Goal: Information Seeking & Learning: Learn about a topic

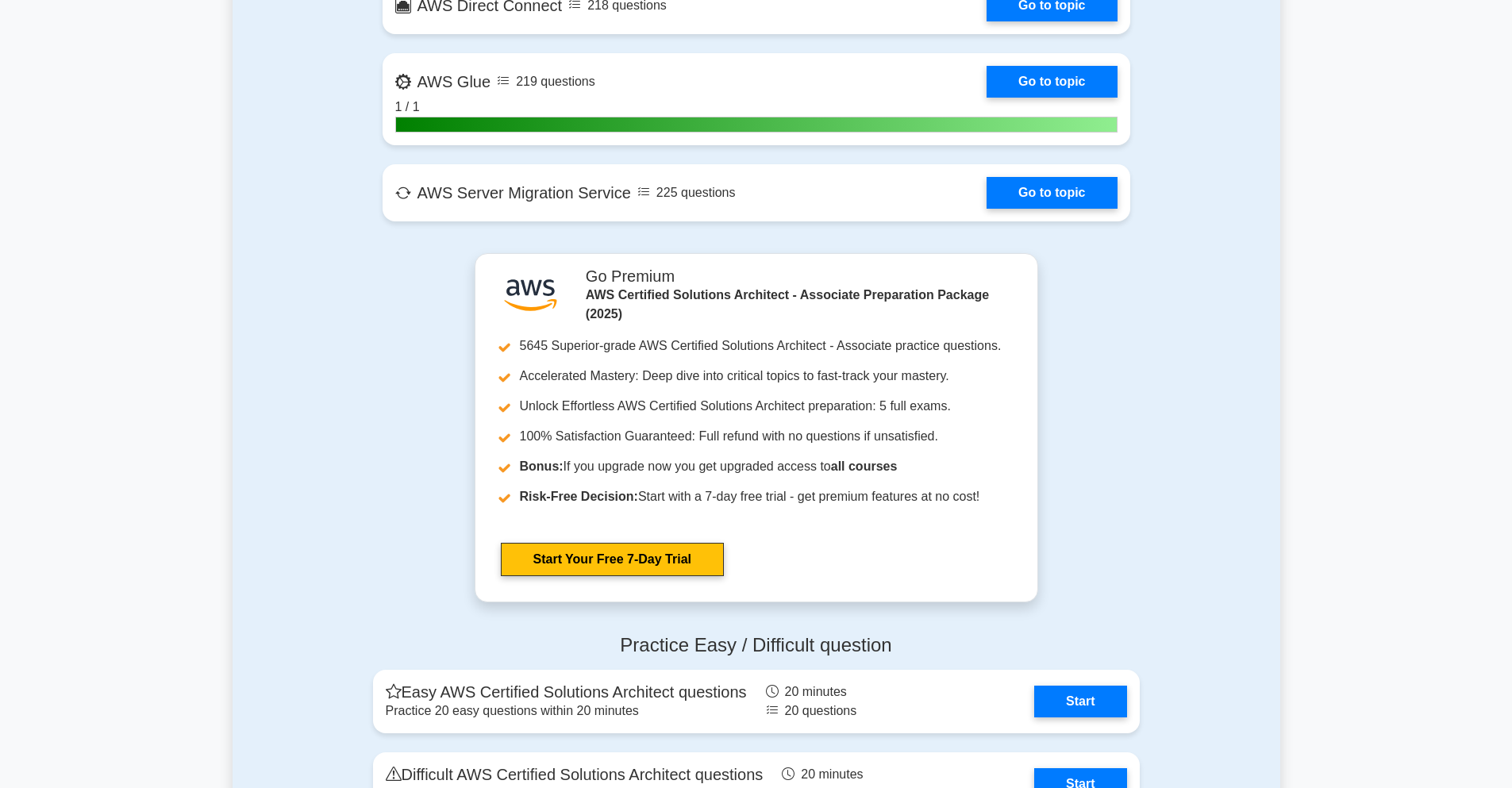
scroll to position [3810, 0]
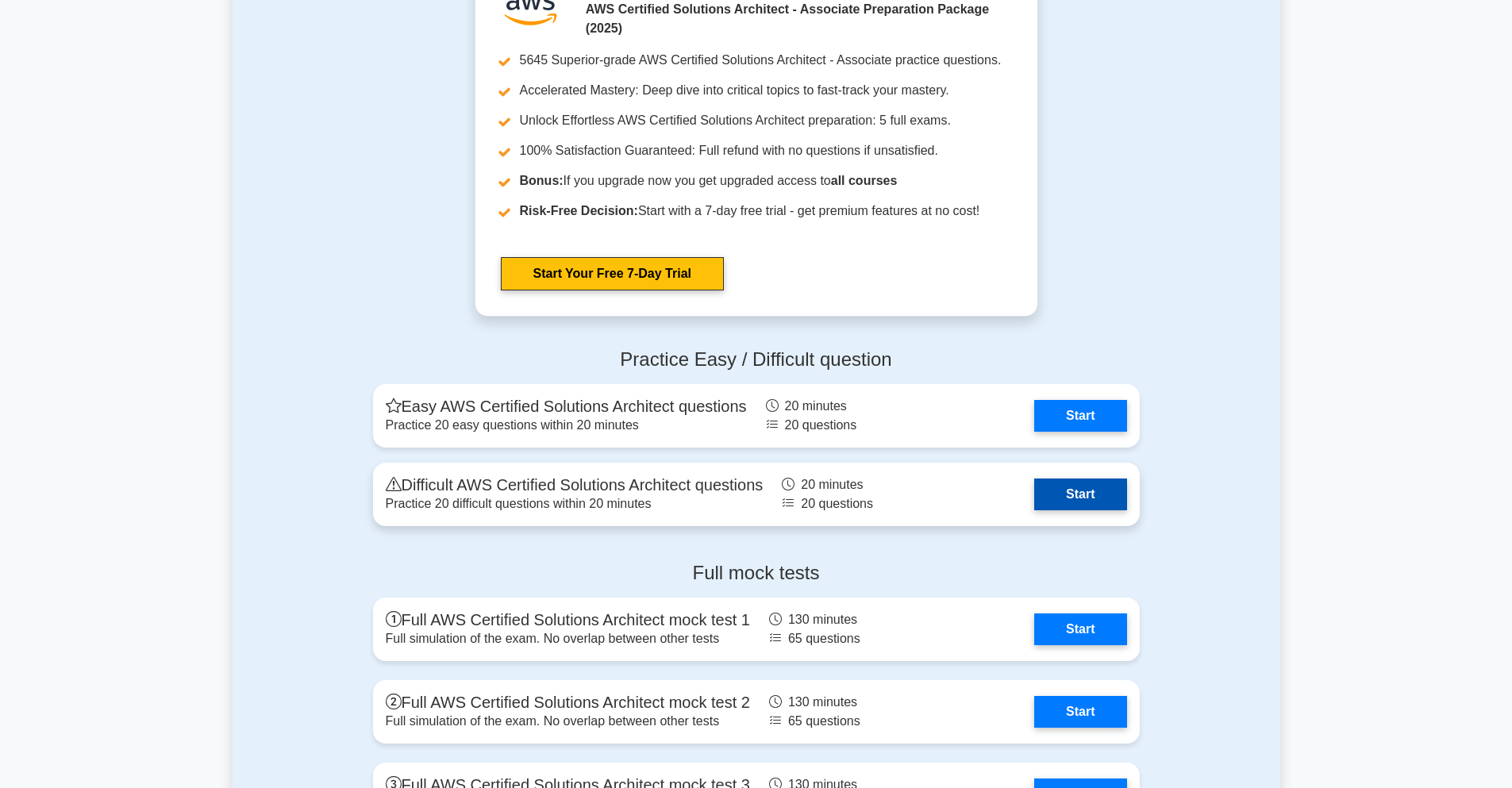
click at [1048, 488] on link "Start" at bounding box center [1080, 494] width 92 height 31
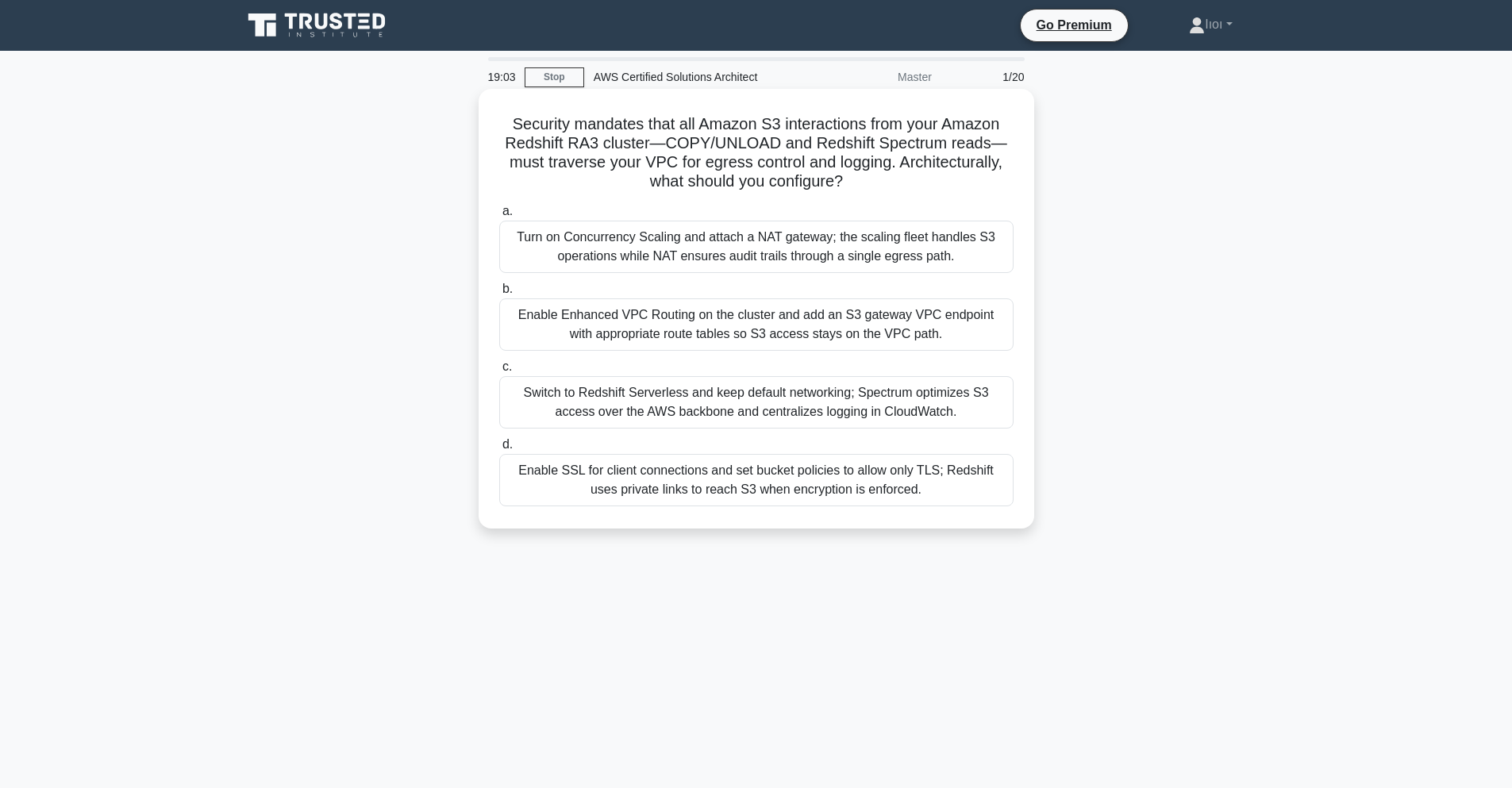
click at [766, 399] on div "Switch to Redshift Serverless and keep default networking; Spectrum optimizes S…" at bounding box center [756, 402] width 514 height 53
click at [499, 372] on input "c. Switch to Redshift Serverless and keep default networking; Spectrum optimize…" at bounding box center [499, 367] width 0 height 10
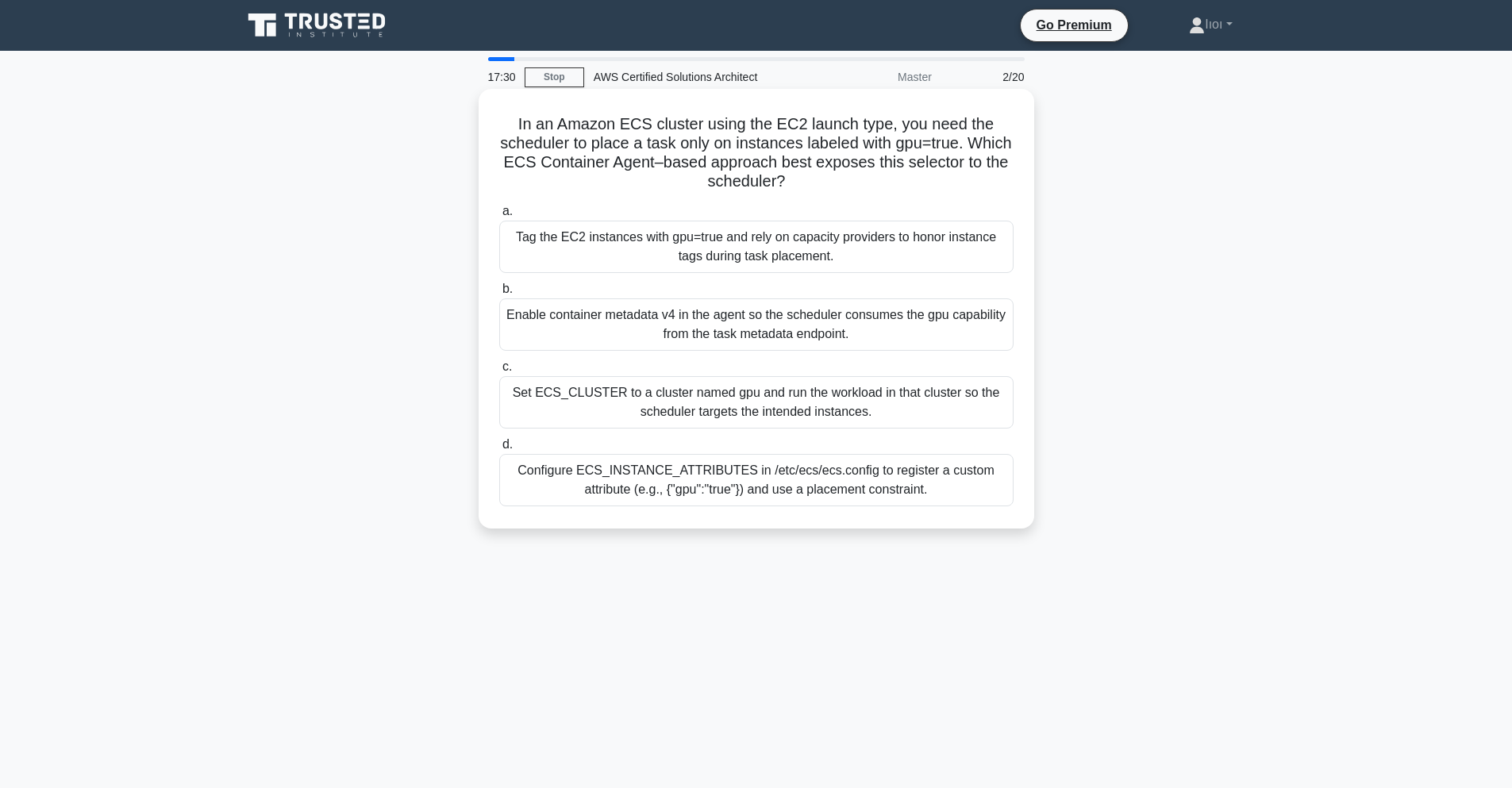
click at [788, 405] on div "Set ECS_CLUSTER to a cluster named gpu and run the workload in that cluster so …" at bounding box center [756, 402] width 514 height 53
click at [499, 372] on input "c. Set ECS_CLUSTER to a cluster named gpu and run the workload in that cluster …" at bounding box center [499, 367] width 0 height 10
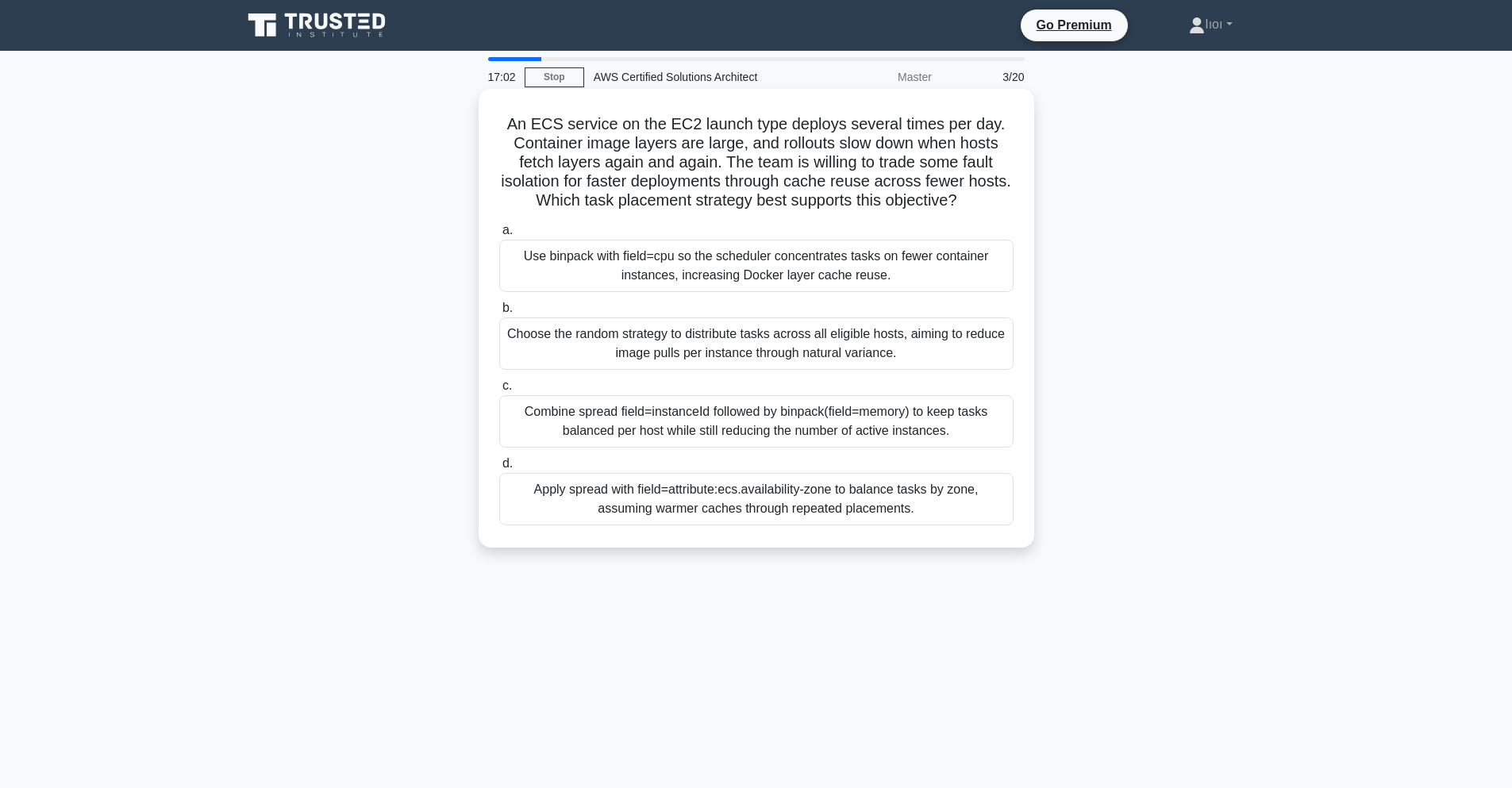
scroll to position [69, 0]
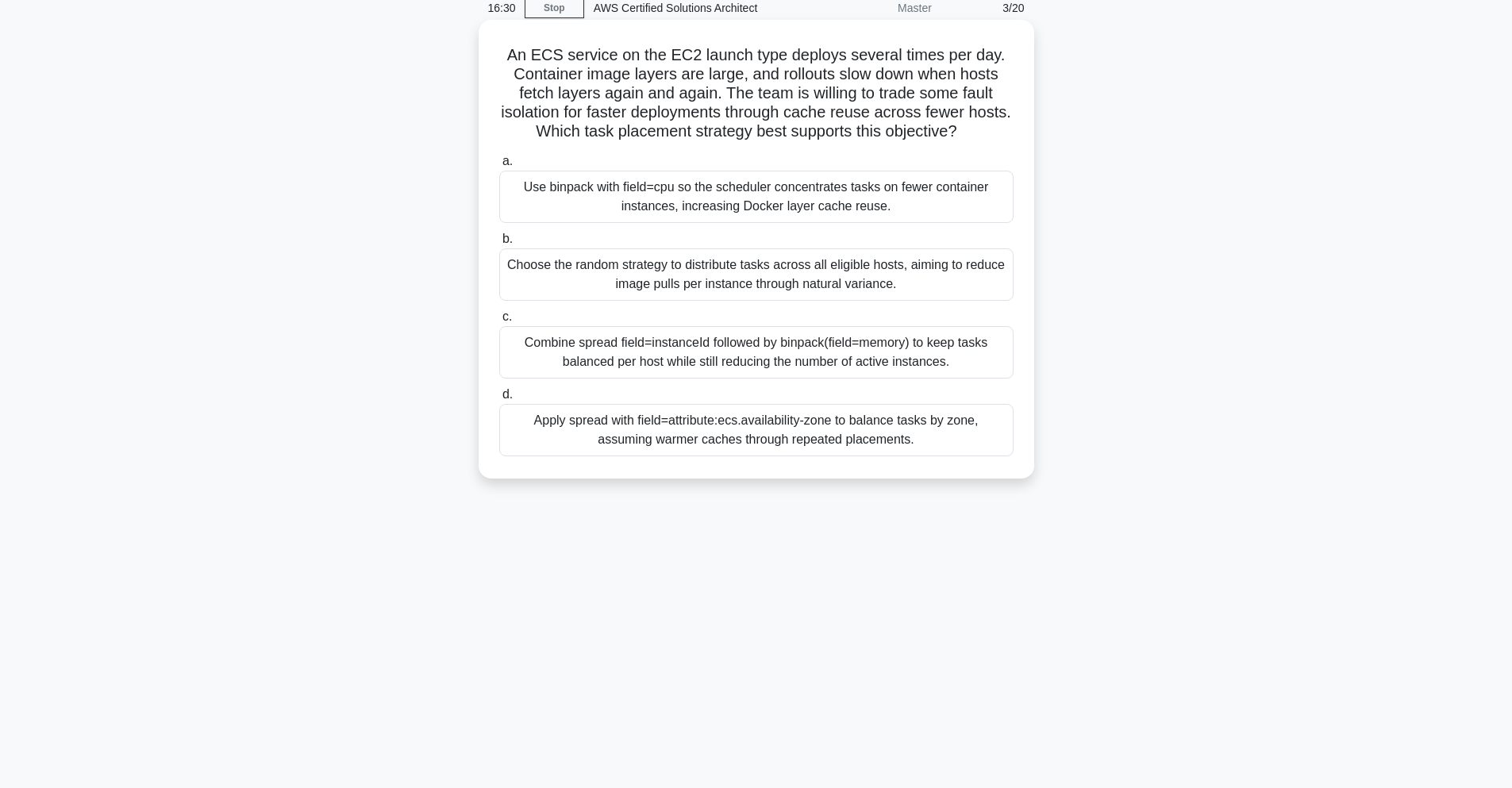
click at [838, 432] on div "Apply spread with field=attribute:ecs.availability-zone to balance tasks by zon…" at bounding box center [756, 430] width 514 height 53
click at [499, 400] on input "d. Apply spread with field=attribute:ecs.availability-zone to balance tasks by …" at bounding box center [499, 395] width 0 height 10
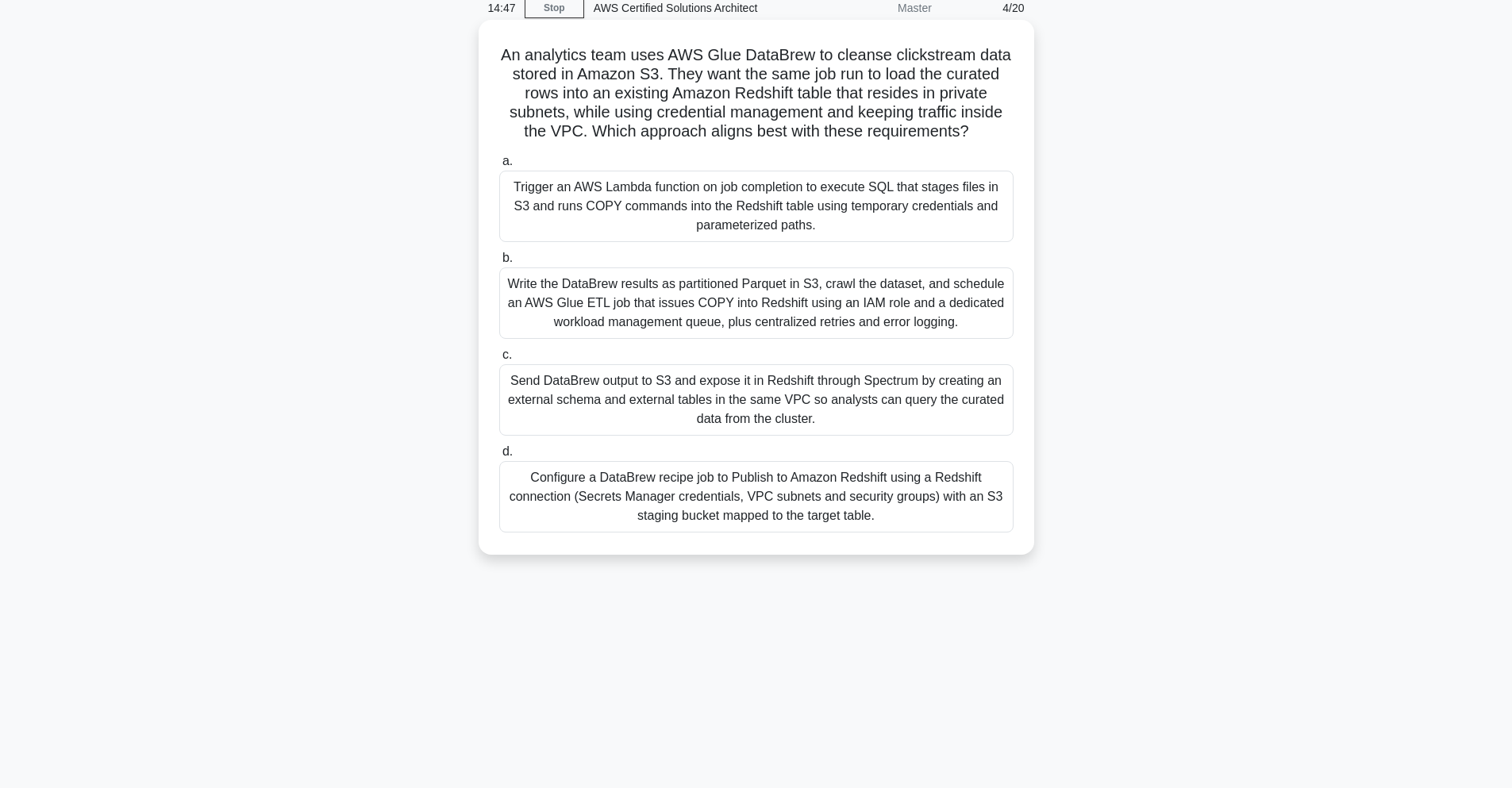
click at [675, 275] on div "Write the DataBrew results as partitioned Parquet in S3, crawl the dataset, and…" at bounding box center [756, 303] width 514 height 71
click at [499, 264] on input "b. Write the DataBrew results as partitioned Parquet in S3, crawl the dataset, …" at bounding box center [499, 258] width 0 height 10
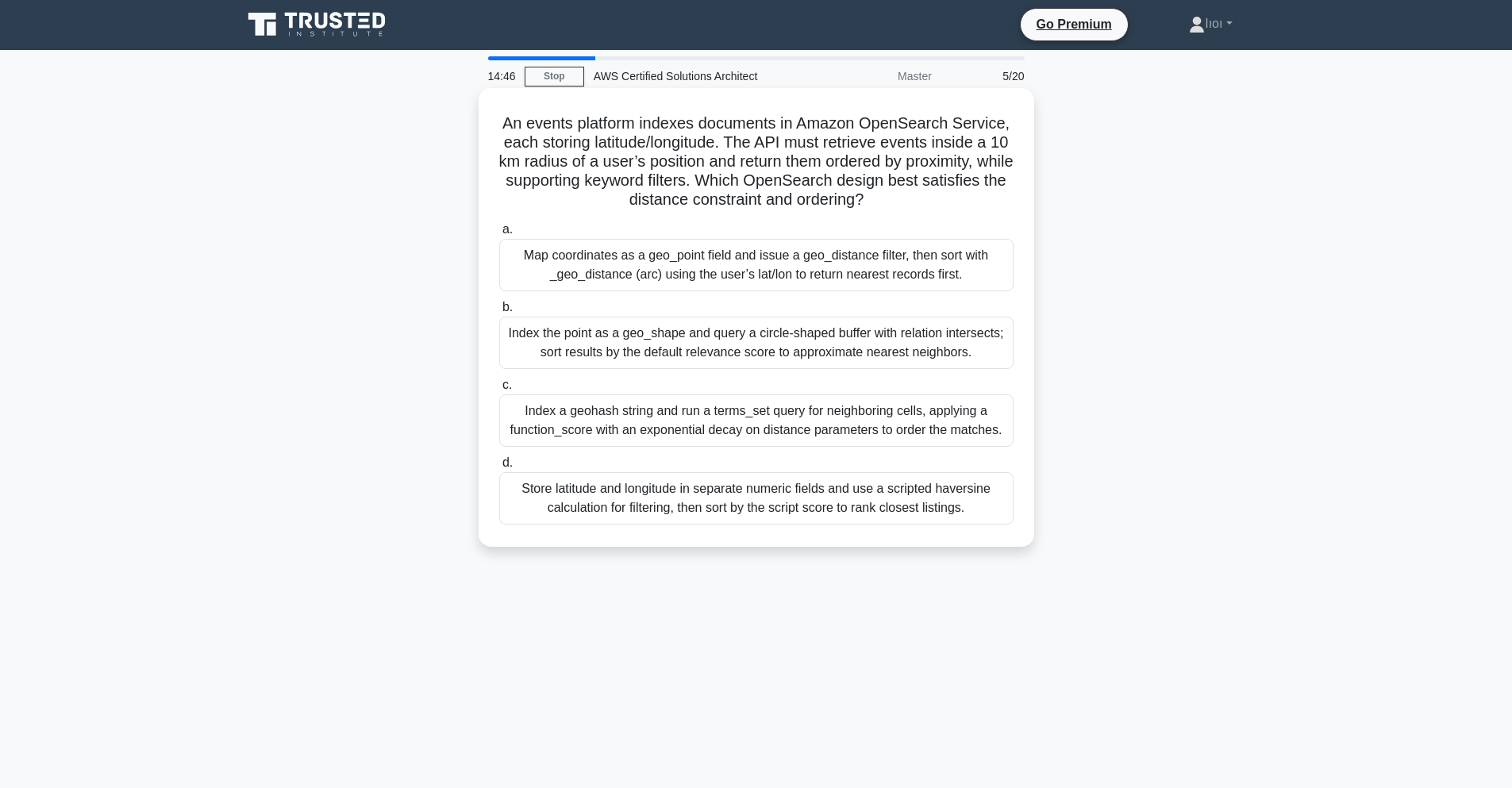
scroll to position [0, 0]
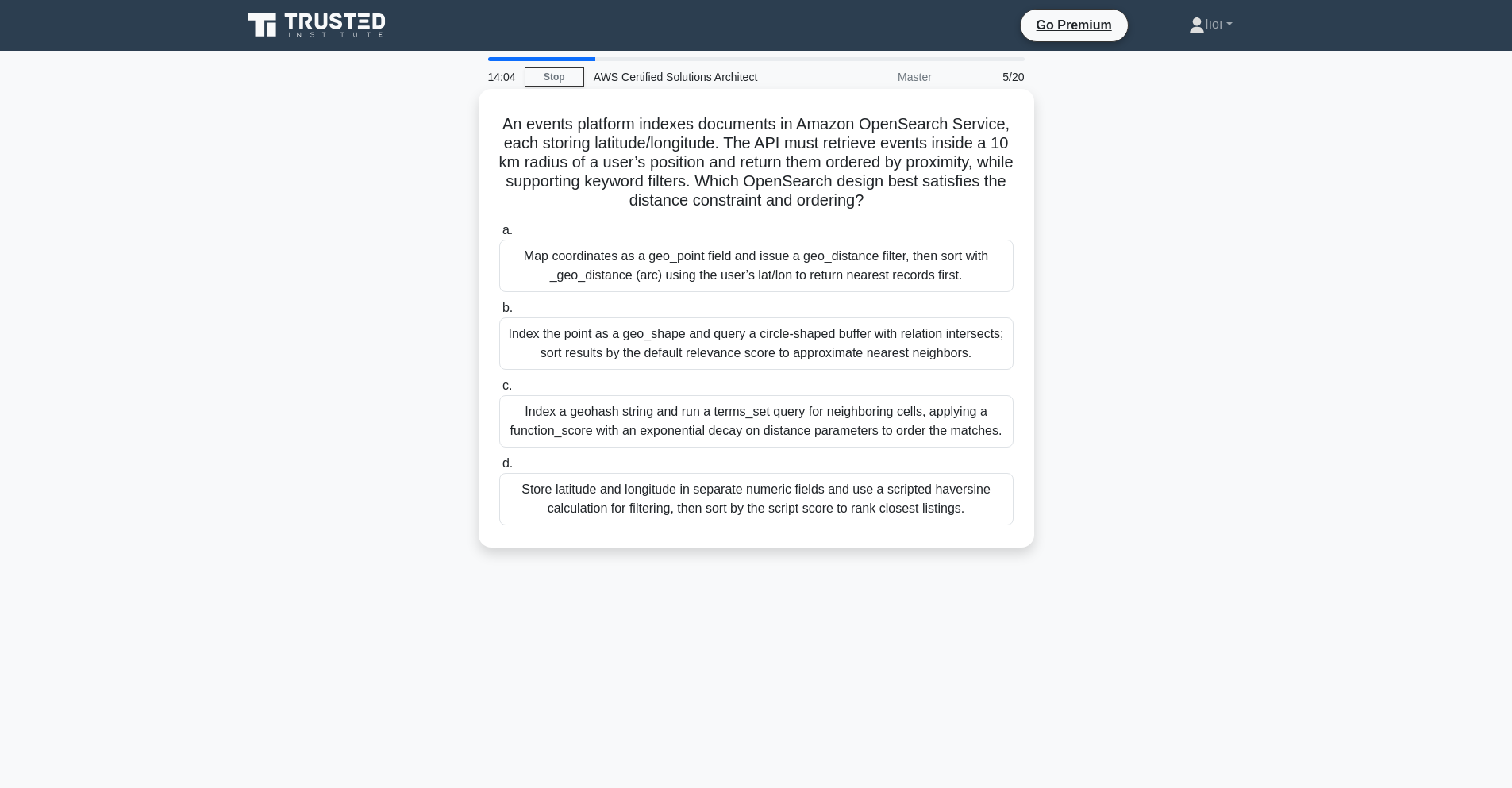
click at [735, 401] on div "Index a geohash string and run a terms_set query for neighboring cells, applyin…" at bounding box center [756, 422] width 514 height 53
click at [499, 391] on input "c. Index a geohash string and run a terms_set query for neighboring cells, appl…" at bounding box center [499, 386] width 0 height 10
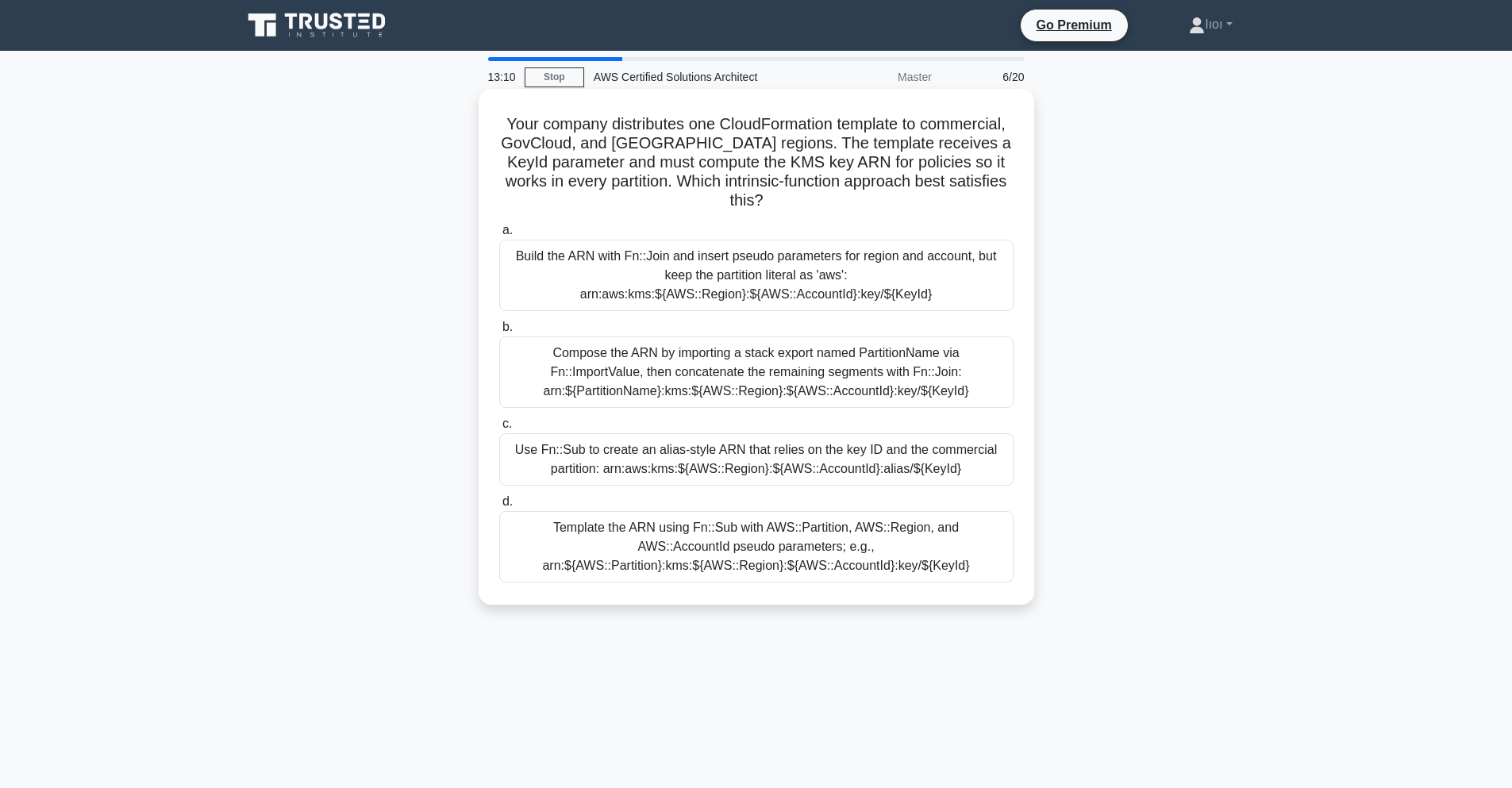
click at [723, 511] on div "Template the ARN using Fn::Sub with AWS::Partition, AWS::Region, and AWS::Accou…" at bounding box center [756, 547] width 514 height 71
click at [499, 508] on input "d. Template the ARN using Fn::Sub with AWS::Partition, AWS::Region, and AWS::Ac…" at bounding box center [499, 502] width 0 height 10
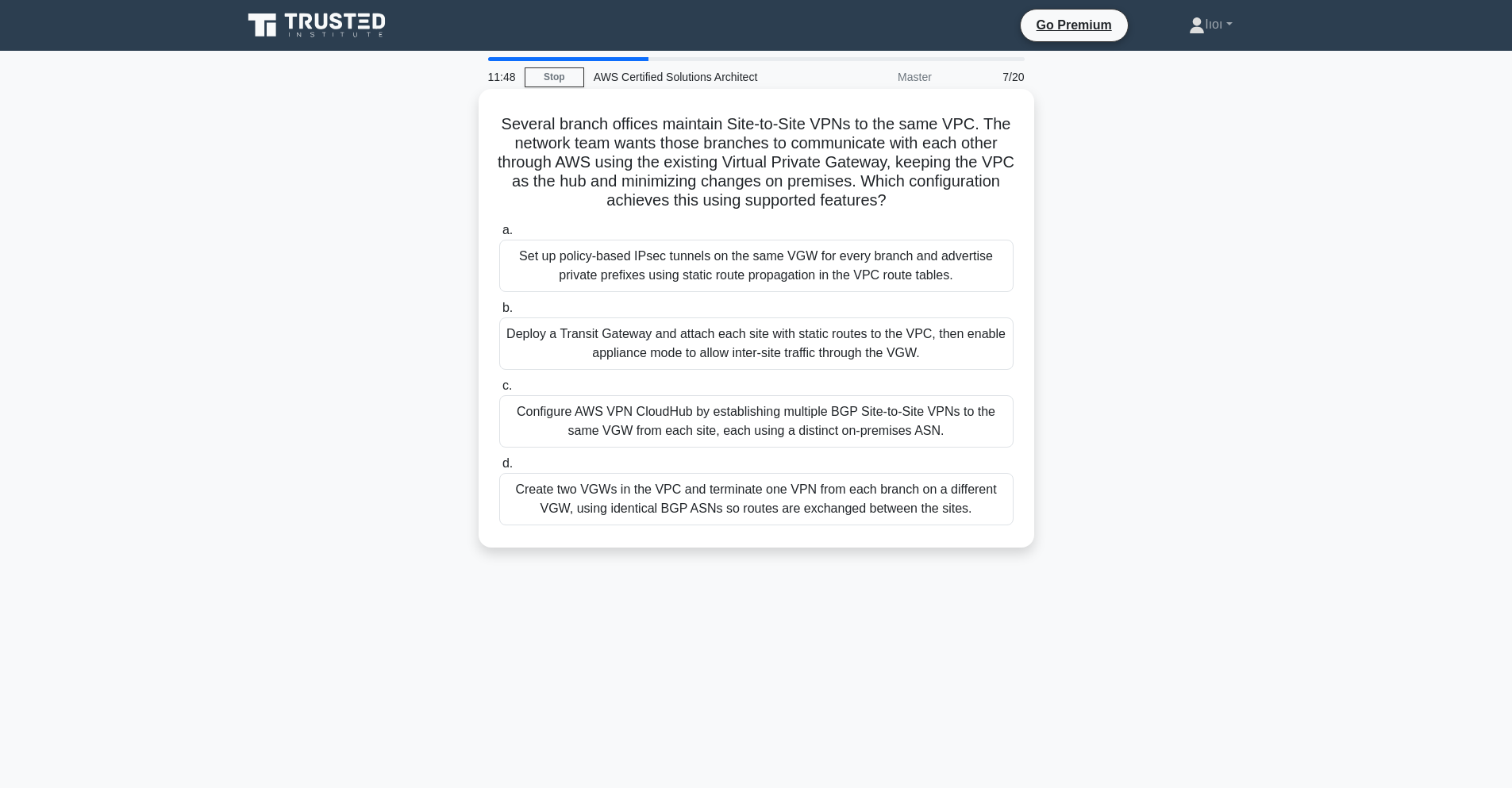
click at [710, 424] on div "Configure AWS VPN CloudHub by establishing multiple BGP Site-to-Site VPNs to th…" at bounding box center [756, 422] width 514 height 53
click at [499, 391] on input "c. Configure AWS VPN CloudHub by establishing multiple BGP Site-to-Site VPNs to…" at bounding box center [499, 386] width 0 height 10
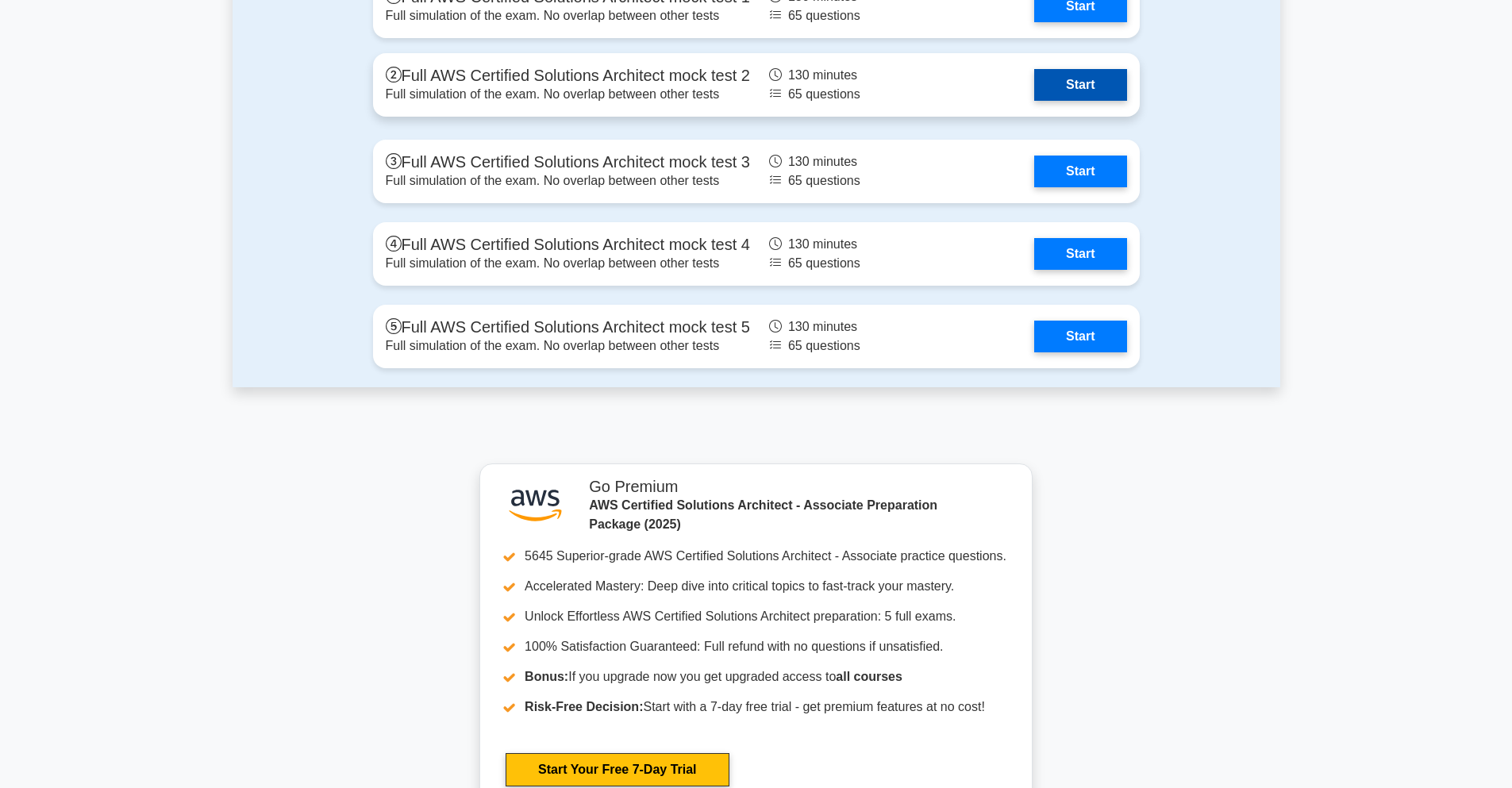
scroll to position [4191, 0]
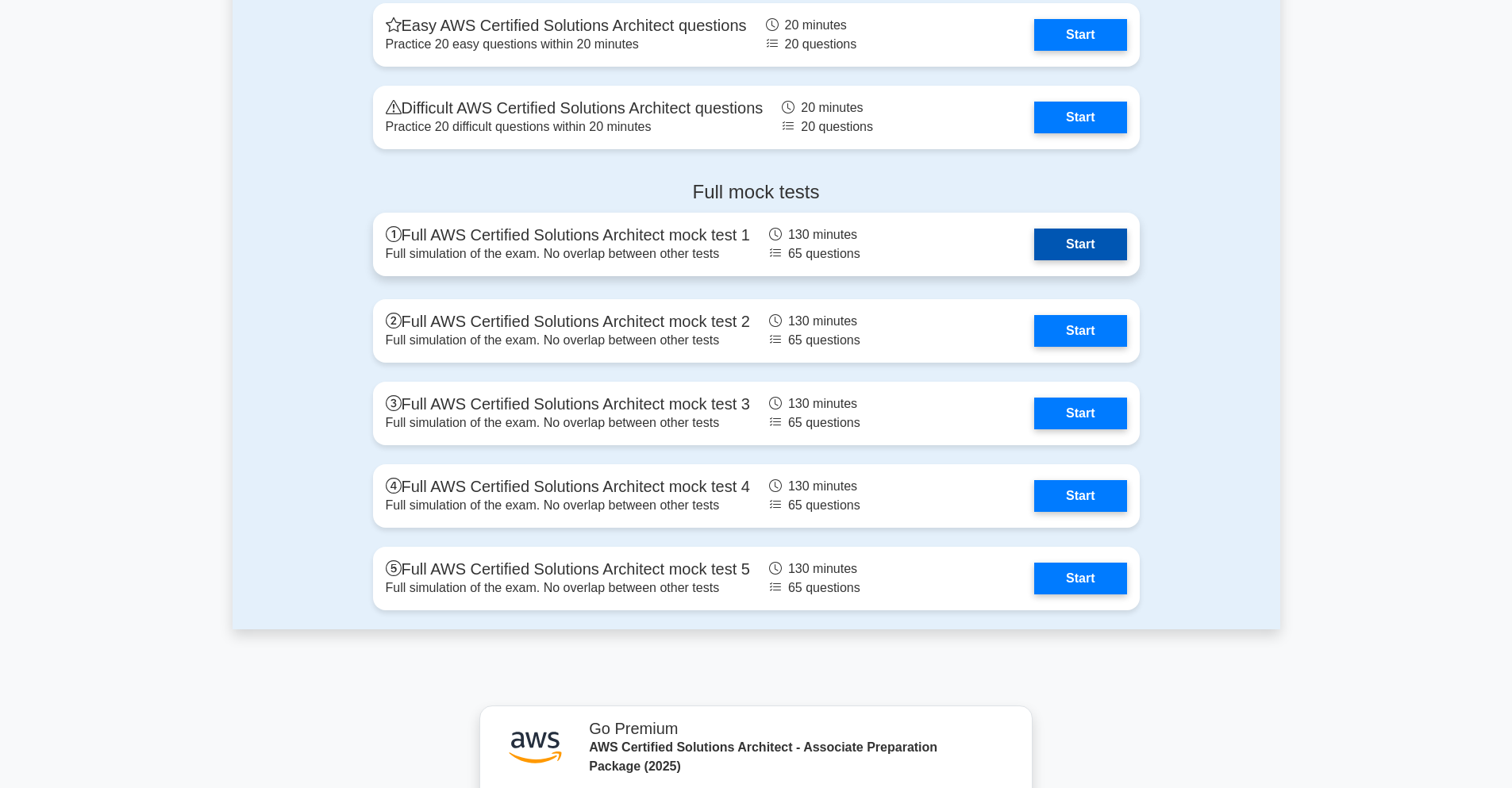
click at [1101, 257] on link "Start" at bounding box center [1080, 244] width 92 height 31
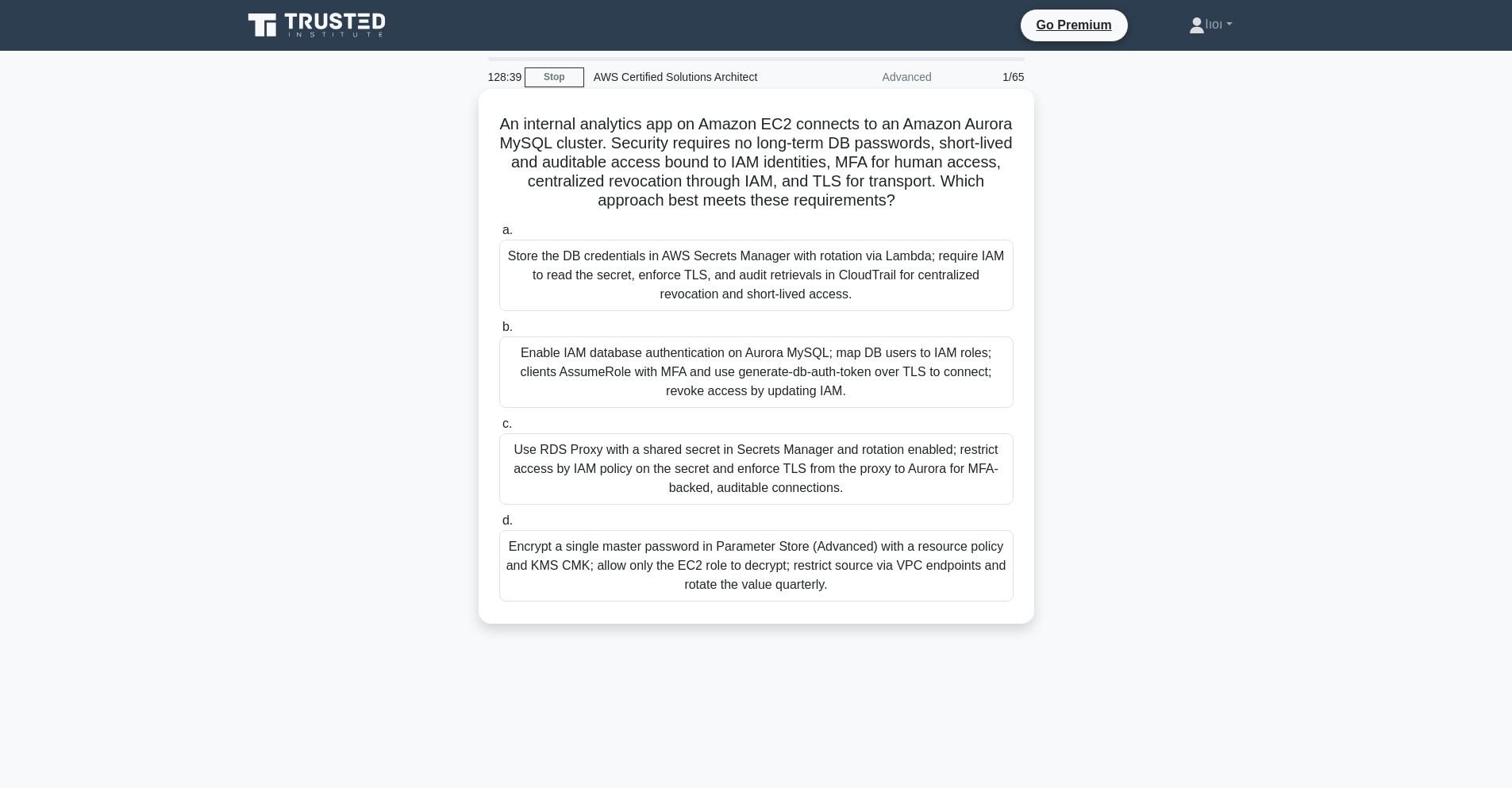
click at [863, 381] on div "Enable IAM database authentication on Aurora MySQL; map DB users to IAM roles; …" at bounding box center [756, 372] width 514 height 71
click at [499, 333] on input "b. Enable IAM database authentication on Aurora MySQL; map DB users to IAM role…" at bounding box center [499, 327] width 0 height 10
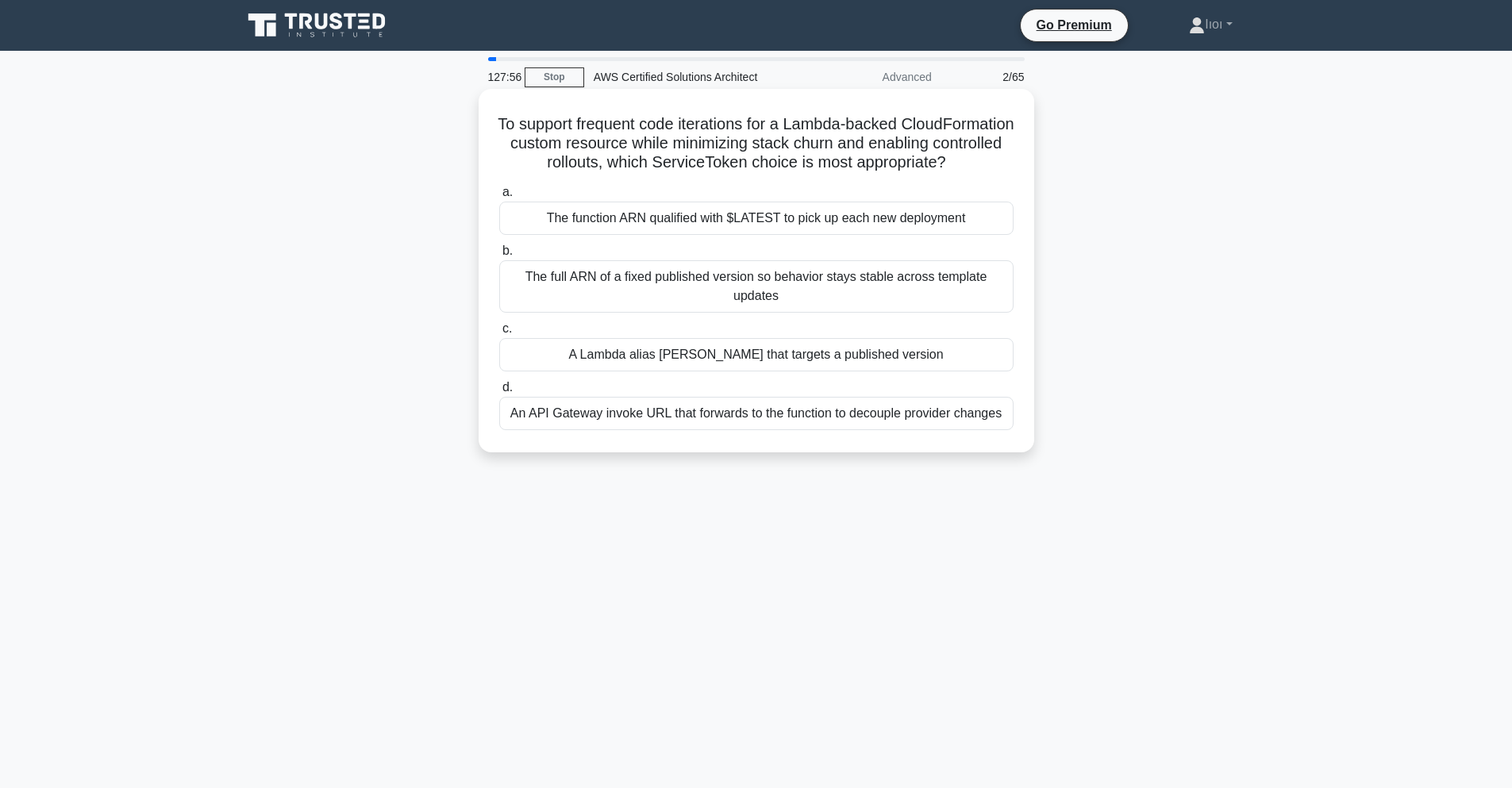
click at [814, 290] on div "The full ARN of a fixed published version so behavior stays stable across templ…" at bounding box center [756, 286] width 514 height 53
click at [499, 257] on input "b. The full ARN of a fixed published version so behavior stays stable across te…" at bounding box center [499, 251] width 0 height 10
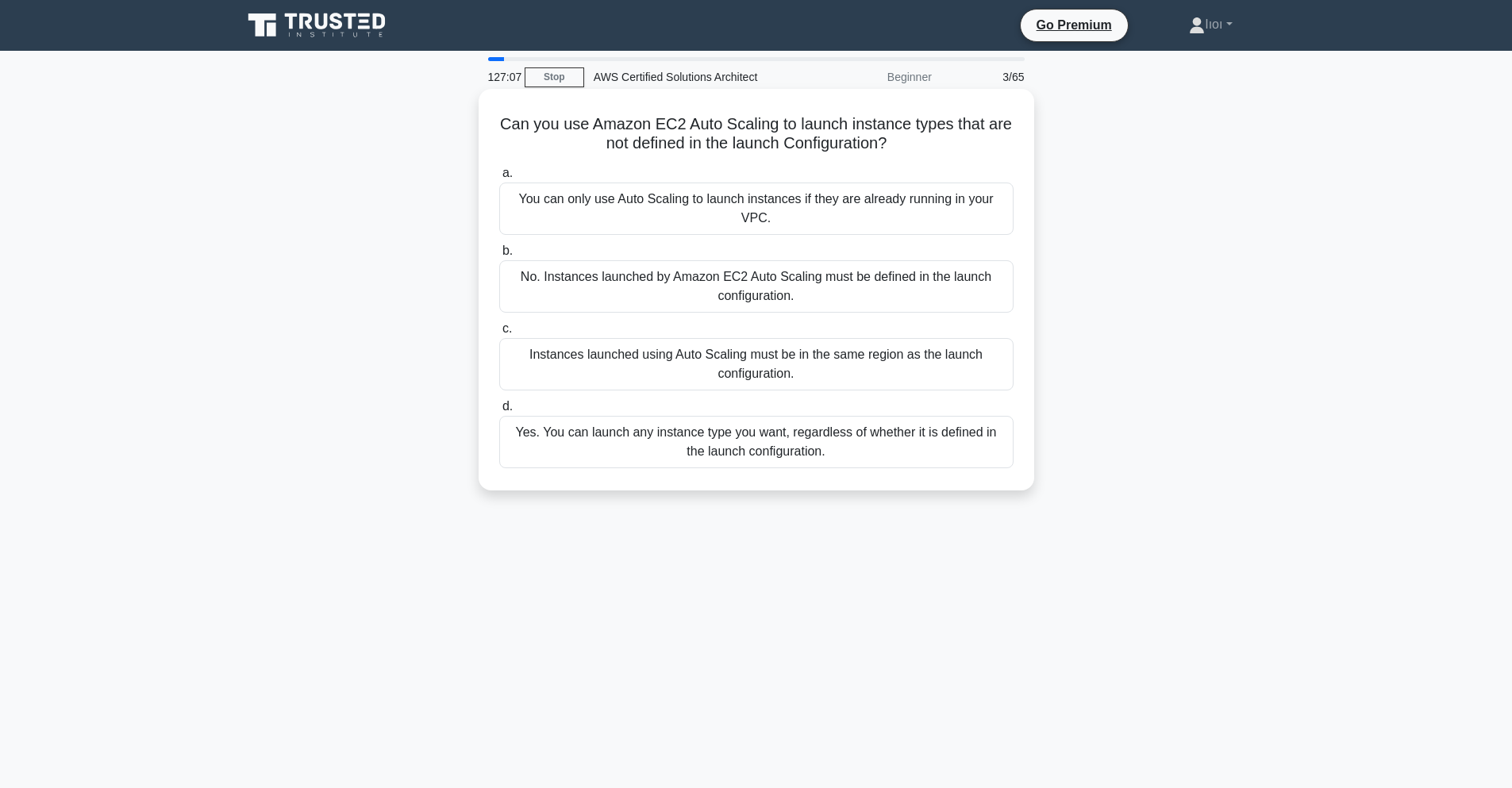
click at [822, 454] on div "Yes. You can launch any instance type you want, regardless of whether it is def…" at bounding box center [756, 442] width 514 height 53
click at [499, 412] on input "d. Yes. You can launch any instance type you want, regardless of whether it is …" at bounding box center [499, 407] width 0 height 10
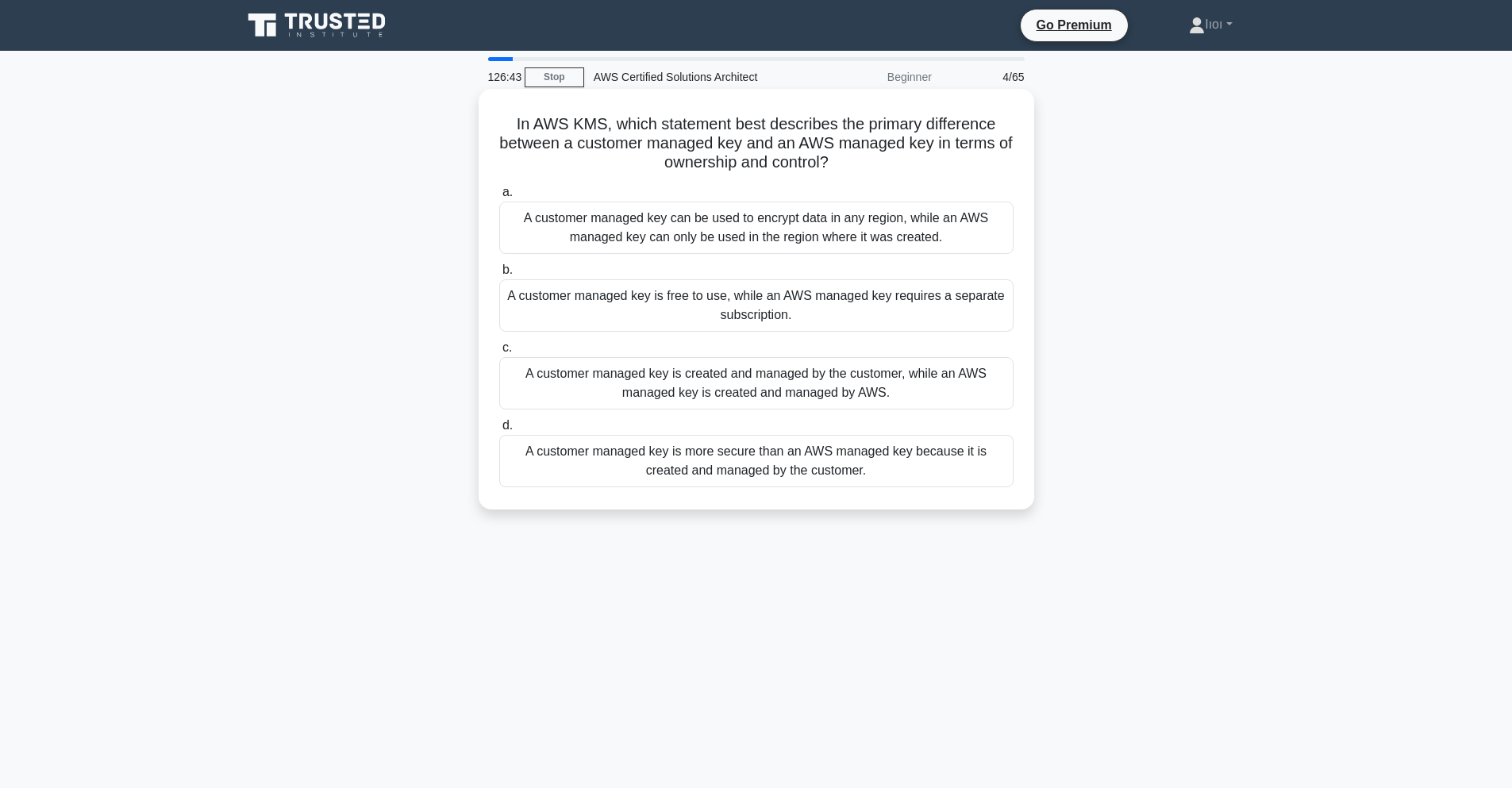
click at [756, 386] on div "A customer managed key is created and managed by the customer, while an AWS man…" at bounding box center [756, 384] width 514 height 53
click at [499, 353] on input "c. A customer managed key is created and managed by the customer, while an AWS …" at bounding box center [499, 348] width 0 height 10
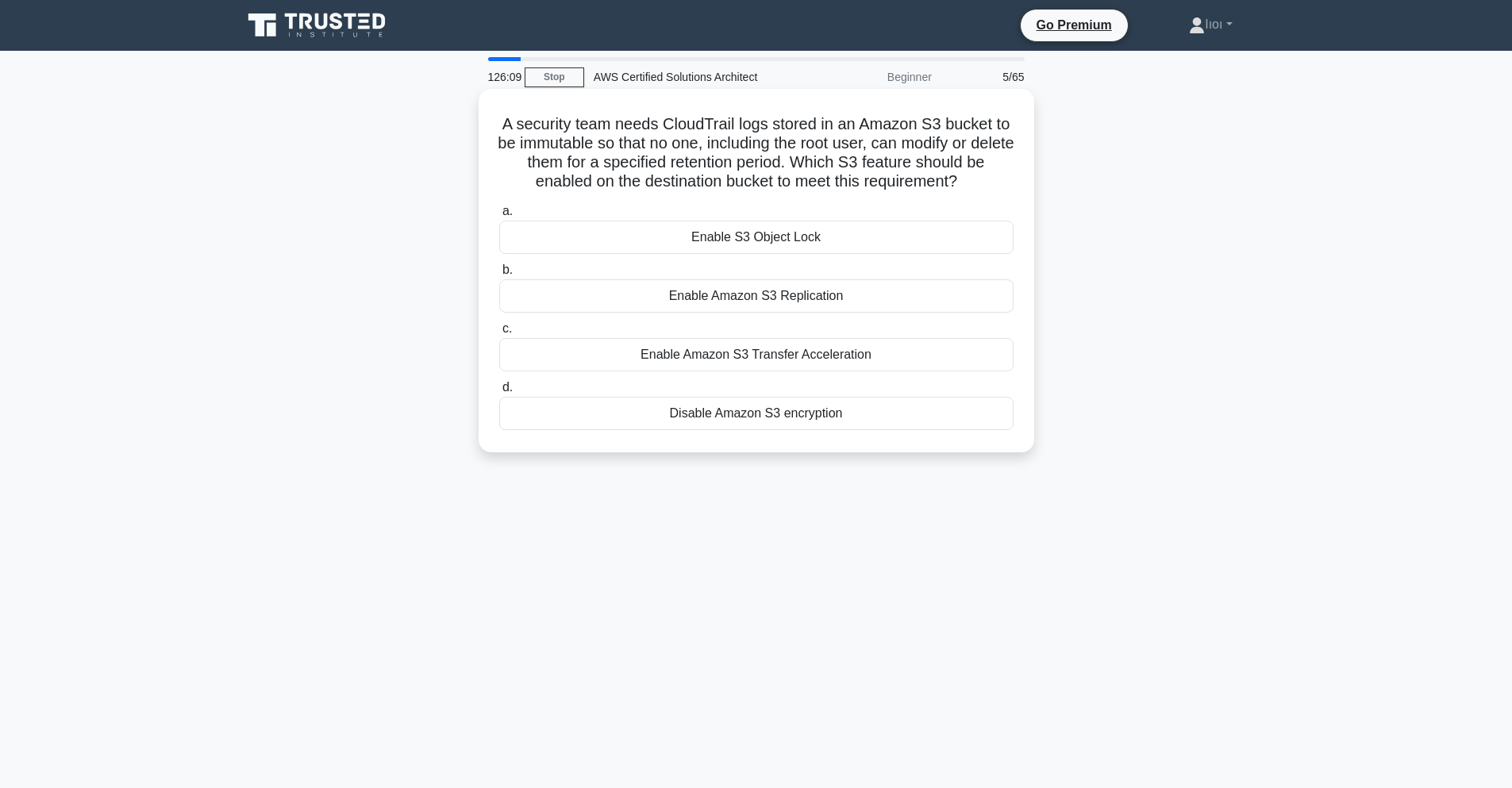
click at [782, 241] on div "Enable S3 Object Lock" at bounding box center [756, 236] width 514 height 33
click at [499, 217] on input "a. Enable S3 Object Lock" at bounding box center [499, 212] width 0 height 10
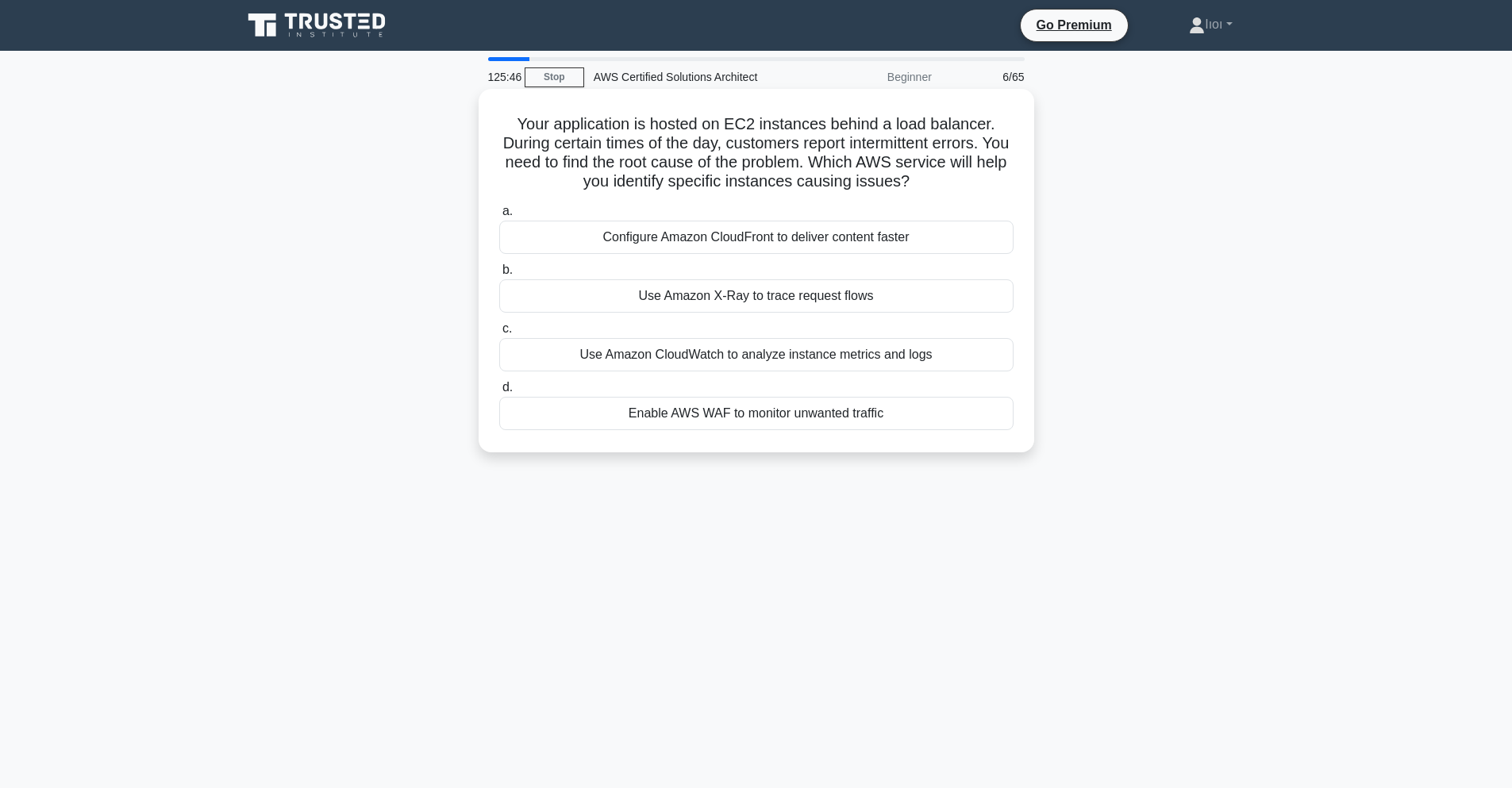
click at [785, 358] on div "Use Amazon CloudWatch to analyze instance metrics and logs" at bounding box center [756, 354] width 514 height 33
click at [499, 334] on input "c. Use Amazon CloudWatch to analyze instance metrics and logs" at bounding box center [499, 329] width 0 height 10
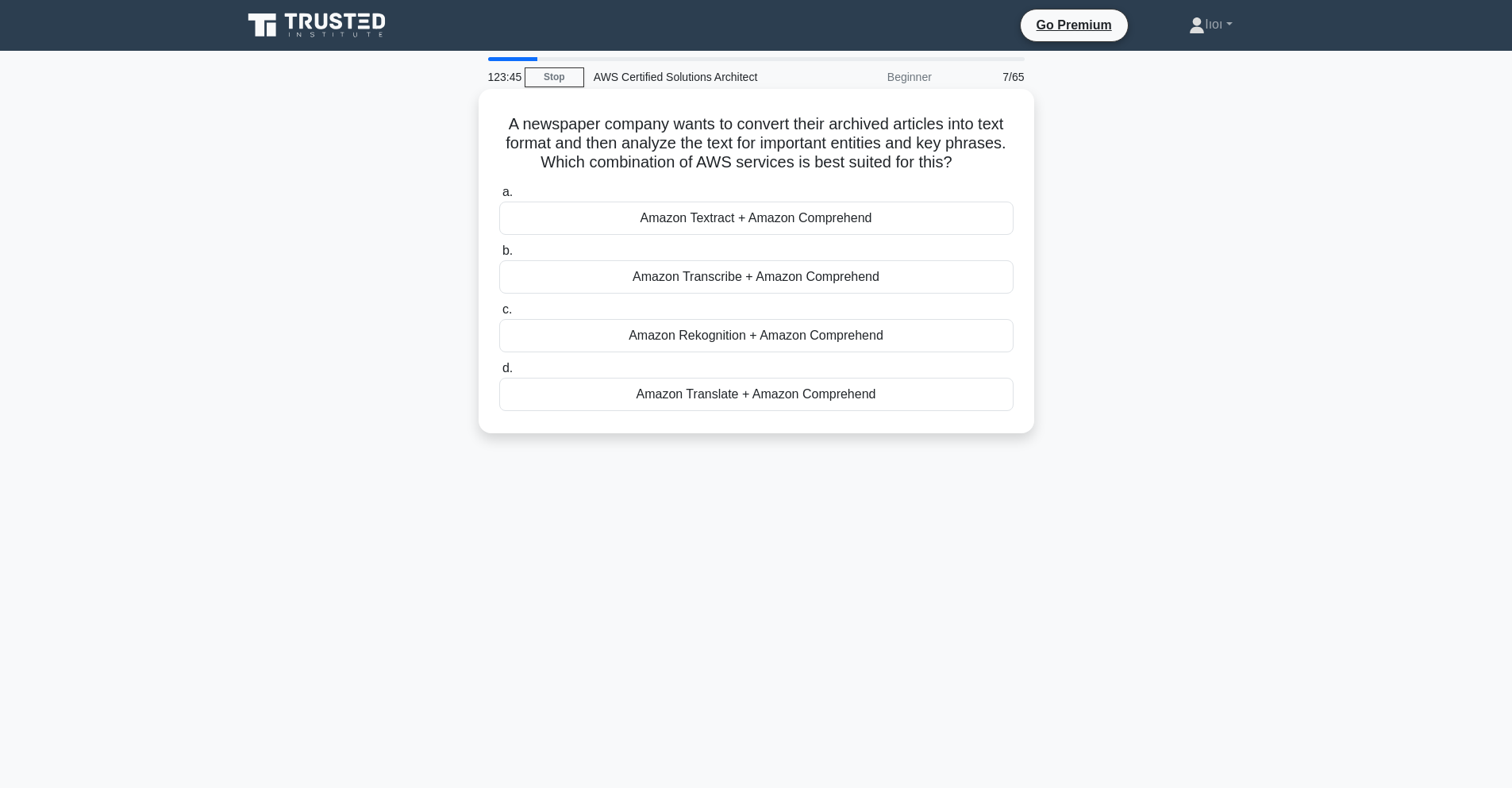
click at [553, 270] on div "Amazon Transcribe + Amazon Comprehend" at bounding box center [756, 276] width 514 height 33
click at [499, 257] on input "b. Amazon Transcribe + Amazon Comprehend" at bounding box center [499, 251] width 0 height 10
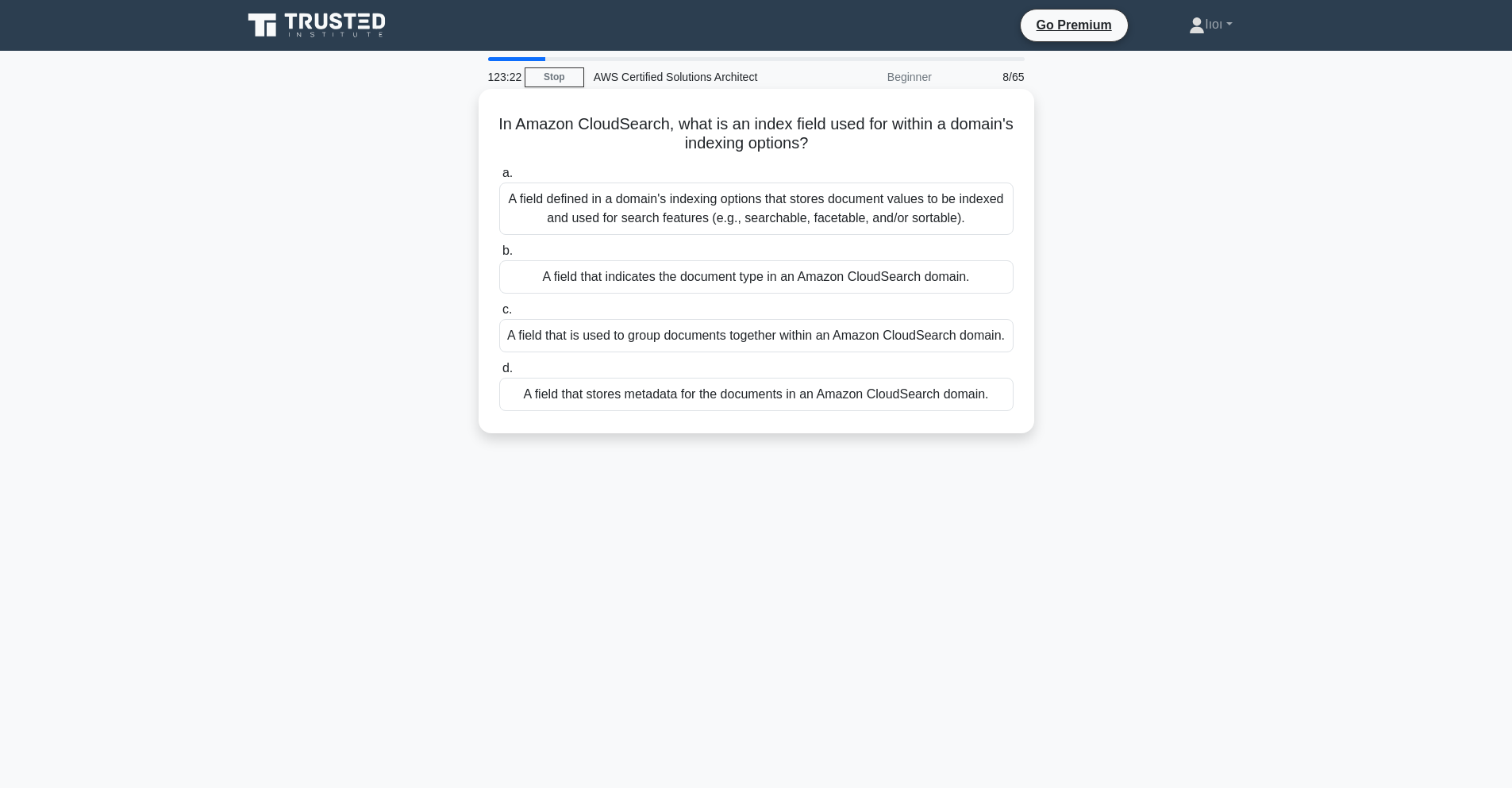
click at [699, 391] on div "A field that stores metadata for the documents in an Amazon CloudSearch domain." at bounding box center [756, 394] width 514 height 33
click at [499, 374] on input "d. A field that stores metadata for the documents in an Amazon CloudSearch doma…" at bounding box center [499, 369] width 0 height 10
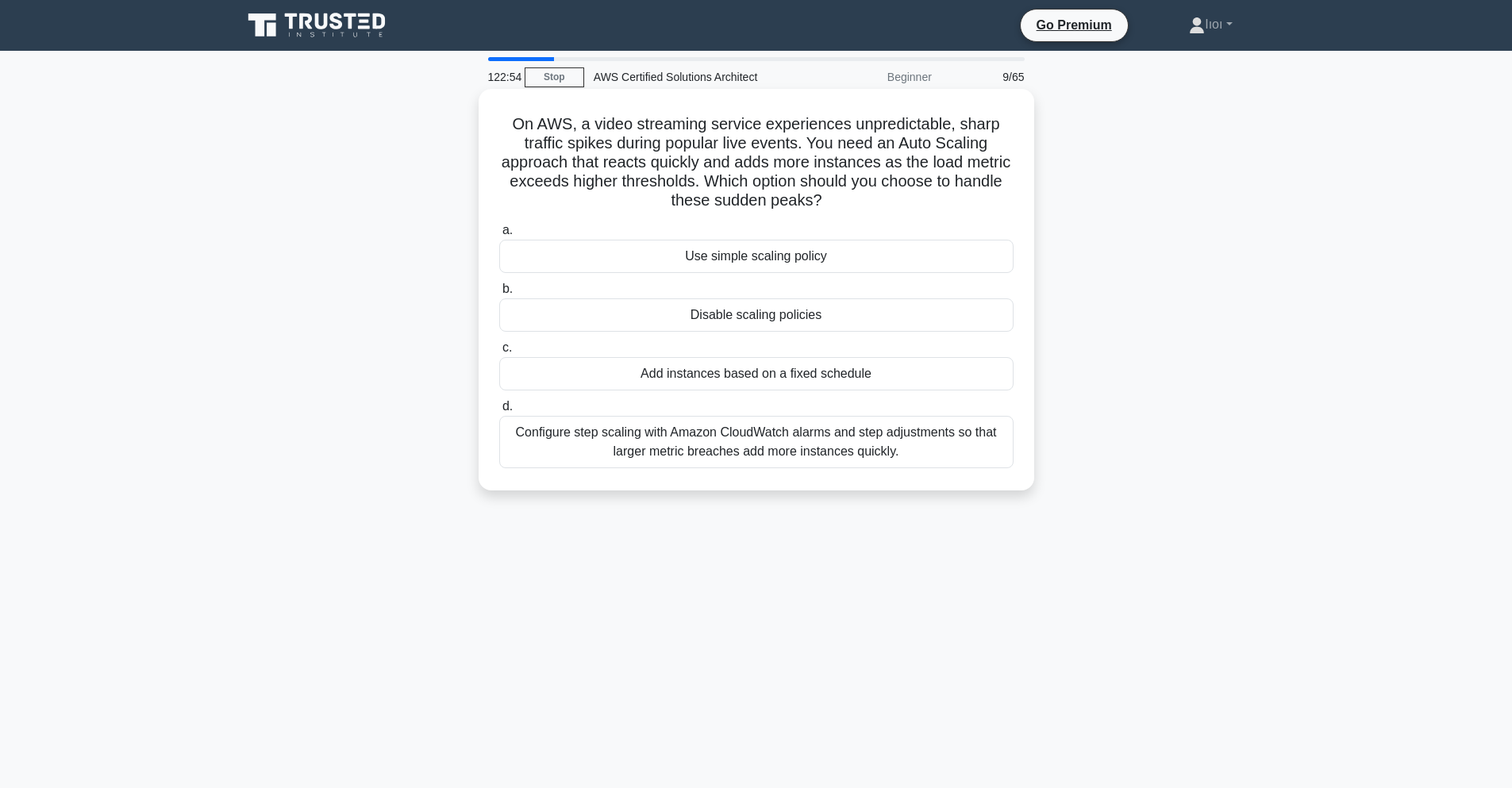
click at [839, 438] on div "Configure step scaling with Amazon CloudWatch alarms and step adjustments so th…" at bounding box center [756, 442] width 514 height 53
click at [499, 412] on input "d. Configure step scaling with Amazon CloudWatch alarms and step adjustments so…" at bounding box center [499, 407] width 0 height 10
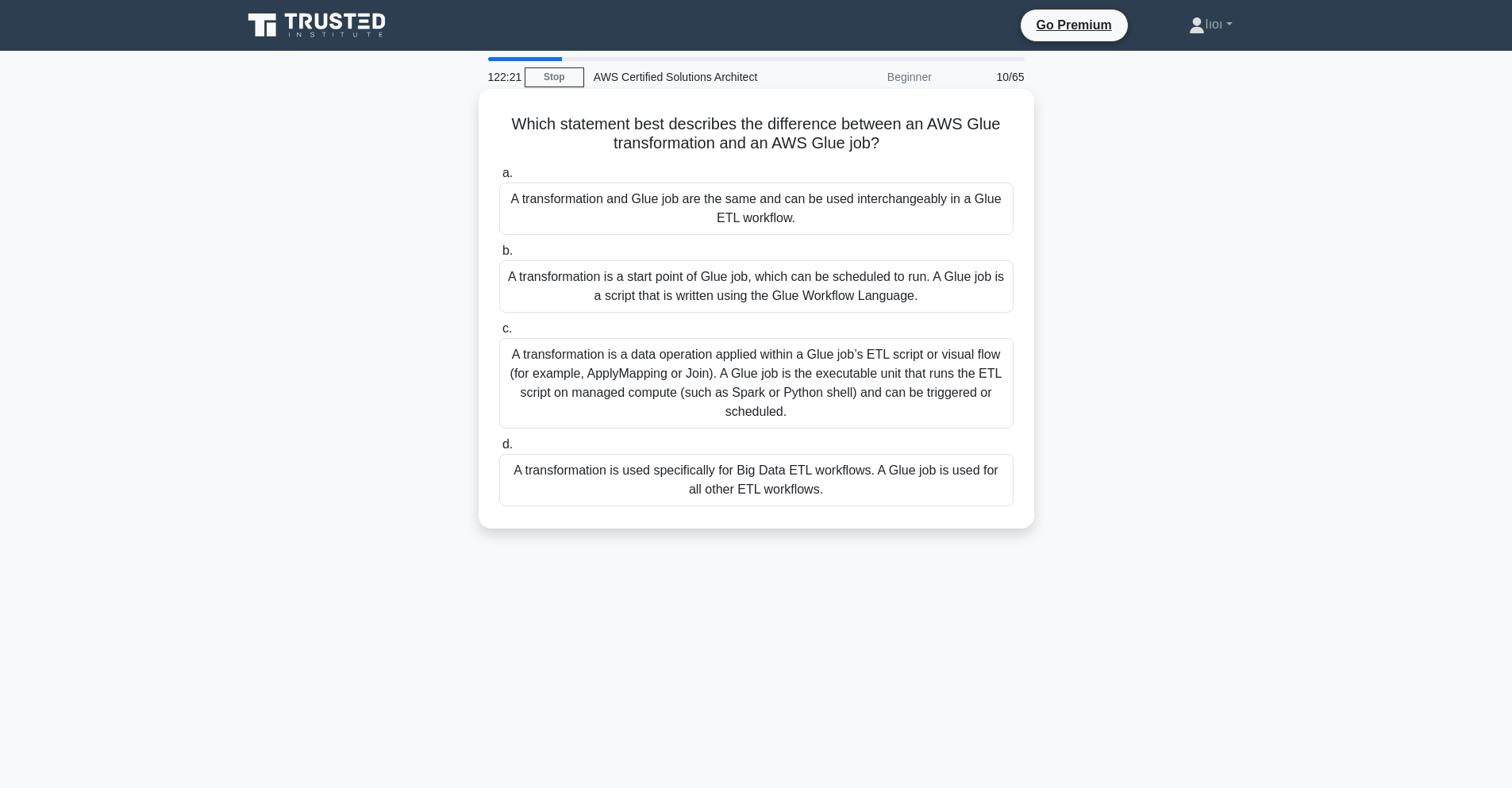
click at [759, 378] on div "A transformation is a data operation applied within a Glue job’s ETL script or …" at bounding box center [756, 383] width 514 height 91
click at [499, 334] on input "c. A transformation is a data operation applied within a Glue job’s ETL script …" at bounding box center [499, 329] width 0 height 10
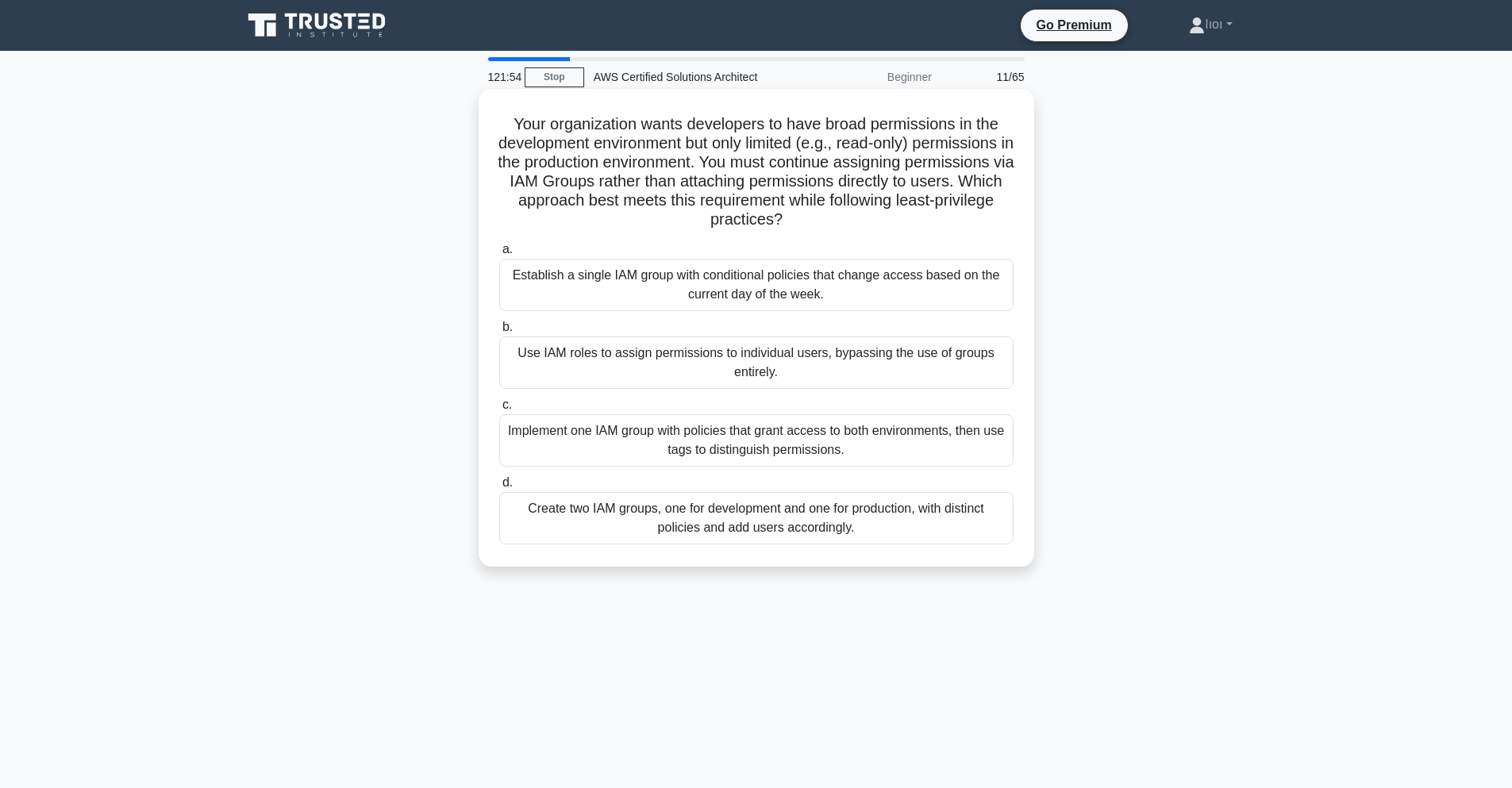
click at [761, 524] on div "Create two IAM groups, one for development and one for production, with distinc…" at bounding box center [756, 519] width 514 height 53
click at [499, 488] on input "d. Create two IAM groups, one for development and one for production, with dist…" at bounding box center [499, 483] width 0 height 10
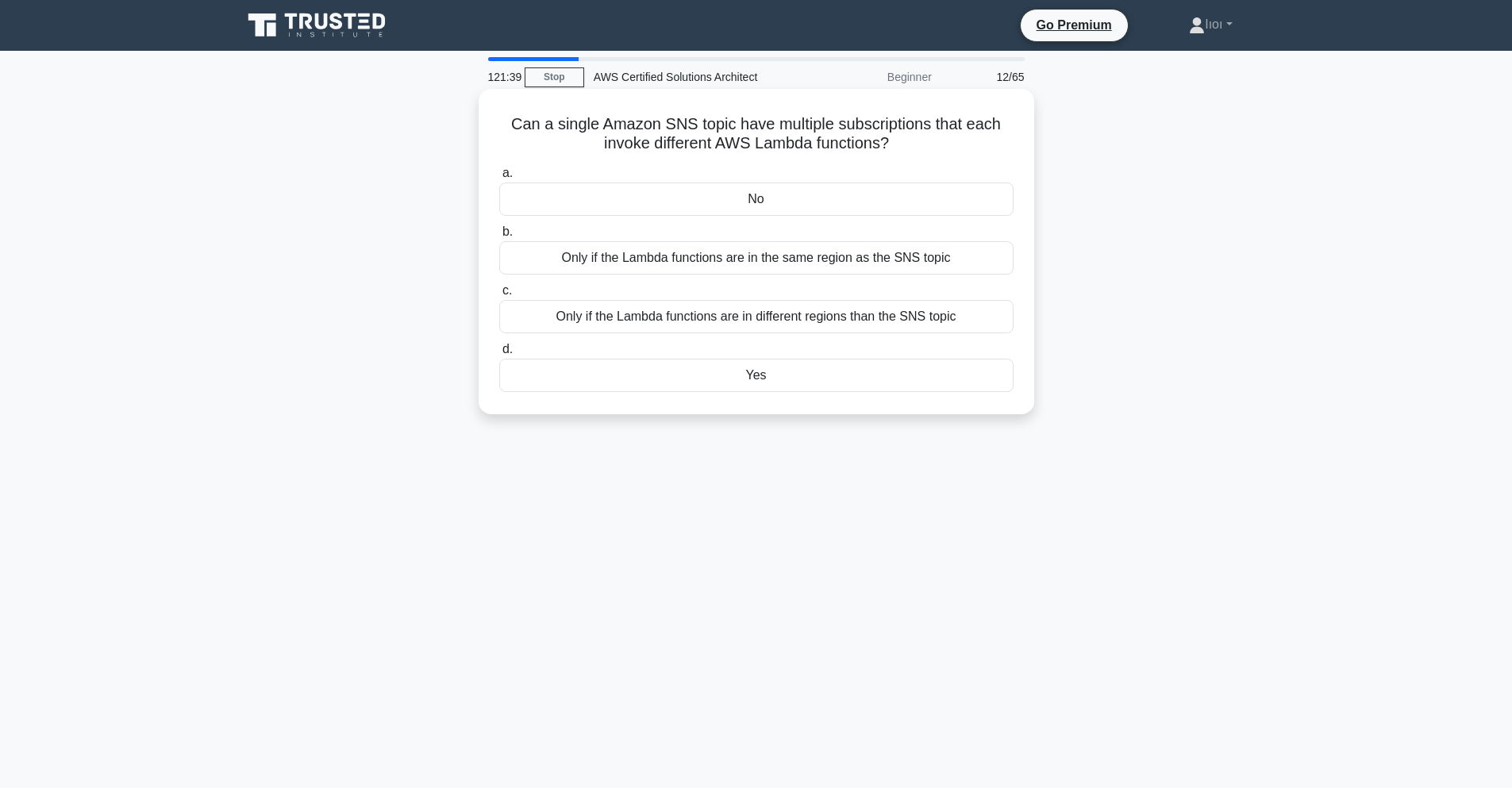
click at [829, 266] on div "Only if the Lambda functions are in the same region as the SNS topic" at bounding box center [756, 258] width 514 height 33
click at [499, 237] on input "b. Only if the Lambda functions are in the same region as the SNS topic" at bounding box center [499, 232] width 0 height 10
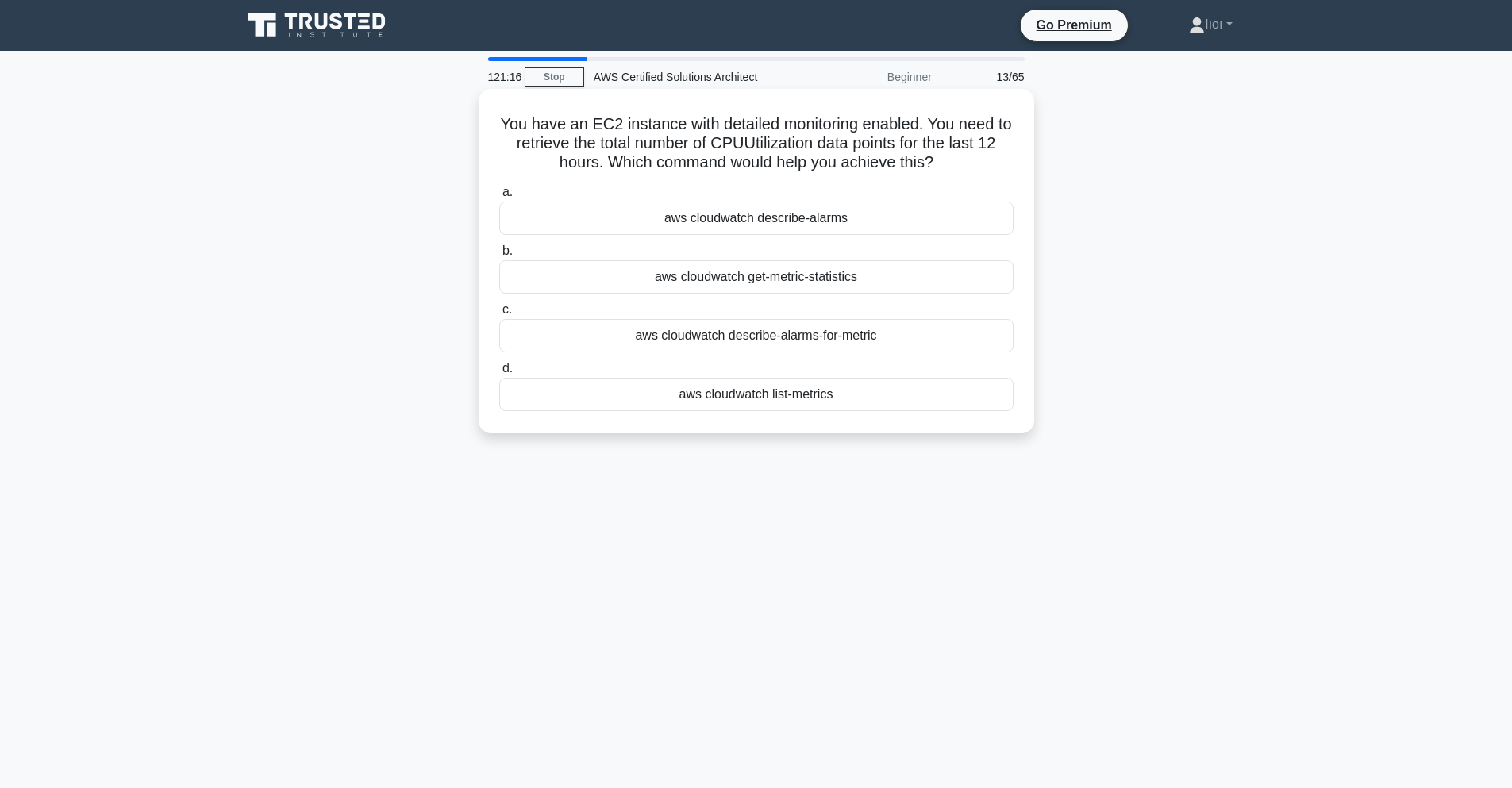
click at [794, 285] on div "aws cloudwatch get-metric-statistics" at bounding box center [756, 276] width 514 height 33
click at [499, 257] on input "b. aws cloudwatch get-metric-statistics" at bounding box center [499, 251] width 0 height 10
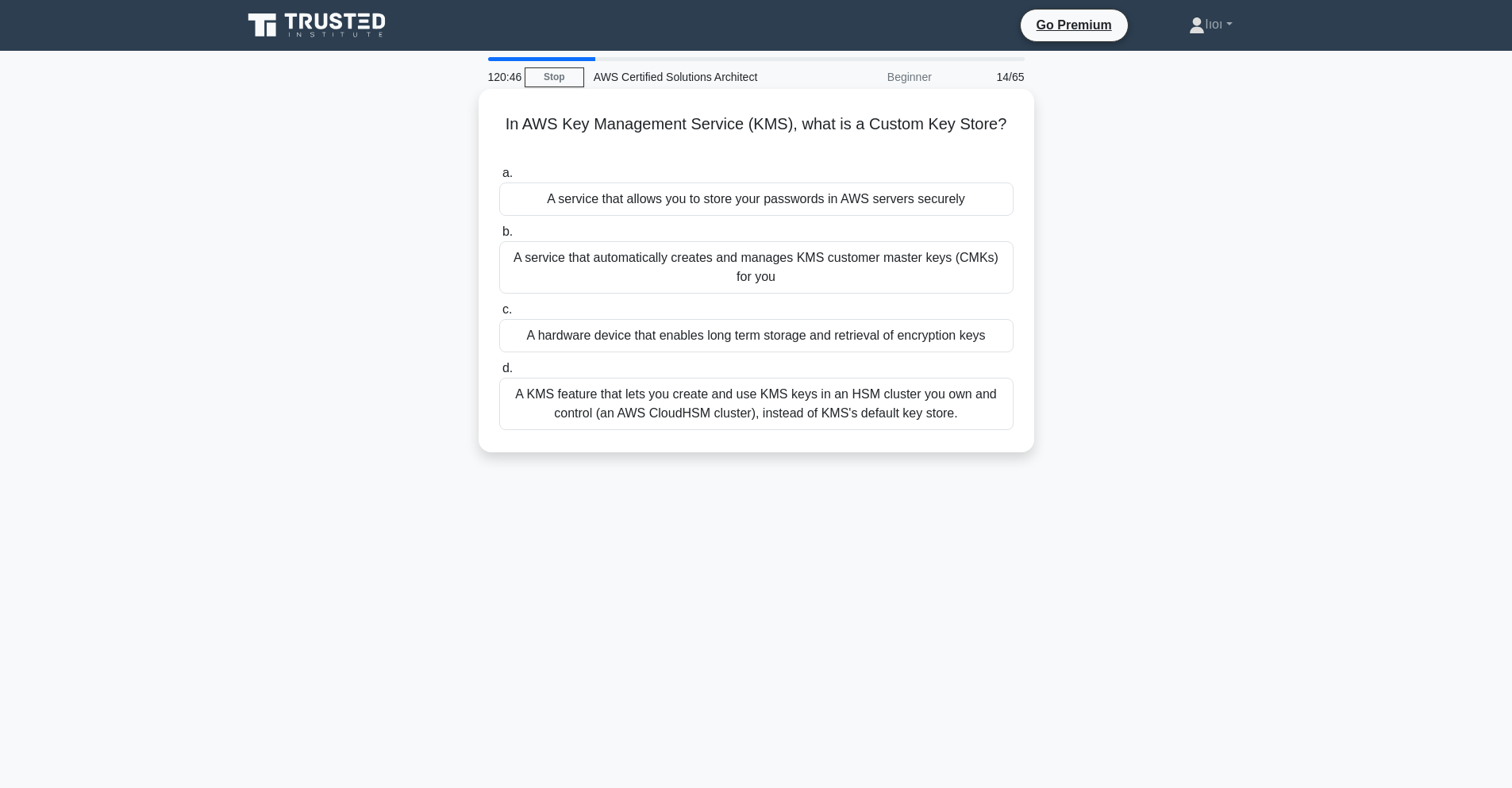
click at [690, 405] on div "A KMS feature that lets you create and use KMS keys in an HSM cluster you own a…" at bounding box center [756, 404] width 514 height 53
click at [499, 374] on input "d. A KMS feature that lets you create and use KMS keys in an HSM cluster you ow…" at bounding box center [499, 369] width 0 height 10
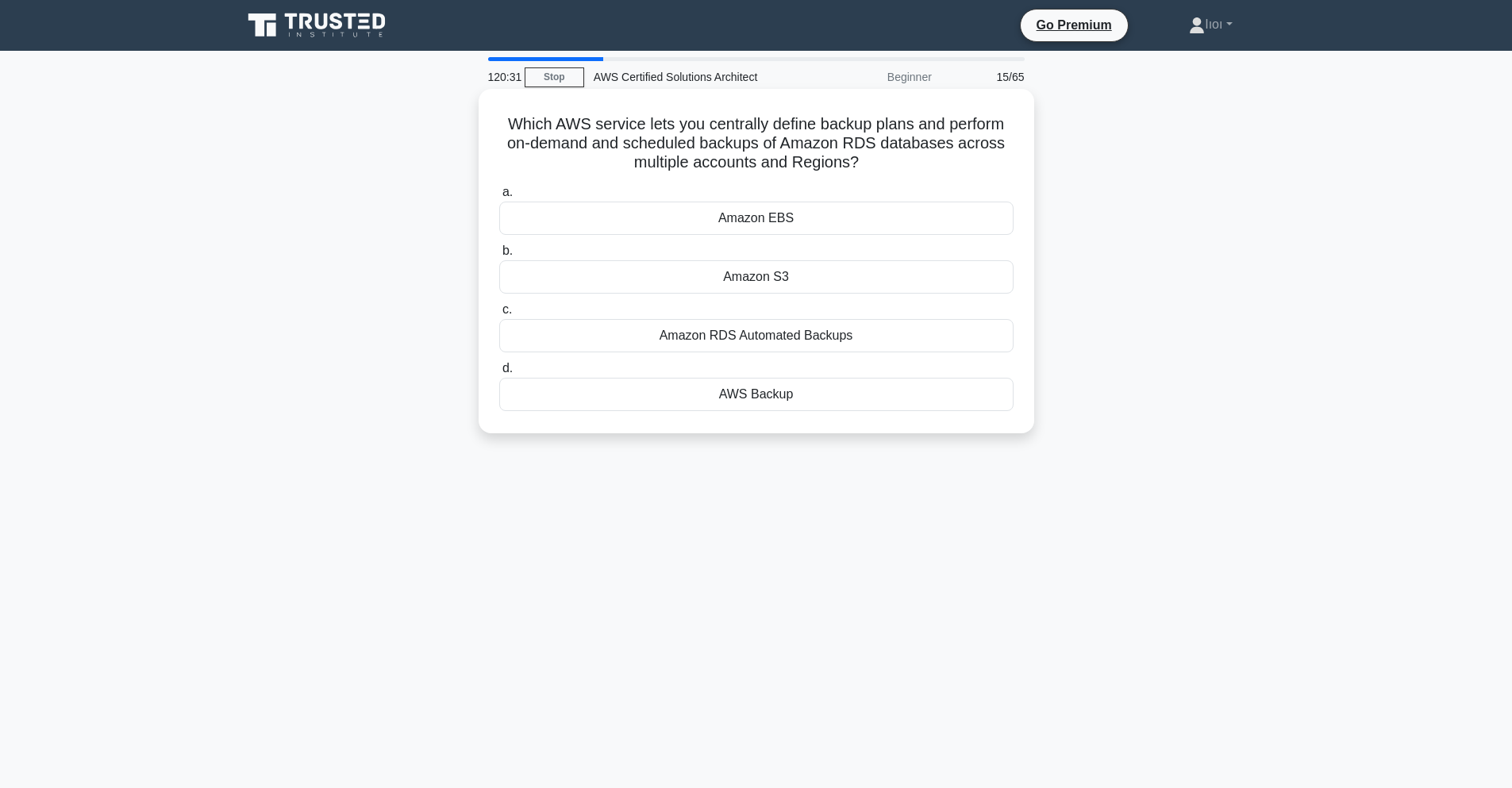
click at [849, 330] on div "Amazon RDS Automated Backups" at bounding box center [756, 336] width 514 height 33
click at [499, 315] on input "c. Amazon RDS Automated Backups" at bounding box center [499, 310] width 0 height 10
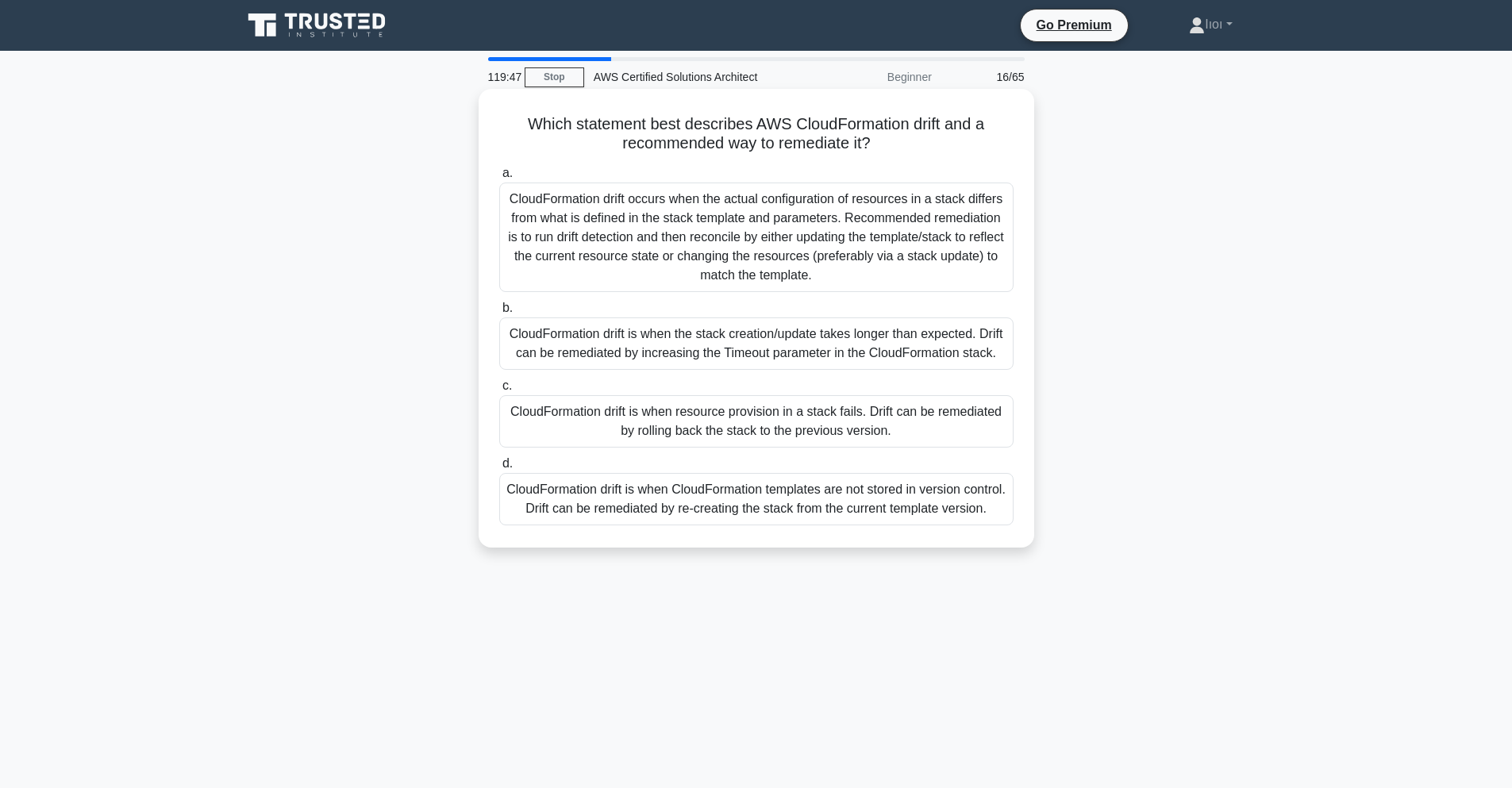
click at [798, 223] on div "CloudFormation drift occurs when the actual configuration of resources in a sta…" at bounding box center [756, 236] width 514 height 109
click at [499, 179] on input "a. CloudFormation drift occurs when the actual configuration of resources in a …" at bounding box center [499, 174] width 0 height 10
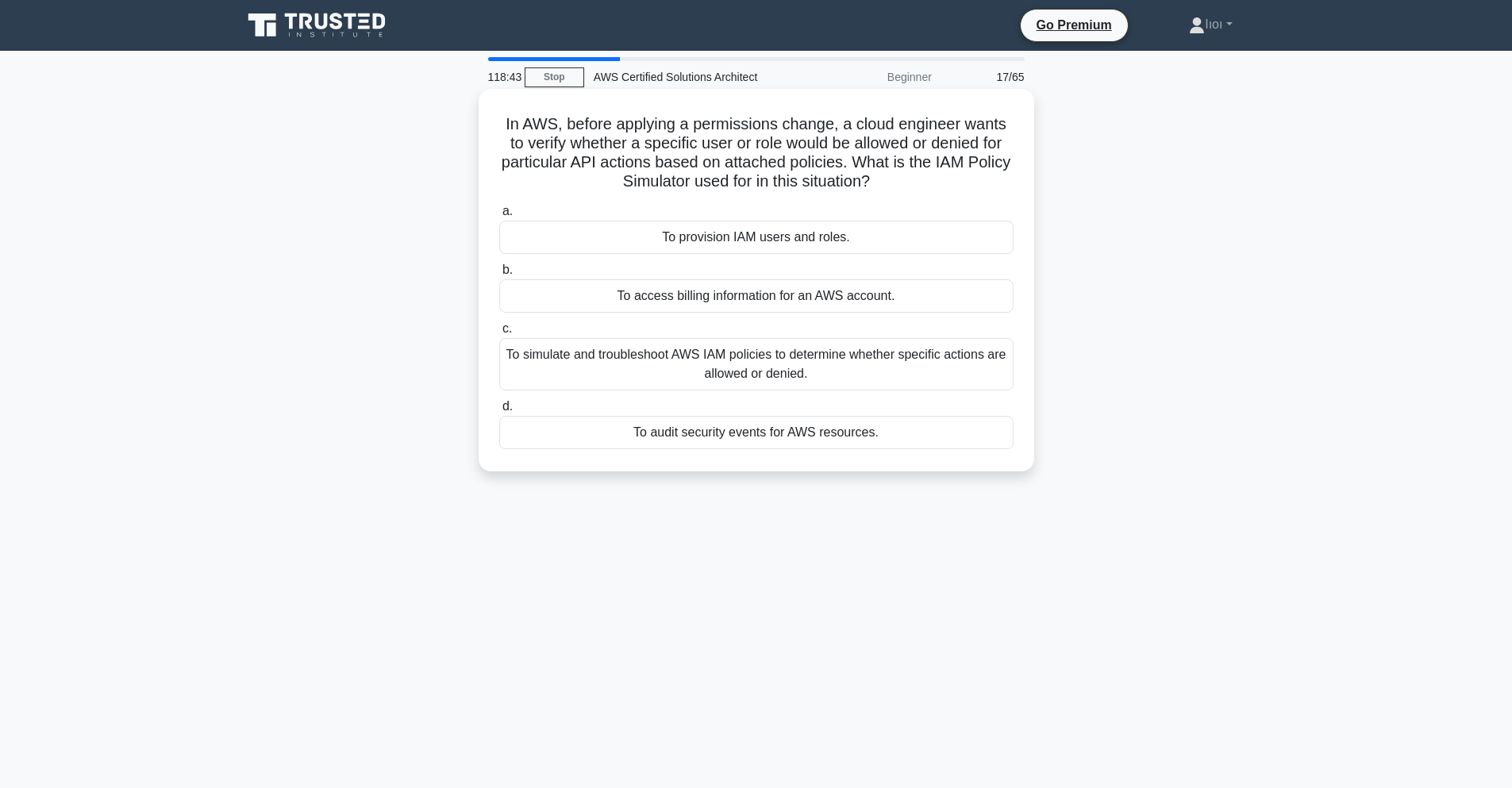
click at [623, 371] on div "To simulate and troubleshoot AWS IAM policies to determine whether specific act…" at bounding box center [756, 364] width 514 height 53
click at [499, 334] on input "c. To simulate and troubleshoot AWS IAM policies to determine whether specific …" at bounding box center [499, 329] width 0 height 10
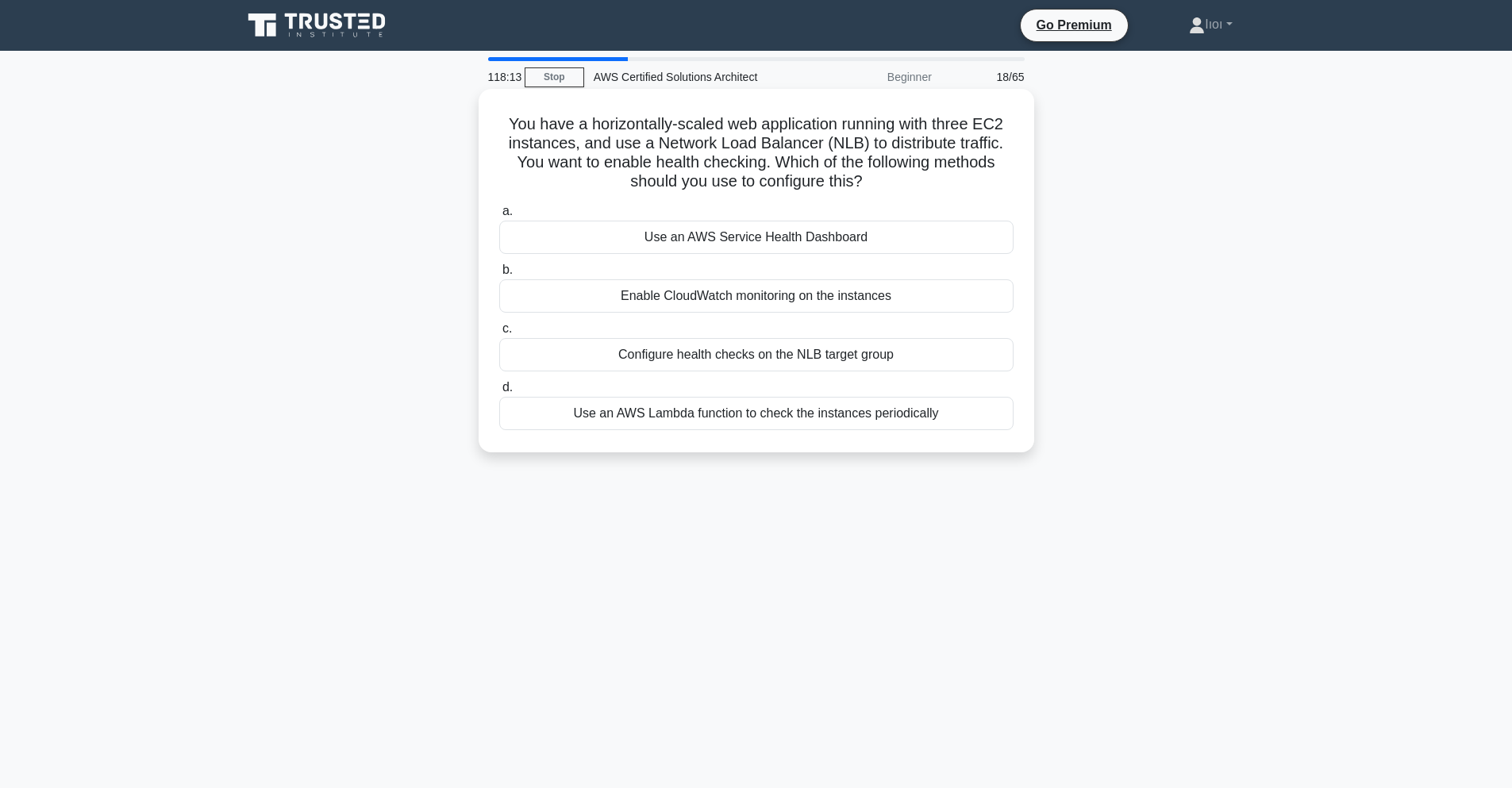
click at [767, 230] on div "Use an AWS Service Health Dashboard" at bounding box center [756, 236] width 514 height 33
click at [499, 217] on input "a. Use an AWS Service Health Dashboard" at bounding box center [499, 212] width 0 height 10
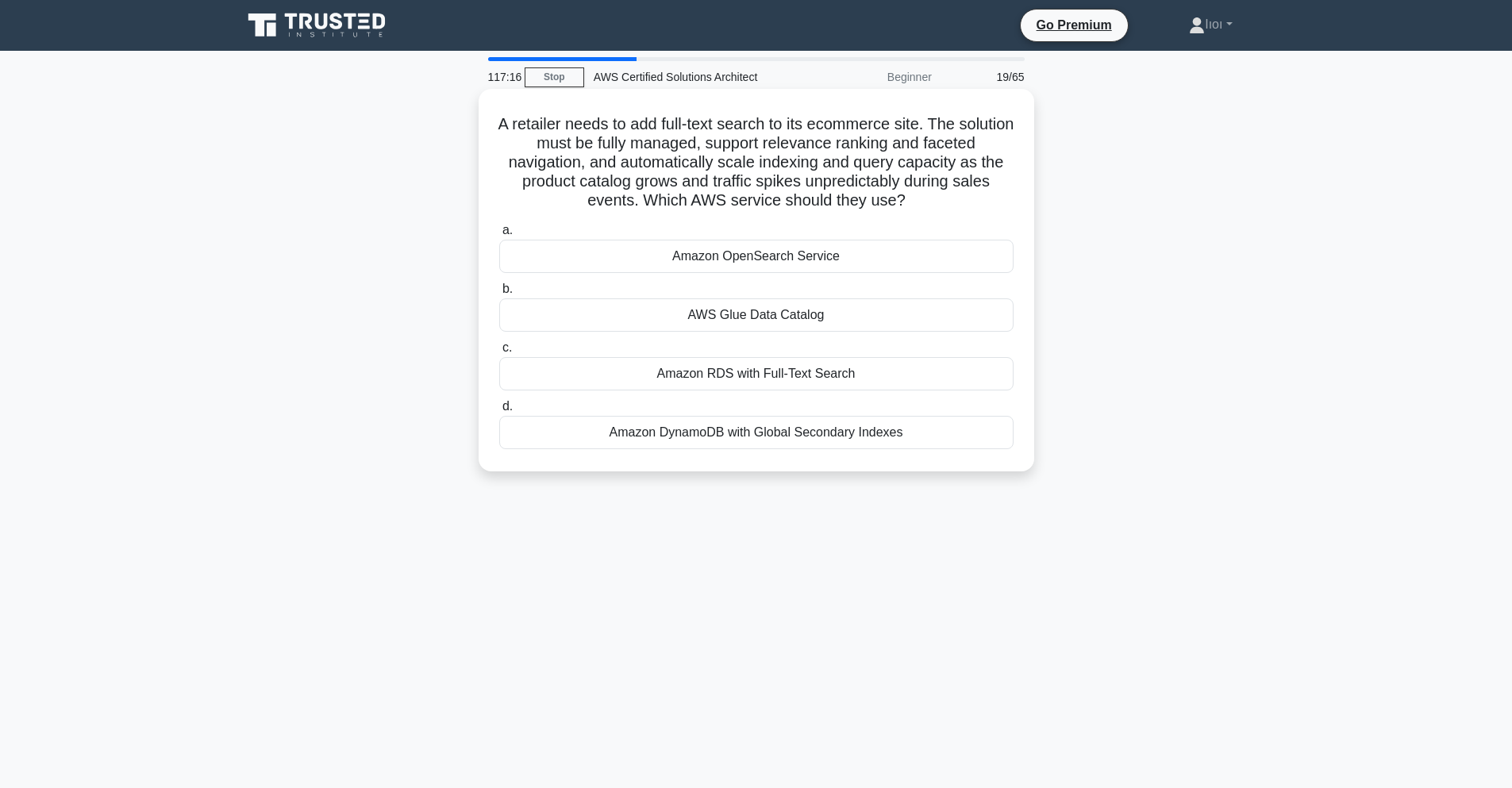
click at [776, 435] on div "Amazon DynamoDB with Global Secondary Indexes" at bounding box center [756, 432] width 514 height 33
click at [499, 412] on input "d. Amazon DynamoDB with Global Secondary Indexes" at bounding box center [499, 407] width 0 height 10
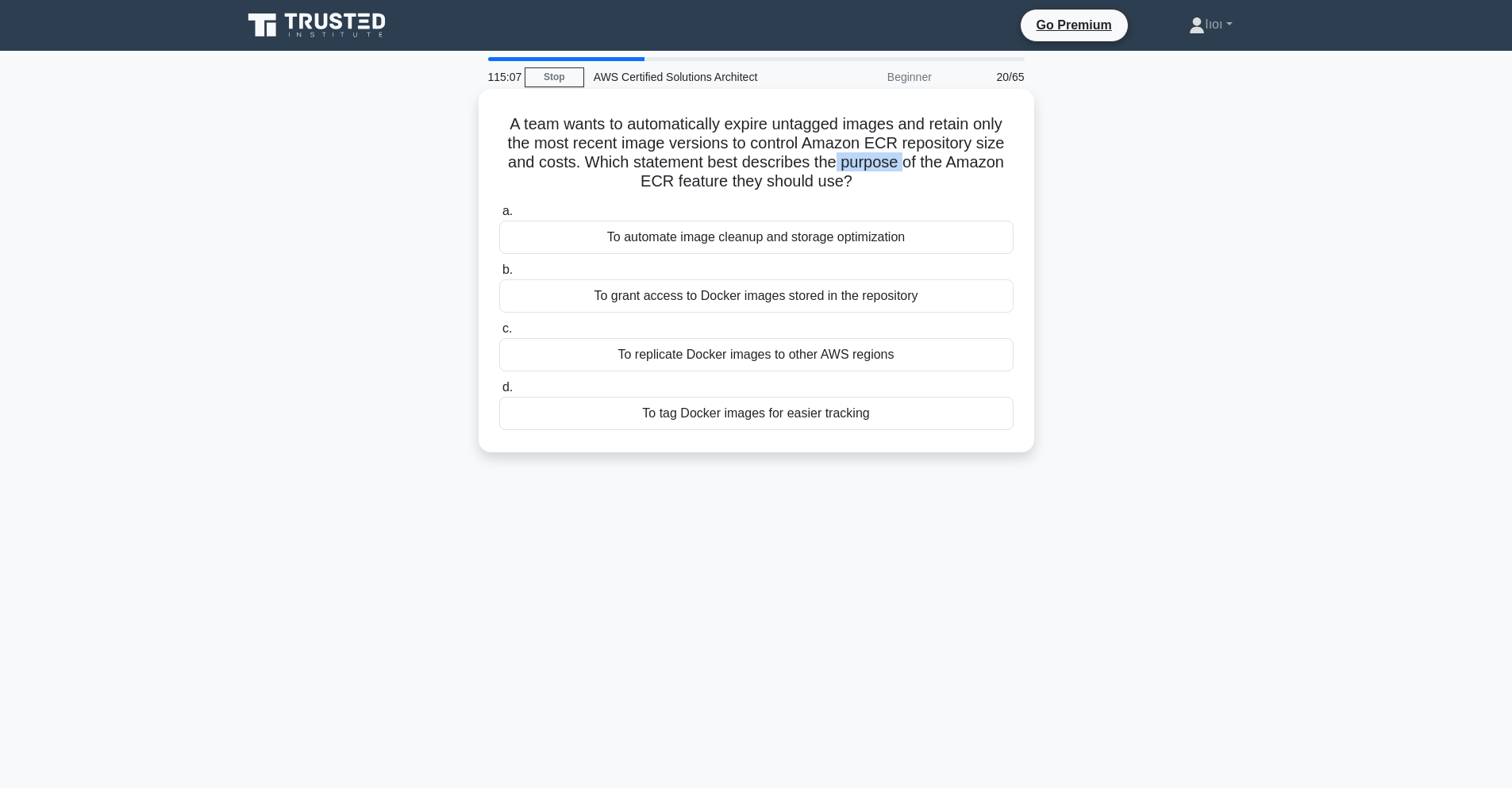
drag, startPoint x: 837, startPoint y: 164, endPoint x: 878, endPoint y: 169, distance: 41.3
click at [901, 168] on h5 "A team wants to automatically expire untagged images and retain only the most r…" at bounding box center [756, 153] width 518 height 78
click at [767, 133] on h5 "A team wants to automatically expire untagged images and retain only the most r…" at bounding box center [756, 153] width 518 height 78
click at [770, 410] on div "To tag Docker images for easier tracking" at bounding box center [756, 413] width 514 height 33
click at [499, 393] on input "d. To tag Docker images for easier tracking" at bounding box center [499, 388] width 0 height 10
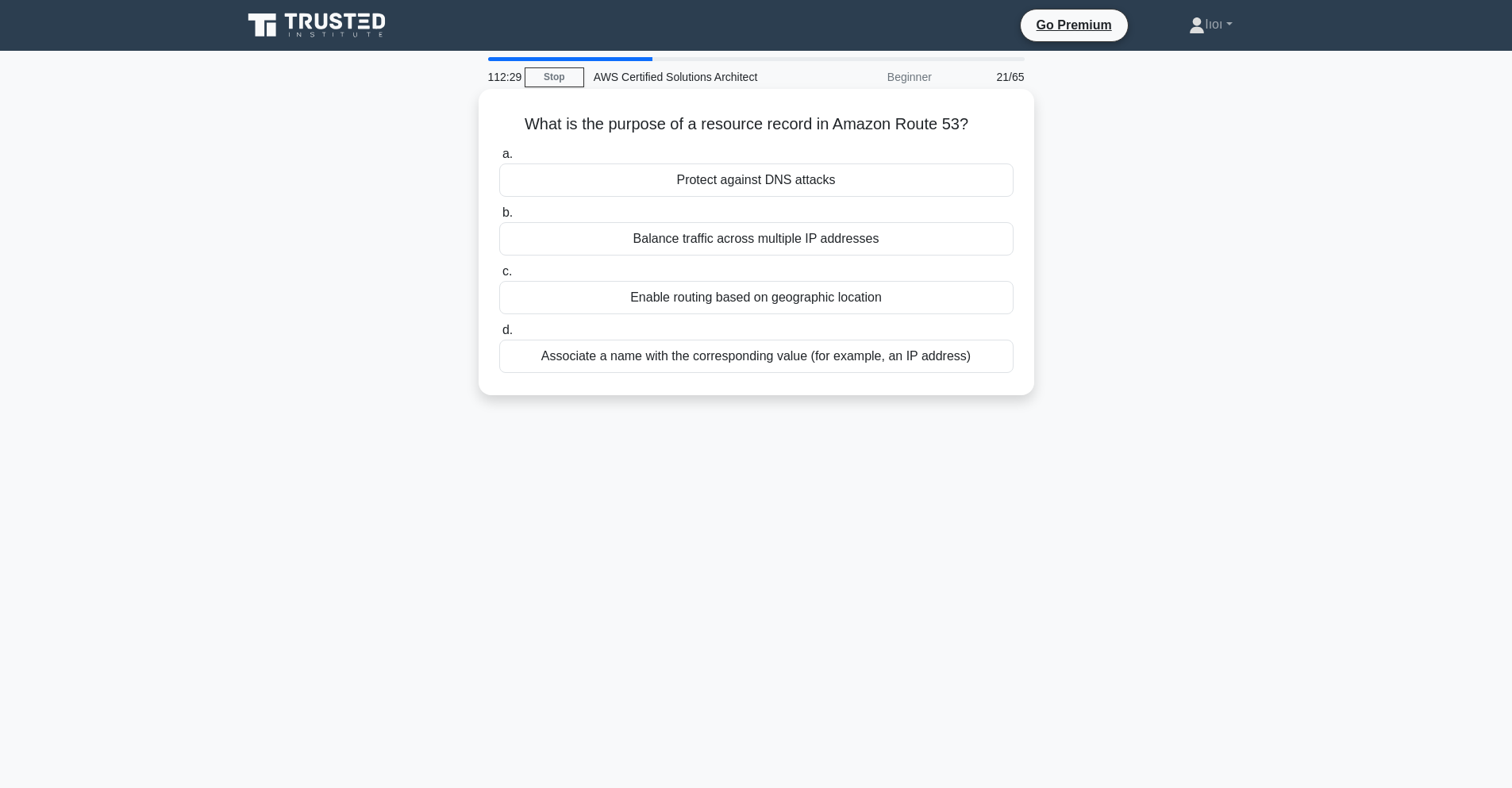
click at [707, 352] on div "Associate a name with the corresponding value (for example, an IP address)" at bounding box center [756, 356] width 514 height 33
click at [499, 336] on input "d. Associate a name with the corresponding value (for example, an IP address)" at bounding box center [499, 330] width 0 height 10
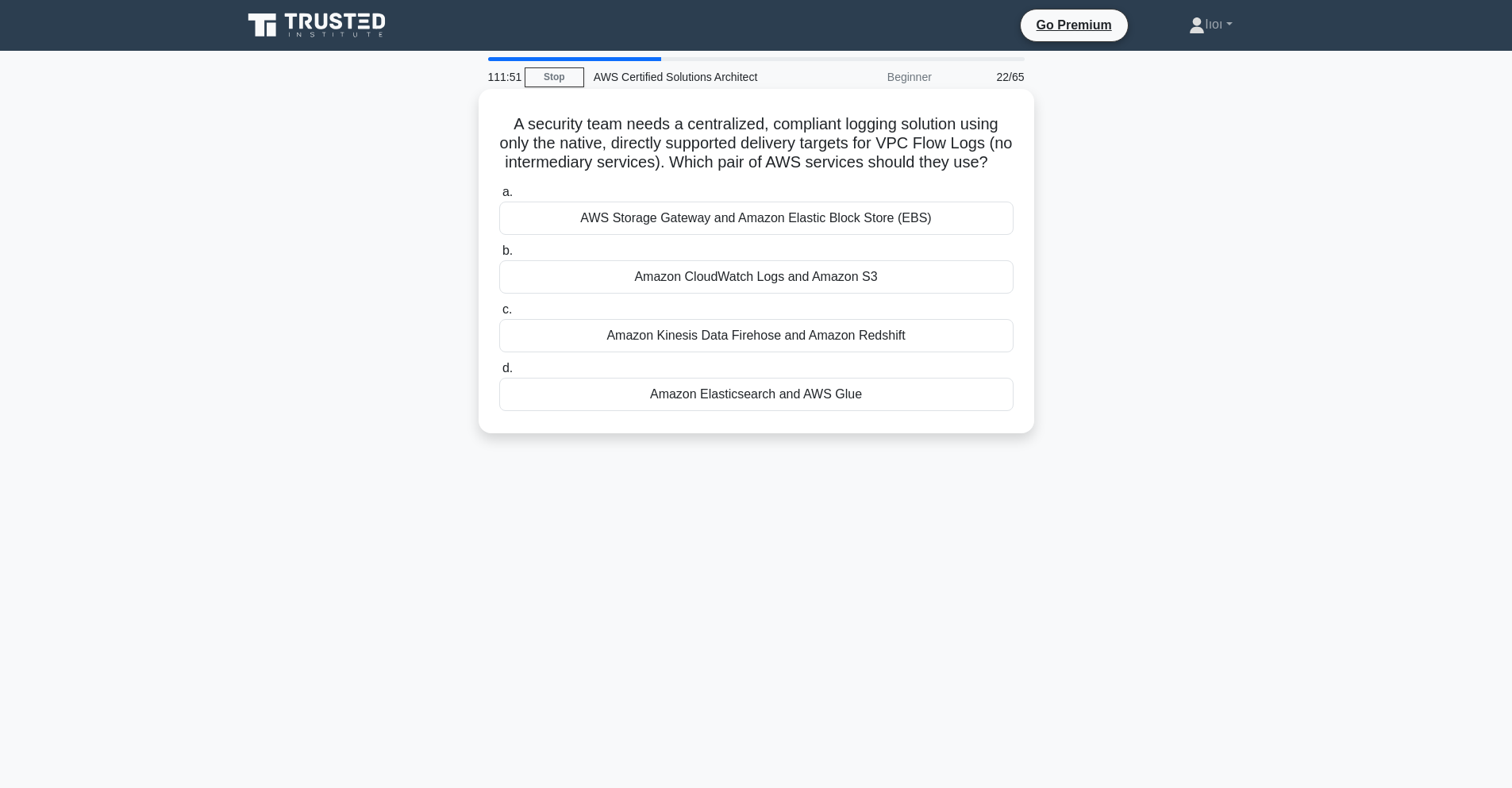
click at [775, 214] on div "AWS Storage Gateway and Amazon Elastic Block Store (EBS)" at bounding box center [756, 218] width 514 height 33
click at [499, 197] on input "a. AWS Storage Gateway and Amazon Elastic Block Store (EBS)" at bounding box center [499, 192] width 0 height 10
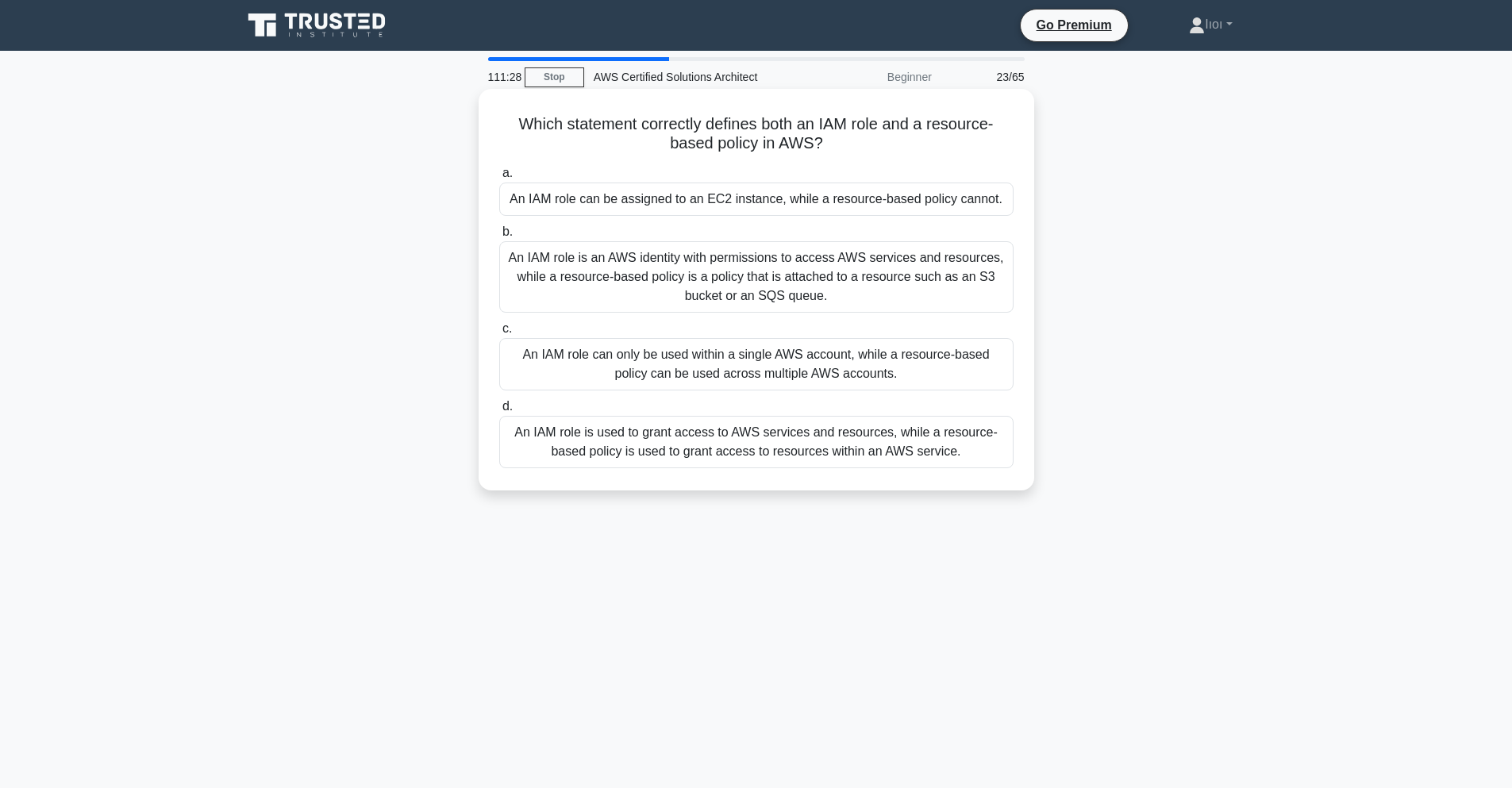
click at [805, 276] on div "An IAM role is an AWS identity with permissions to access AWS services and reso…" at bounding box center [756, 277] width 514 height 71
click at [499, 237] on input "b. An IAM role is an AWS identity with permissions to access AWS services and r…" at bounding box center [499, 232] width 0 height 10
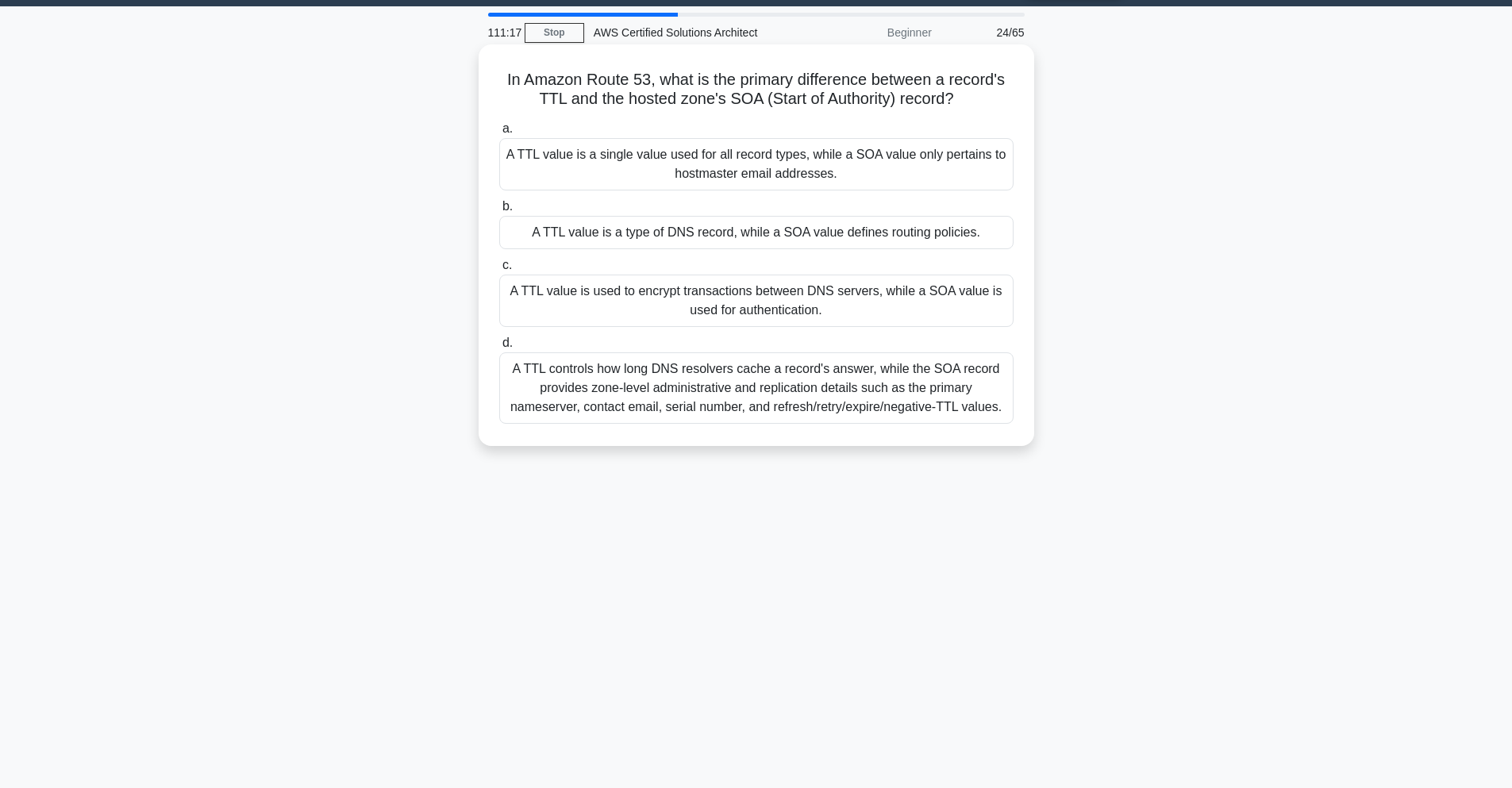
scroll to position [69, 0]
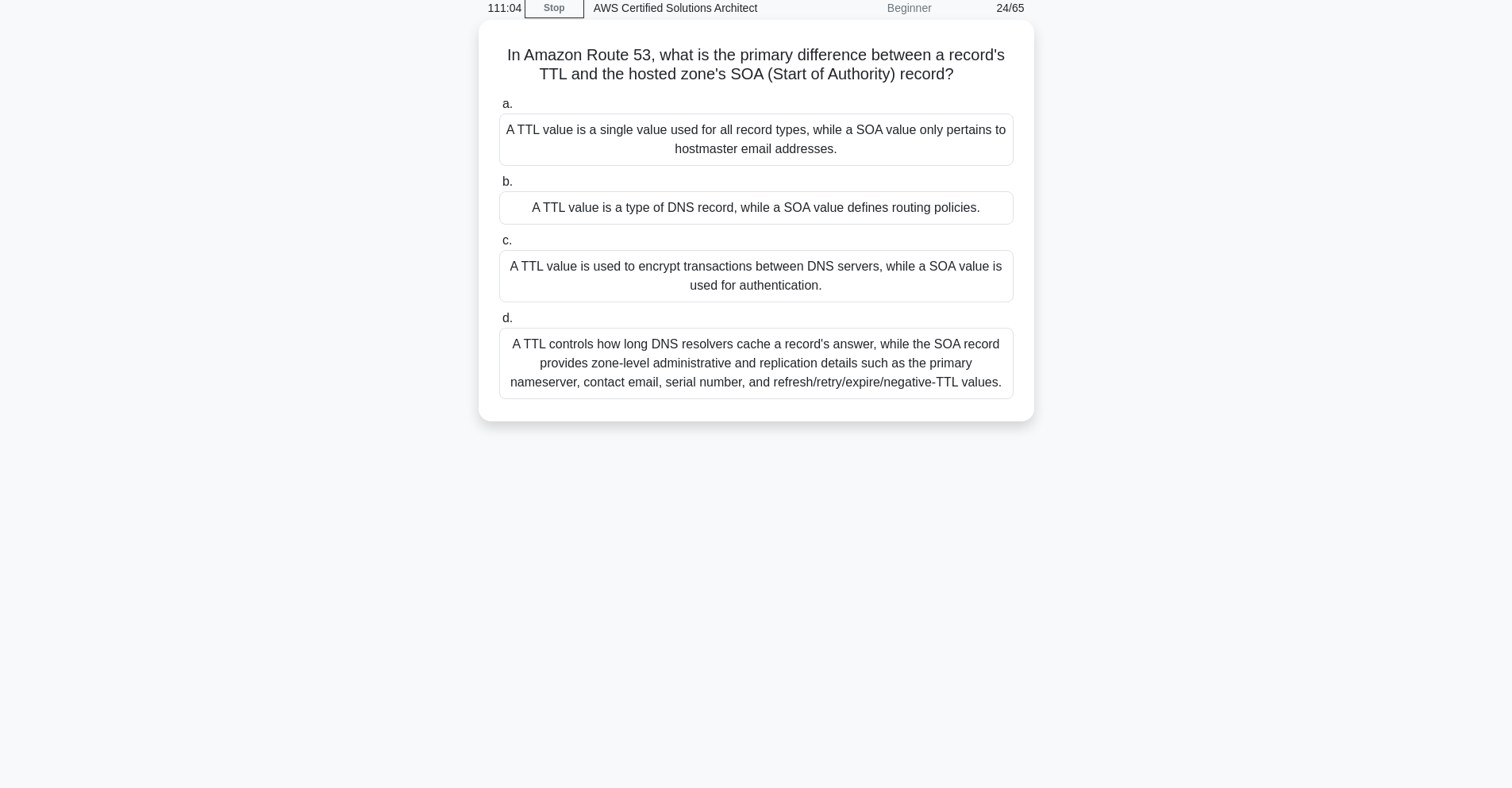
click at [871, 353] on div "A TTL controls how long DNS resolvers cache a record's answer, while the SOA re…" at bounding box center [756, 363] width 514 height 71
click at [499, 324] on input "d. A TTL controls how long DNS resolvers cache a record's answer, while the SOA…" at bounding box center [499, 319] width 0 height 10
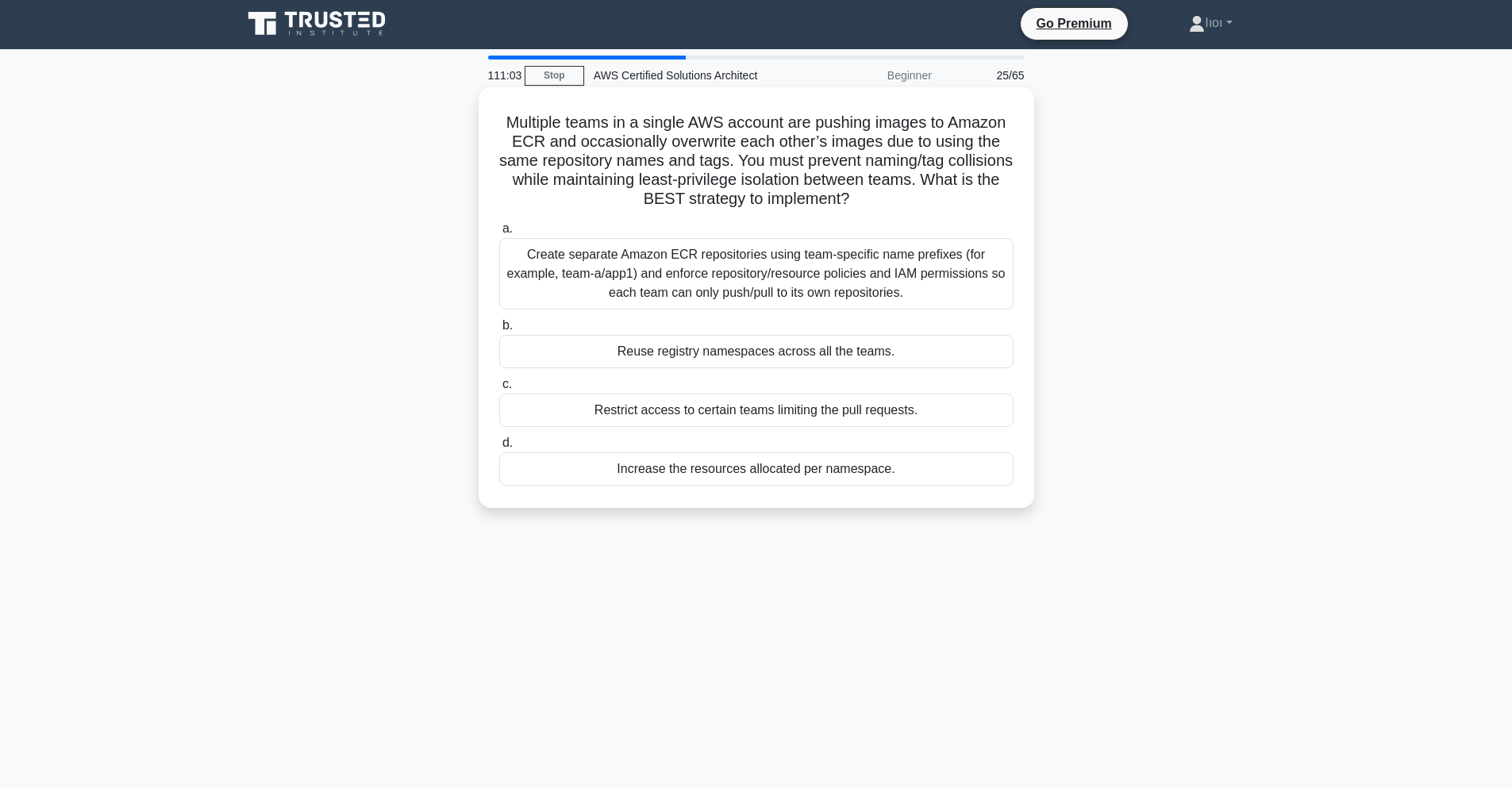
scroll to position [0, 0]
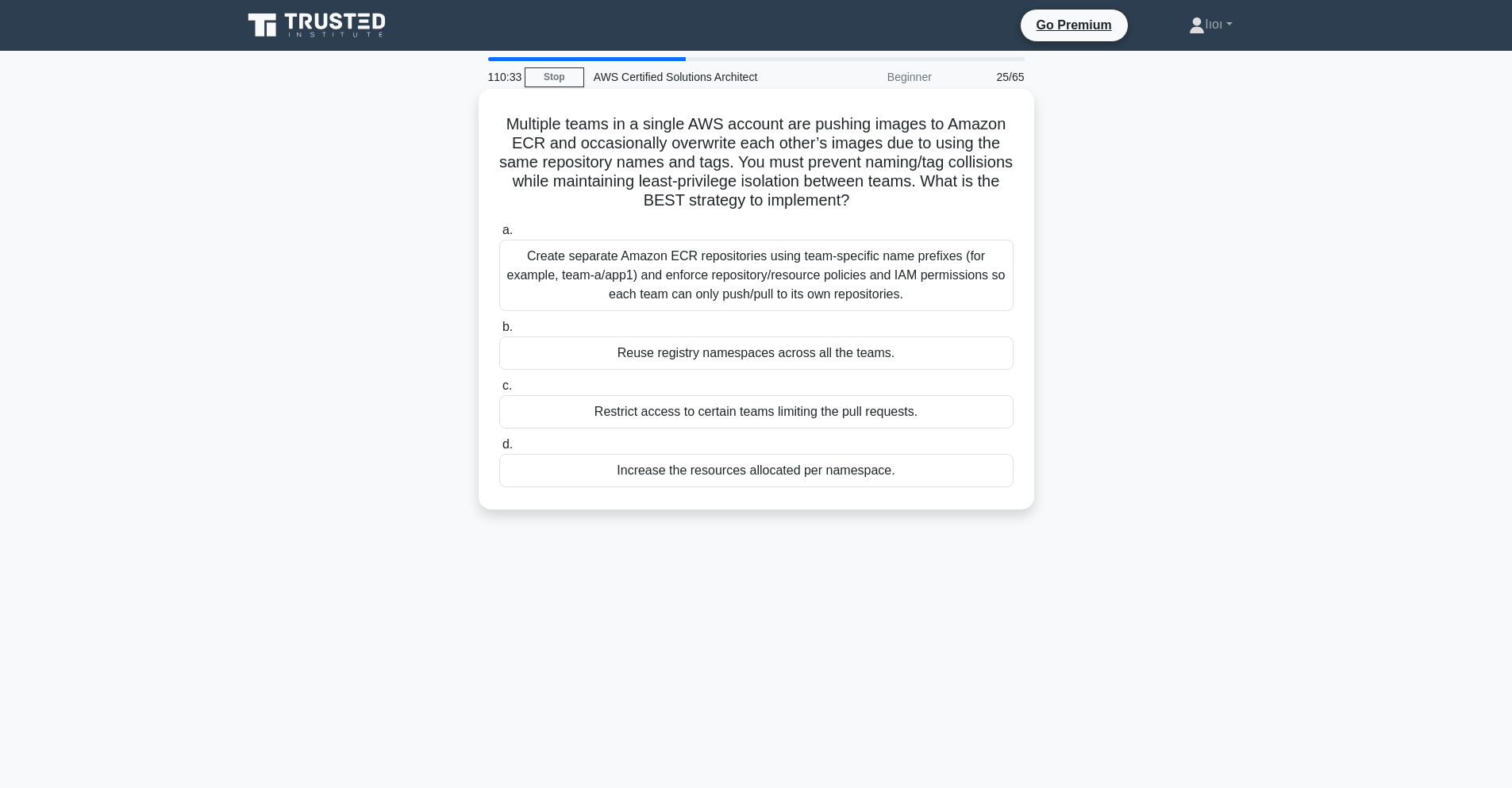
click at [656, 274] on div "Create separate Amazon ECR repositories using team-specific name prefixes (for …" at bounding box center [756, 275] width 514 height 71
click at [499, 236] on input "a. Create separate Amazon ECR repositories using team-specific name prefixes (f…" at bounding box center [499, 230] width 0 height 10
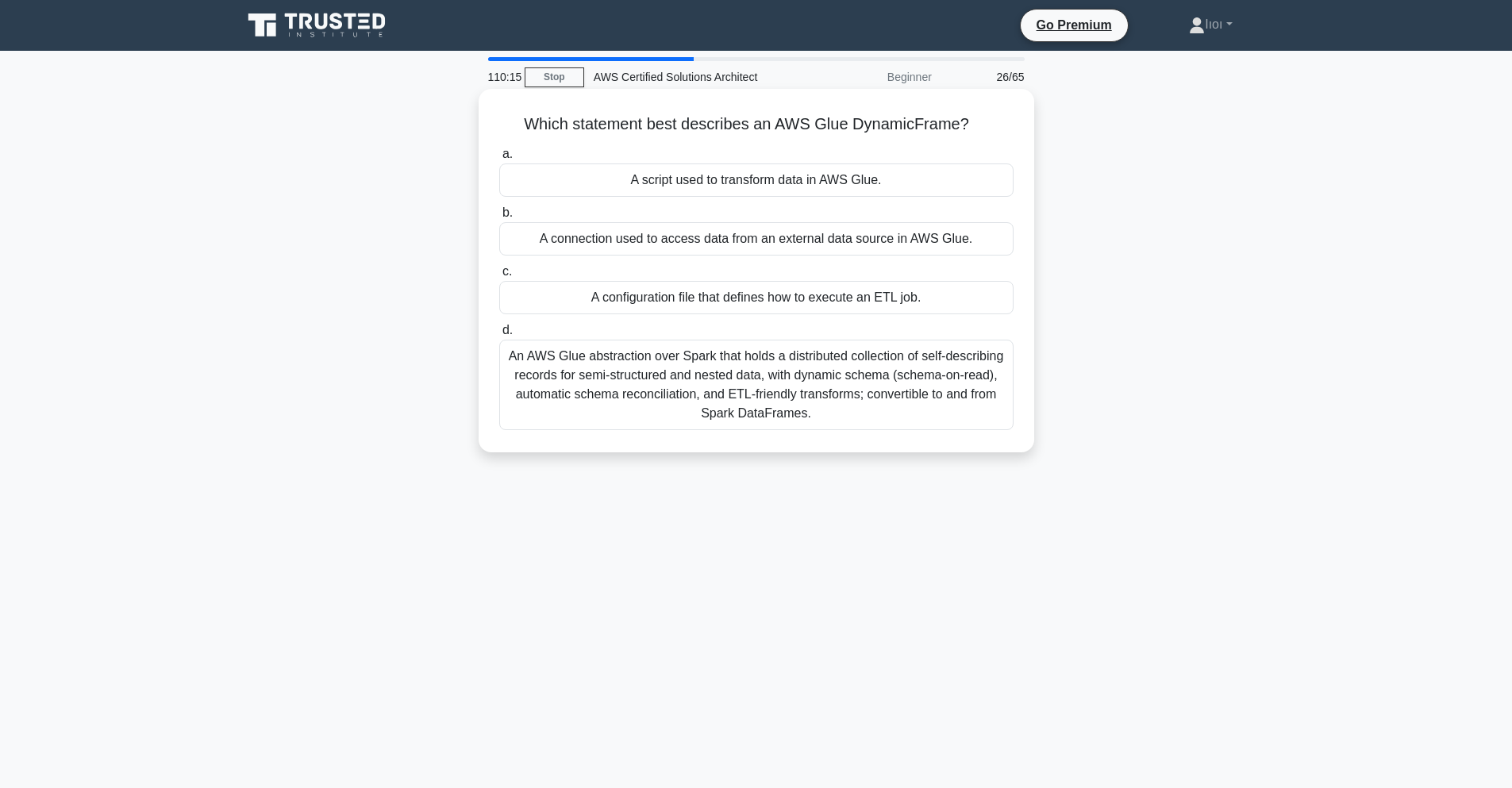
click at [806, 367] on div "An AWS Glue abstraction over Spark that holds a distributed collection of self-…" at bounding box center [756, 385] width 514 height 91
click at [499, 336] on input "d. An AWS Glue abstraction over Spark that holds a distributed collection of se…" at bounding box center [499, 330] width 0 height 10
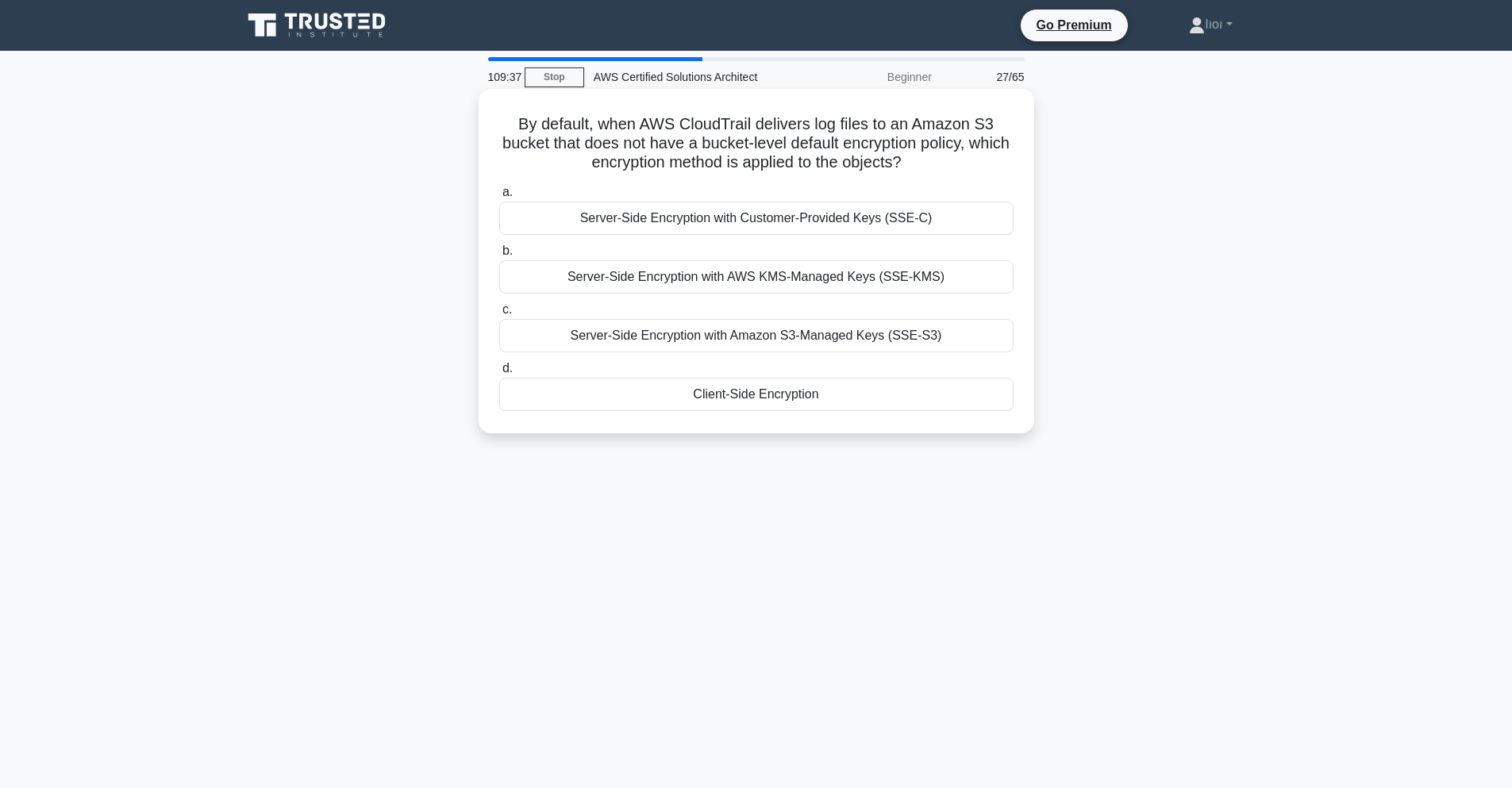
click at [771, 282] on div "Server-Side Encryption with AWS KMS-Managed Keys (SSE-KMS)" at bounding box center [756, 276] width 514 height 33
click at [499, 257] on input "b. Server-Side Encryption with AWS KMS-Managed Keys (SSE-KMS)" at bounding box center [499, 251] width 0 height 10
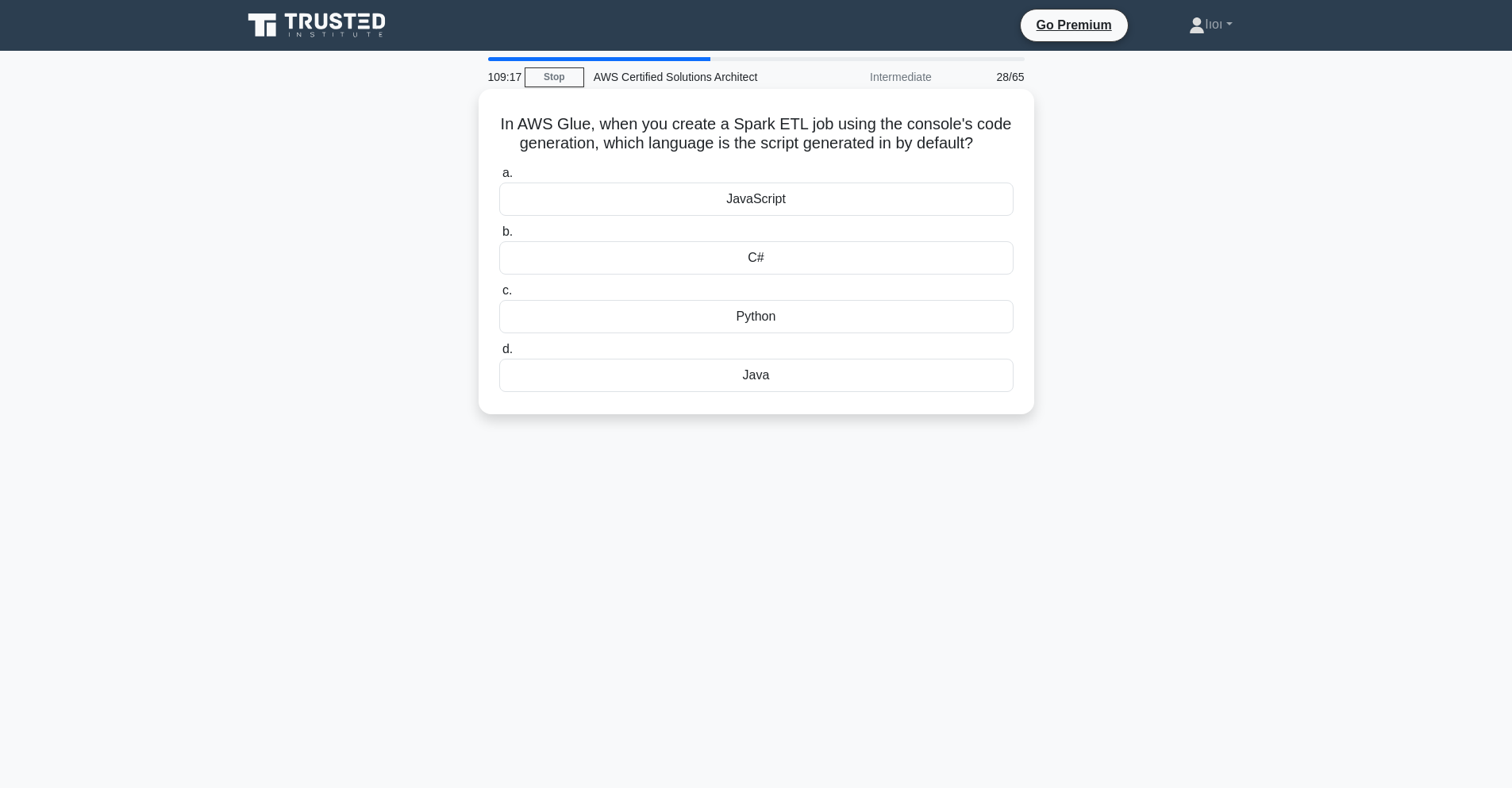
click at [846, 206] on div "JavaScript" at bounding box center [756, 198] width 514 height 33
click at [499, 179] on input "a. JavaScript" at bounding box center [499, 174] width 0 height 10
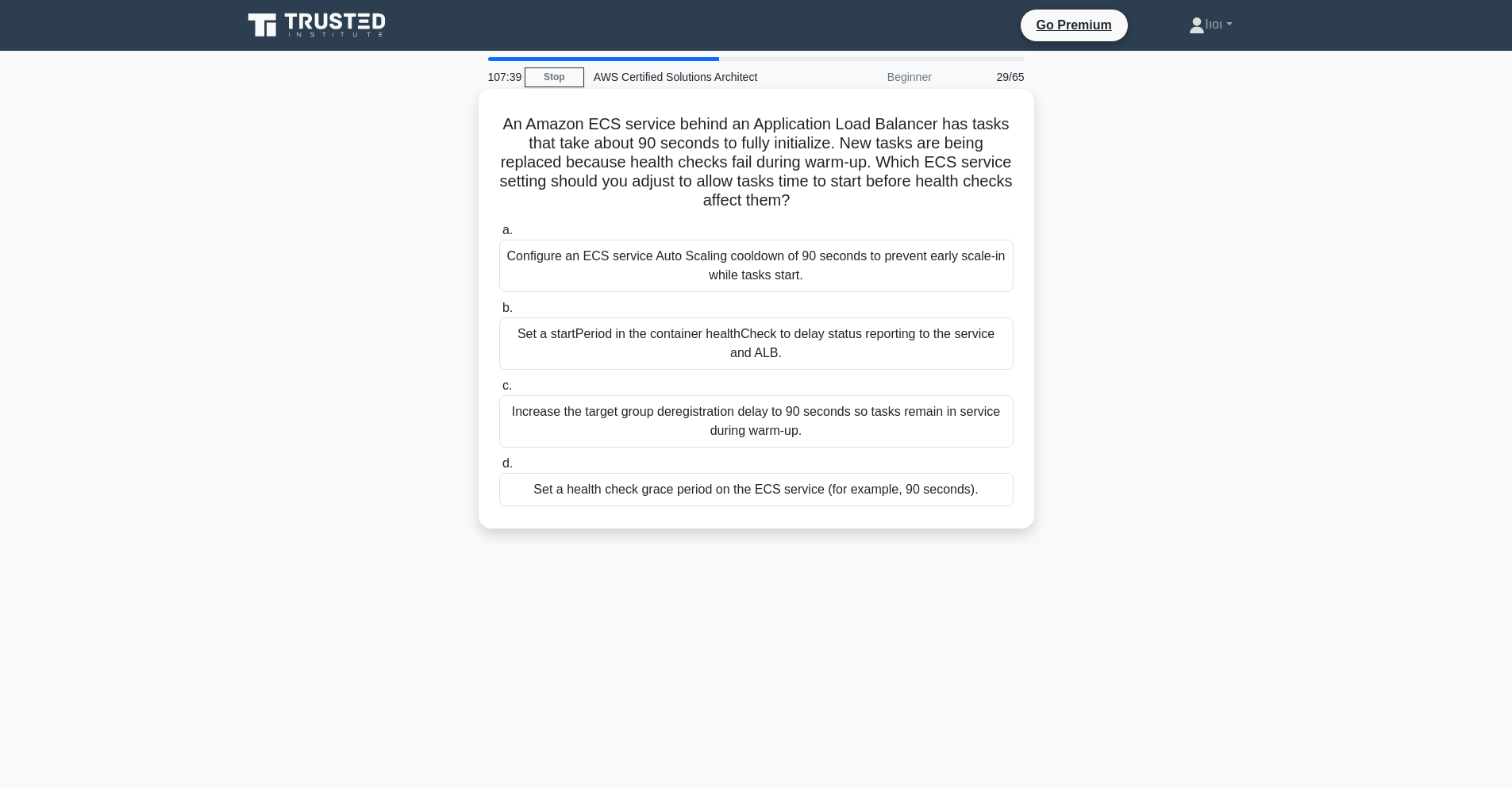
click at [747, 342] on div "Set a startPeriod in the container healthCheck to delay status reporting to the…" at bounding box center [756, 344] width 514 height 53
click at [499, 314] on input "b. Set a startPeriod in the container healthCheck to delay status reporting to …" at bounding box center [499, 308] width 0 height 10
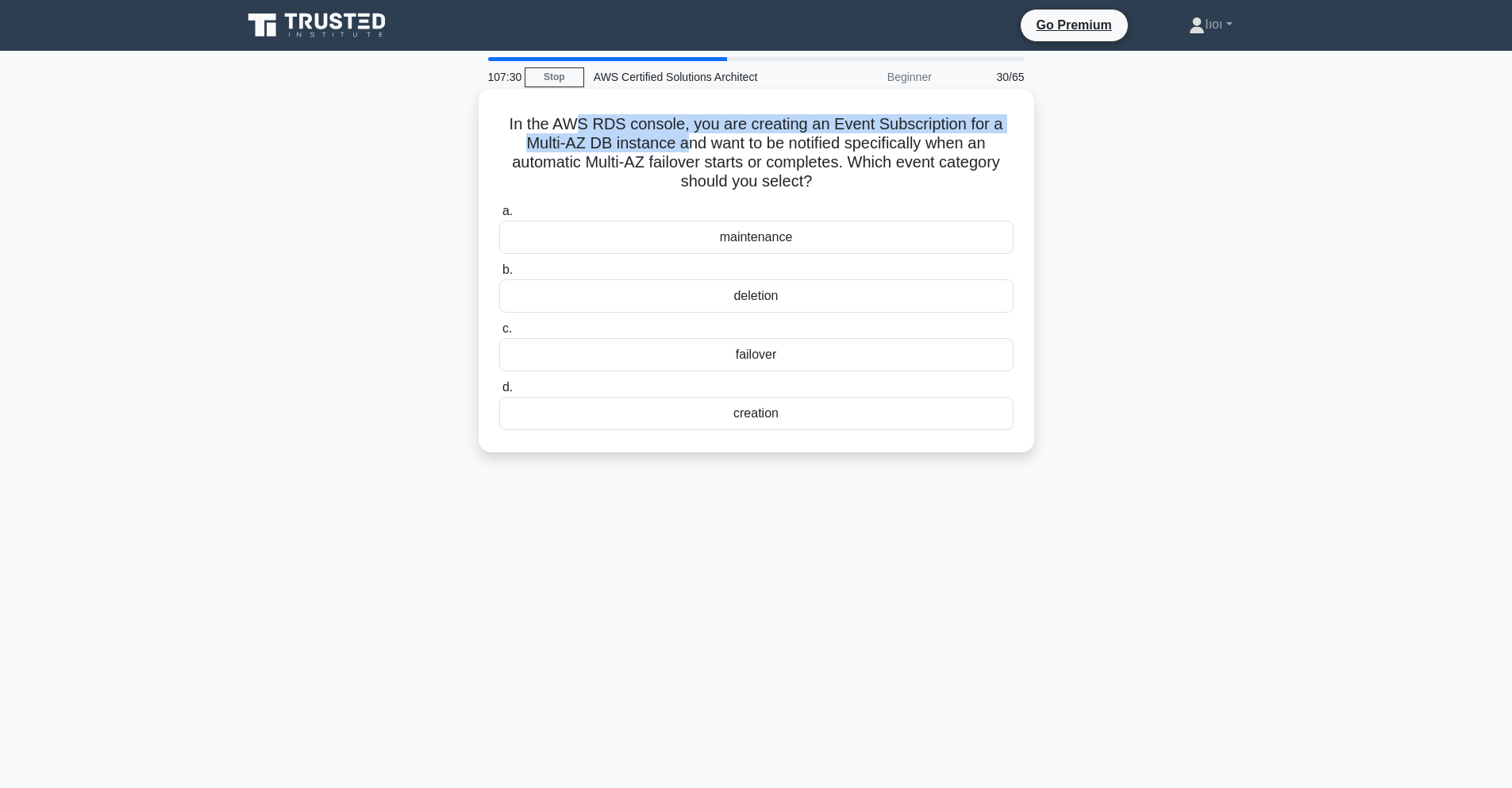
drag, startPoint x: 572, startPoint y: 126, endPoint x: 690, endPoint y: 135, distance: 118.3
click at [690, 135] on h5 "In the AWS RDS console, you are creating an Event Subscription for a Multi-AZ D…" at bounding box center [756, 153] width 518 height 78
click at [740, 128] on h5 "In the AWS RDS console, you are creating an Event Subscription for a Multi-AZ D…" at bounding box center [756, 153] width 518 height 78
drag, startPoint x: 844, startPoint y: 125, endPoint x: 915, endPoint y: 119, distance: 71.3
click at [915, 119] on h5 "In the AWS RDS console, you are creating an Event Subscription for a Multi-AZ D…" at bounding box center [756, 153] width 518 height 78
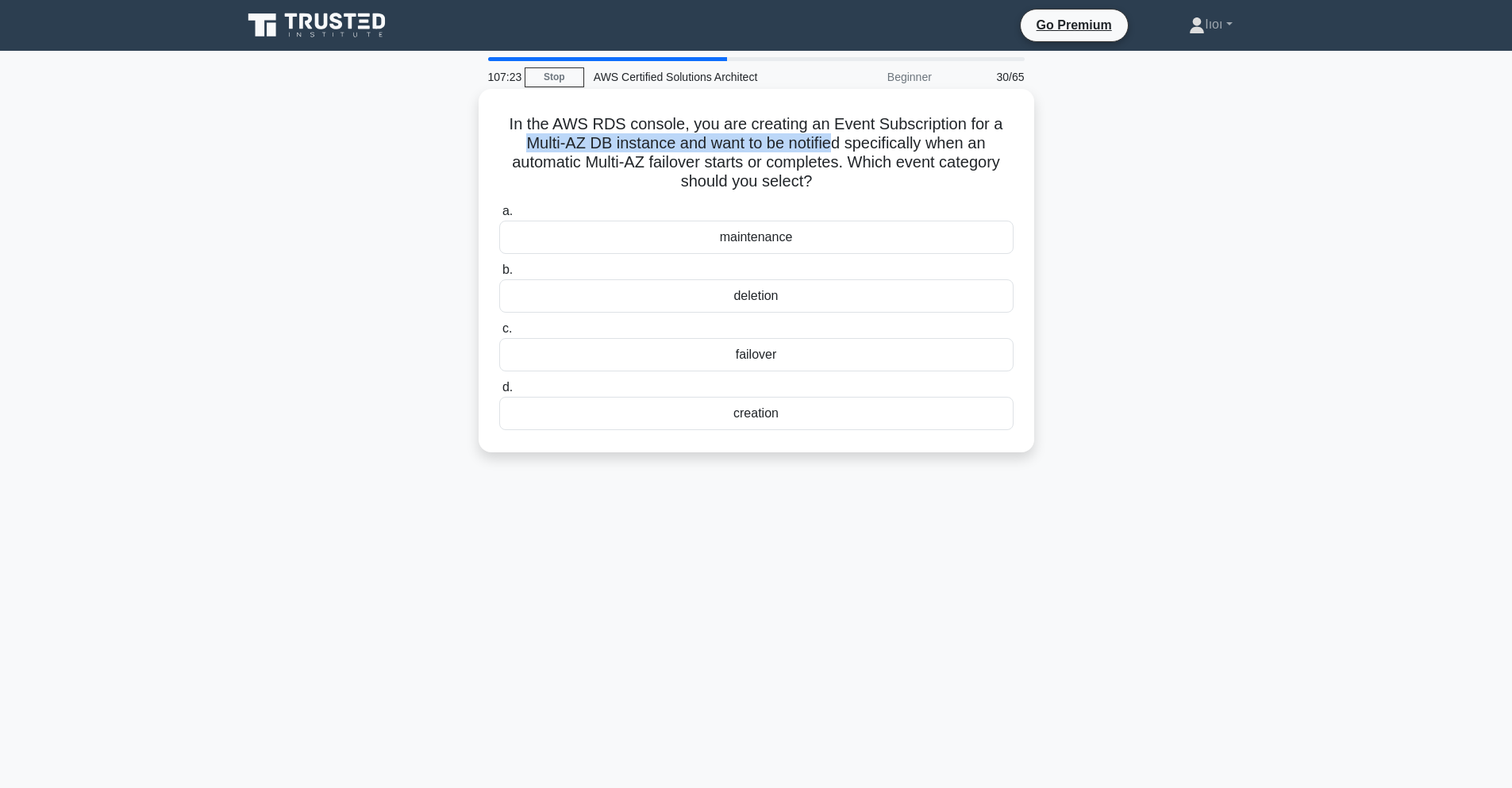
drag, startPoint x: 528, startPoint y: 145, endPoint x: 829, endPoint y: 135, distance: 301.2
click at [829, 135] on h5 "In the AWS RDS console, you are creating an Event Subscription for a Multi-AZ D…" at bounding box center [756, 153] width 518 height 78
click at [774, 350] on div "failover" at bounding box center [756, 354] width 514 height 33
click at [499, 334] on input "c. failover" at bounding box center [499, 329] width 0 height 10
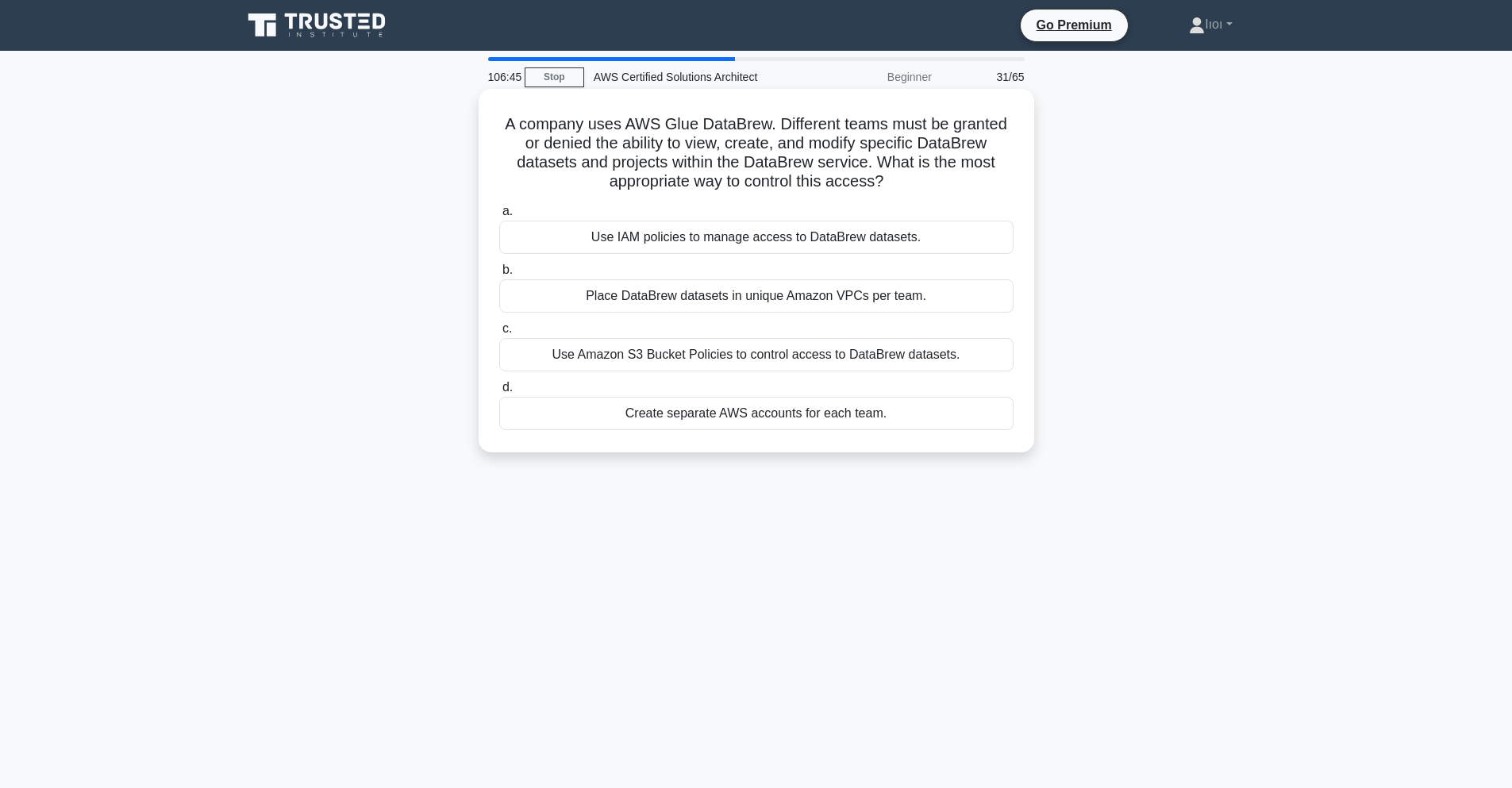
click at [723, 233] on div "Use IAM policies to manage access to DataBrew datasets." at bounding box center [756, 236] width 514 height 33
click at [499, 217] on input "a. Use IAM policies to manage access to DataBrew datasets." at bounding box center [499, 212] width 0 height 10
click at [680, 294] on div "Attach a policy with minimum required actions on the specific table." at bounding box center [756, 296] width 514 height 33
click at [499, 275] on input "b. Attach a policy with minimum required actions on the specific table." at bounding box center [499, 270] width 0 height 10
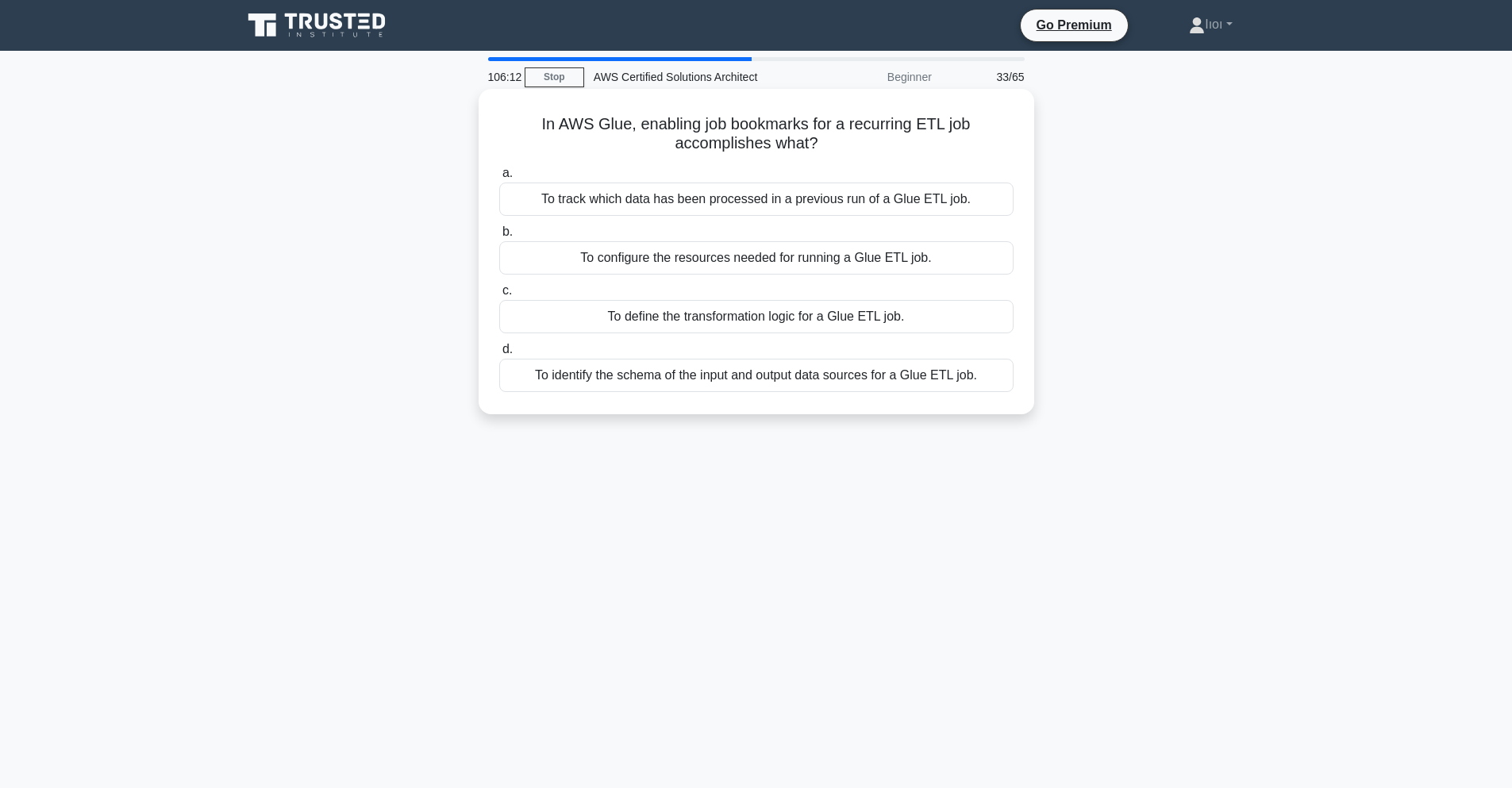
click at [728, 209] on div "To track which data has been processed in a previous run of a Glue ETL job." at bounding box center [756, 198] width 514 height 33
click at [499, 179] on input "a. To track which data has been processed in a previous run of a Glue ETL job." at bounding box center [499, 174] width 0 height 10
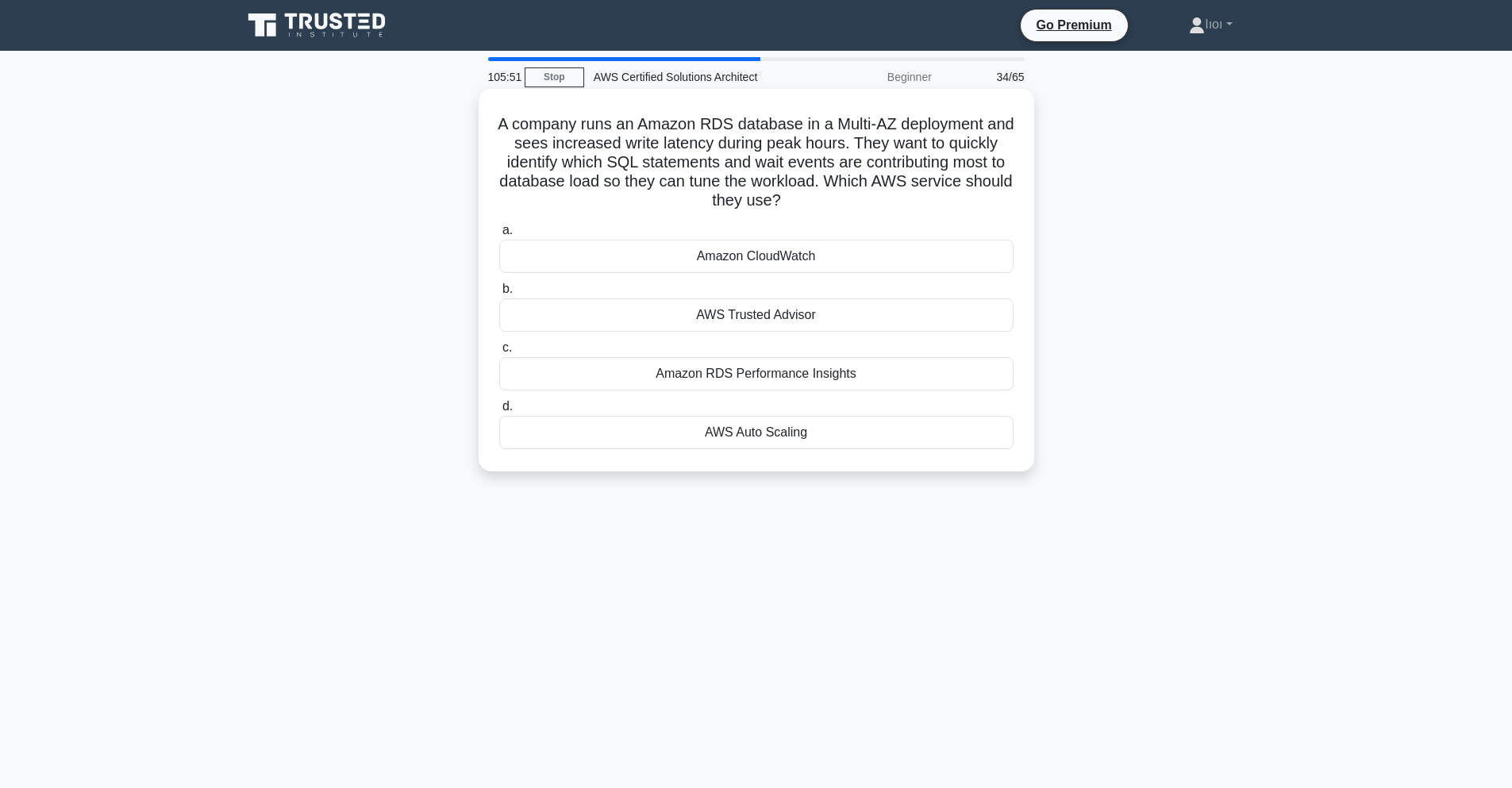
click at [753, 370] on div "Amazon RDS Performance Insights" at bounding box center [756, 374] width 514 height 33
click at [499, 353] on input "c. Amazon RDS Performance Insights" at bounding box center [499, 348] width 0 height 10
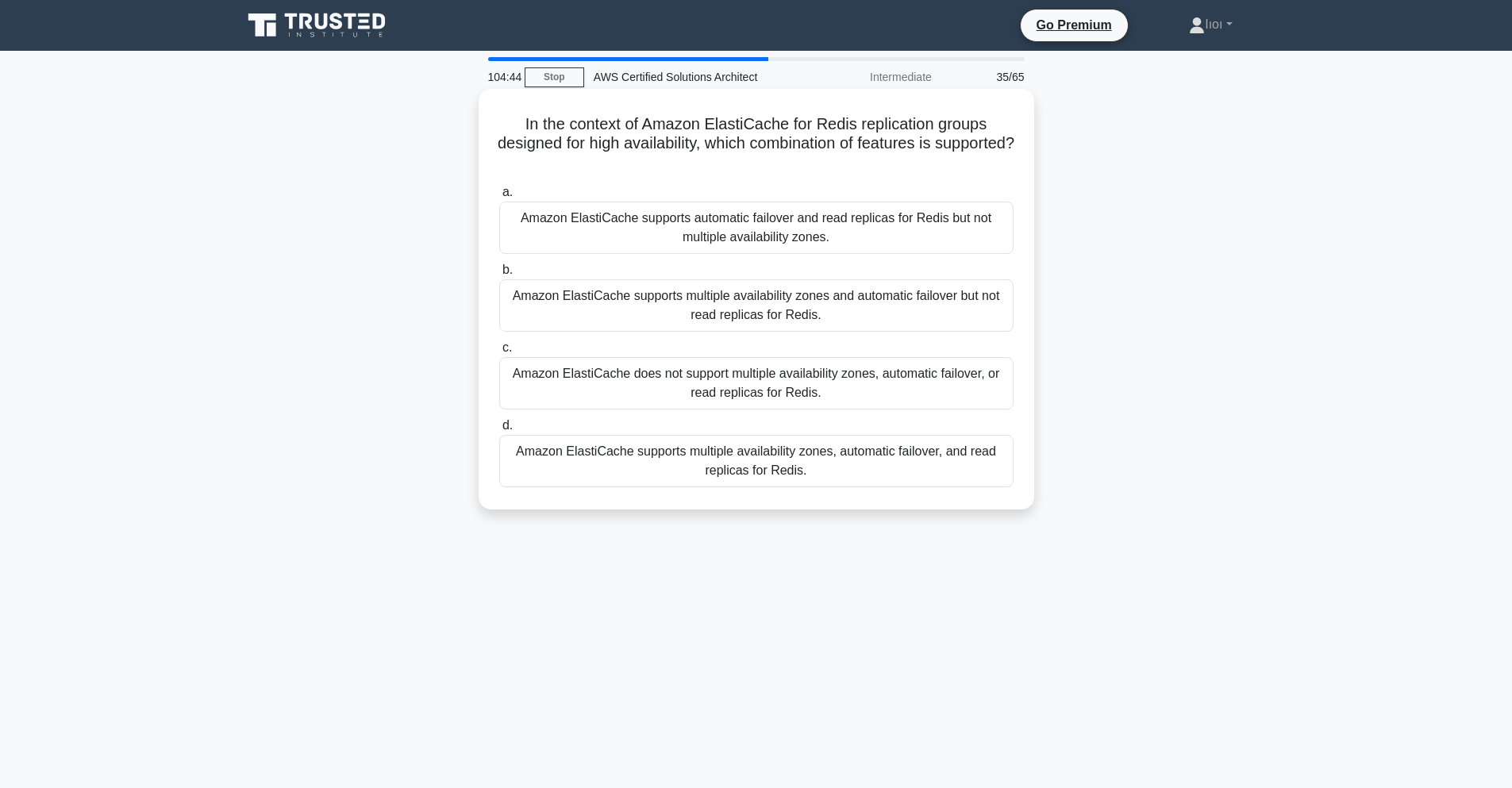
click at [723, 461] on div "Amazon ElastiCache supports multiple availability zones, automatic failover, an…" at bounding box center [756, 461] width 514 height 53
click at [499, 431] on input "d. Amazon ElastiCache supports multiple availability zones, automatic failover,…" at bounding box center [499, 426] width 0 height 10
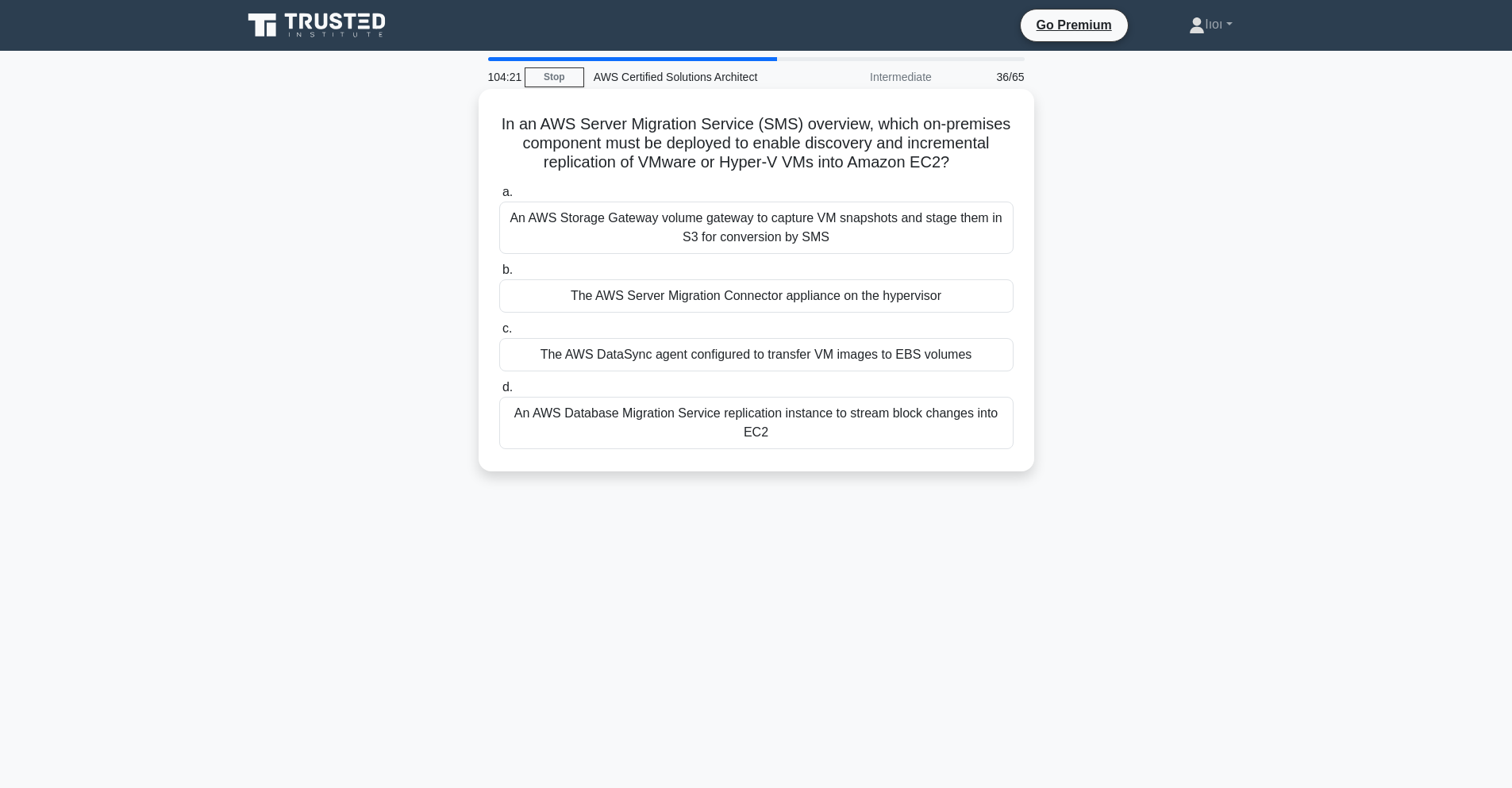
click at [723, 247] on div "An AWS Storage Gateway volume gateway to capture VM snapshots and stage them in…" at bounding box center [756, 228] width 514 height 53
click at [499, 197] on input "a. An AWS Storage Gateway volume gateway to capture VM snapshots and stage them…" at bounding box center [499, 192] width 0 height 10
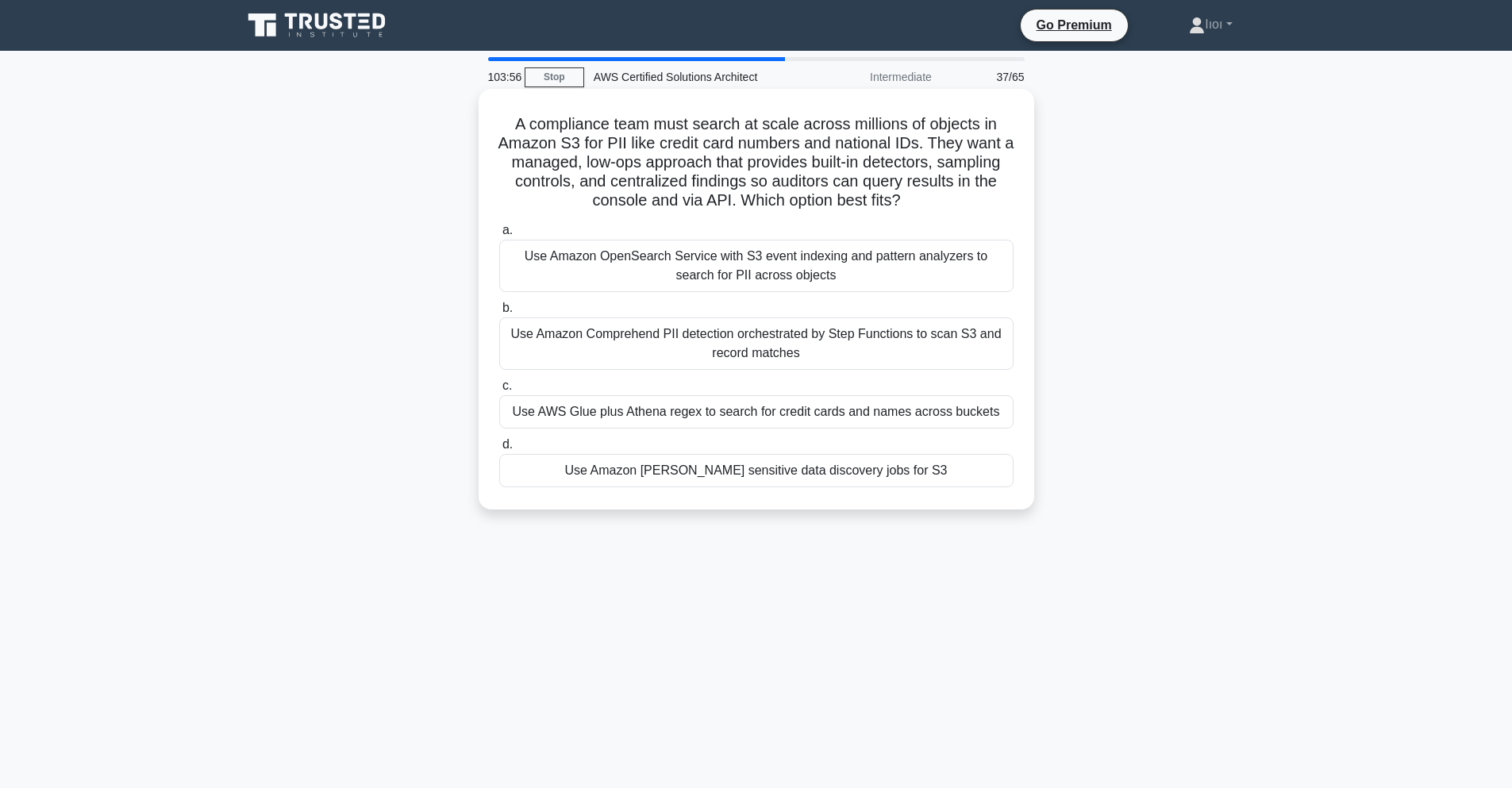
click at [739, 269] on div "Use Amazon OpenSearch Service with S3 event indexing and pattern analyzers to s…" at bounding box center [756, 266] width 514 height 53
click at [499, 236] on input "a. Use Amazon OpenSearch Service with S3 event indexing and pattern analyzers t…" at bounding box center [499, 230] width 0 height 10
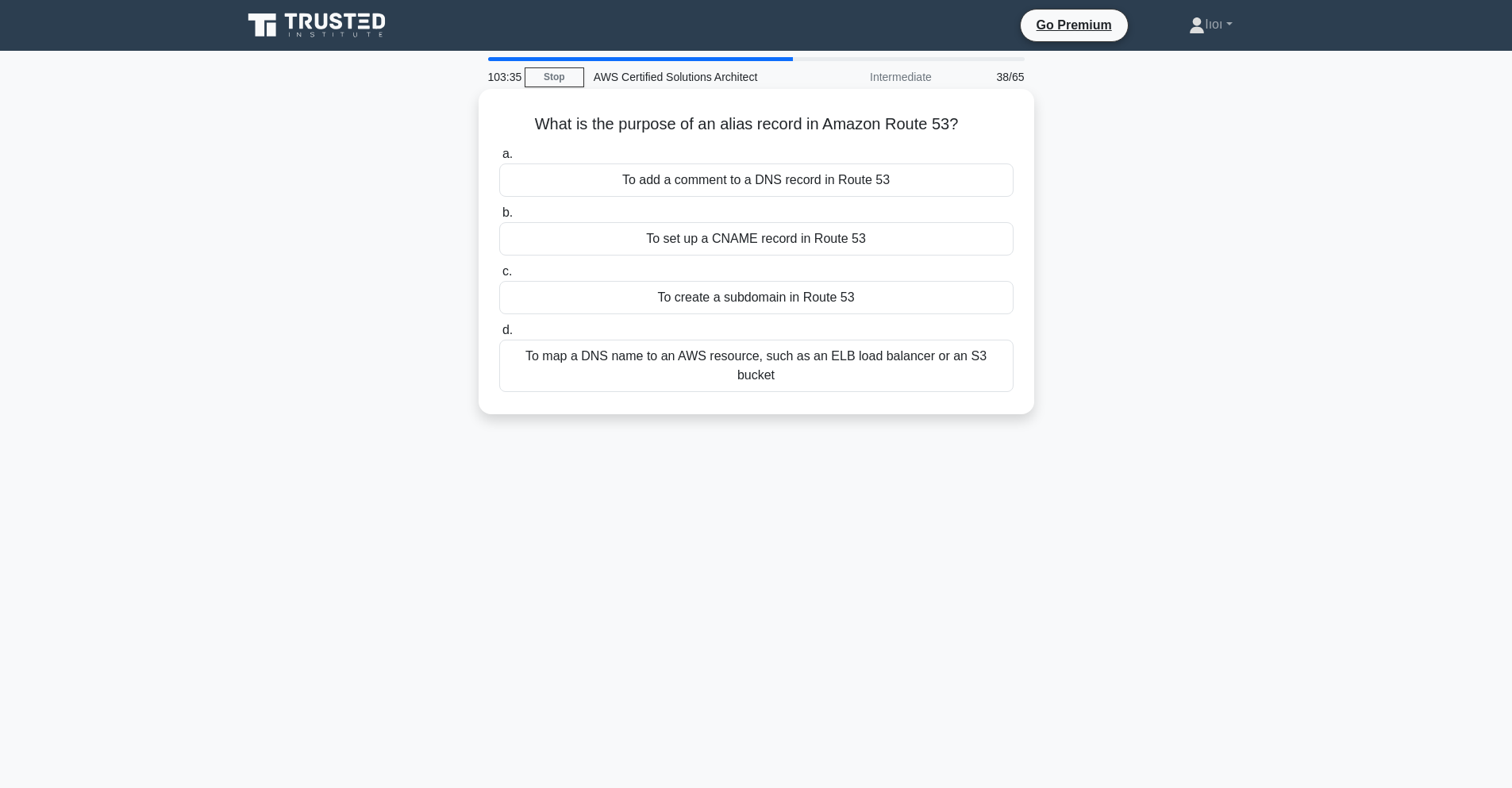
click at [663, 237] on div "To set up a CNAME record in Route 53" at bounding box center [756, 238] width 514 height 33
click at [499, 219] on input "b. To set up a CNAME record in Route 53" at bounding box center [499, 213] width 0 height 10
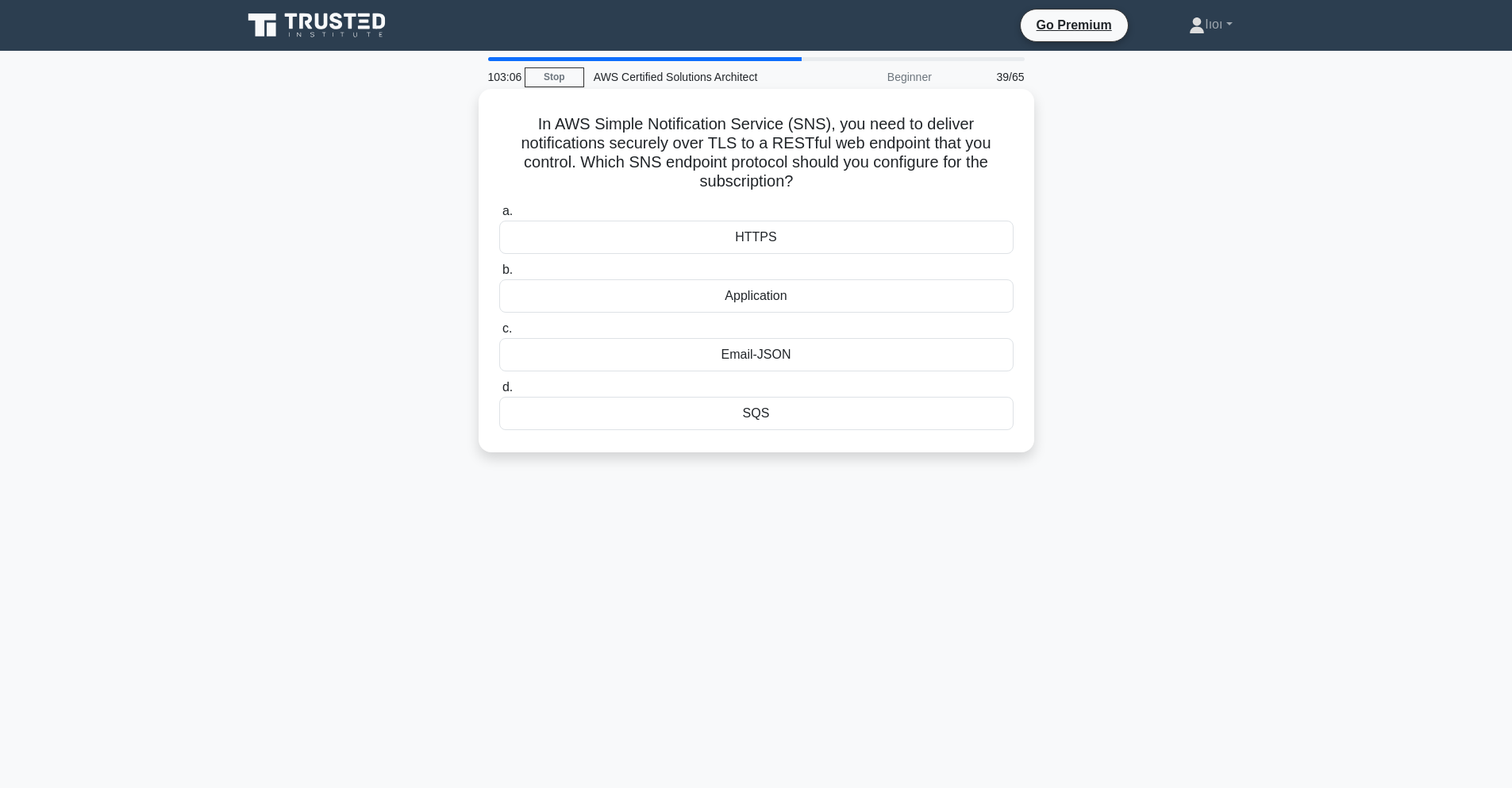
click at [638, 222] on div "HTTPS" at bounding box center [756, 236] width 514 height 33
click at [499, 217] on input "a. HTTPS" at bounding box center [499, 212] width 0 height 10
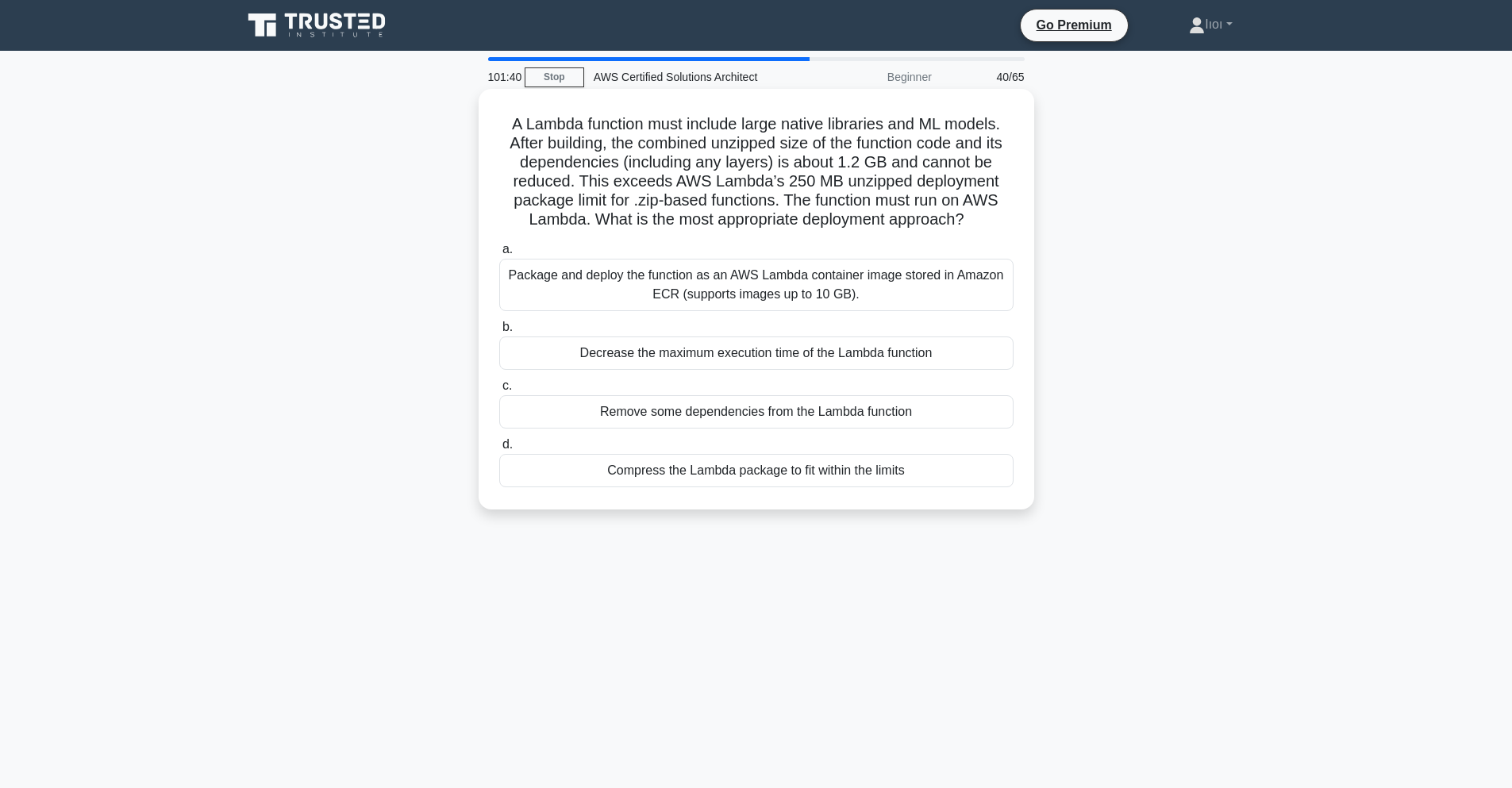
click at [590, 287] on div "Package and deploy the function as an AWS Lambda container image stored in Amaz…" at bounding box center [756, 285] width 514 height 53
click at [499, 255] on input "a. Package and deploy the function as an AWS Lambda container image stored in A…" at bounding box center [499, 250] width 0 height 10
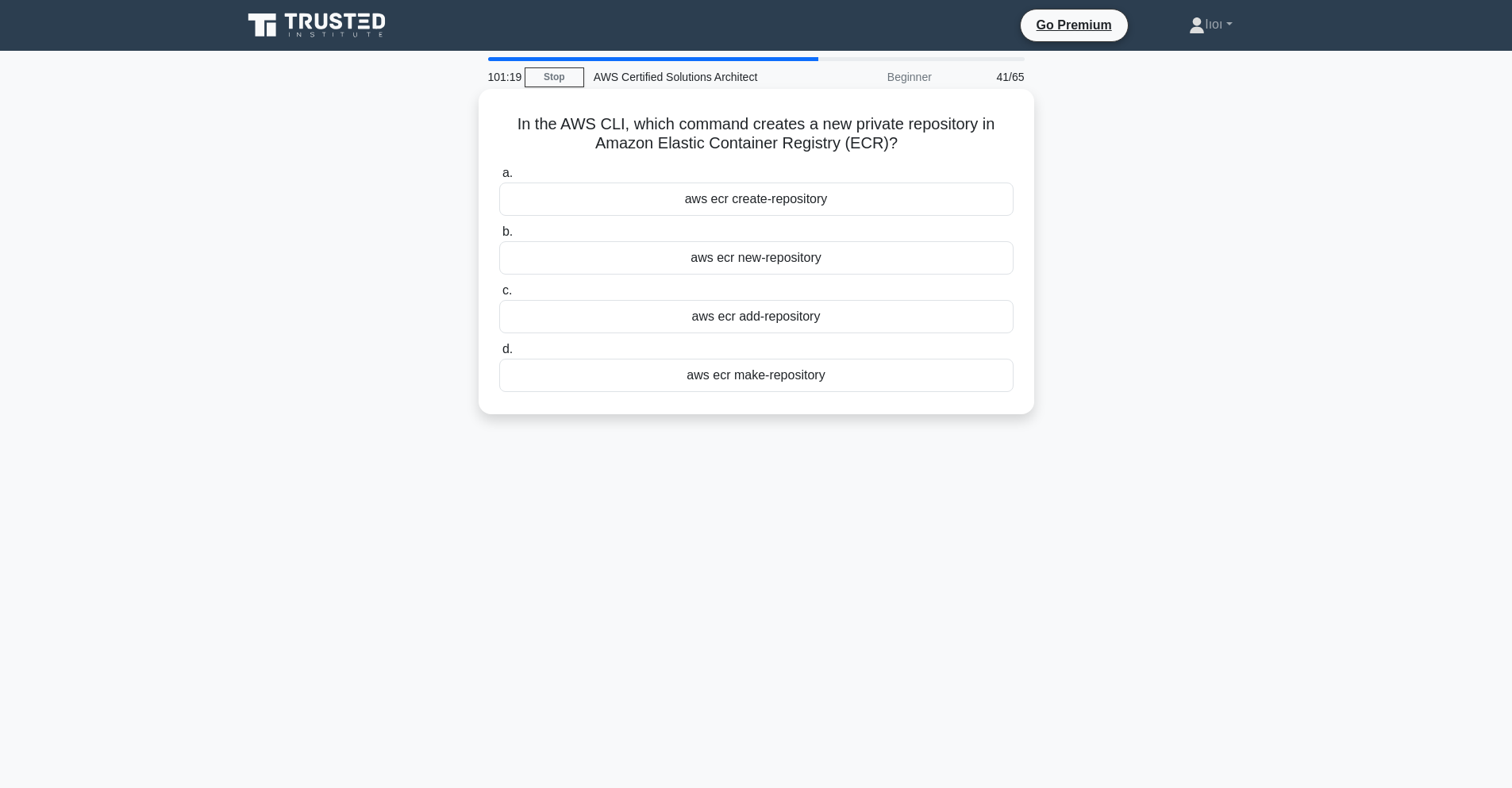
click at [818, 308] on div "aws ecr add-repository" at bounding box center [756, 316] width 514 height 33
click at [499, 296] on input "c. aws ecr add-repository" at bounding box center [499, 291] width 0 height 10
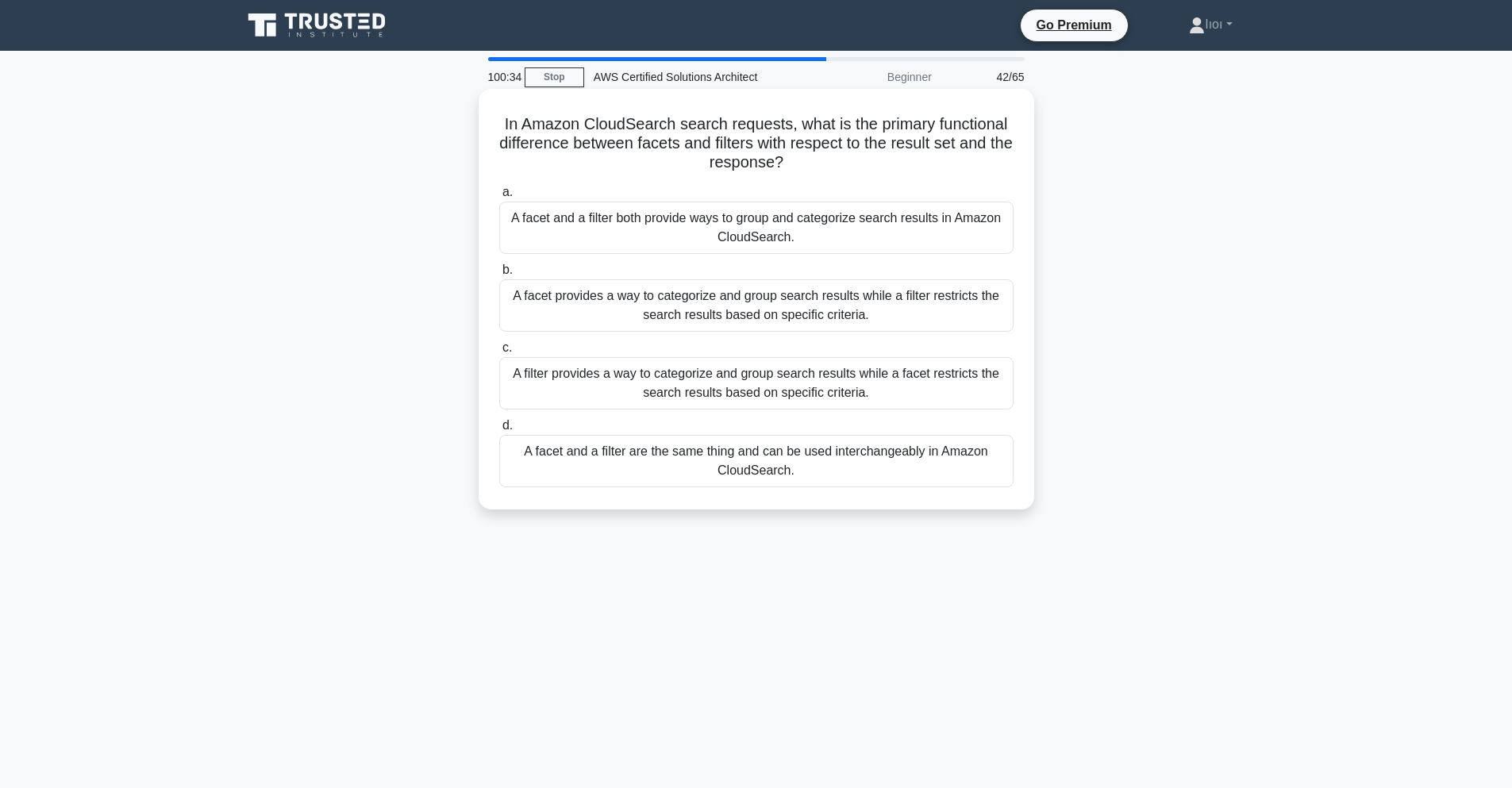
click at [648, 303] on div "A facet provides a way to categorize and group search results while a filter re…" at bounding box center [756, 306] width 514 height 53
click at [499, 275] on input "b. A facet provides a way to categorize and group search results while a filter…" at bounding box center [499, 270] width 0 height 10
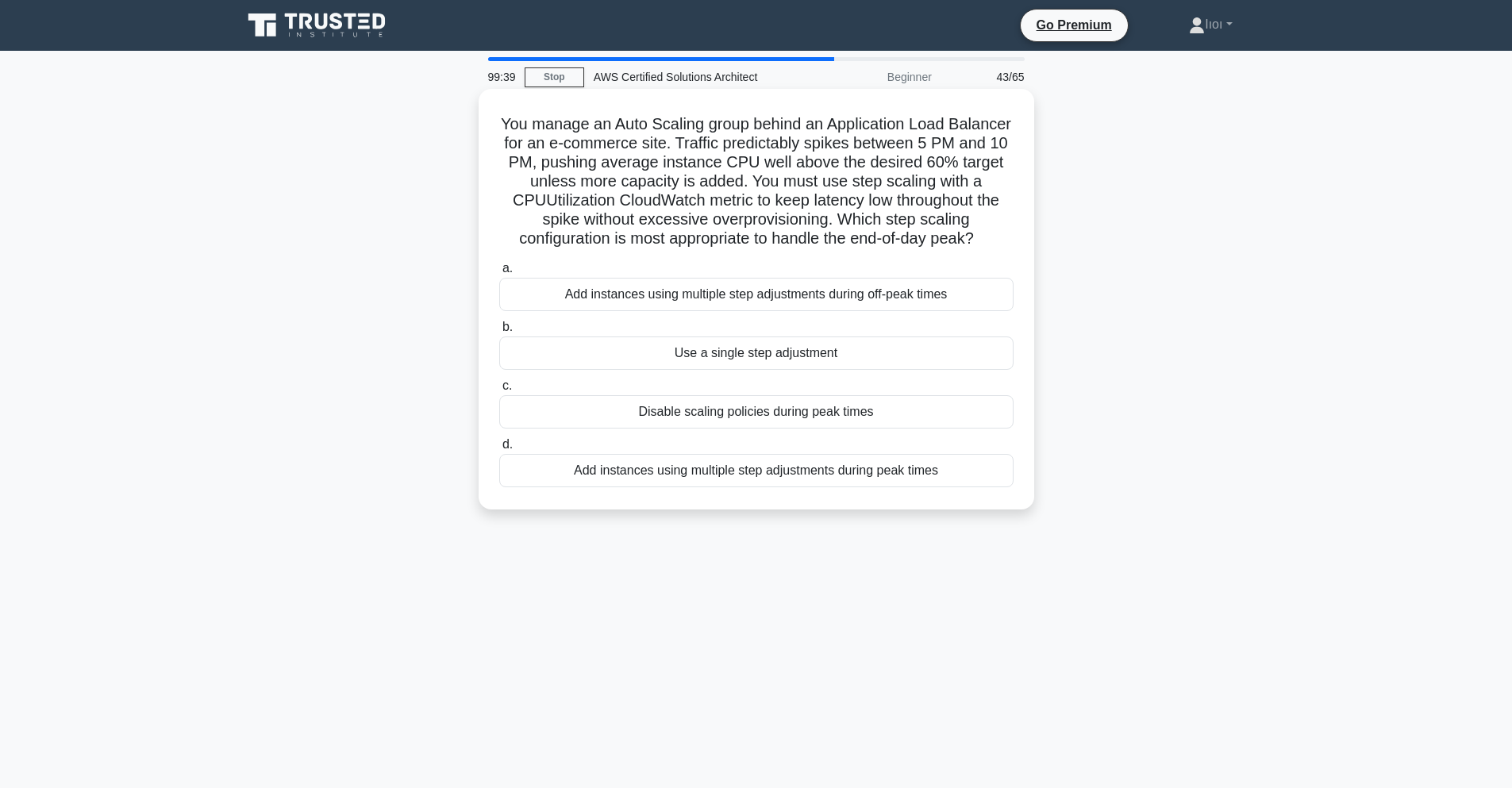
click at [831, 471] on div "Add instances using multiple step adjustments during peak times" at bounding box center [756, 470] width 514 height 33
click at [499, 450] on input "d. Add instances using multiple step adjustments during peak times" at bounding box center [499, 445] width 0 height 10
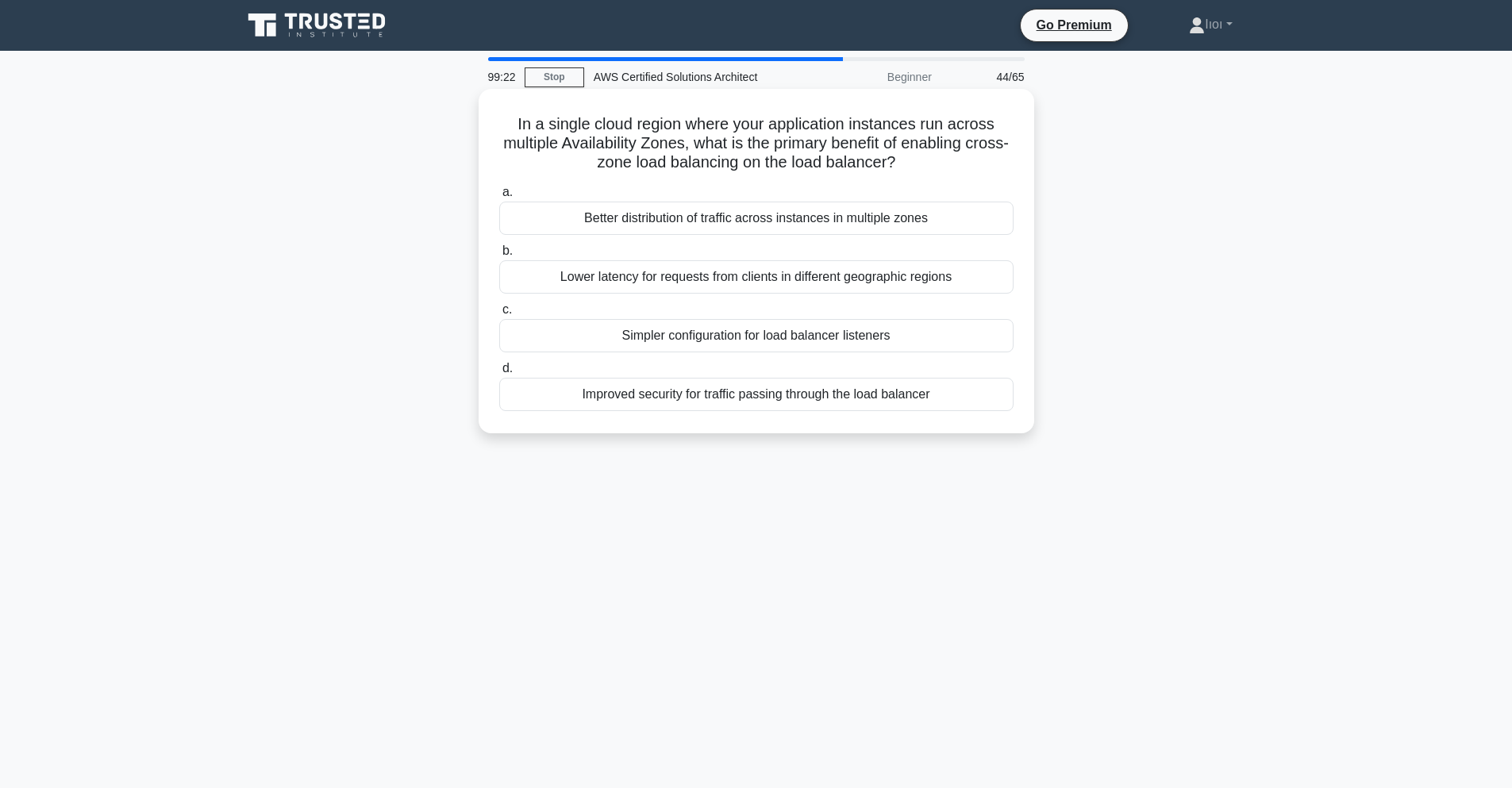
click at [787, 219] on div "Better distribution of traffic across instances in multiple zones" at bounding box center [756, 218] width 514 height 33
click at [499, 197] on input "a. Better distribution of traffic across instances in multiple zones" at bounding box center [499, 192] width 0 height 10
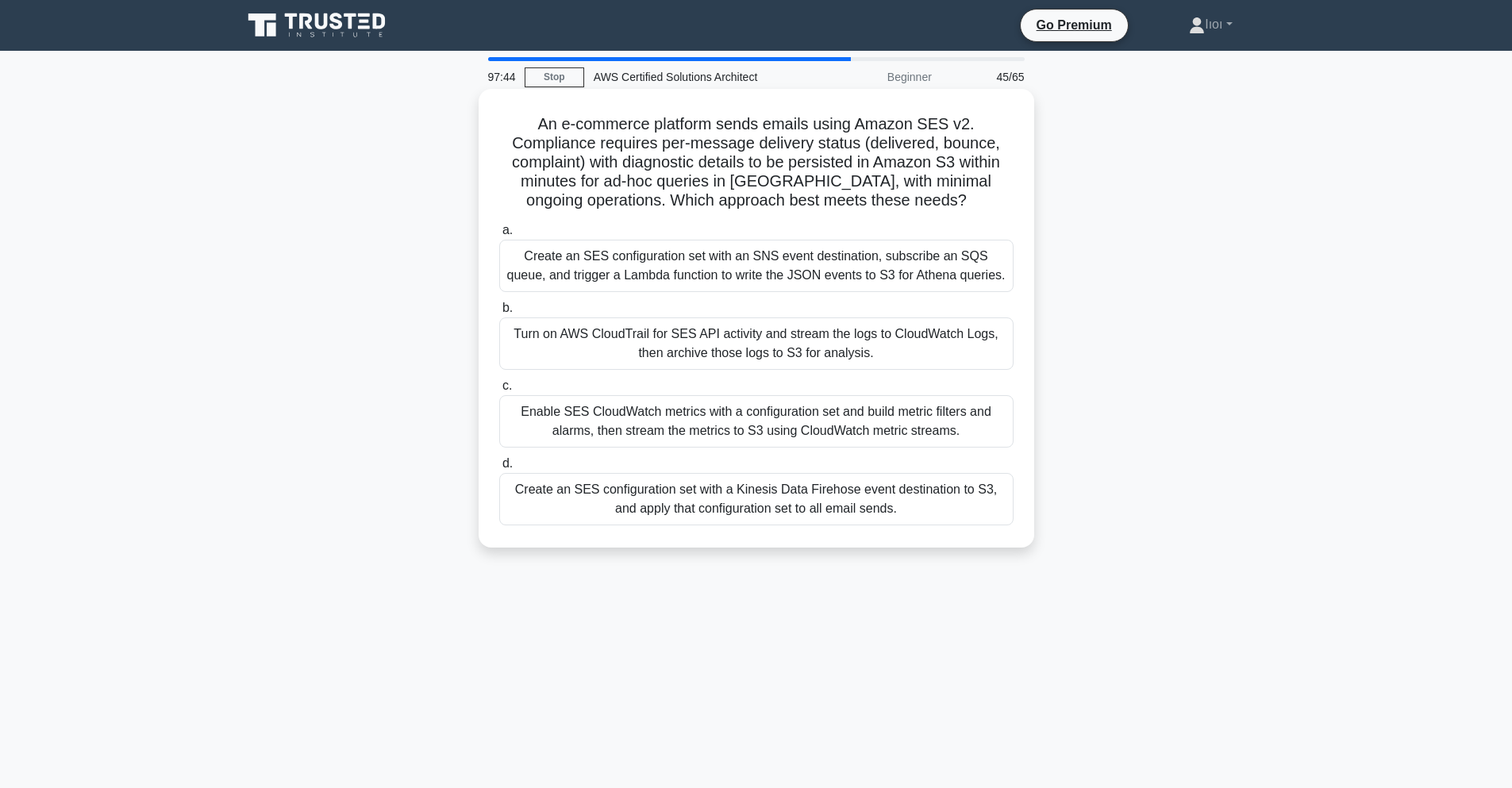
click at [620, 264] on div "Create an SES configuration set with an SNS event destination, subscribe an SQS…" at bounding box center [756, 266] width 514 height 53
click at [499, 236] on input "a. Create an SES configuration set with an SNS event destination, subscribe an …" at bounding box center [499, 230] width 0 height 10
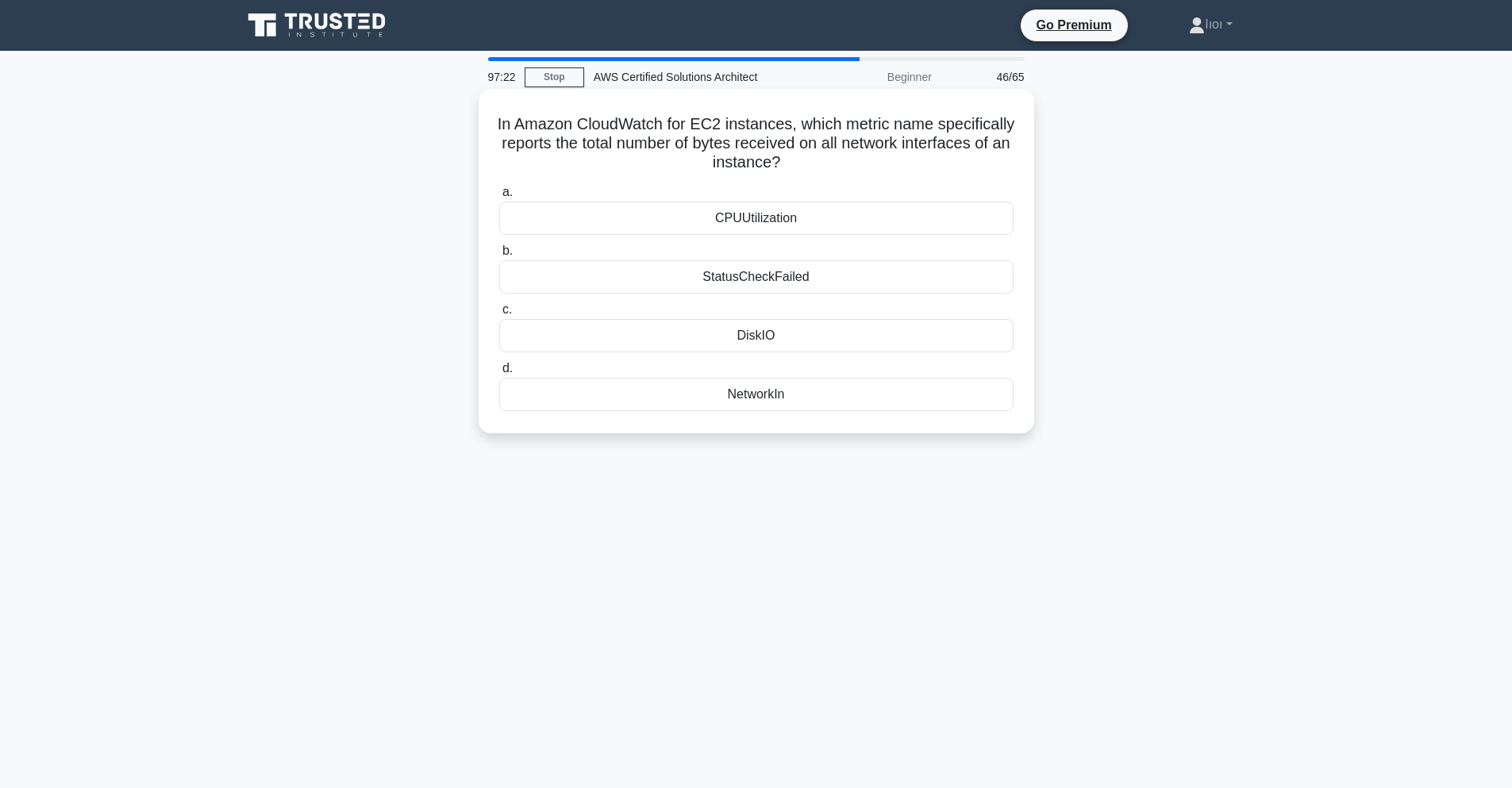
click at [795, 332] on div "DiskIO" at bounding box center [756, 336] width 514 height 33
click at [499, 315] on input "c. DiskIO" at bounding box center [499, 310] width 0 height 10
click at [738, 217] on div "Amazon CloudFront" at bounding box center [756, 218] width 514 height 33
click at [499, 197] on input "a. Amazon CloudFront" at bounding box center [499, 192] width 0 height 10
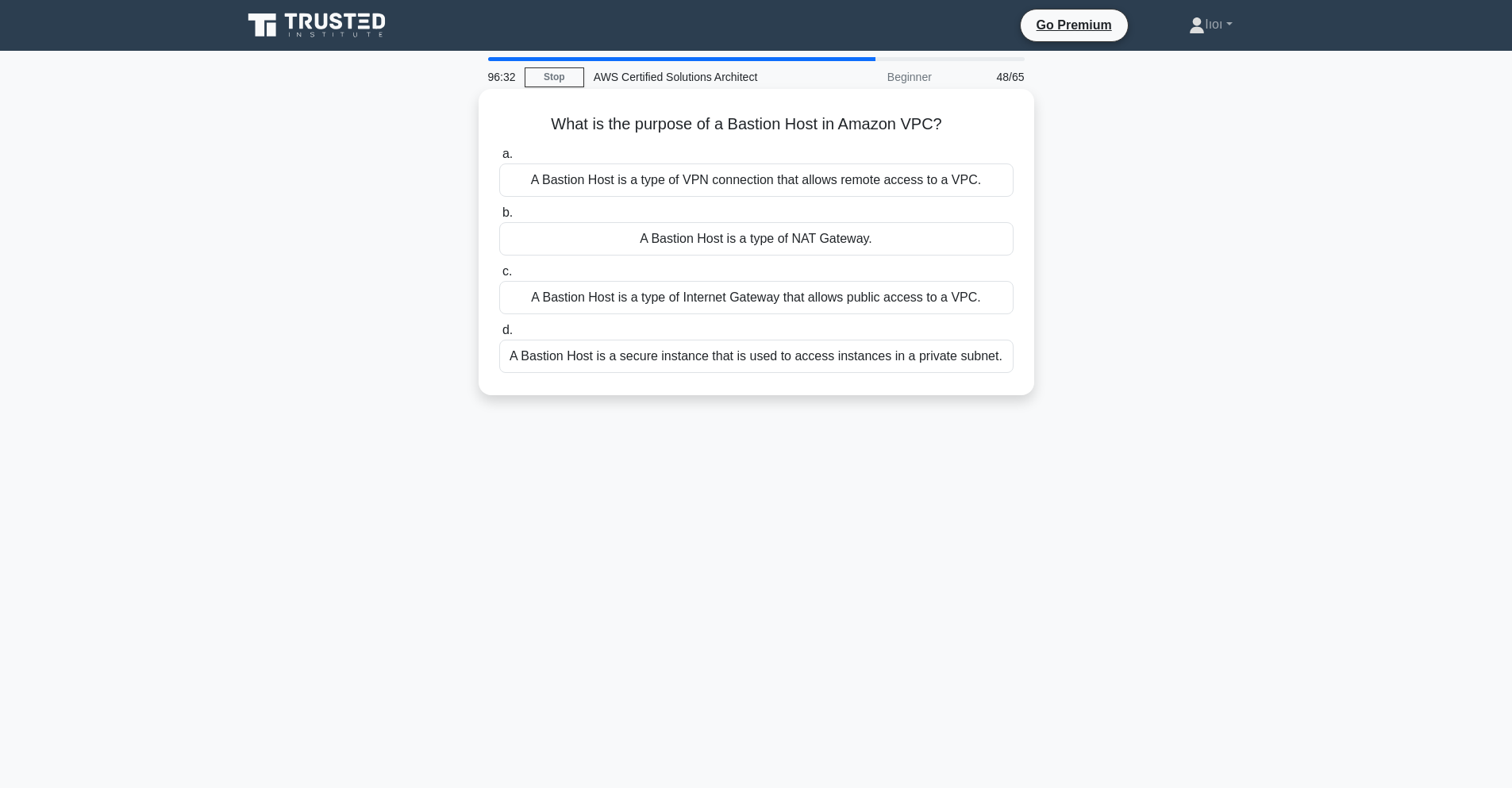
click at [785, 290] on div "A Bastion Host is a type of Internet Gateway that allows public access to a VPC." at bounding box center [756, 297] width 514 height 33
click at [499, 277] on input "c. A Bastion Host is a type of Internet Gateway that allows public access to a …" at bounding box center [499, 272] width 0 height 10
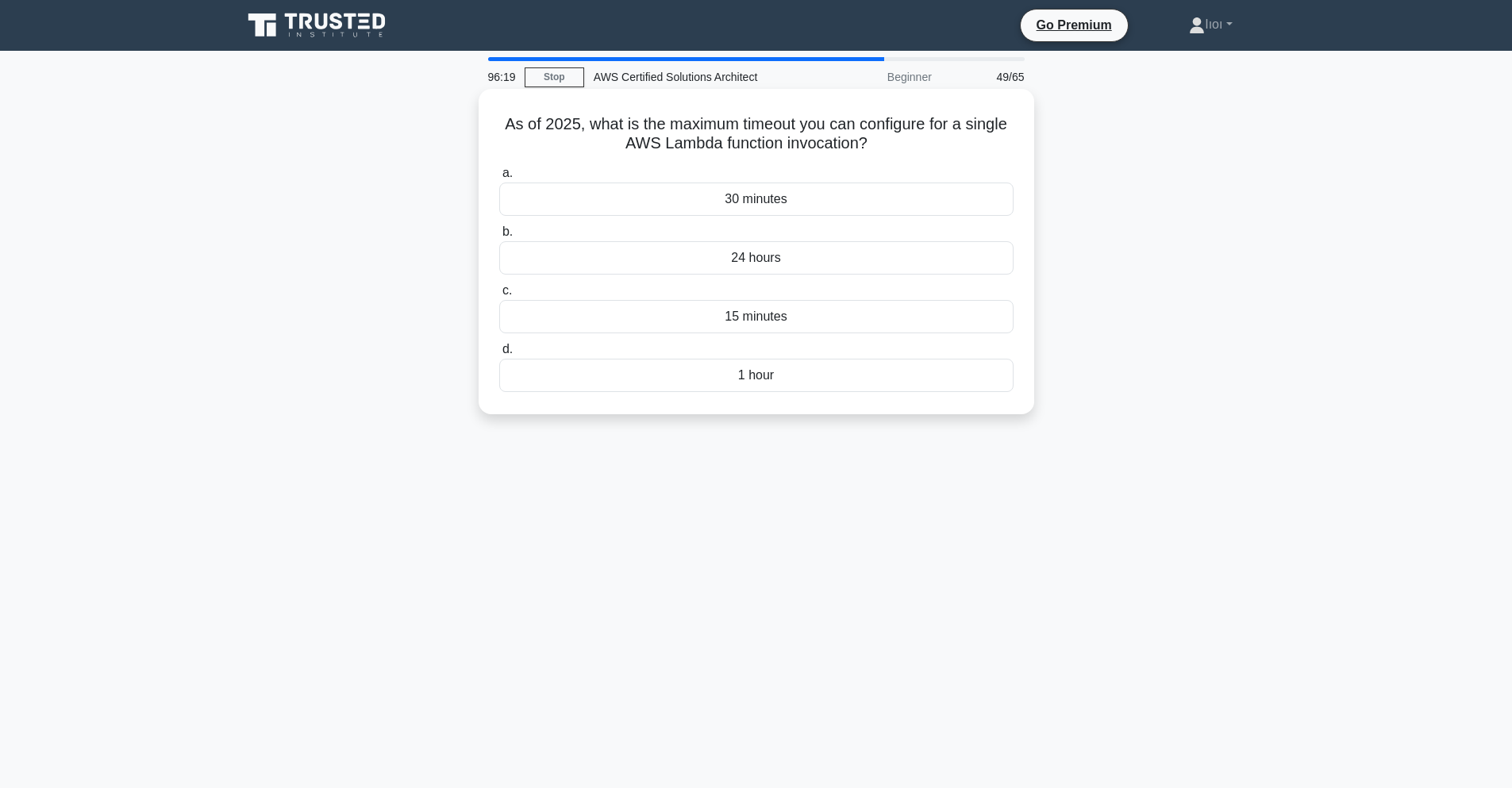
drag, startPoint x: 874, startPoint y: 136, endPoint x: 541, endPoint y: 108, distance: 334.2
click at [541, 108] on div "As of 2025, what is the maximum timeout you can configure for a single AWS Lamb…" at bounding box center [756, 251] width 543 height 313
copy h5 "As of 2025, what is the maximum timeout you can configure for a single AWS Lamb…"
click at [711, 314] on div "15 minutes" at bounding box center [756, 316] width 514 height 33
click at [499, 296] on input "c. 15 minutes" at bounding box center [499, 291] width 0 height 10
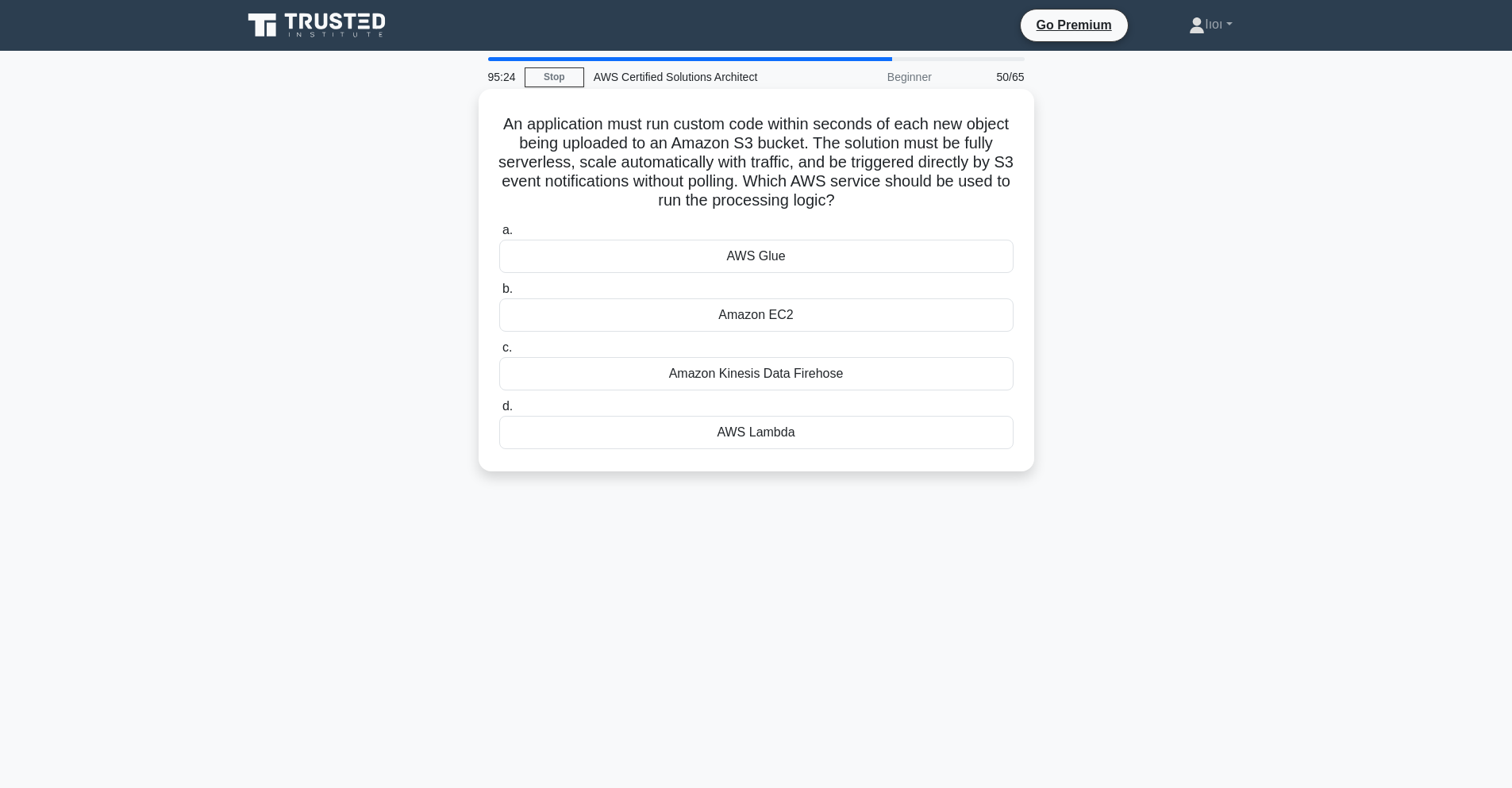
click at [773, 412] on label "d. AWS Lambda" at bounding box center [756, 423] width 514 height 53
click at [499, 412] on input "d. AWS Lambda" at bounding box center [499, 407] width 0 height 10
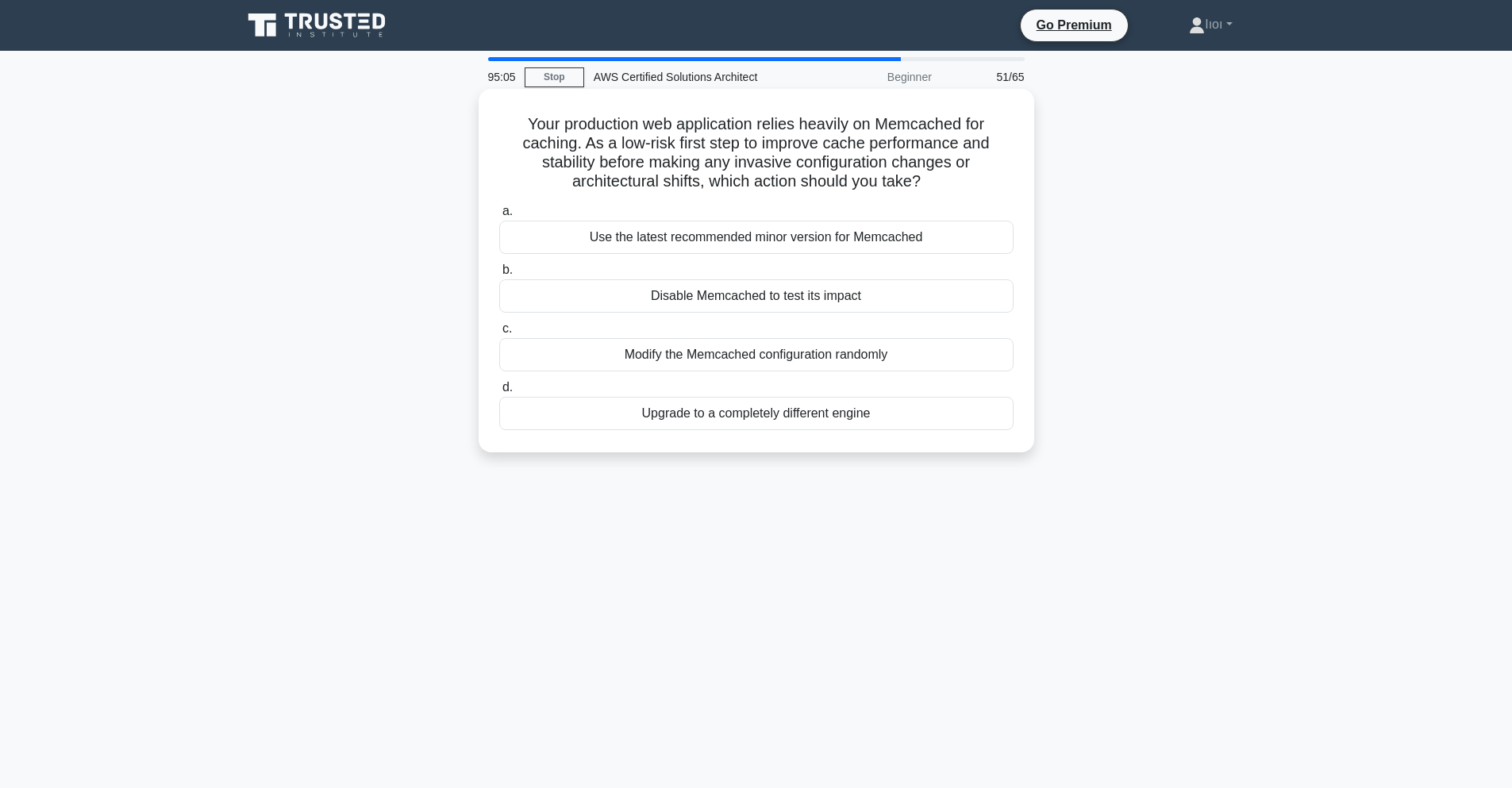
click at [673, 236] on div "Use the latest recommended minor version for Memcached" at bounding box center [756, 236] width 514 height 33
click at [499, 217] on input "a. Use the latest recommended minor version for Memcached" at bounding box center [499, 212] width 0 height 10
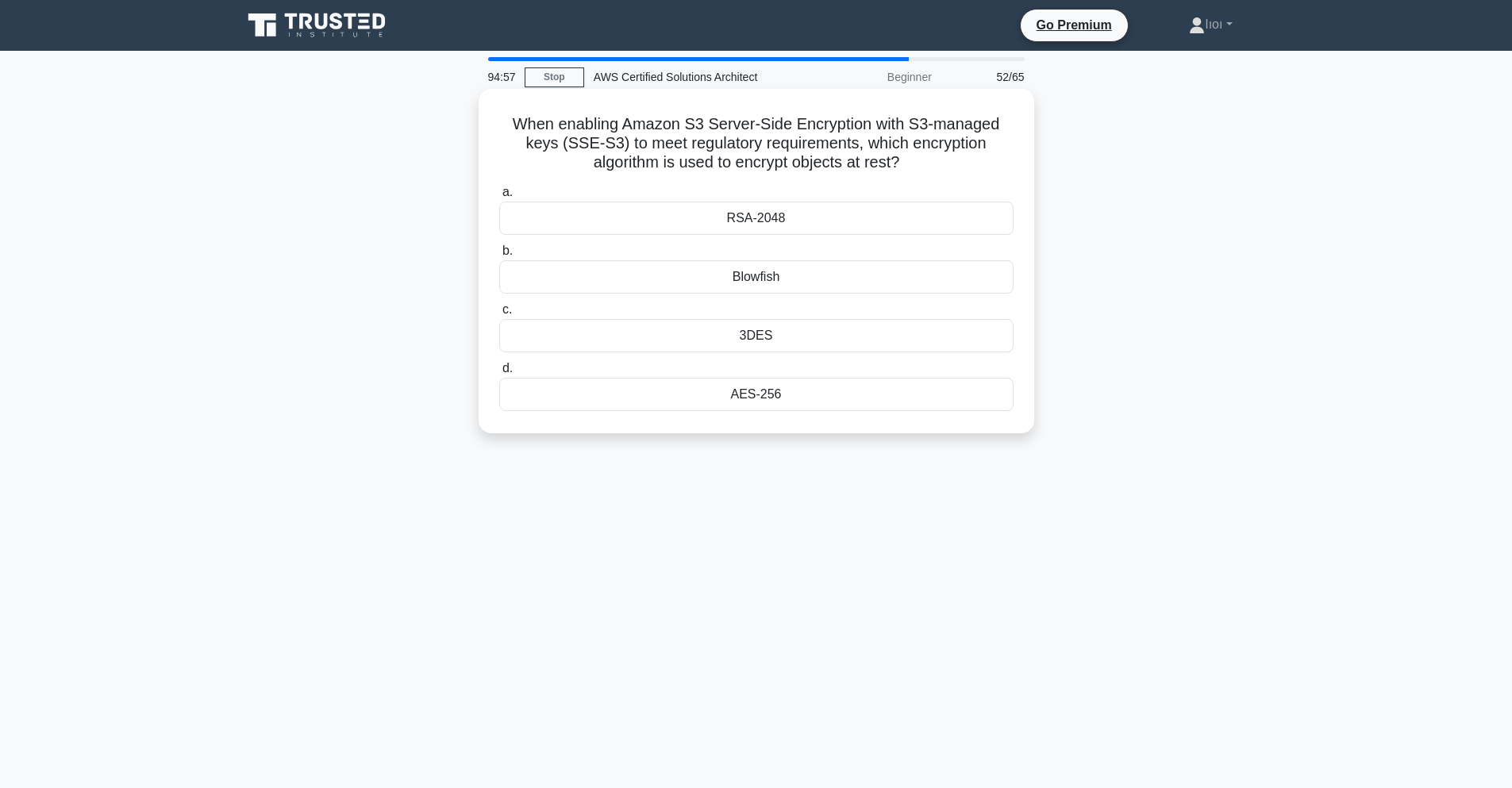
click at [796, 375] on label "d. AES-256" at bounding box center [756, 385] width 514 height 53
click at [499, 374] on input "d. AES-256" at bounding box center [499, 369] width 0 height 10
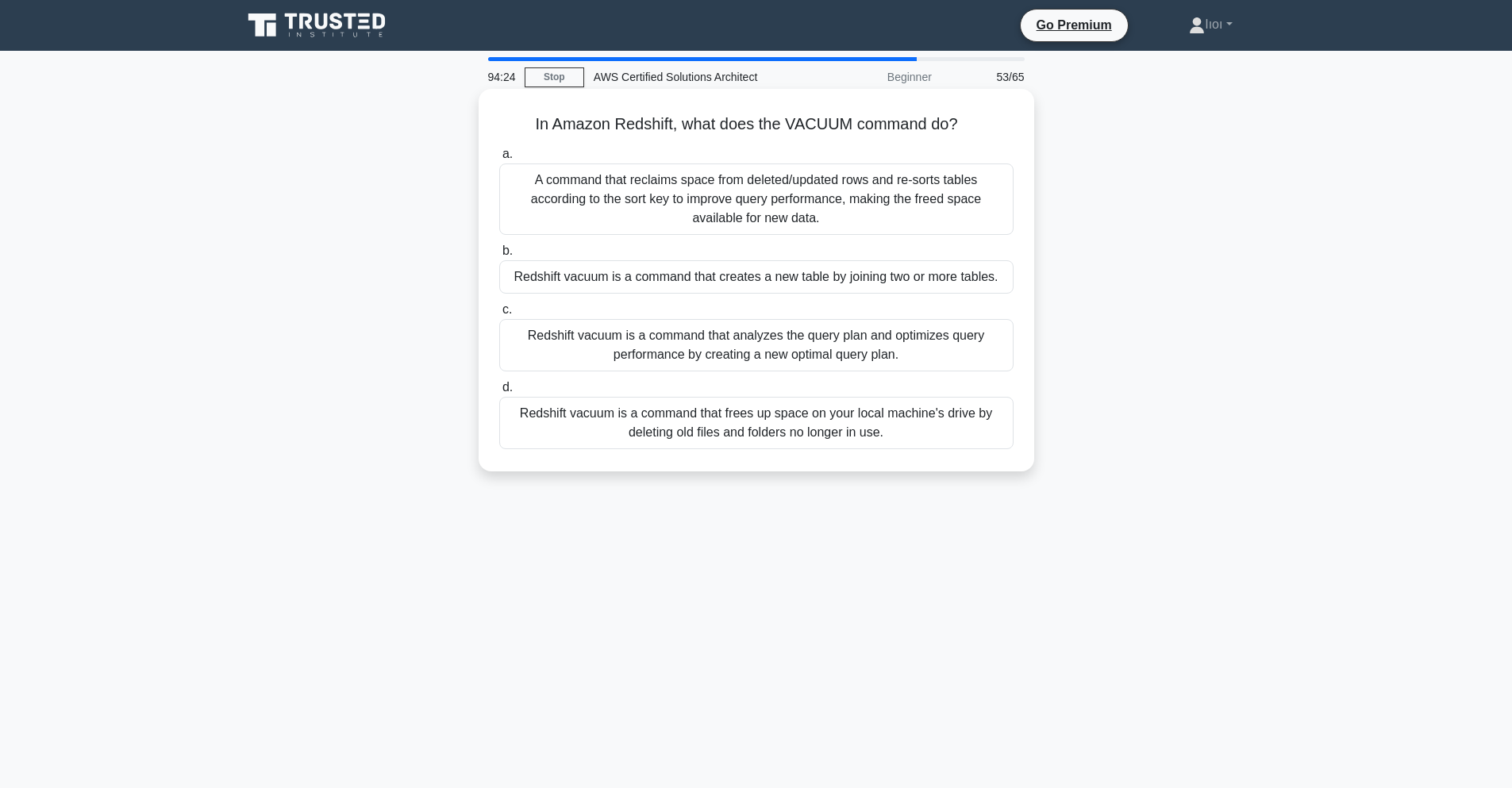
click at [807, 194] on div "A command that reclaims space from deleted/updated rows and re-sorts tables acc…" at bounding box center [756, 199] width 514 height 71
click at [499, 159] on input "a. A command that reclaims space from deleted/updated rows and re-sorts tables …" at bounding box center [499, 154] width 0 height 10
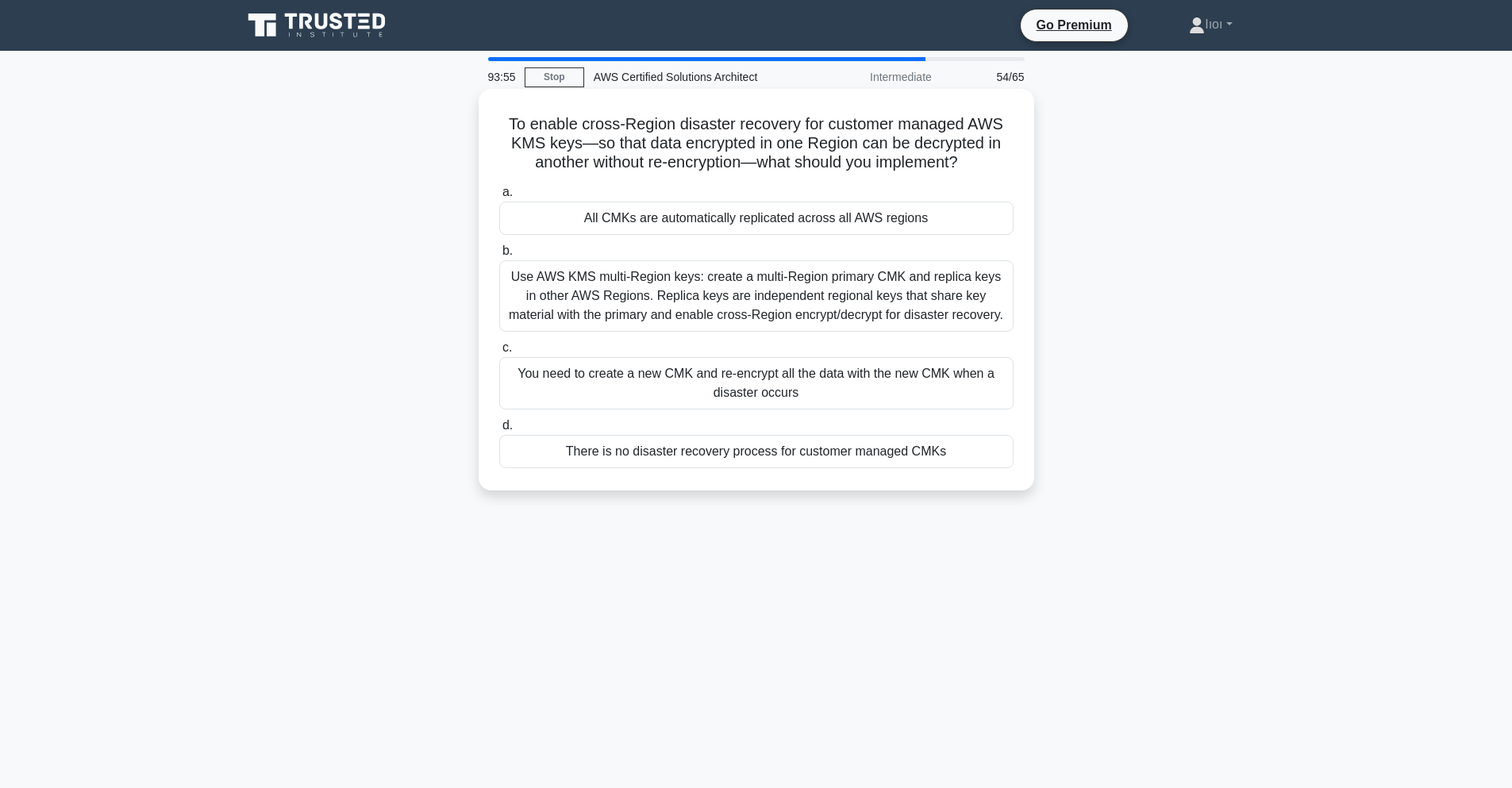
click at [678, 299] on div "Use AWS KMS multi-Region keys: create a multi-Region primary CMK and replica ke…" at bounding box center [756, 296] width 514 height 71
click at [499, 257] on input "b. Use AWS KMS multi-Region keys: create a multi-Region primary CMK and replica…" at bounding box center [499, 251] width 0 height 10
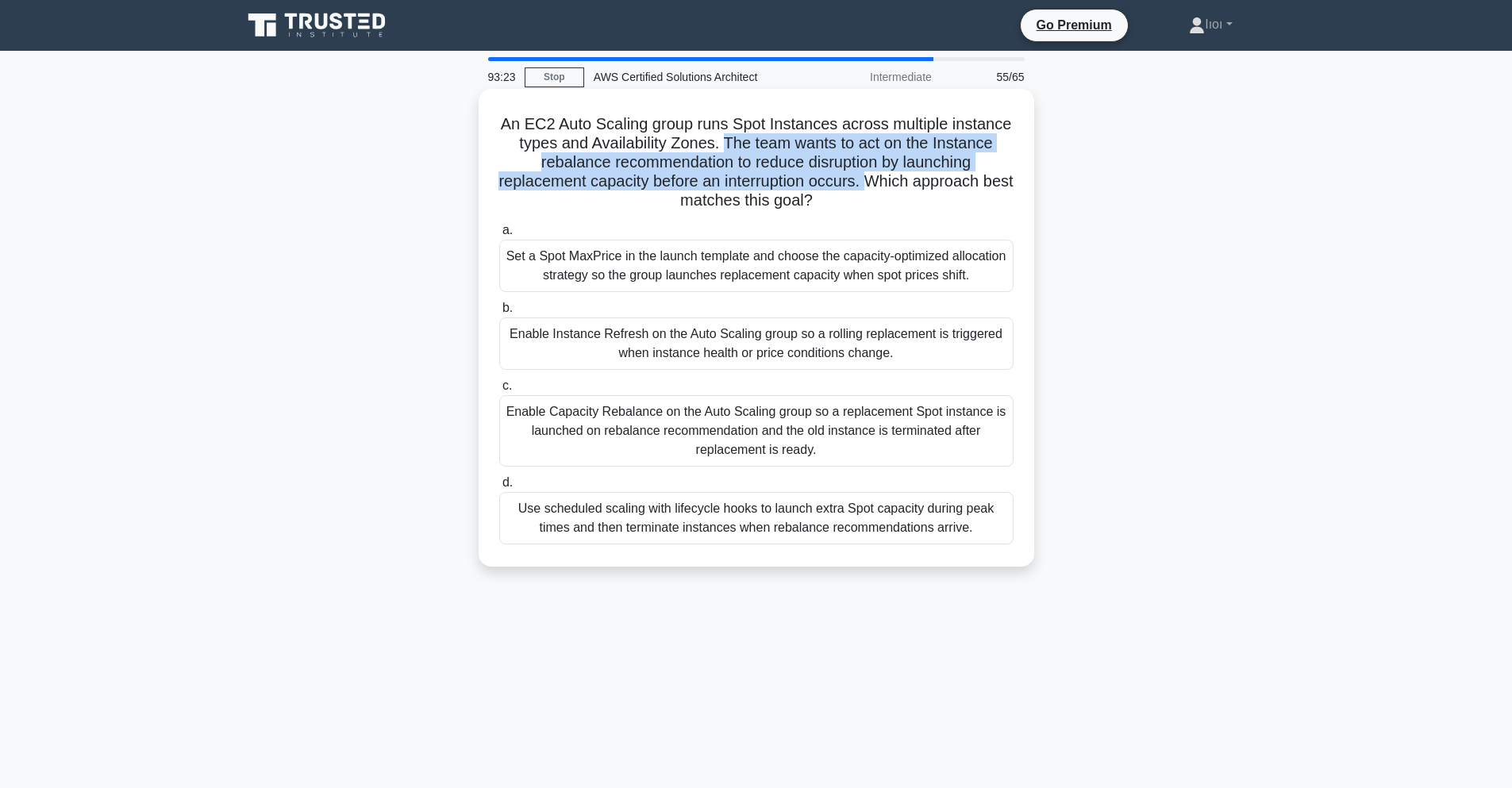
drag, startPoint x: 723, startPoint y: 142, endPoint x: 862, endPoint y: 178, distance: 143.6
click at [862, 178] on h5 "An EC2 Auto Scaling group runs Spot Instances across multiple instance types an…" at bounding box center [756, 163] width 518 height 97
copy h5 "The team wants to act on the Instance rebalance recommendation to reduce disrup…"
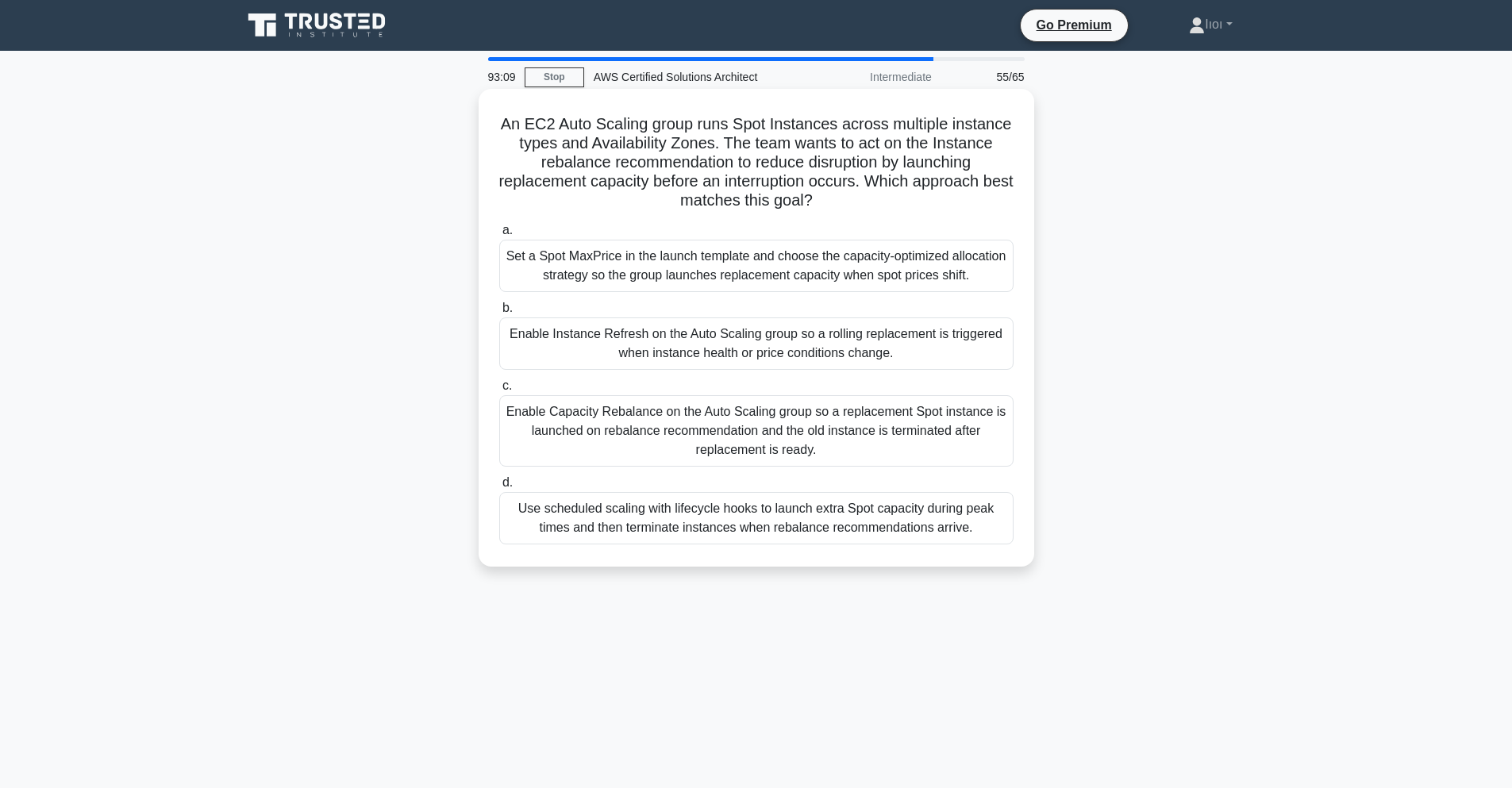
click at [605, 238] on label "a. Set a Spot MaxPrice in the launch template and choose the capacity-optimized…" at bounding box center [756, 256] width 514 height 71
click at [499, 236] on input "a. Set a Spot MaxPrice in the launch template and choose the capacity-optimized…" at bounding box center [499, 230] width 0 height 10
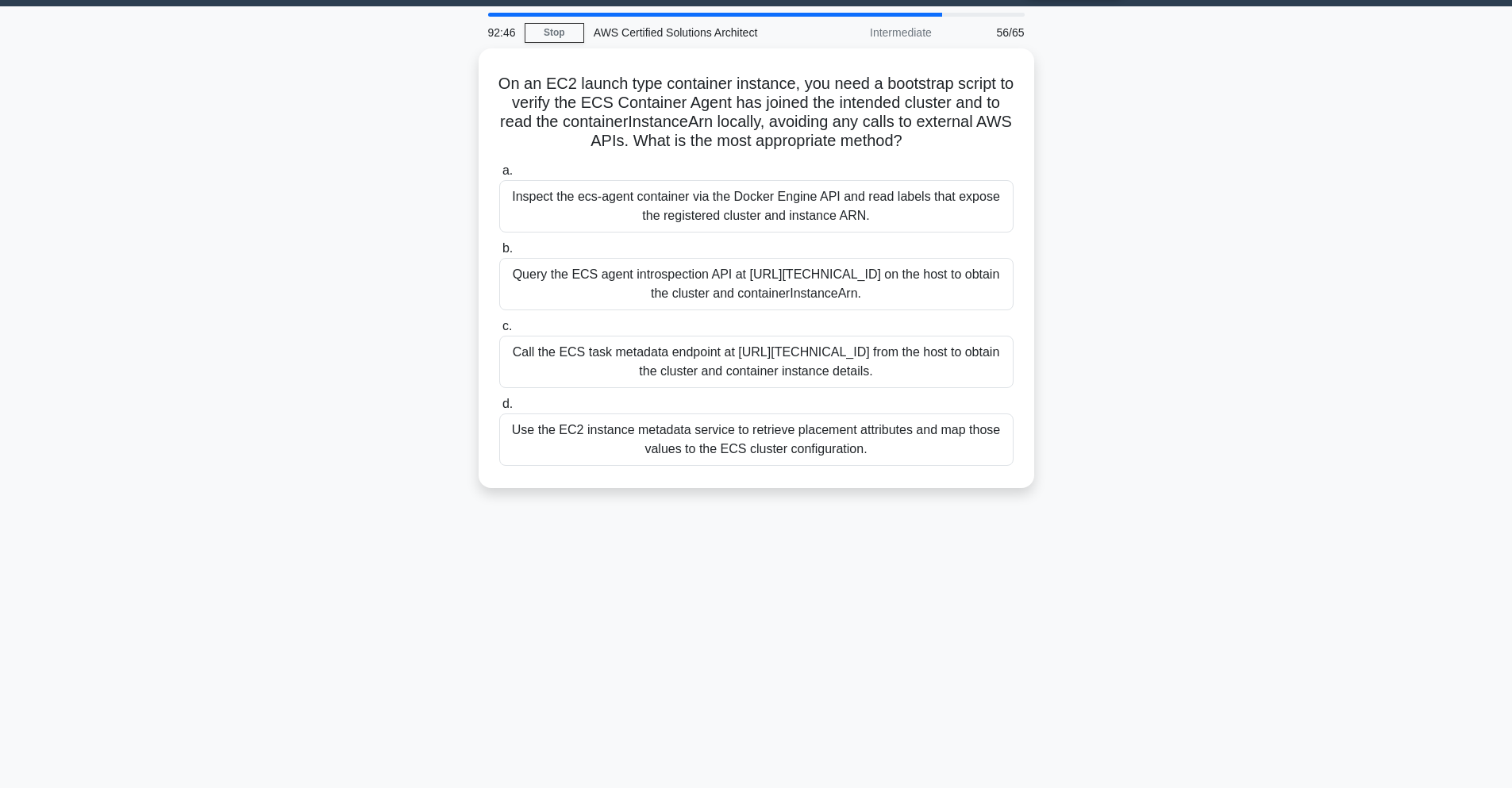
scroll to position [69, 0]
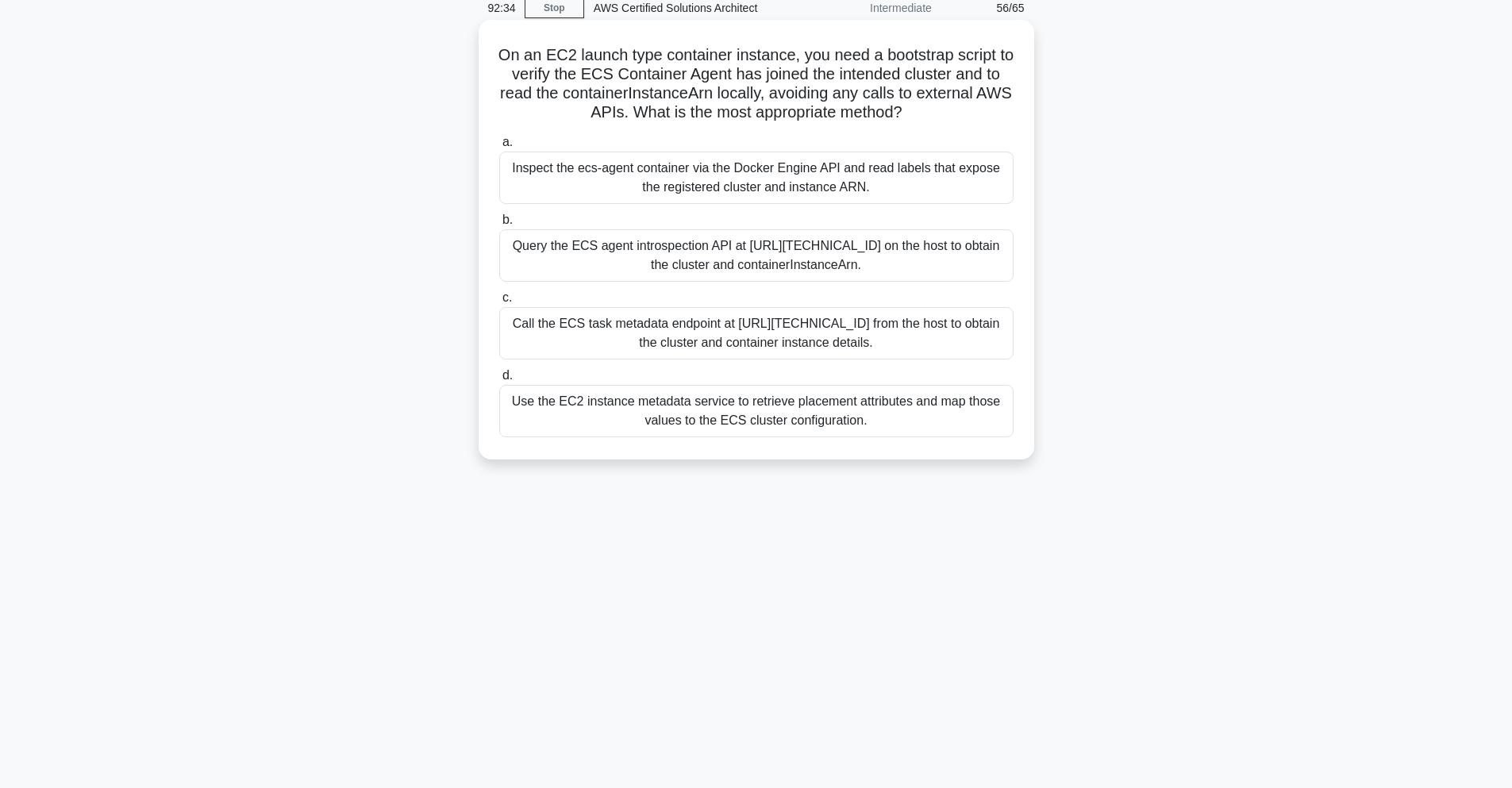
click at [865, 320] on div "Call the ECS task metadata endpoint at http://169.254.170.2/v3/metadata from th…" at bounding box center [756, 334] width 514 height 53
click at [499, 303] on input "c. Call the ECS task metadata endpoint at http://169.254.170.2/v3/metadata from…" at bounding box center [499, 298] width 0 height 10
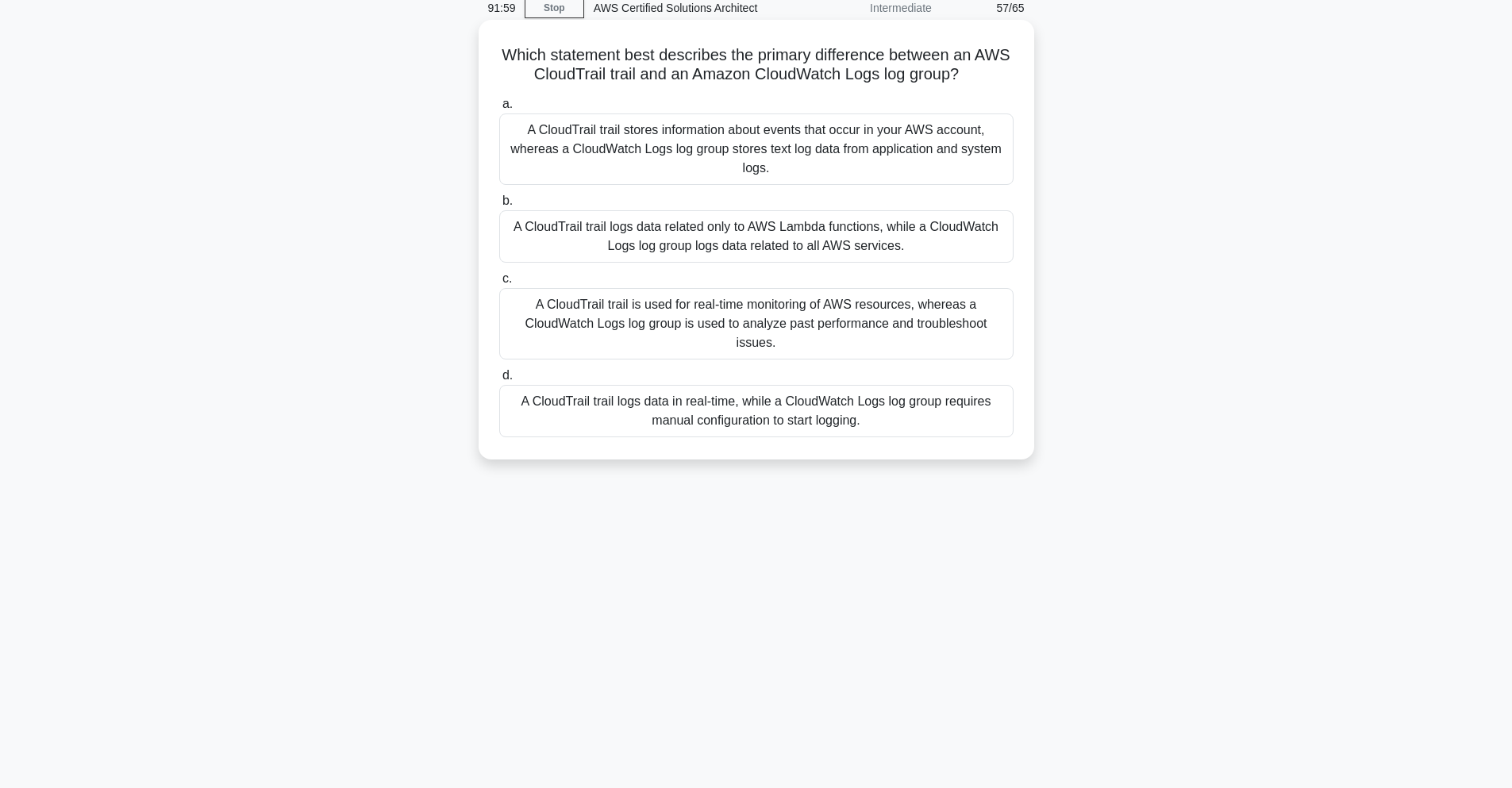
click at [778, 144] on div "A CloudTrail trail stores information about events that occur in your AWS accou…" at bounding box center [756, 149] width 514 height 71
click at [499, 109] on input "a. A CloudTrail trail stores information about events that occur in your AWS ac…" at bounding box center [499, 104] width 0 height 10
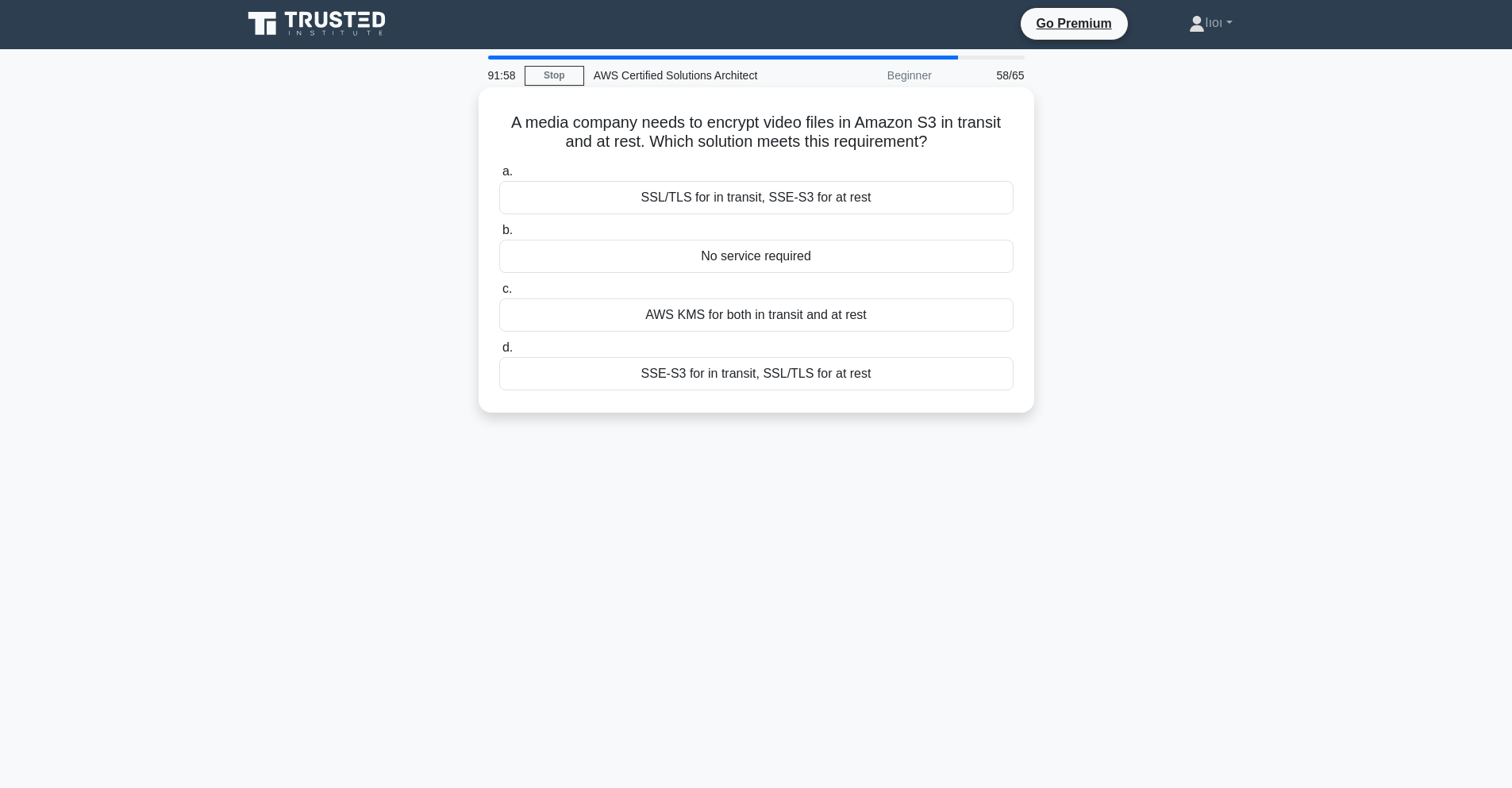
scroll to position [0, 0]
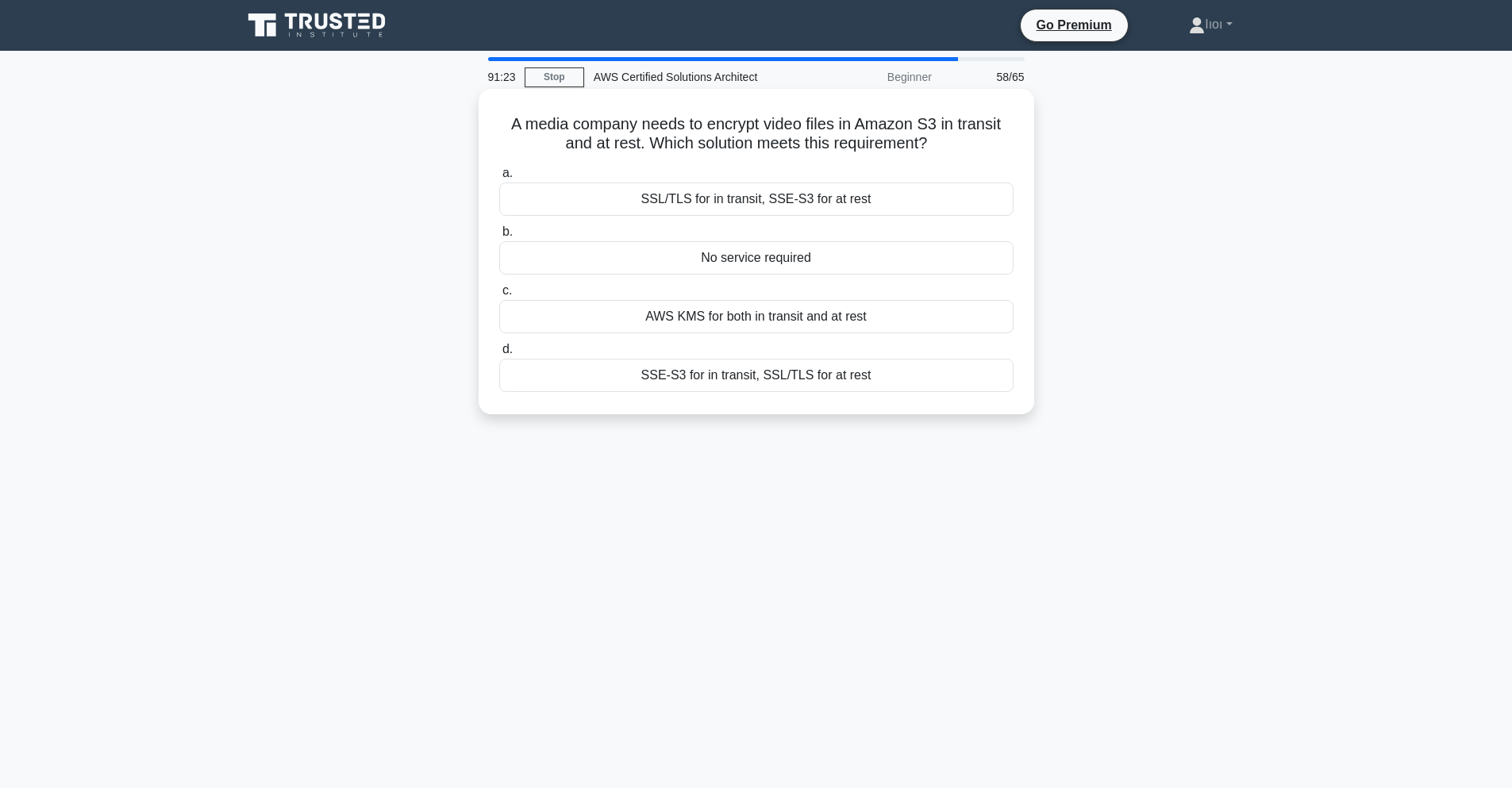
click at [869, 202] on div "SSL/TLS for in transit, SSE-S3 for at rest" at bounding box center [756, 198] width 514 height 33
click at [499, 179] on input "a. SSL/TLS for in transit, SSE-S3 for at rest" at bounding box center [499, 174] width 0 height 10
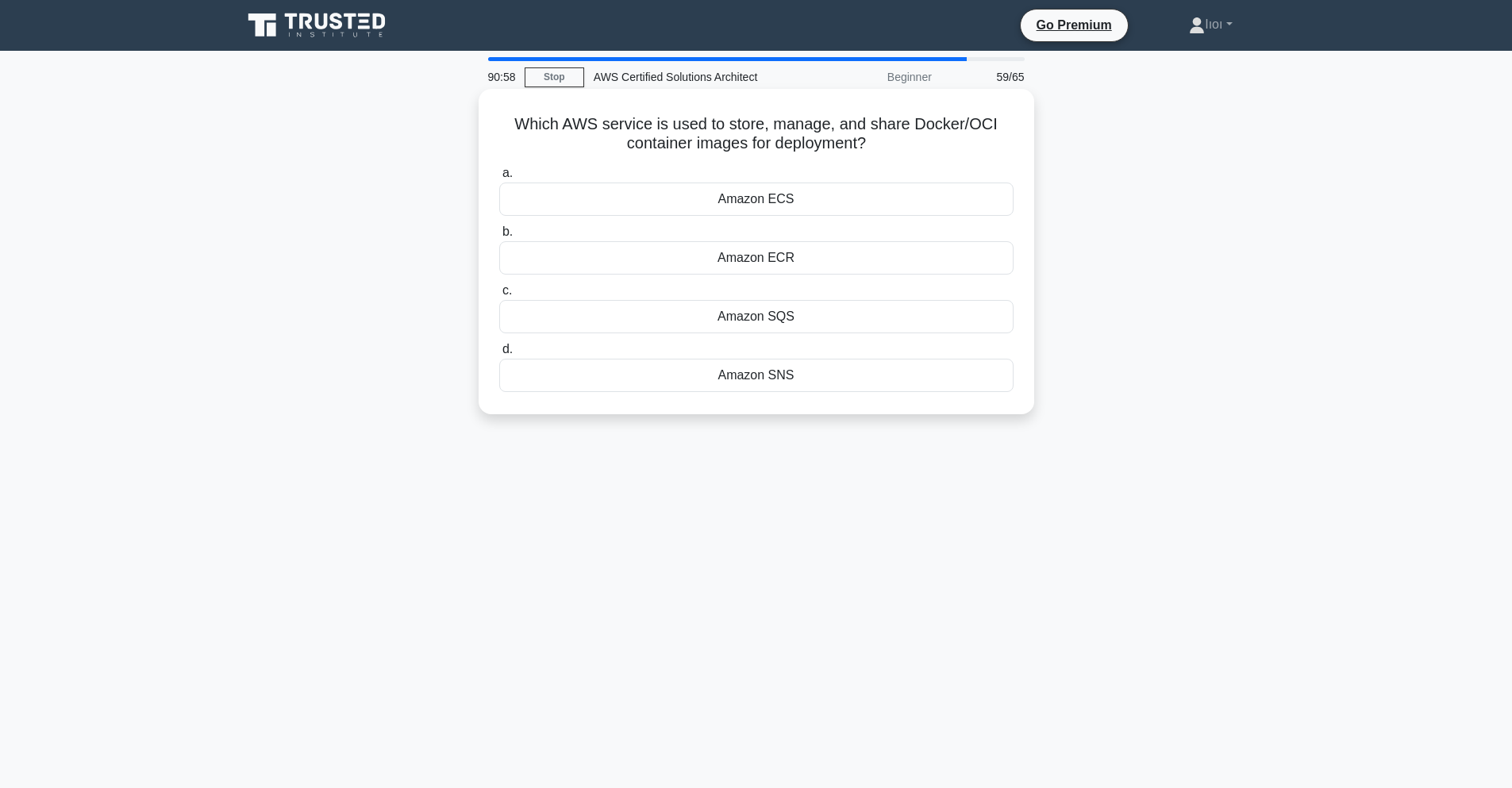
click at [760, 253] on div "Amazon ECR" at bounding box center [756, 258] width 514 height 33
click at [499, 237] on input "b. Amazon ECR" at bounding box center [499, 232] width 0 height 10
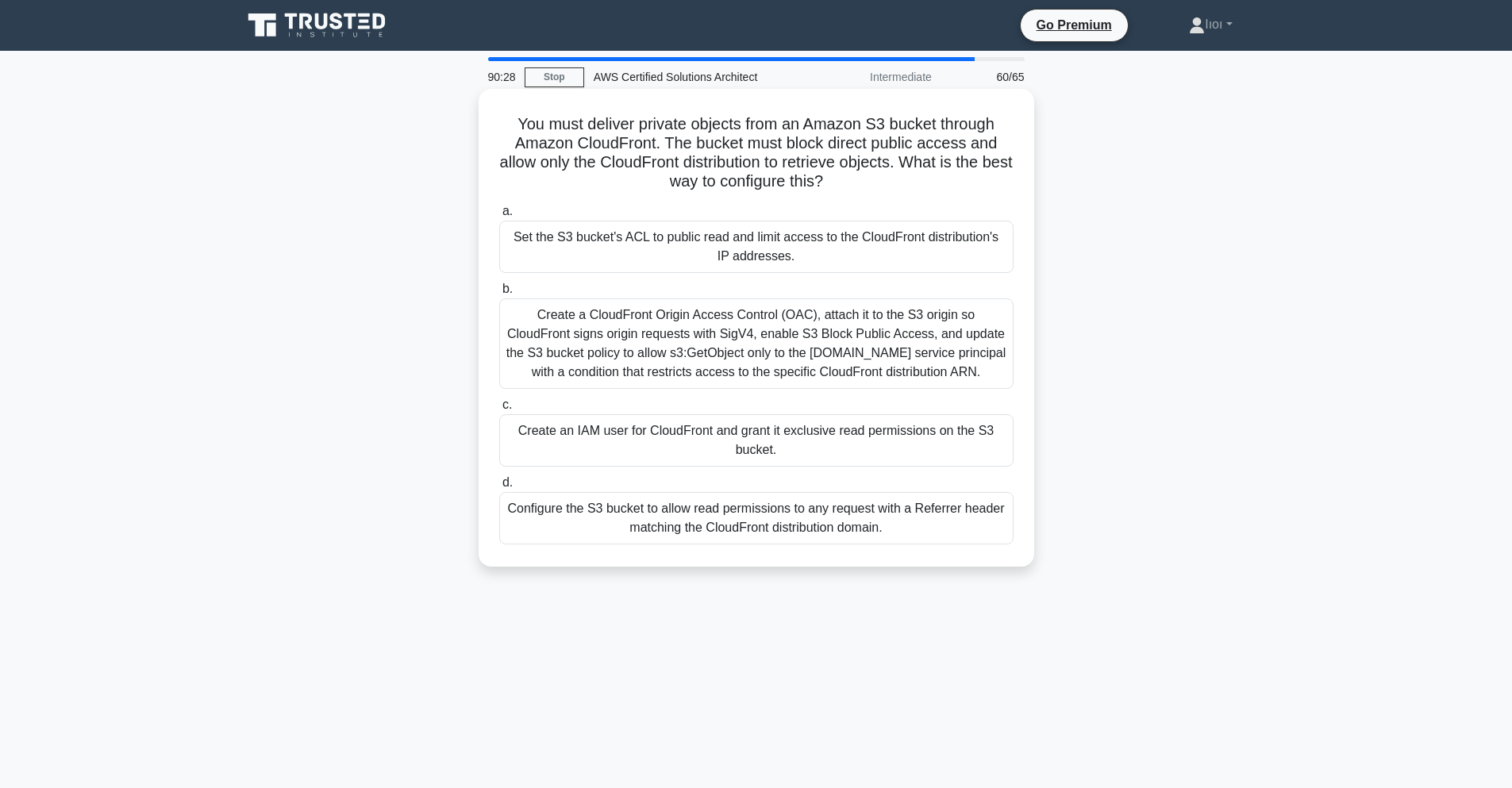
click at [788, 360] on div "Create a CloudFront Origin Access Control (OAC), attach it to the S3 origin so …" at bounding box center [756, 343] width 514 height 91
click at [499, 295] on input "b. Create a CloudFront Origin Access Control (OAC), attach it to the S3 origin …" at bounding box center [499, 289] width 0 height 10
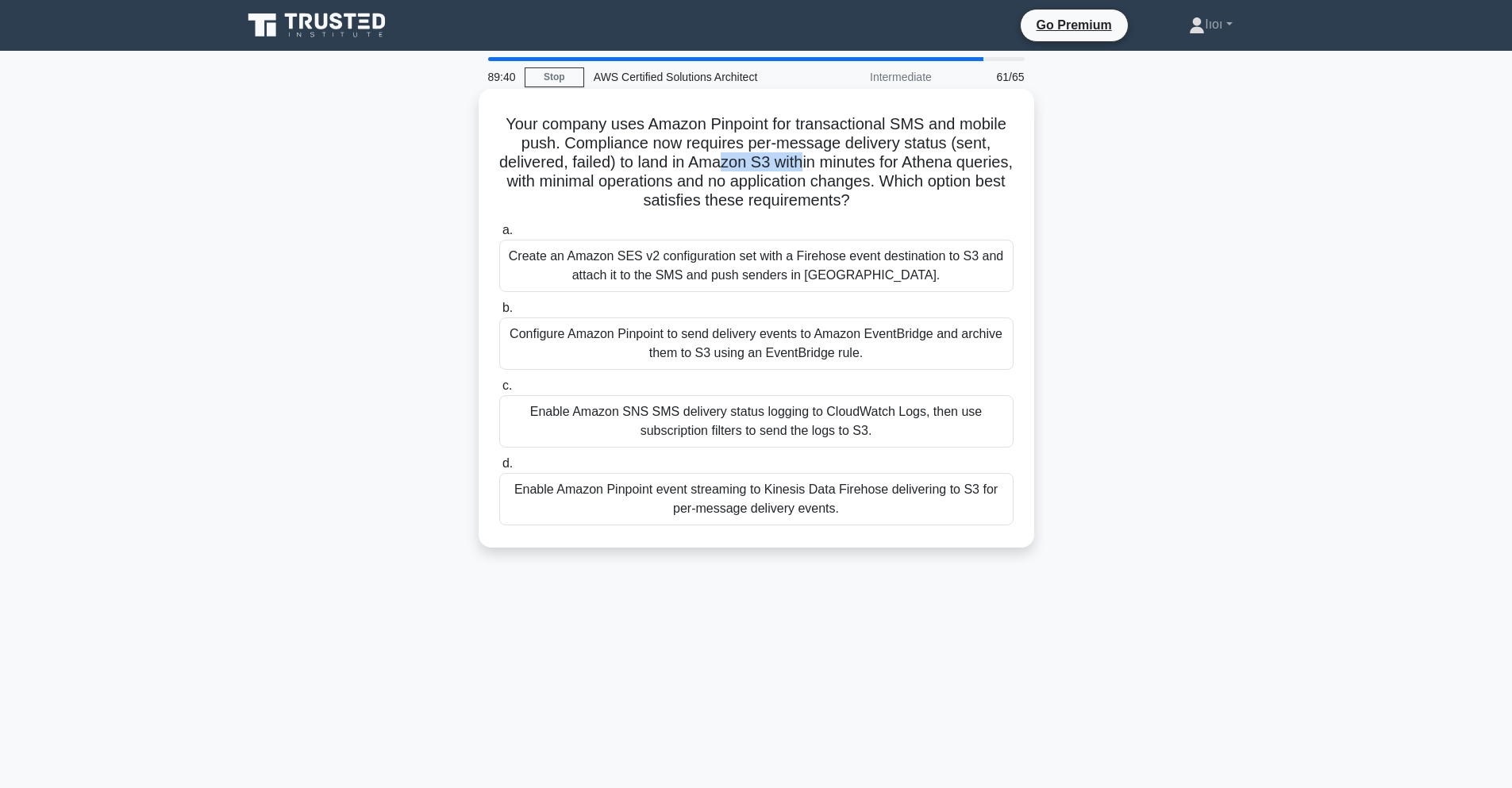
drag, startPoint x: 722, startPoint y: 161, endPoint x: 798, endPoint y: 162, distance: 76.0
click at [798, 162] on h5 "Your company uses Amazon Pinpoint for transactional SMS and mobile push. Compli…" at bounding box center [756, 163] width 518 height 97
drag, startPoint x: 581, startPoint y: 186, endPoint x: 778, endPoint y: 160, distance: 198.7
click at [778, 160] on h5 "Your company uses Amazon Pinpoint for transactional SMS and mobile push. Compli…" at bounding box center [756, 163] width 518 height 97
click at [782, 188] on h5 "Your company uses Amazon Pinpoint for transactional SMS and mobile push. Compli…" at bounding box center [756, 163] width 518 height 97
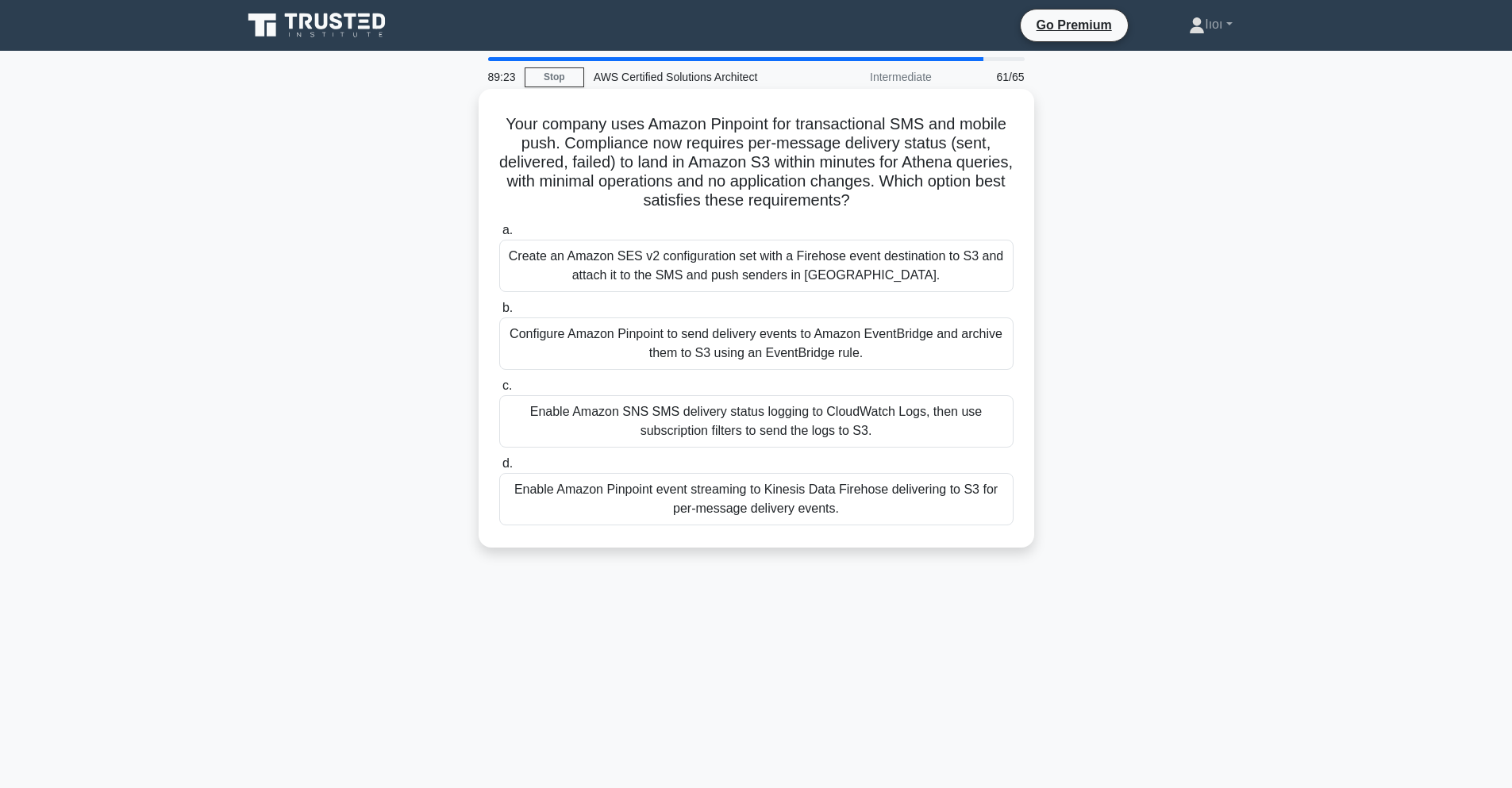
click at [731, 512] on div "Enable Amazon Pinpoint event streaming to Kinesis Data Firehose delivering to S…" at bounding box center [756, 499] width 514 height 53
click at [499, 469] on input "d. Enable Amazon Pinpoint event streaming to Kinesis Data Firehose delivering t…" at bounding box center [499, 463] width 0 height 10
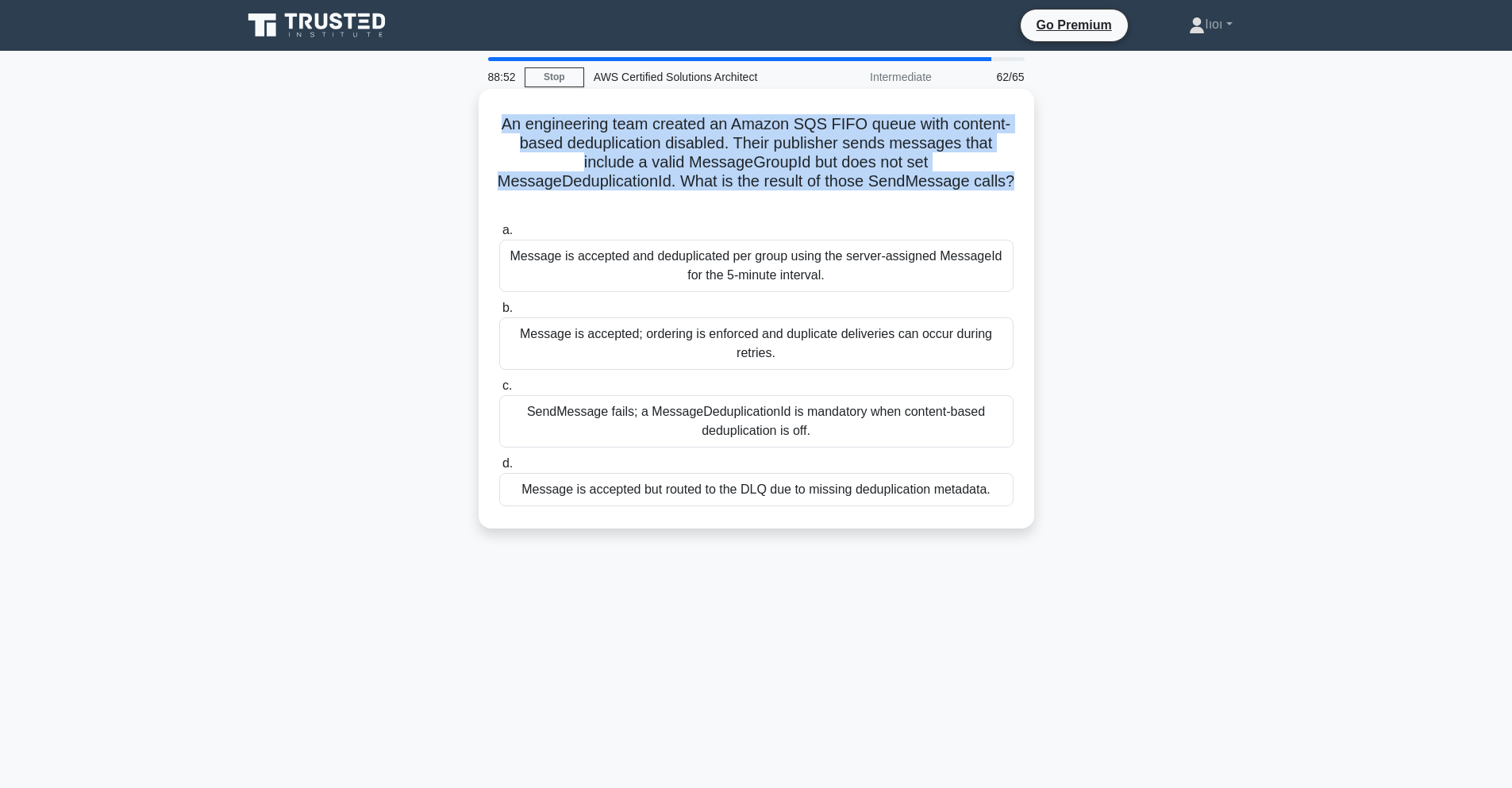
drag, startPoint x: 503, startPoint y: 119, endPoint x: 916, endPoint y: 187, distance: 418.6
click at [1019, 175] on div "An engineering team created an Amazon SQS FIFO queue with content-based dedupli…" at bounding box center [756, 308] width 543 height 427
copy h5 "An engineering team created an Amazon SQS FIFO queue with content-based dedupli…"
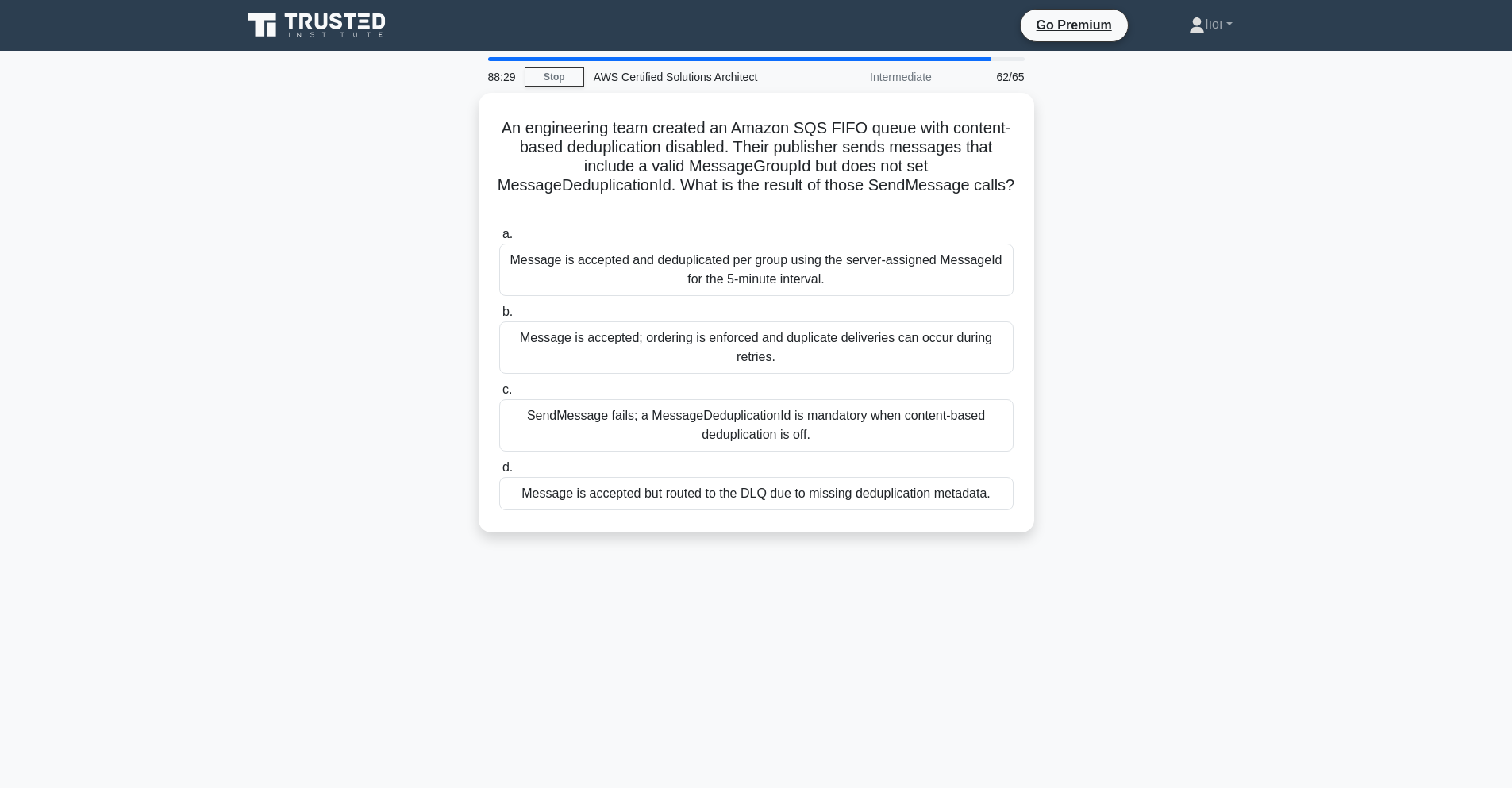
click at [334, 270] on div "An engineering team created an Amazon SQS FIFO queue with content-based dedupli…" at bounding box center [756, 322] width 1048 height 458
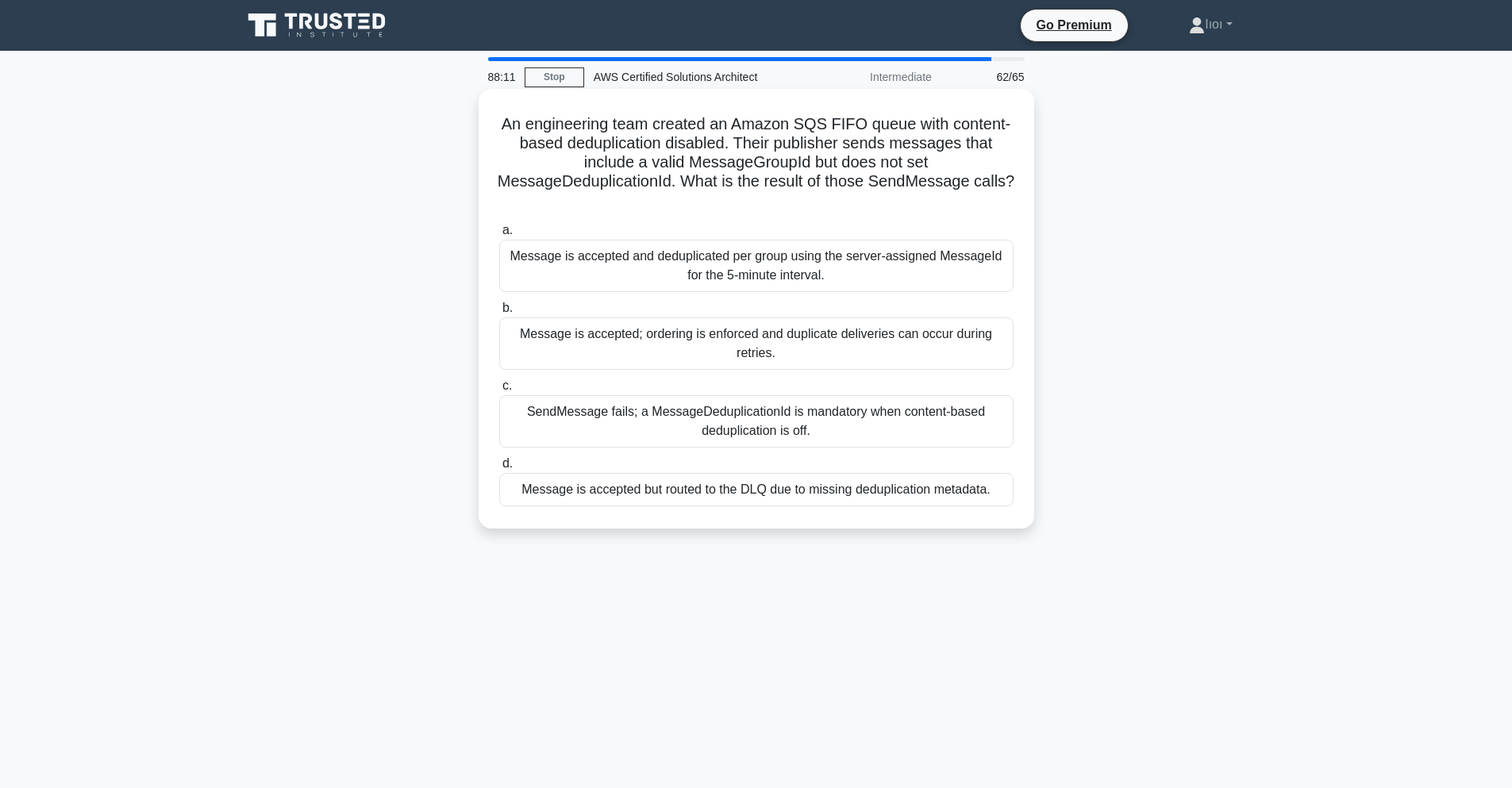
click at [730, 343] on div "Message is accepted; ordering is enforced and duplicate deliveries can occur du…" at bounding box center [756, 344] width 514 height 53
click at [499, 314] on input "b. Message is accepted; ordering is enforced and duplicate deliveries can occur…" at bounding box center [499, 308] width 0 height 10
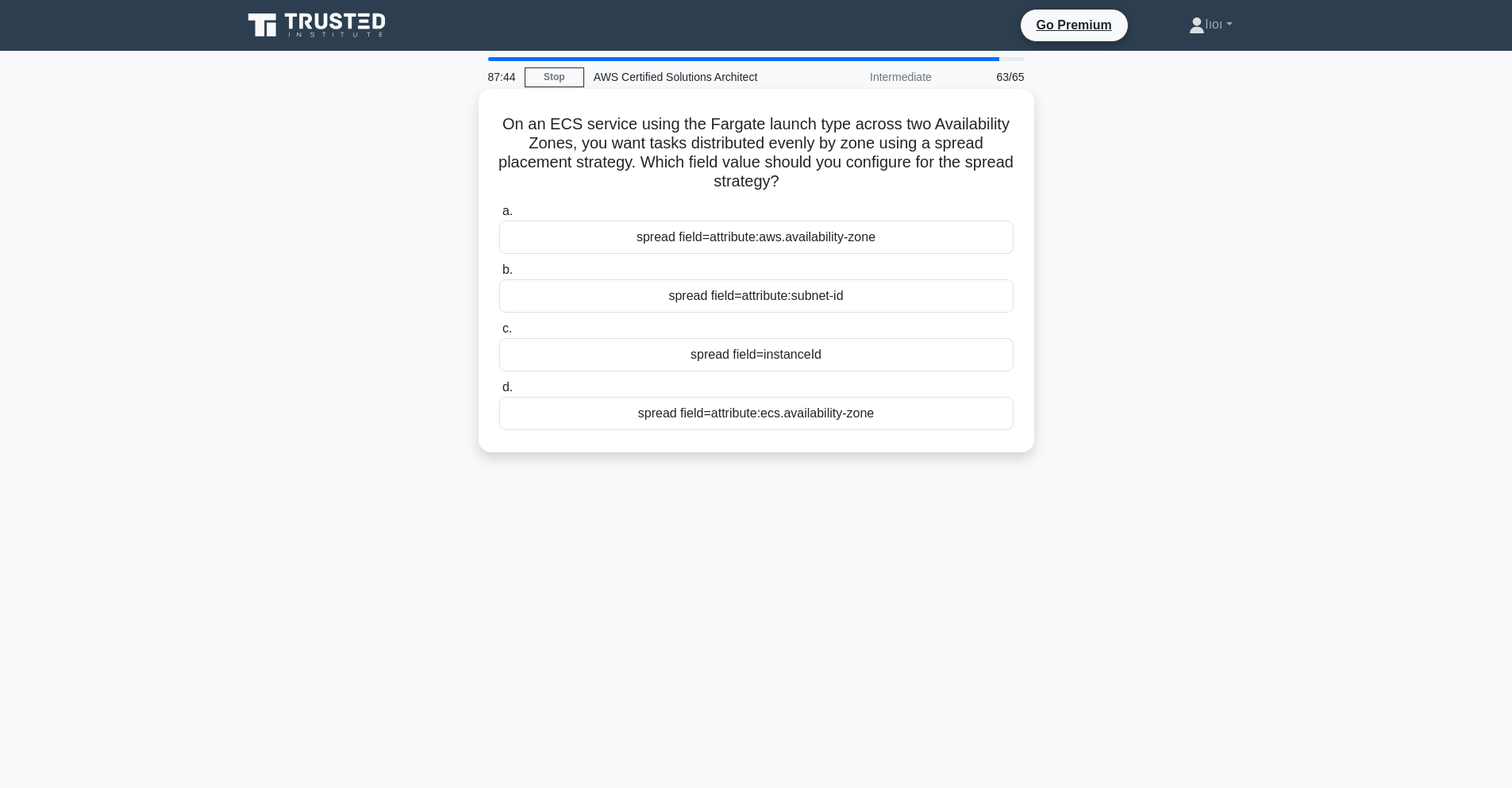
drag, startPoint x: 808, startPoint y: 171, endPoint x: 505, endPoint y: 127, distance: 306.2
click at [505, 127] on h5 "On an ECS service using the Fargate launch type across two Availability Zones, …" at bounding box center [756, 153] width 518 height 78
drag, startPoint x: 497, startPoint y: 124, endPoint x: 818, endPoint y: 194, distance: 328.5
click at [818, 194] on div "On an ECS service using the Fargate launch type across two Availability Zones, …" at bounding box center [756, 270] width 543 height 351
copy h5 "On an ECS service using the Fargate launch type across two Availability Zones, …"
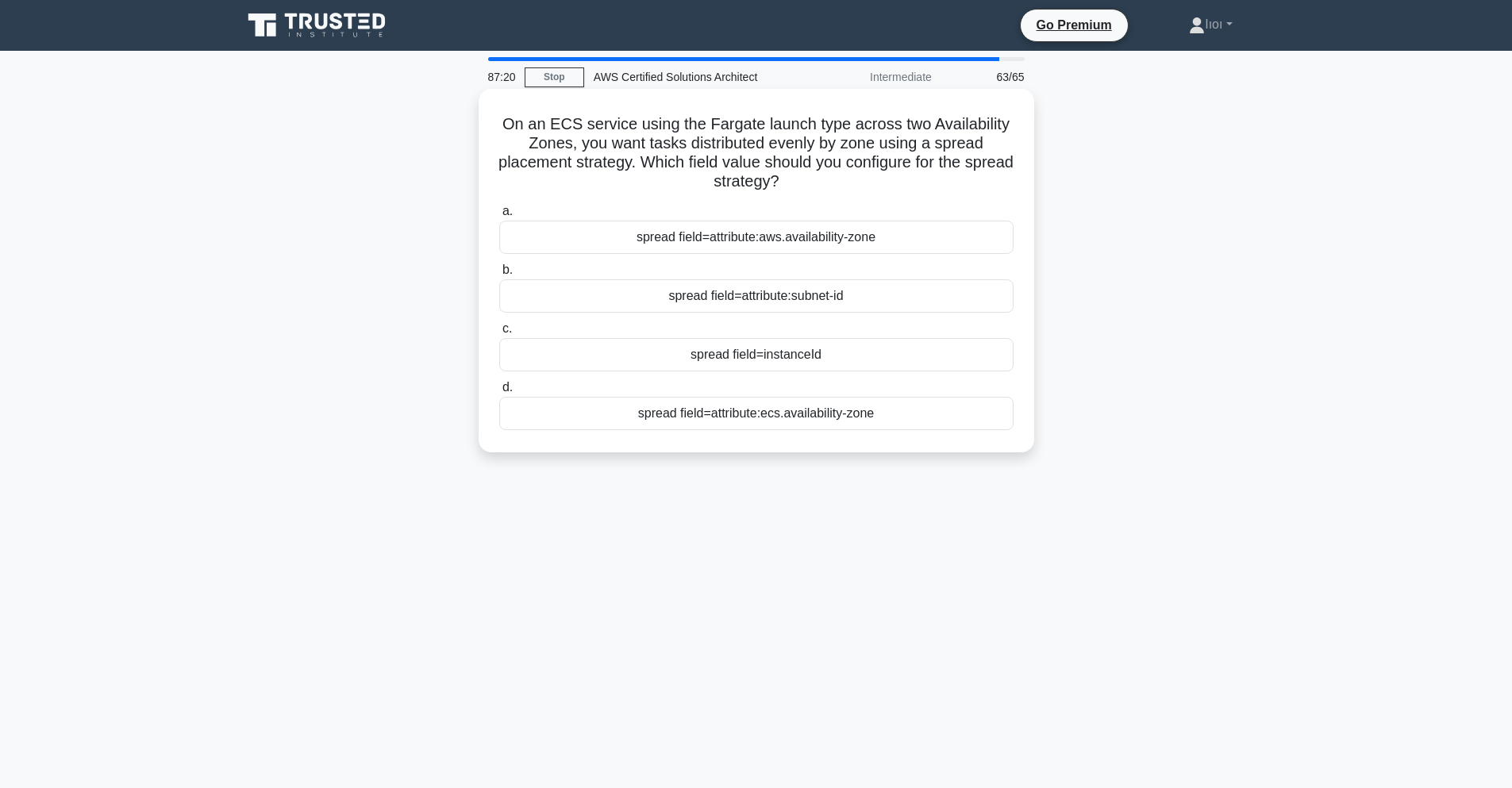
click at [776, 237] on div "spread field=attribute:aws.availability-zone" at bounding box center [756, 236] width 514 height 33
click at [499, 217] on input "a. spread field=attribute:aws.availability-zone" at bounding box center [499, 212] width 0 height 10
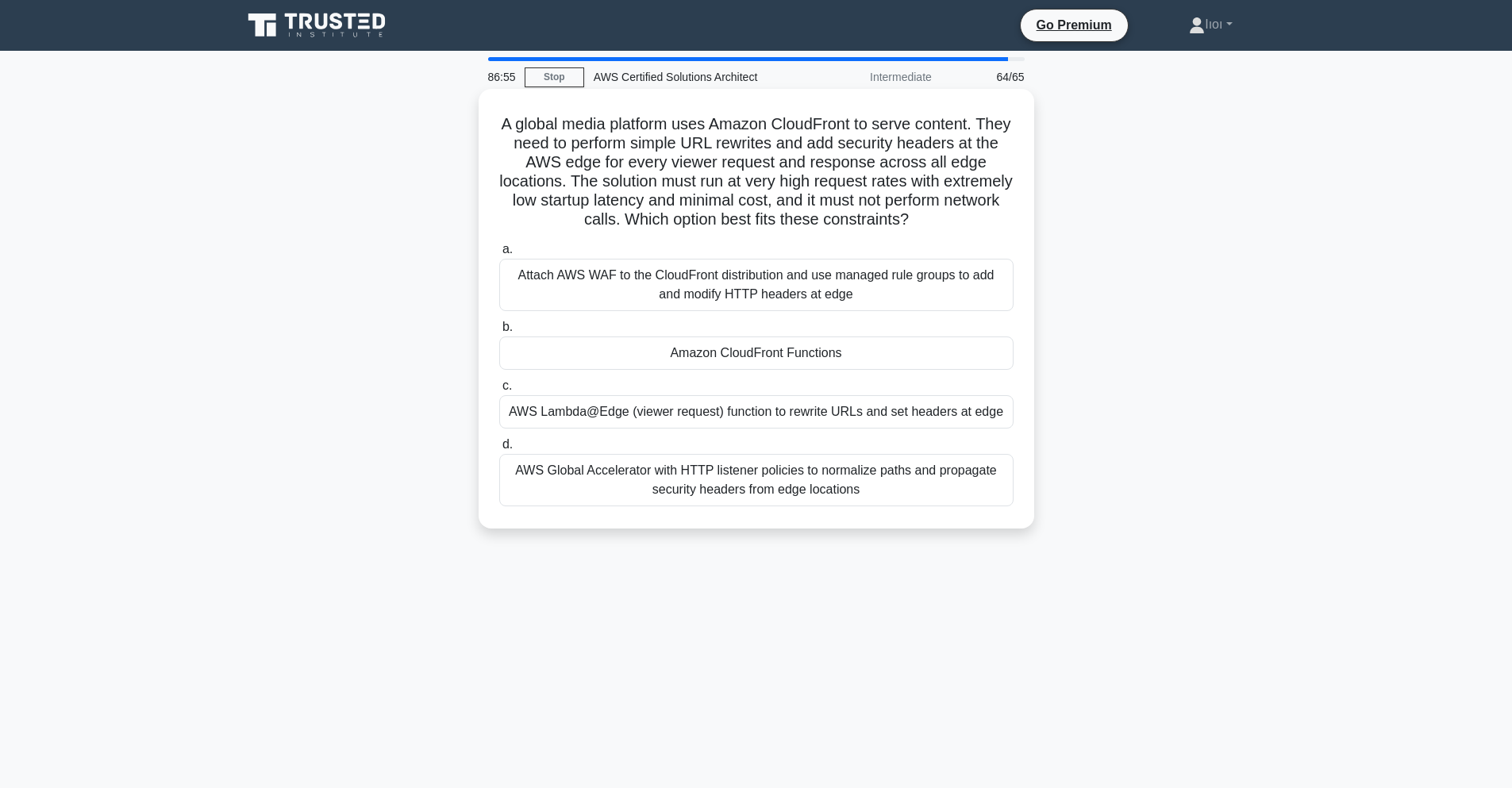
click at [776, 474] on div "AWS Global Accelerator with HTTP listener policies to normalize paths and propa…" at bounding box center [756, 480] width 514 height 53
click at [499, 450] on input "d. AWS Global Accelerator with HTTP listener policies to normalize paths and pr…" at bounding box center [499, 445] width 0 height 10
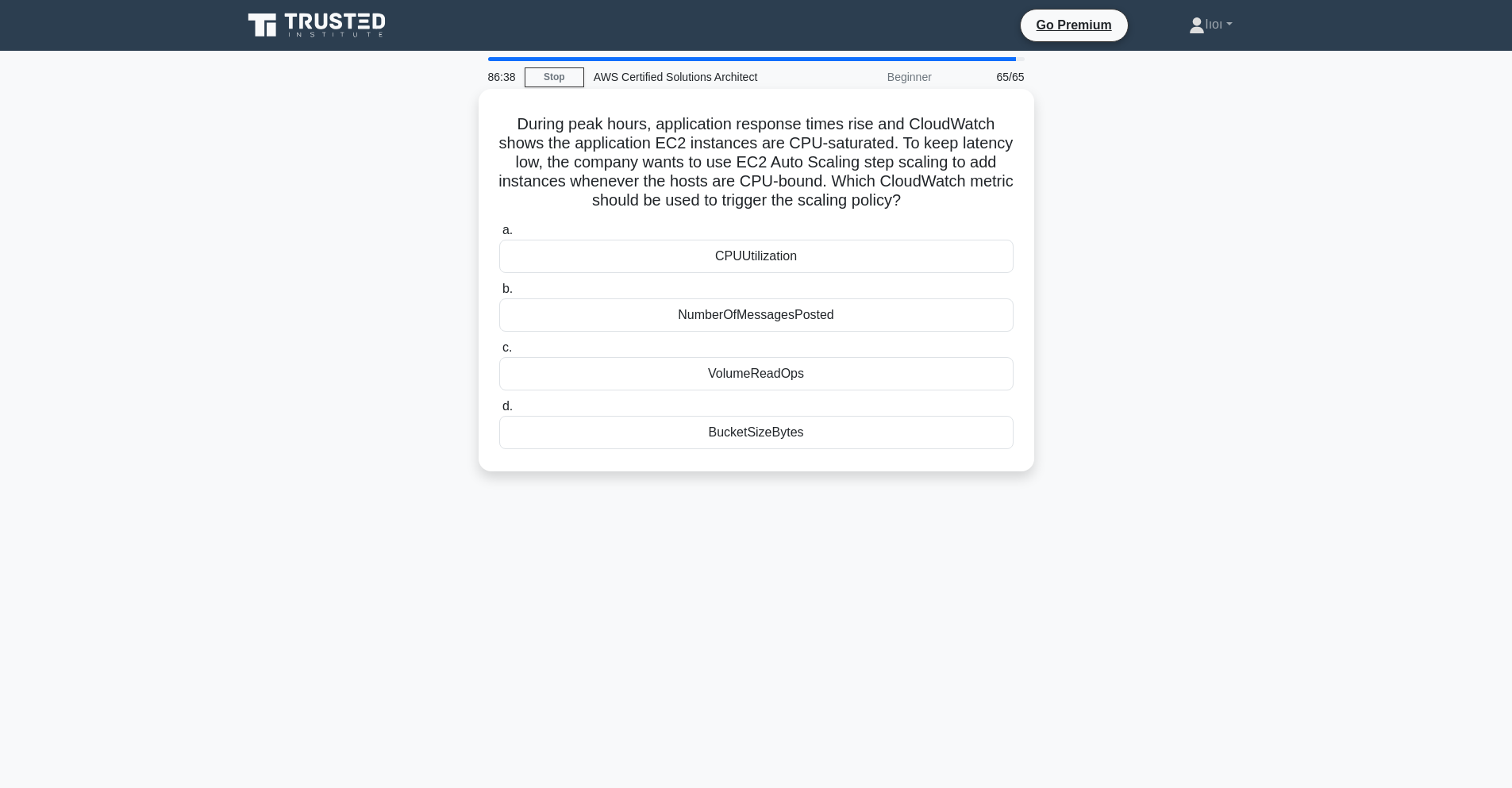
click at [745, 265] on div "CPUUtilization" at bounding box center [756, 256] width 514 height 33
click at [499, 236] on input "a. CPUUtilization" at bounding box center [499, 230] width 0 height 10
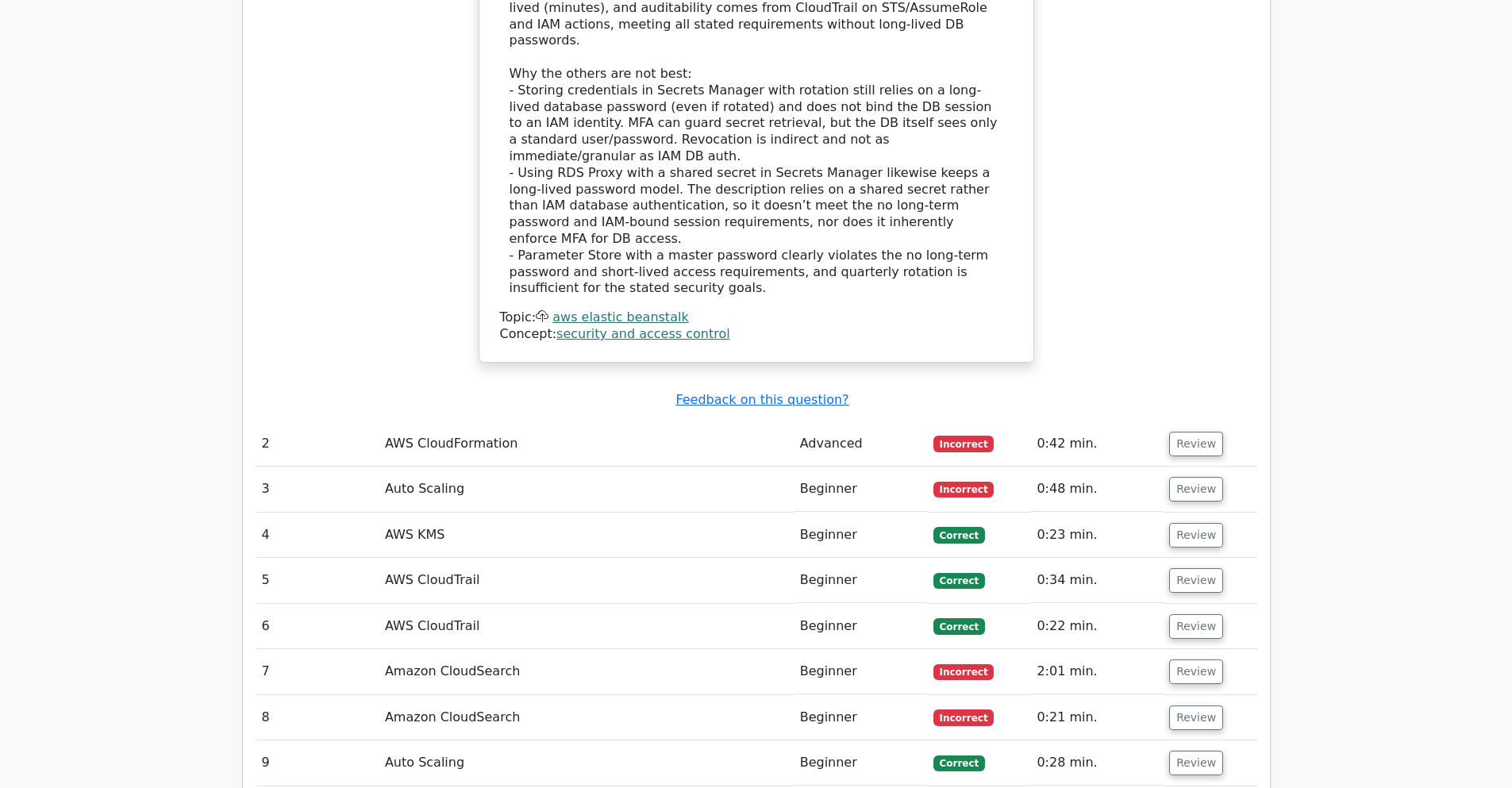
scroll to position [2858, 0]
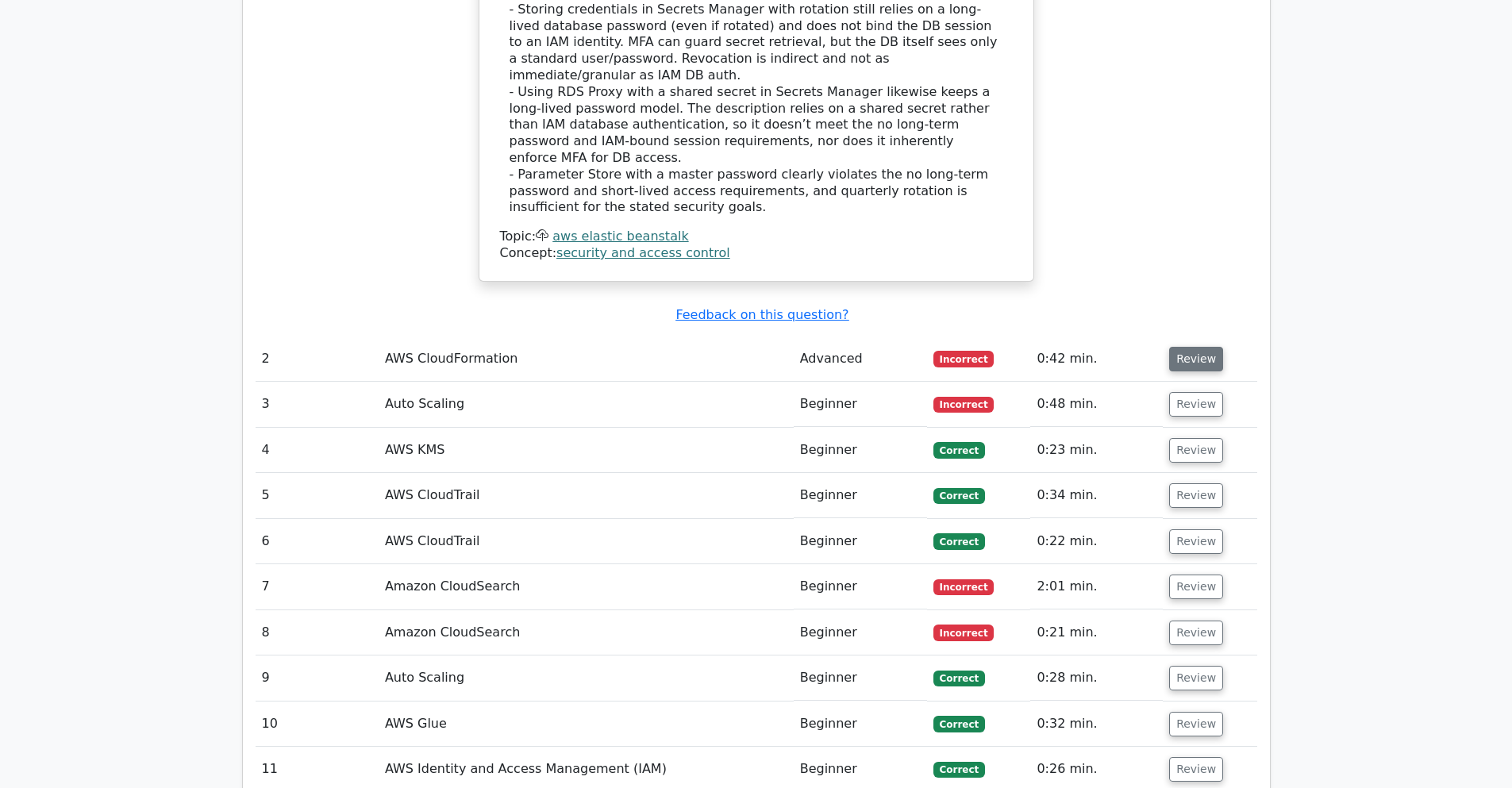
click at [1195, 347] on button "Review" at bounding box center [1196, 358] width 54 height 25
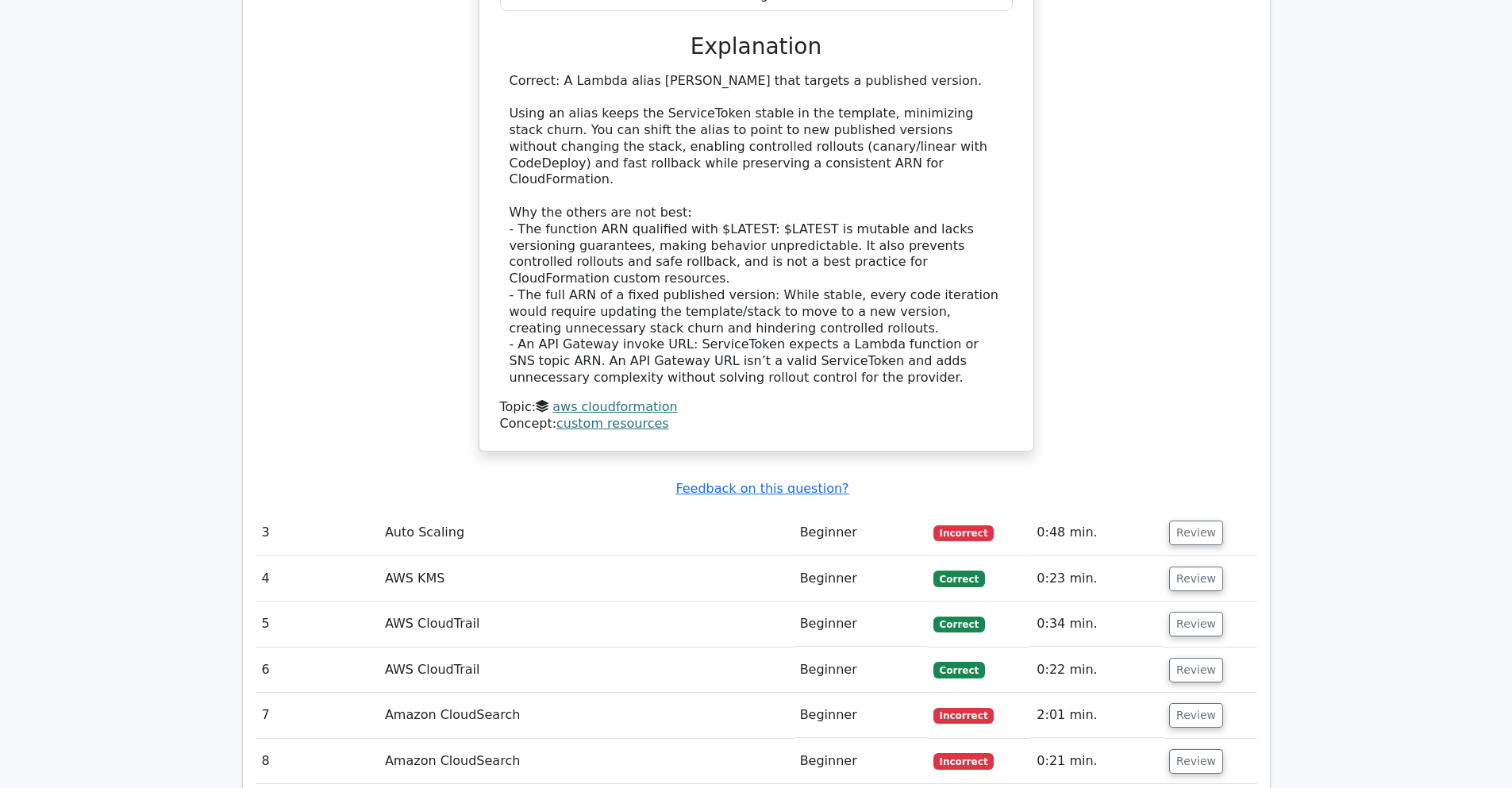
scroll to position [3620, 0]
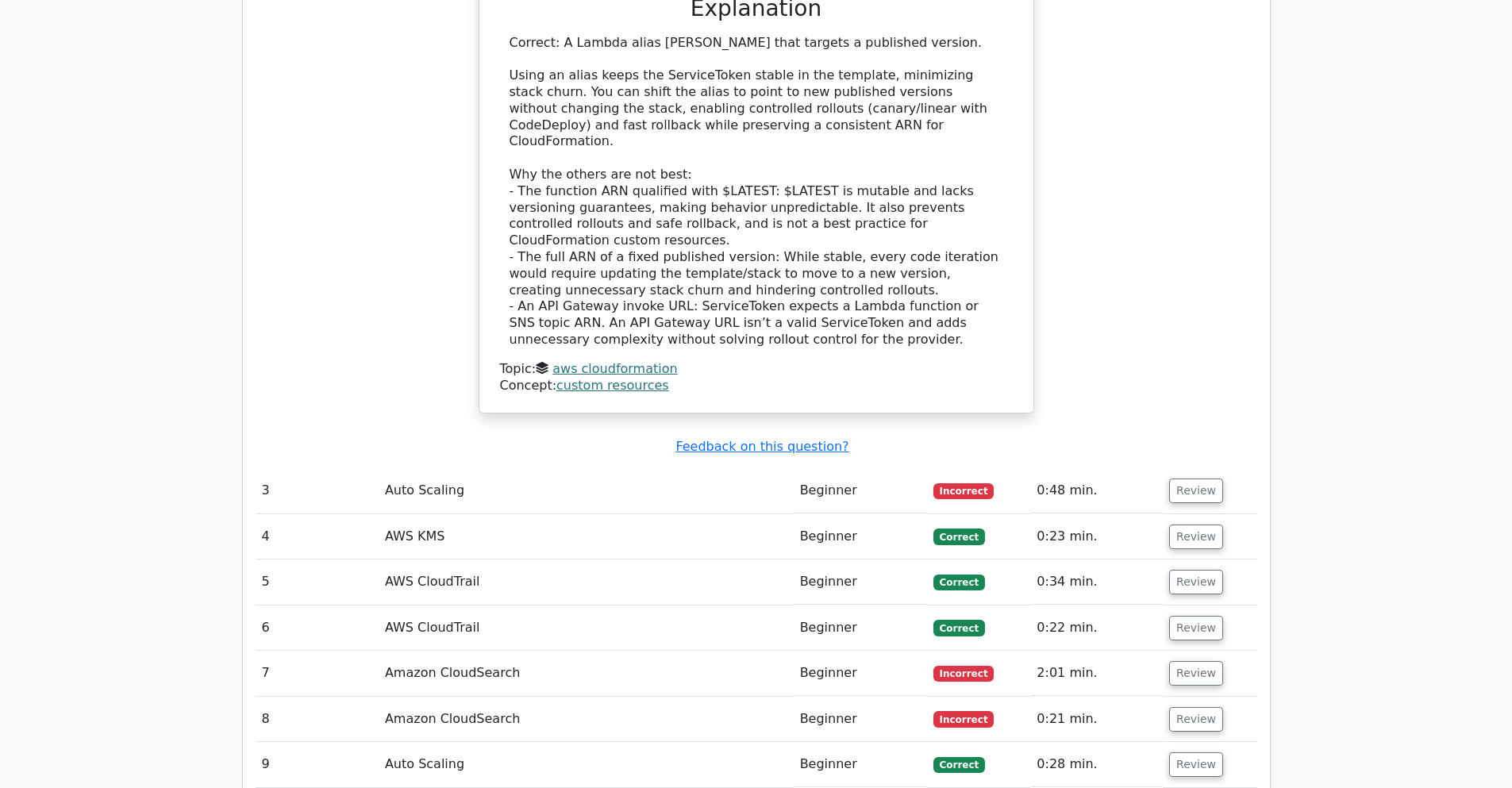
click at [1199, 469] on td "Review" at bounding box center [1209, 491] width 94 height 45
click at [1192, 479] on button "Review" at bounding box center [1196, 491] width 54 height 25
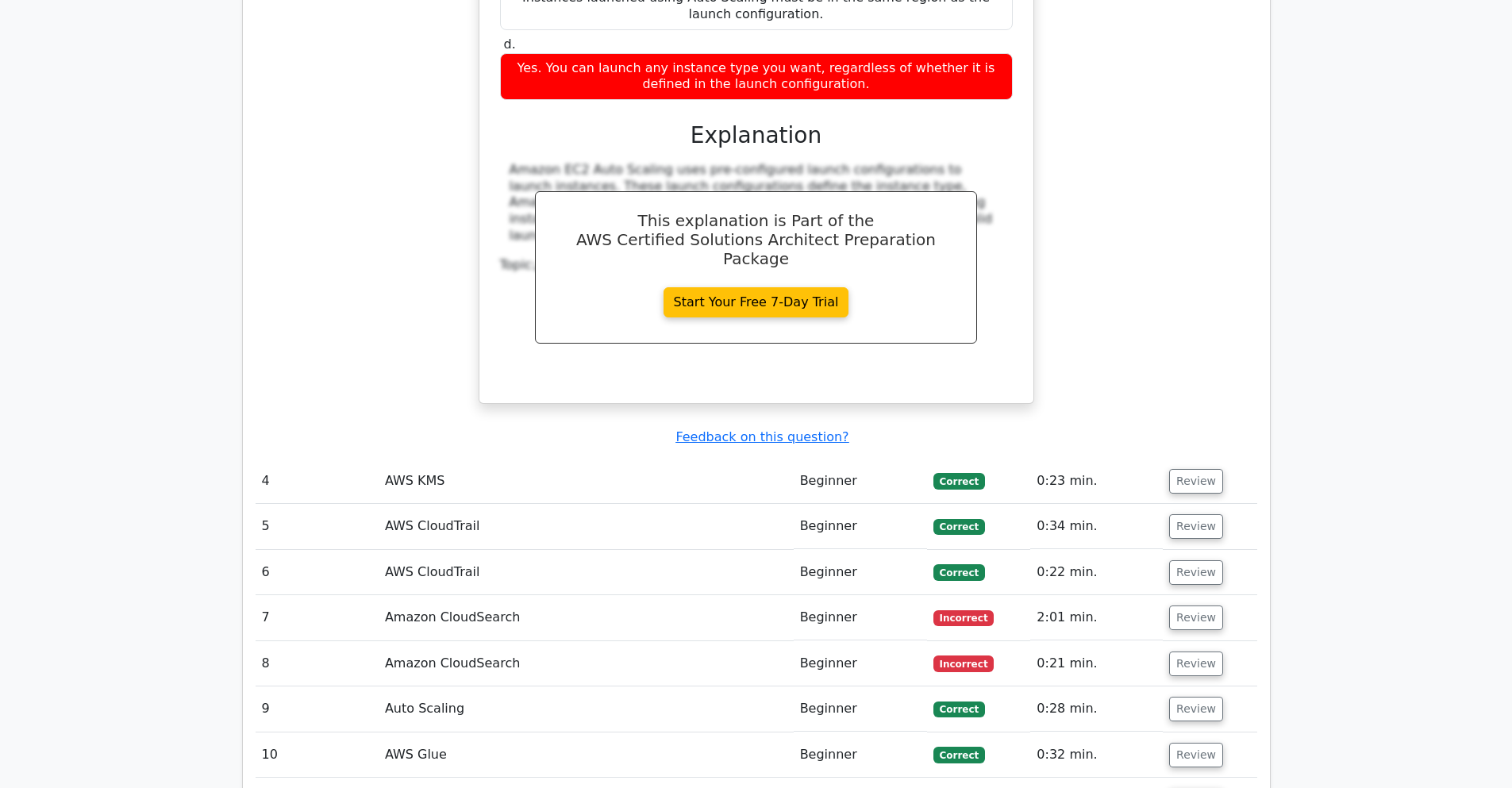
scroll to position [4477, 0]
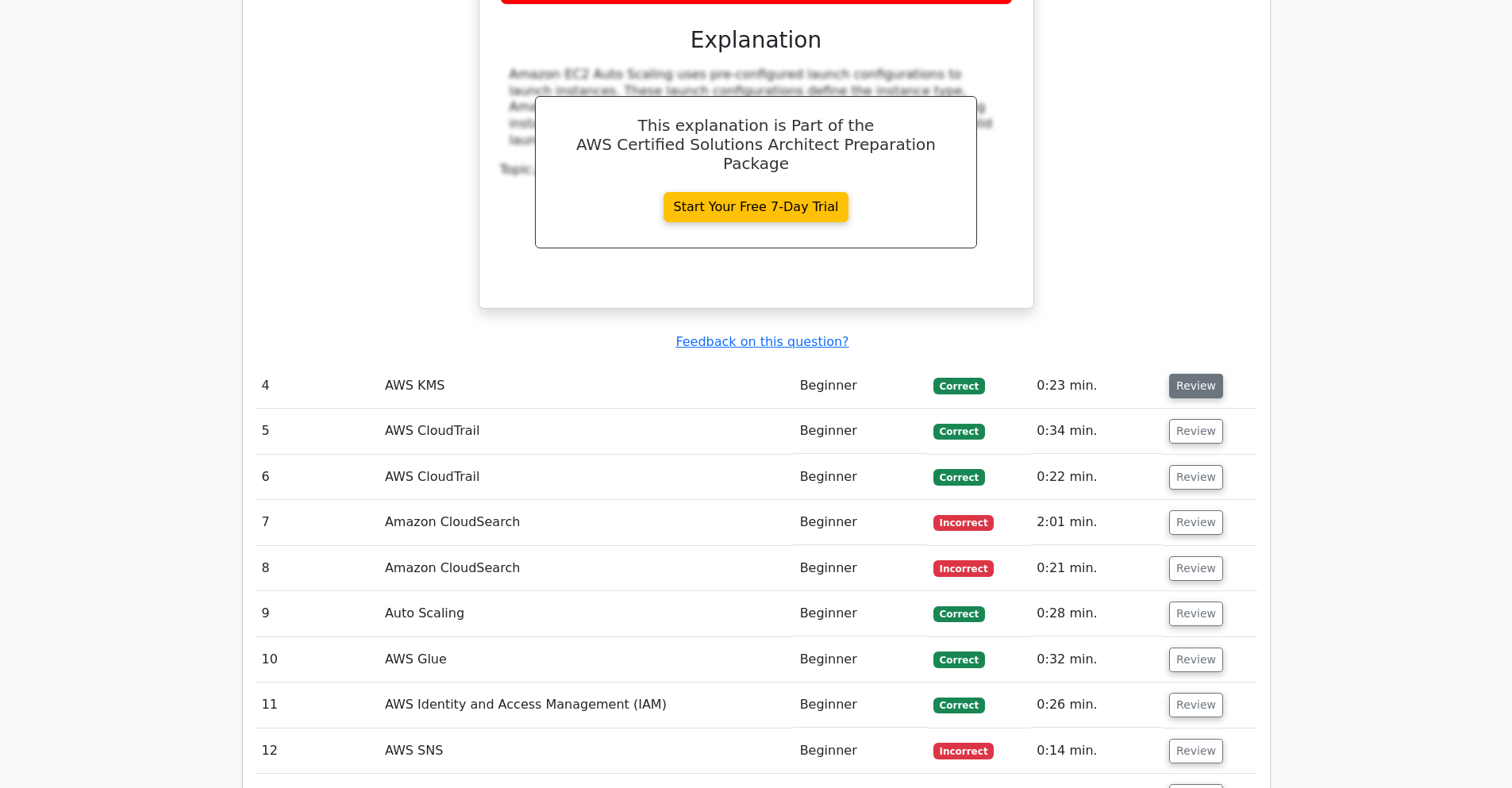
click at [1205, 374] on button "Review" at bounding box center [1196, 386] width 54 height 25
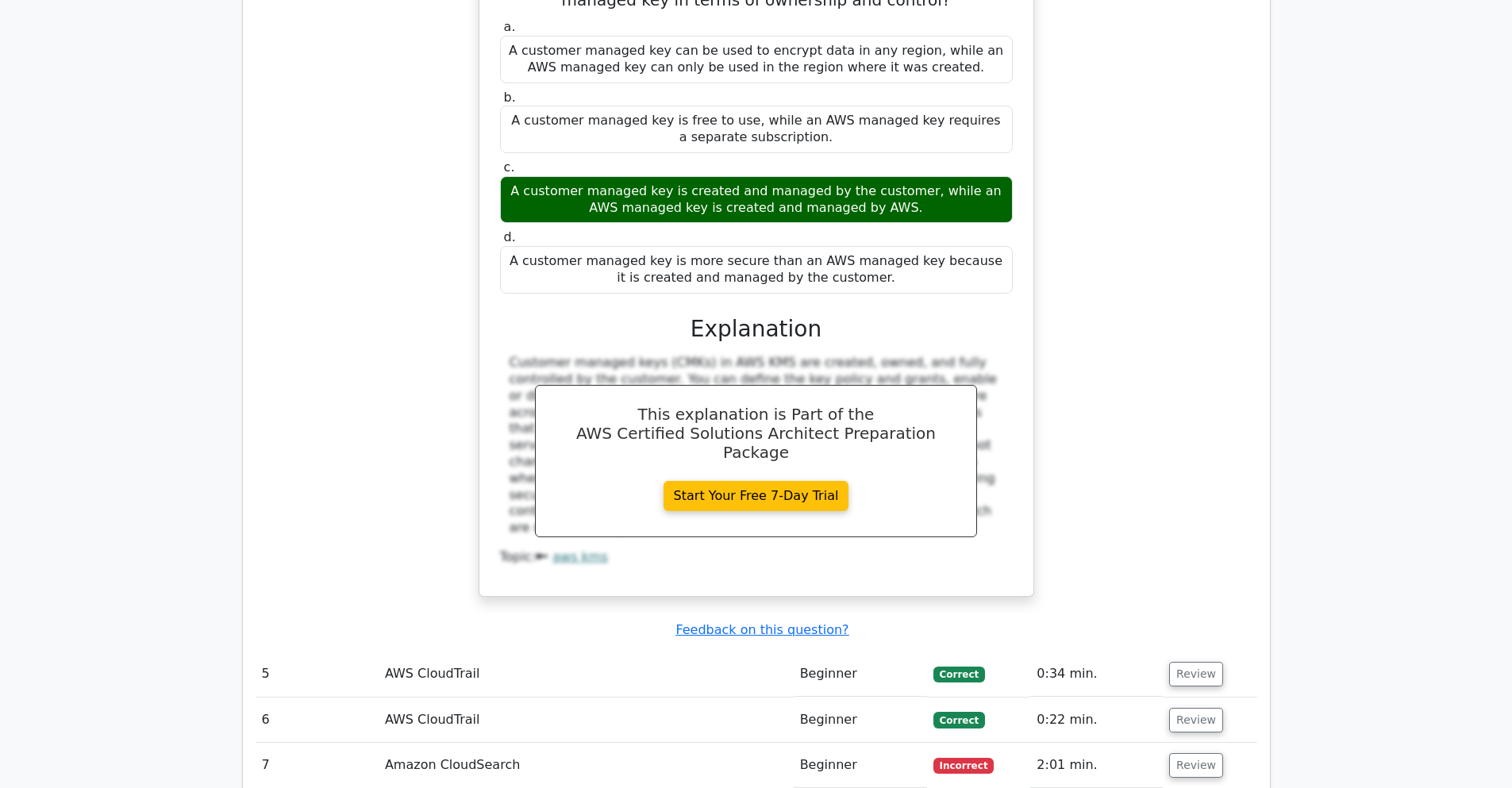
scroll to position [5144, 0]
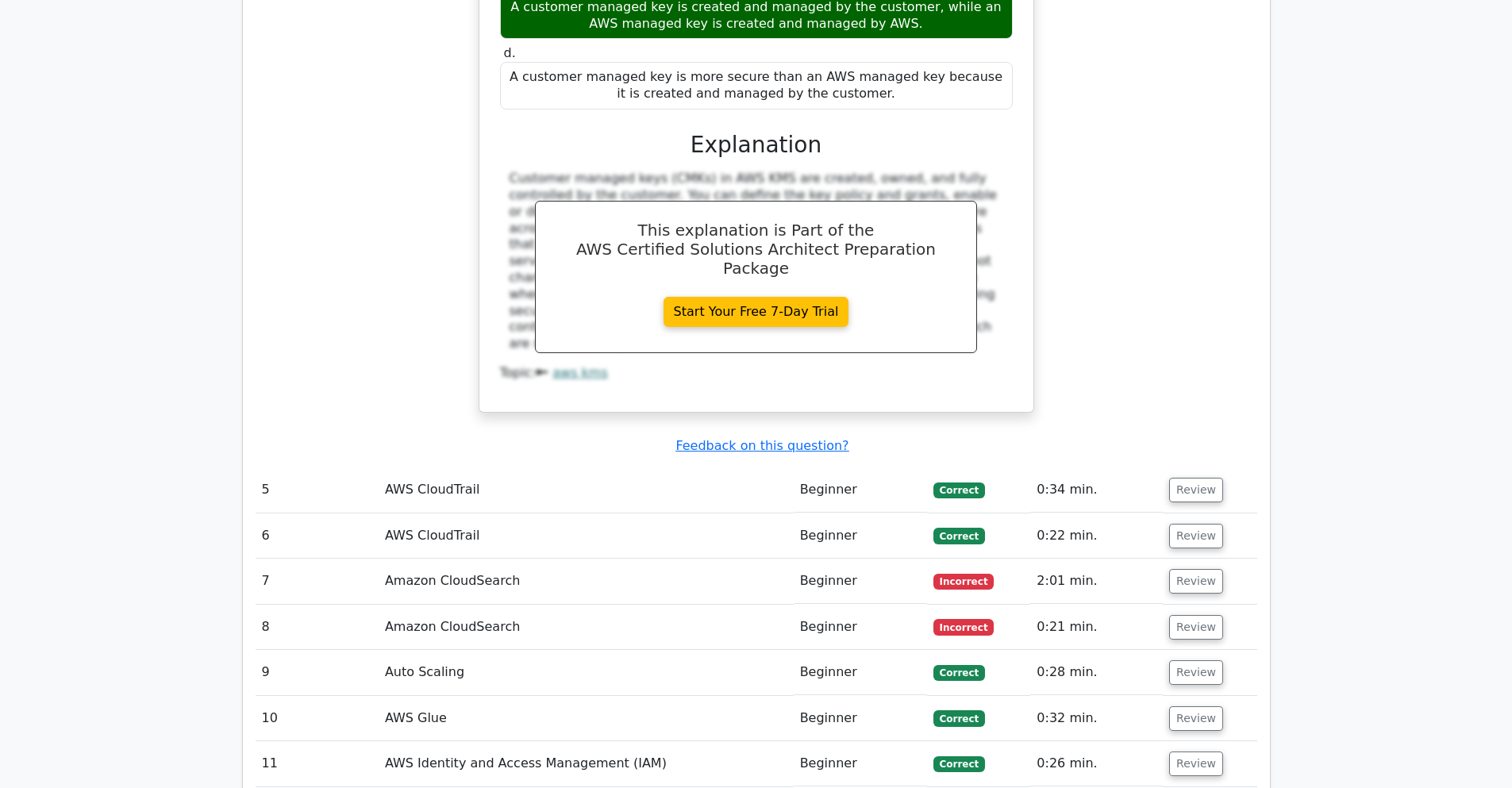
drag, startPoint x: 1190, startPoint y: 322, endPoint x: 1189, endPoint y: 313, distance: 9.1
click at [1190, 478] on button "Review" at bounding box center [1196, 490] width 54 height 25
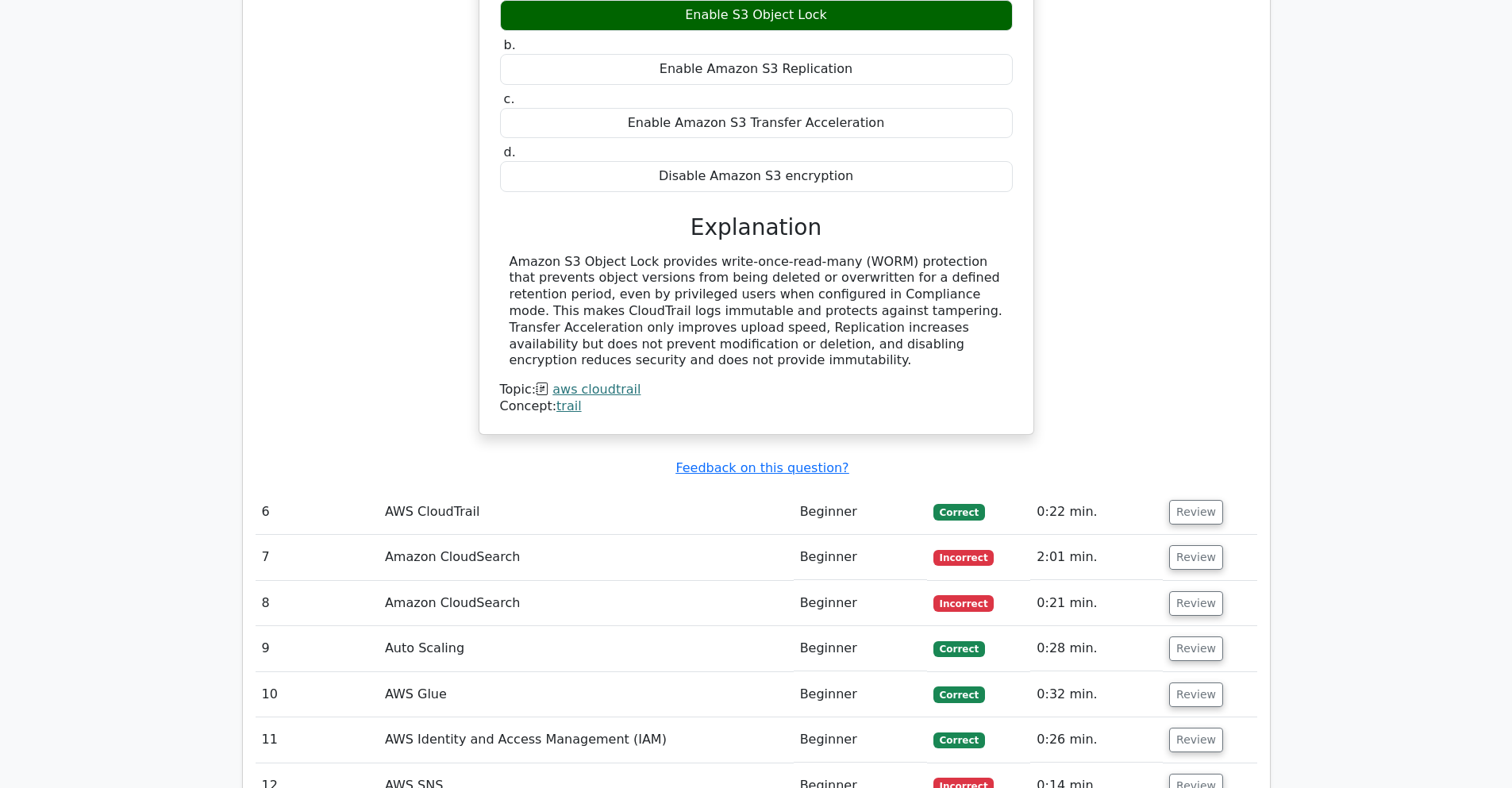
scroll to position [5811, 0]
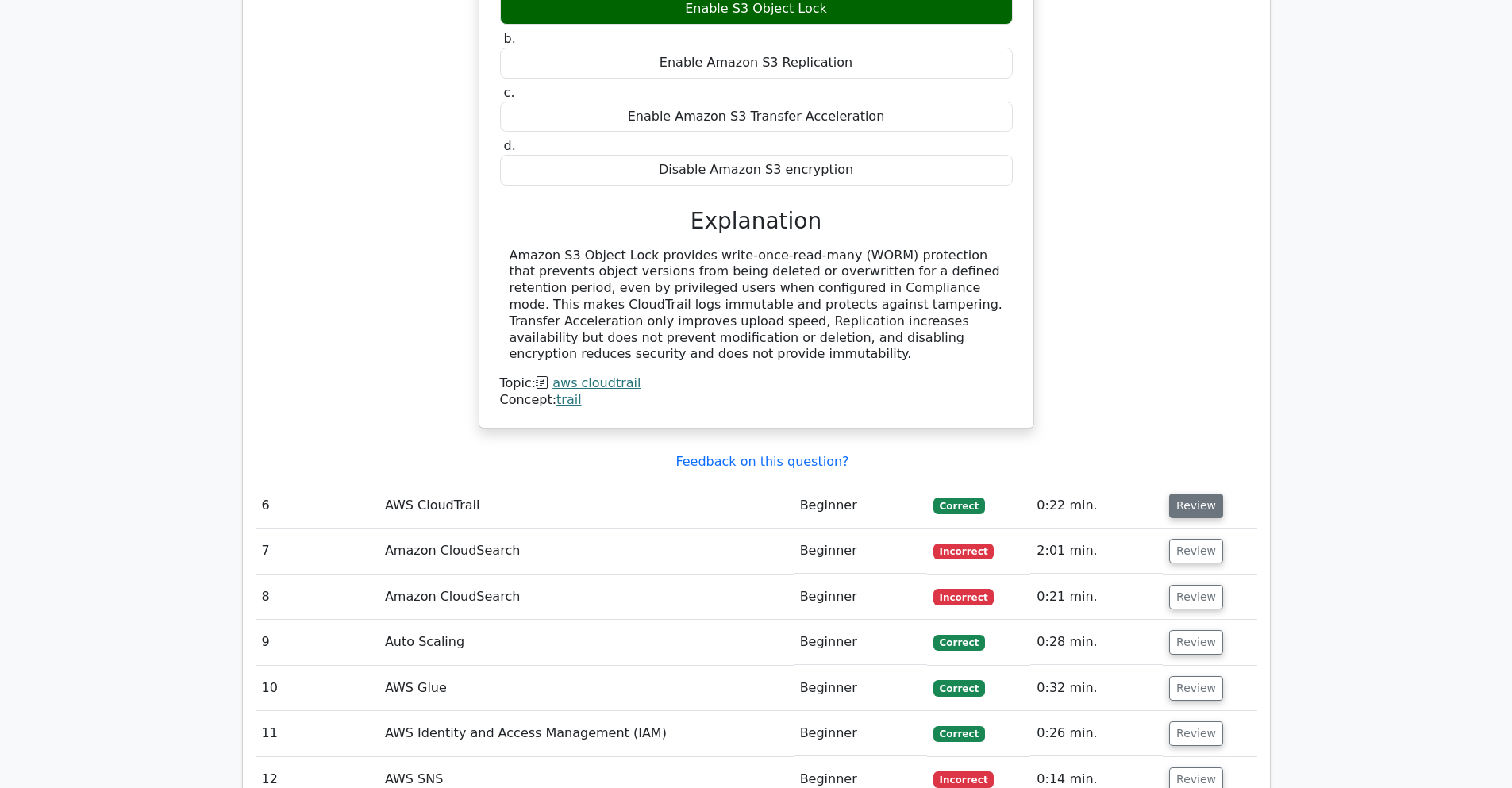
click at [1193, 494] on button "Review" at bounding box center [1196, 506] width 54 height 25
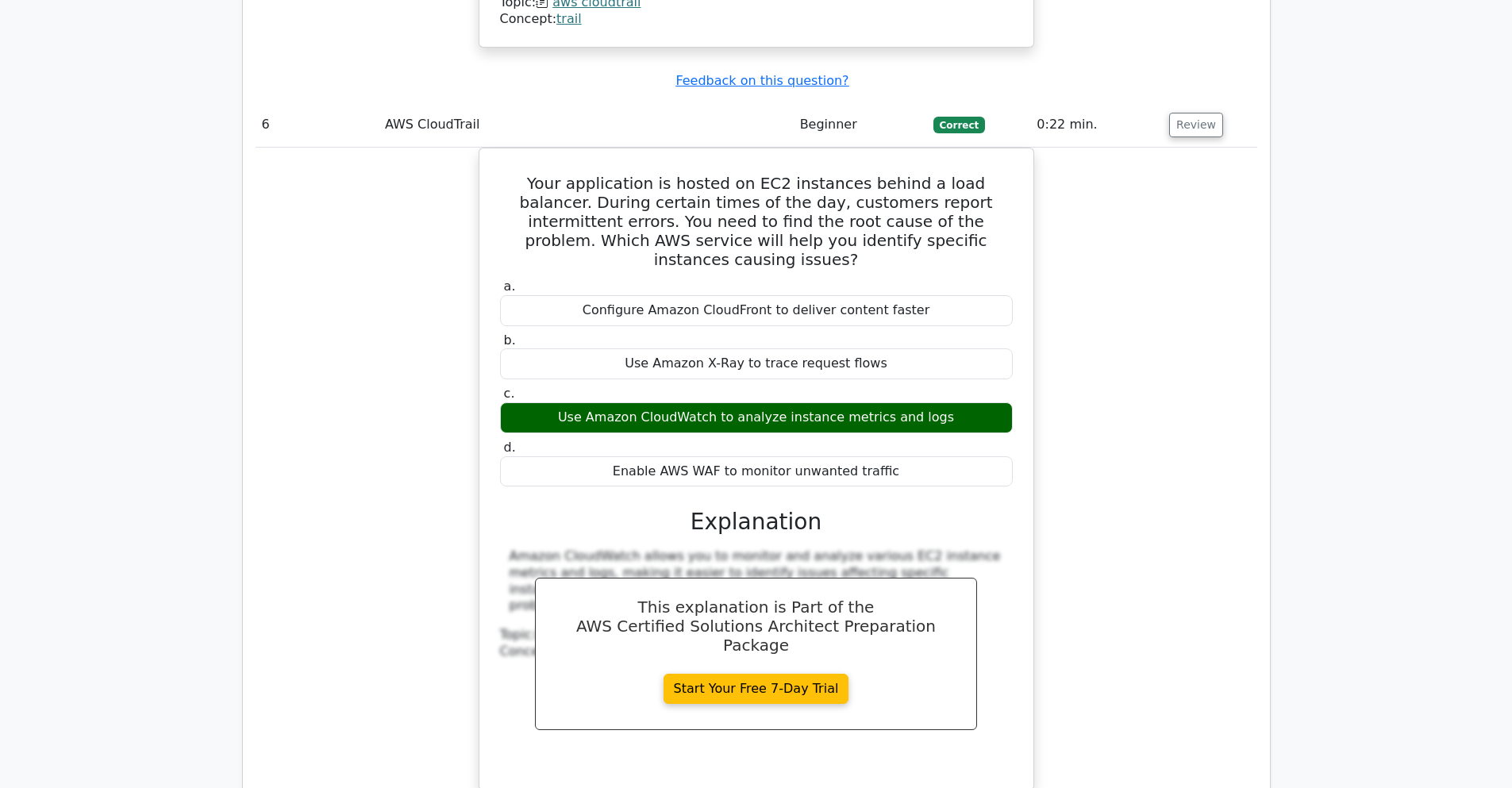
scroll to position [6573, 0]
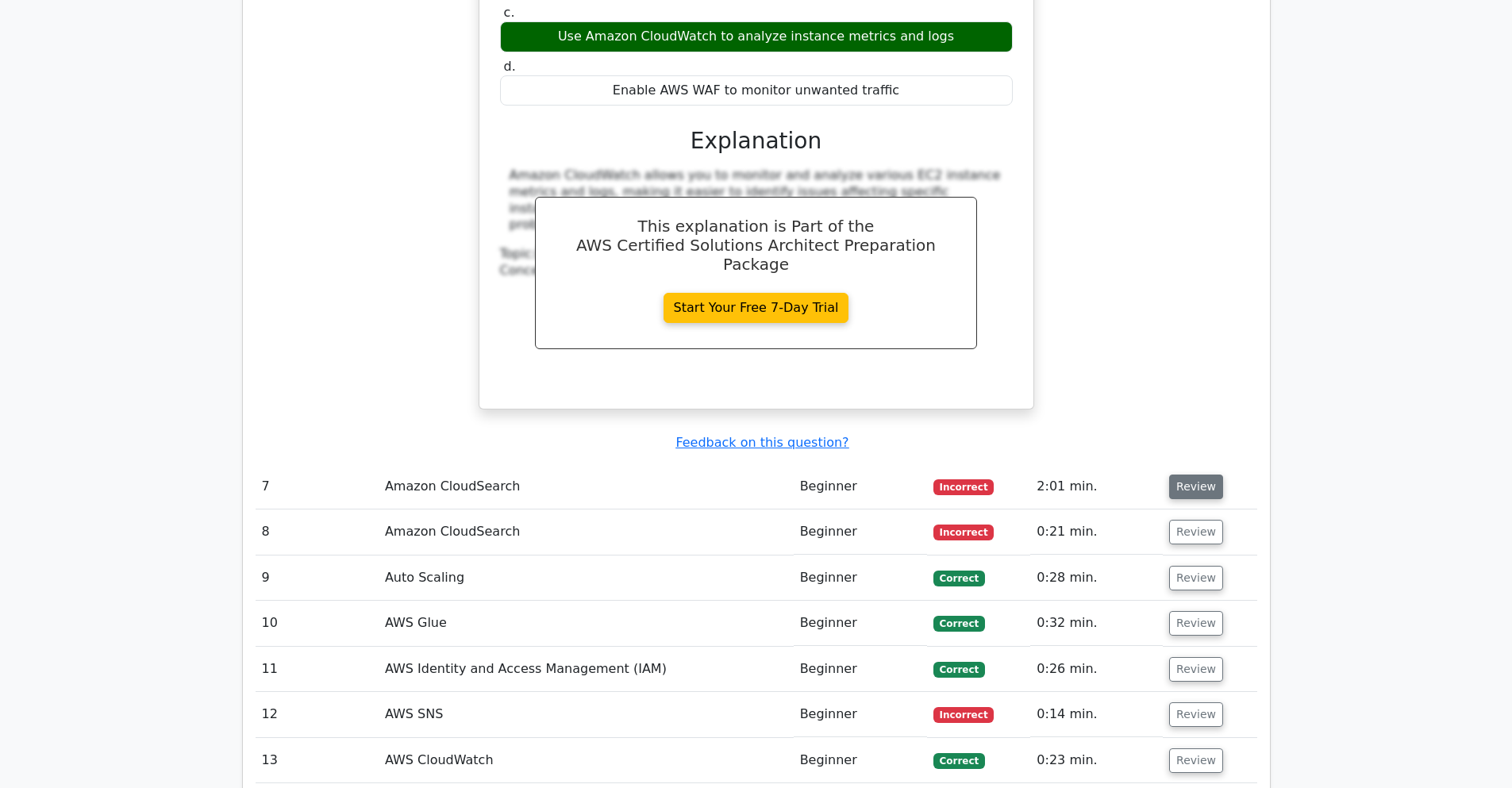
click at [1198, 474] on button "Review" at bounding box center [1196, 486] width 54 height 25
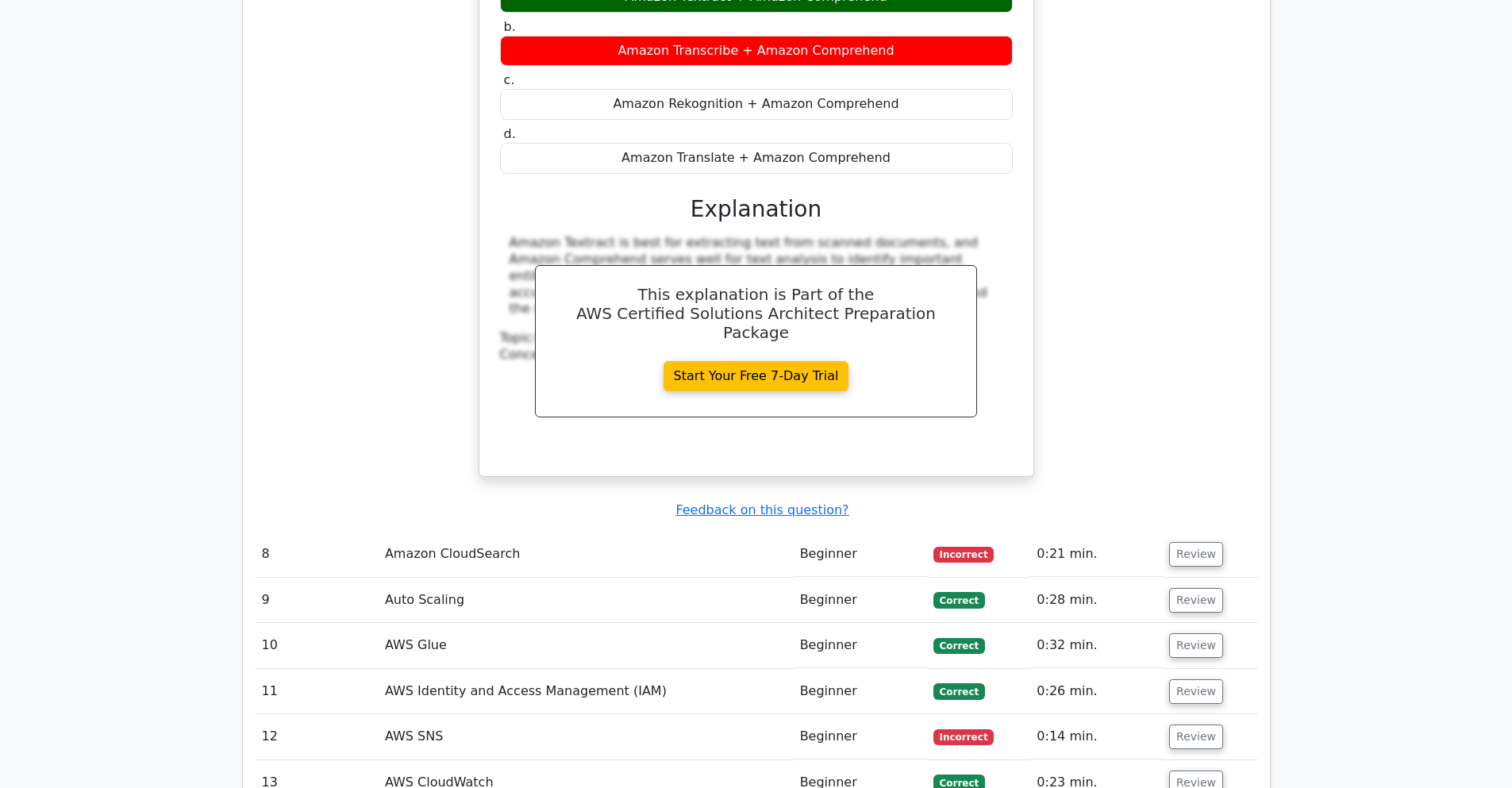
scroll to position [7239, 0]
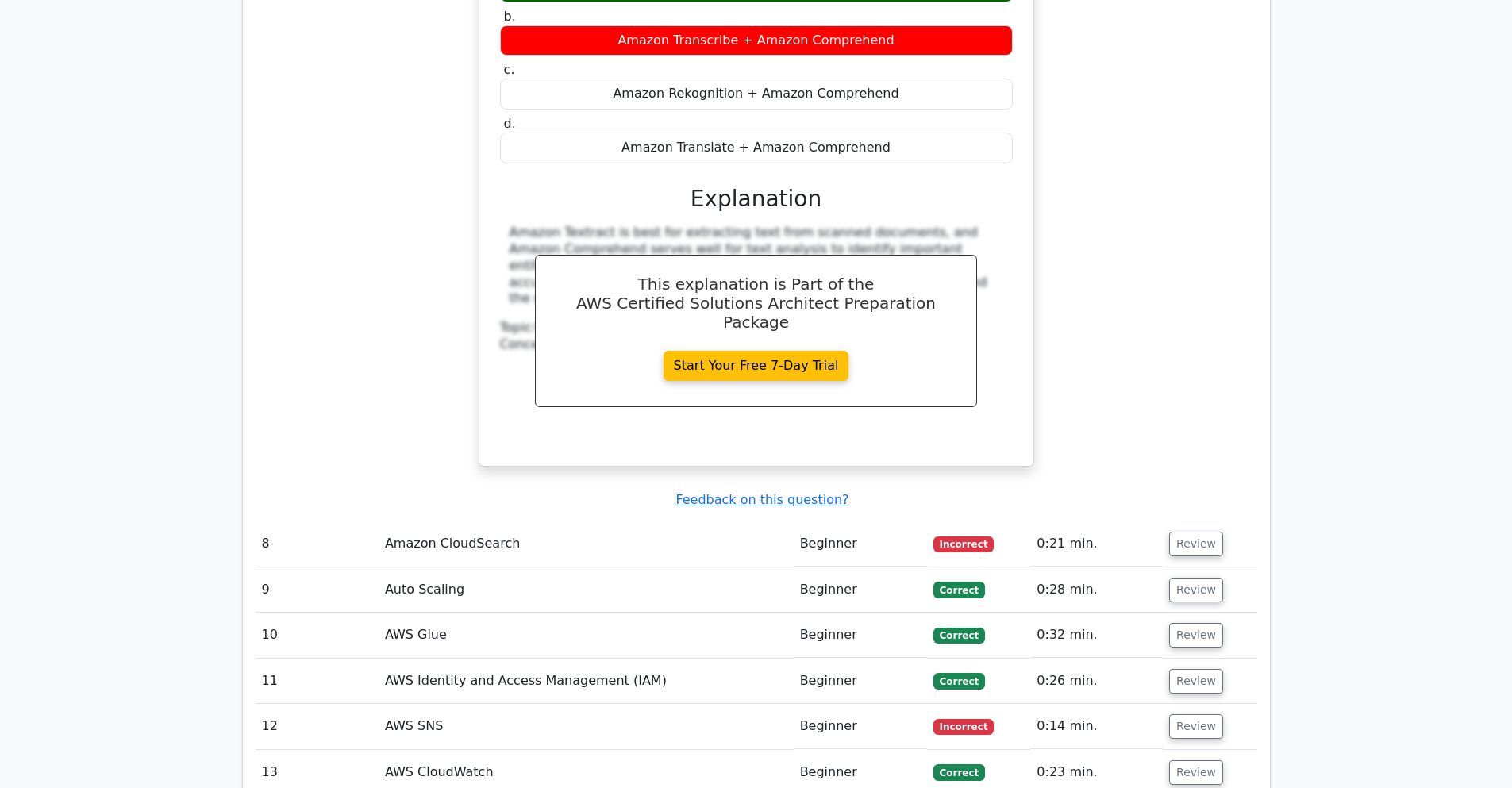
click at [1169, 521] on td "Review" at bounding box center [1209, 543] width 94 height 45
click at [1176, 532] on button "Review" at bounding box center [1196, 544] width 54 height 25
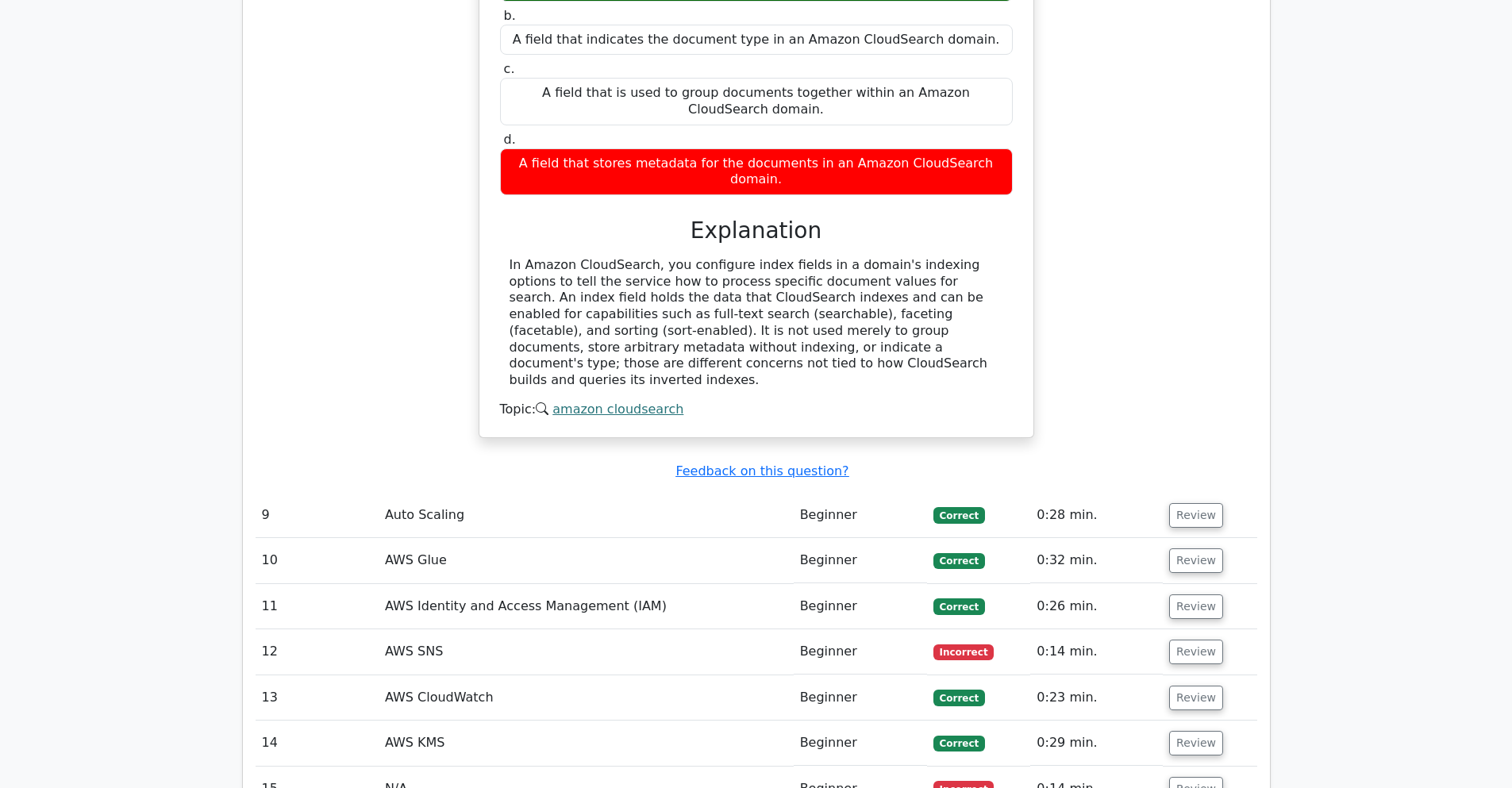
scroll to position [8001, 0]
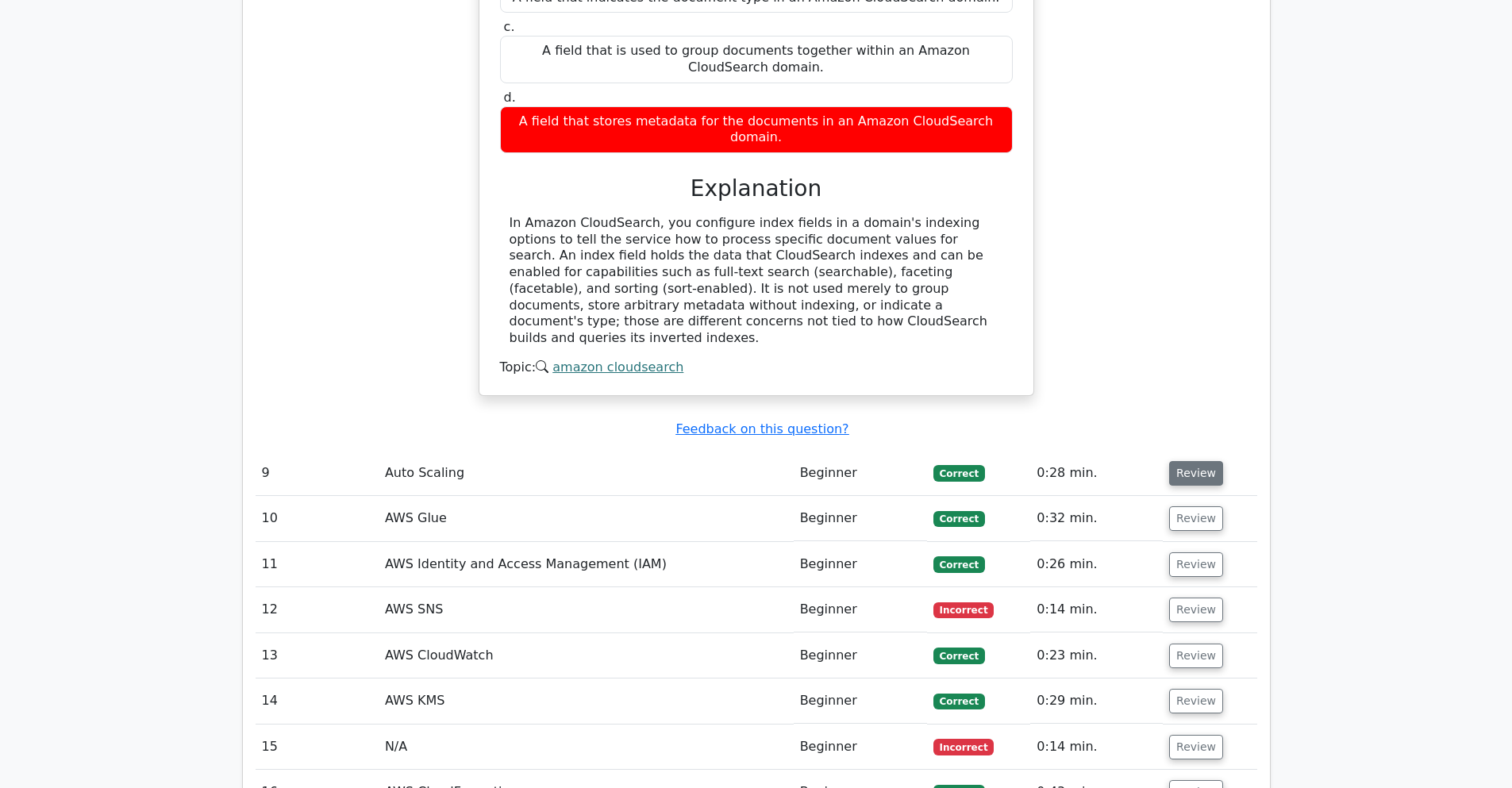
click at [1170, 461] on button "Review" at bounding box center [1196, 473] width 54 height 25
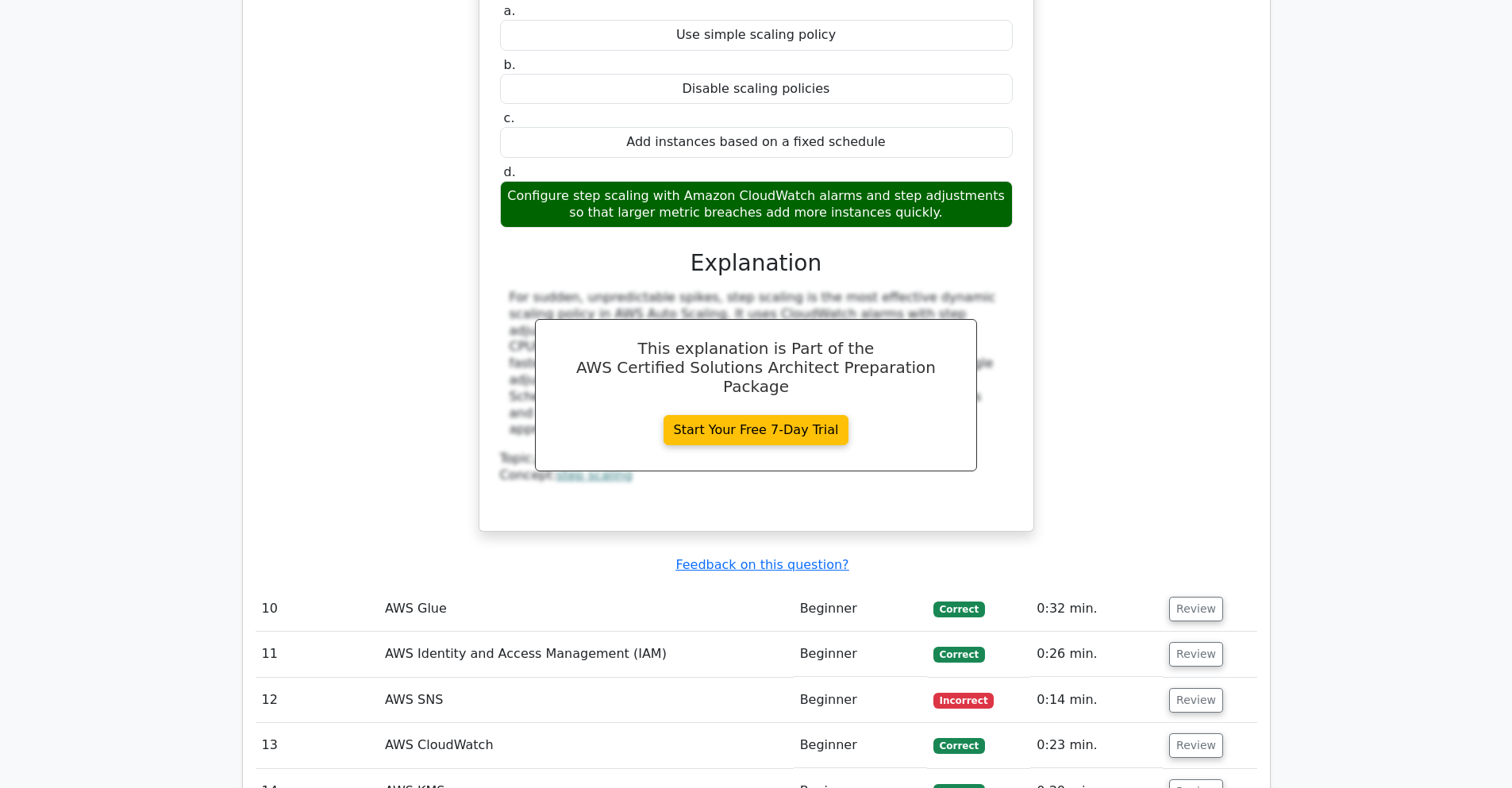
scroll to position [8668, 0]
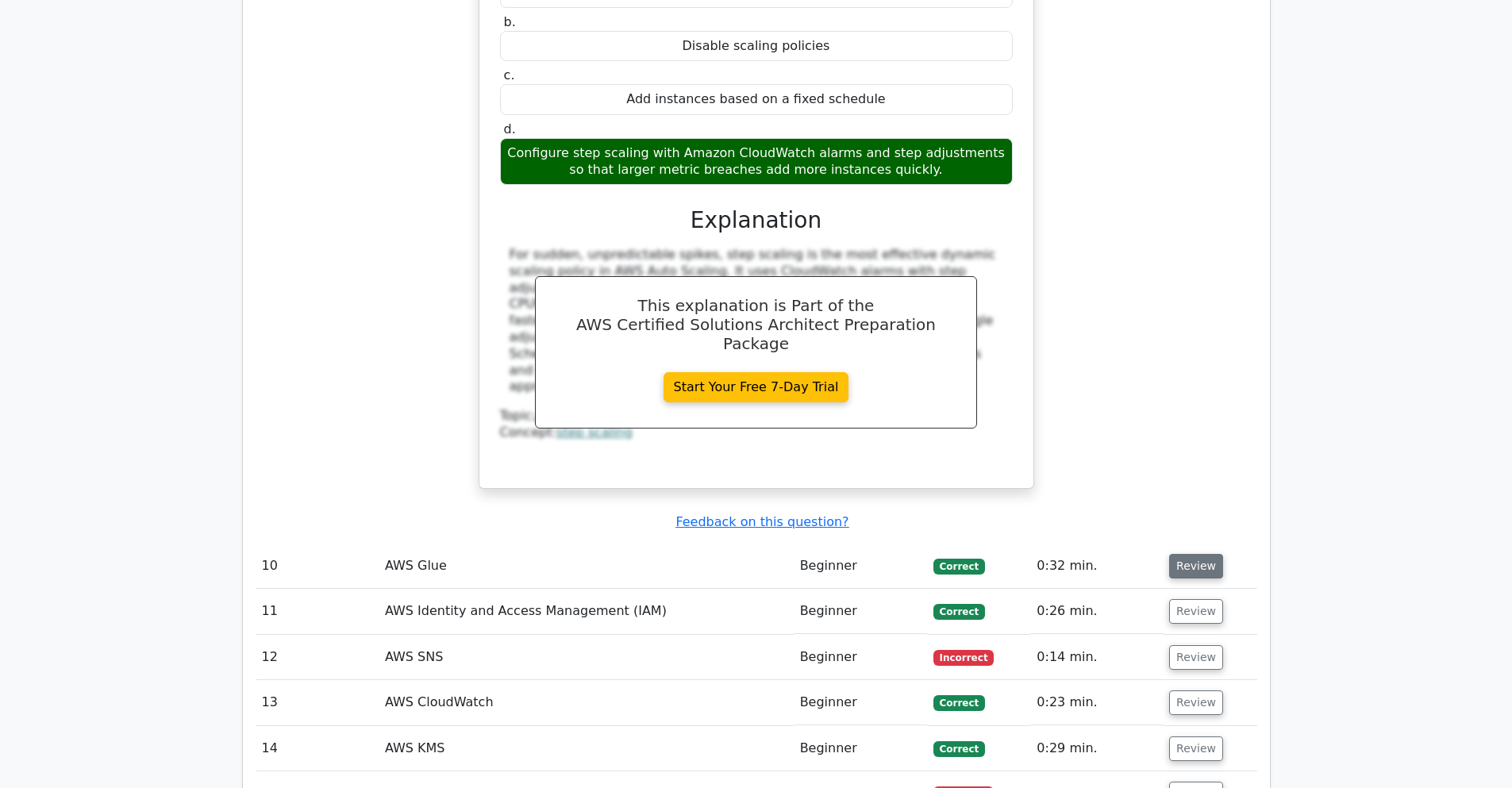
click at [1188, 554] on button "Review" at bounding box center [1196, 566] width 54 height 25
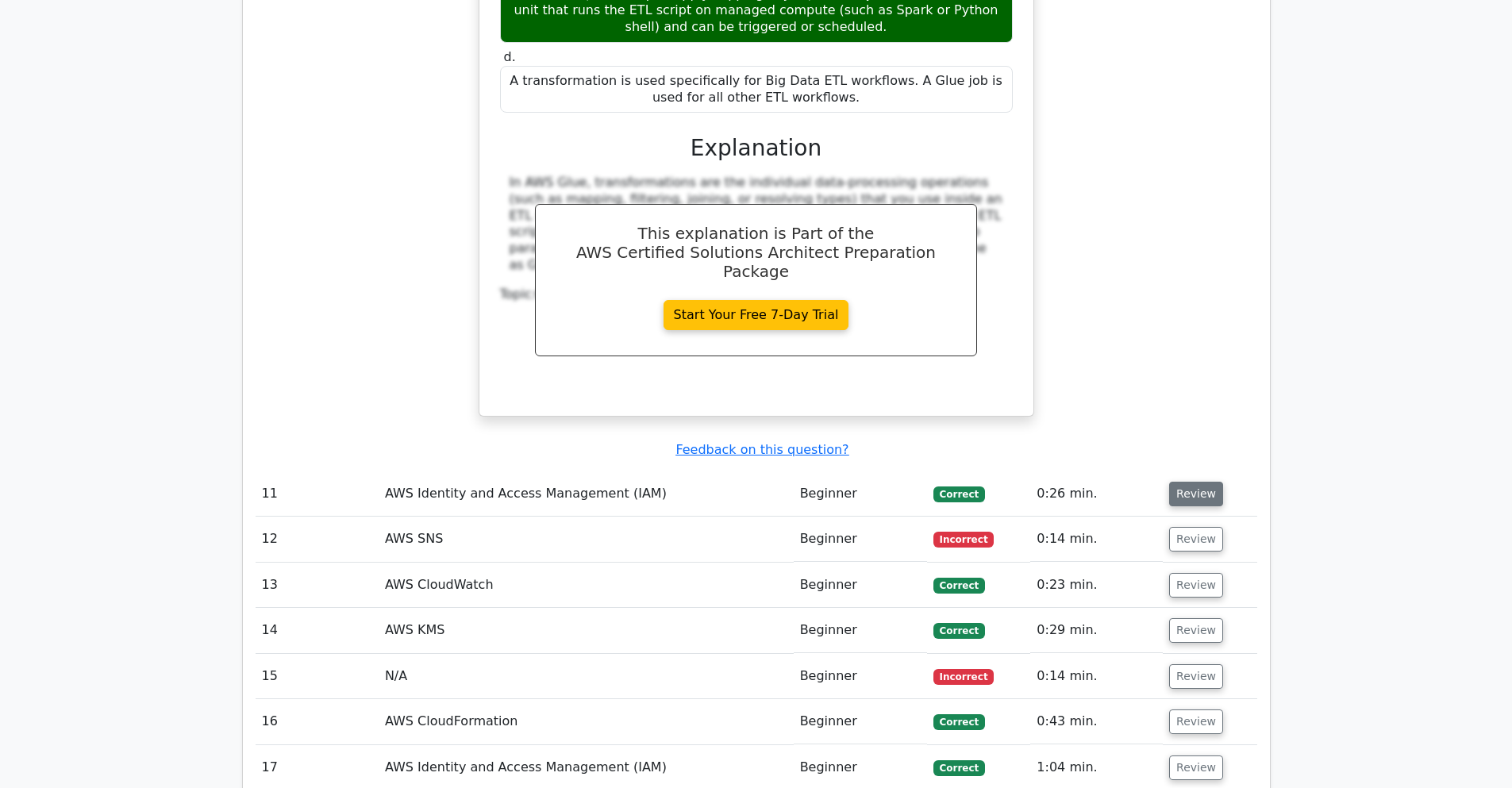
scroll to position [9620, 0]
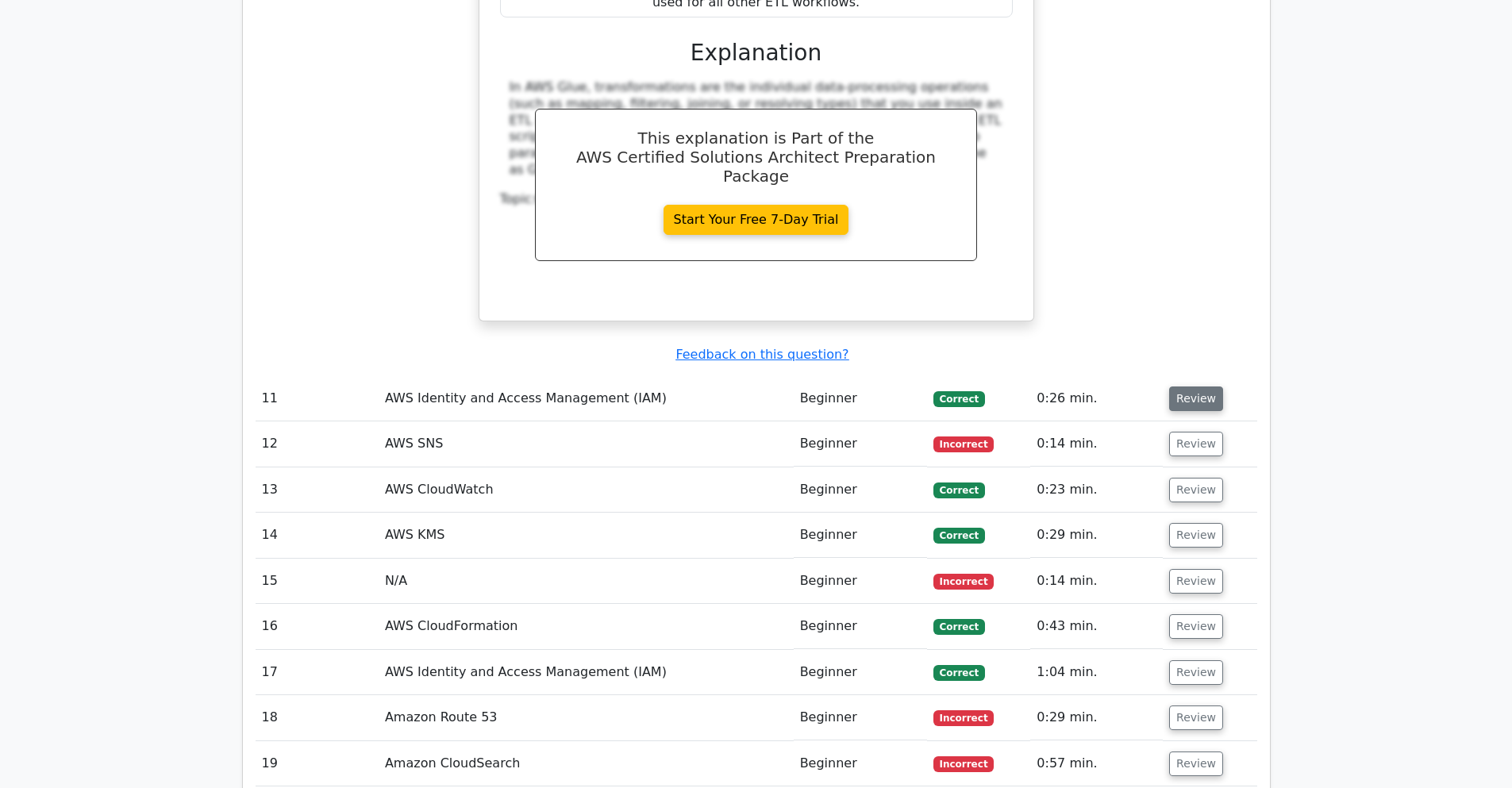
click at [1169, 386] on button "Review" at bounding box center [1196, 398] width 54 height 25
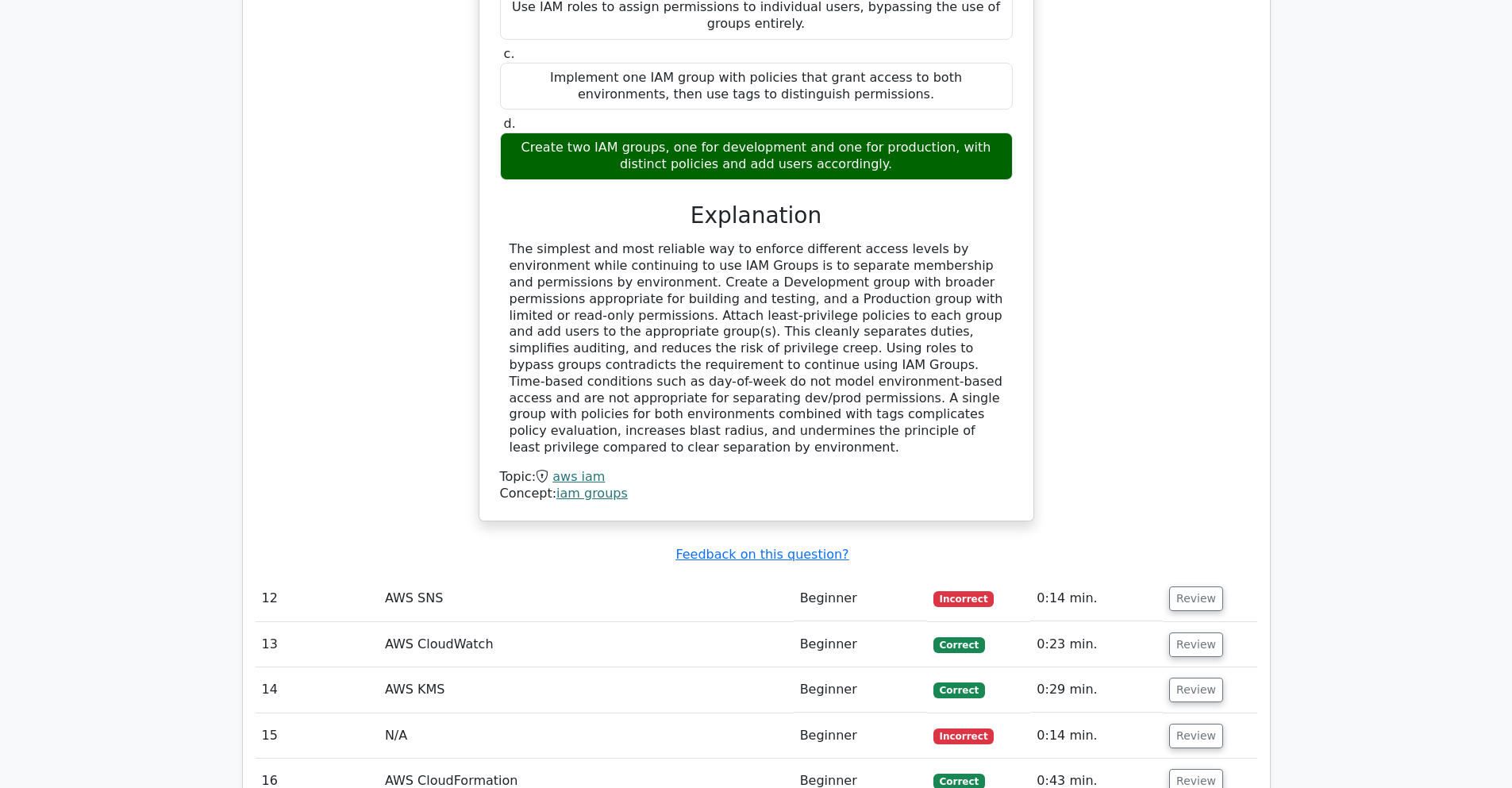
scroll to position [10287, 0]
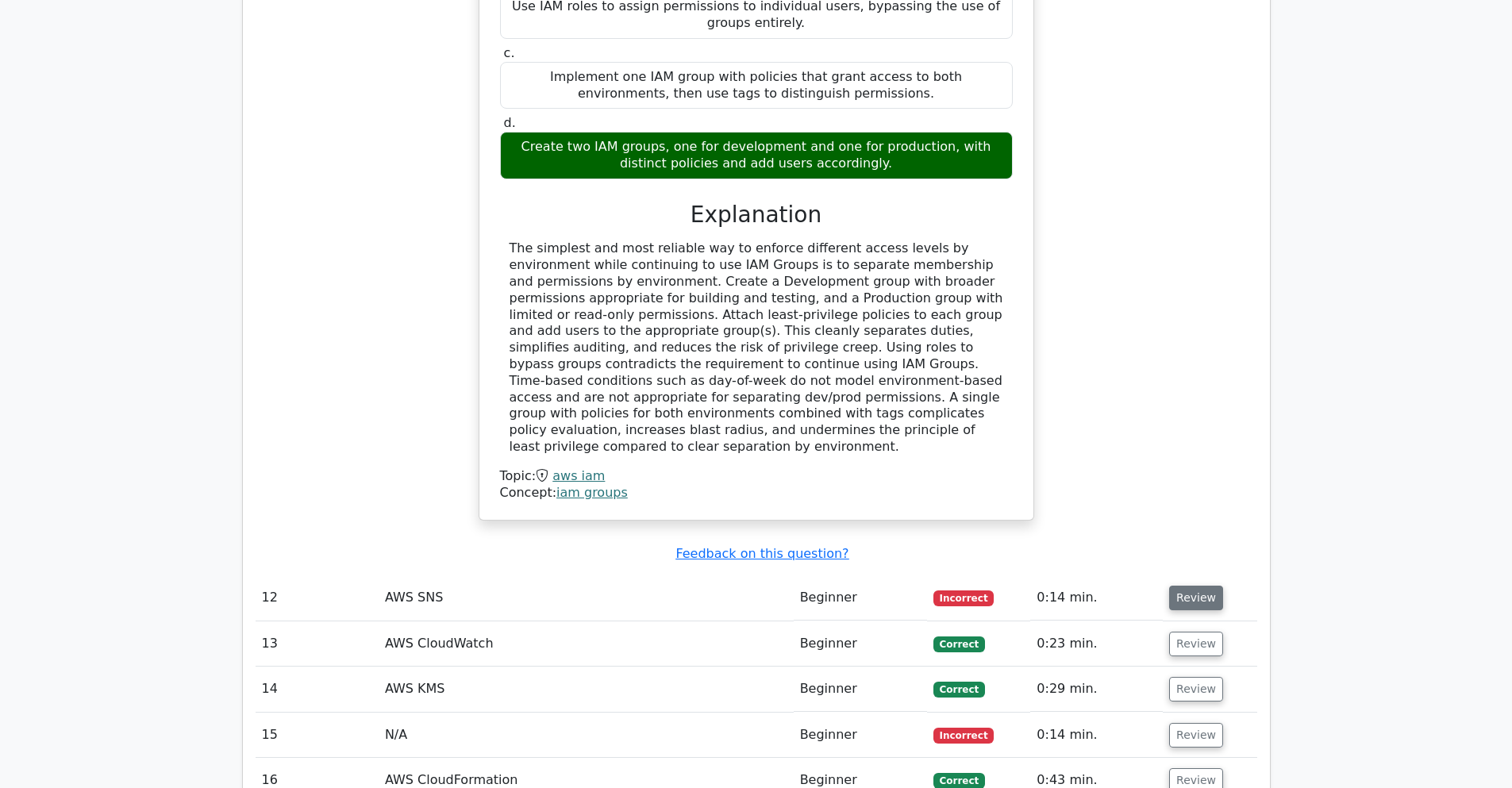
click at [1199, 585] on button "Review" at bounding box center [1196, 597] width 54 height 25
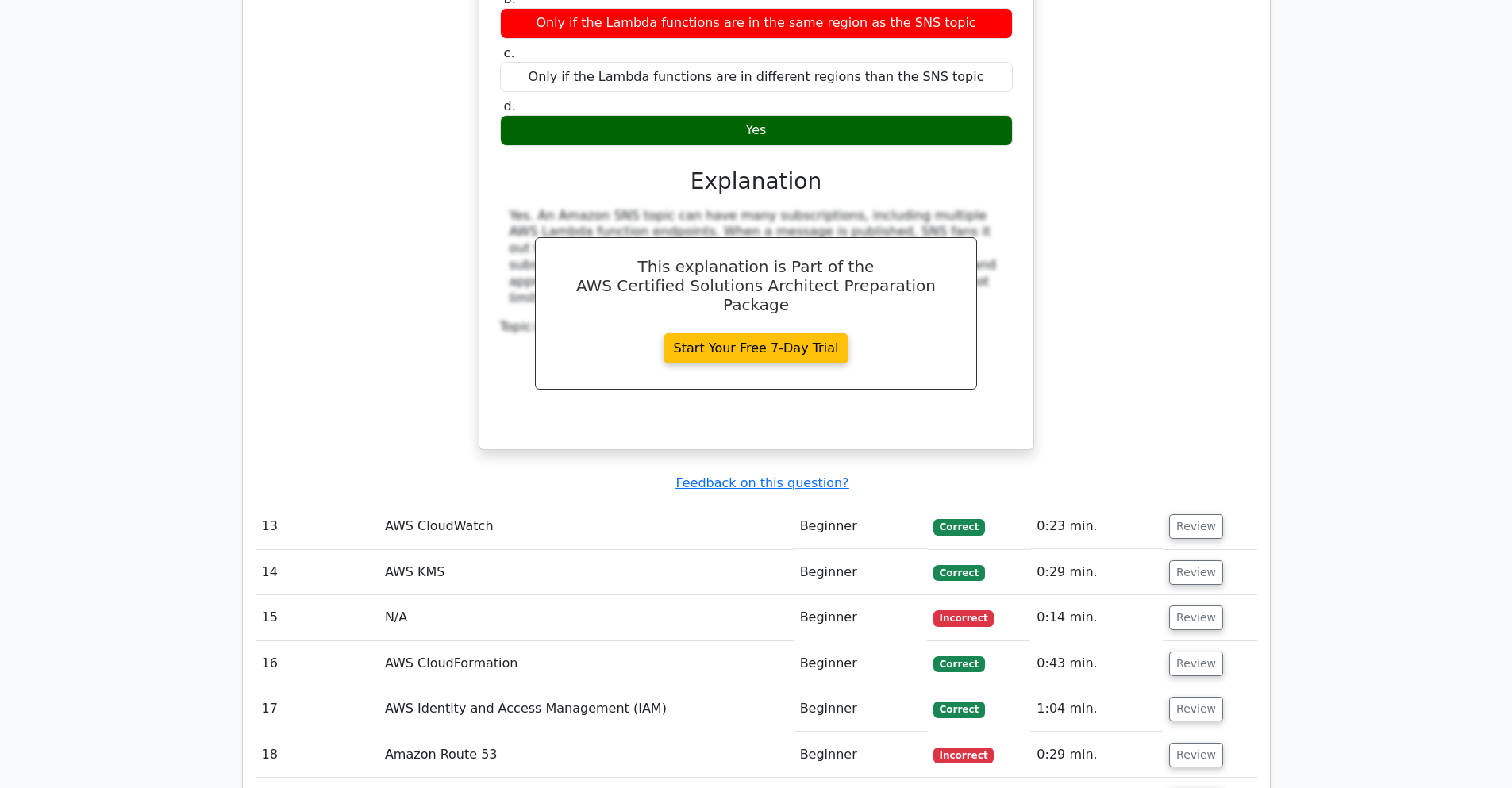
scroll to position [11050, 0]
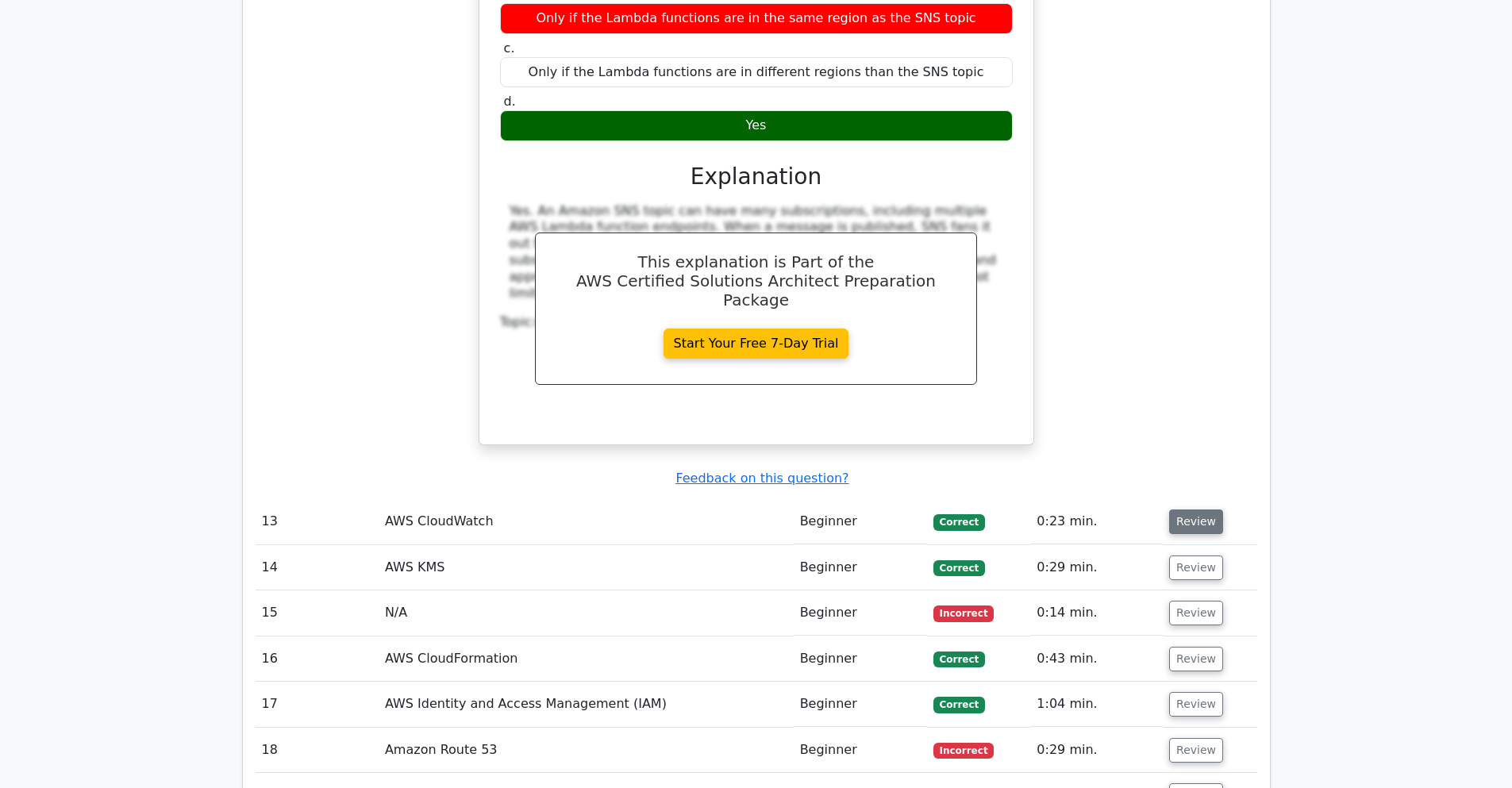
click at [1171, 509] on button "Review" at bounding box center [1196, 521] width 54 height 25
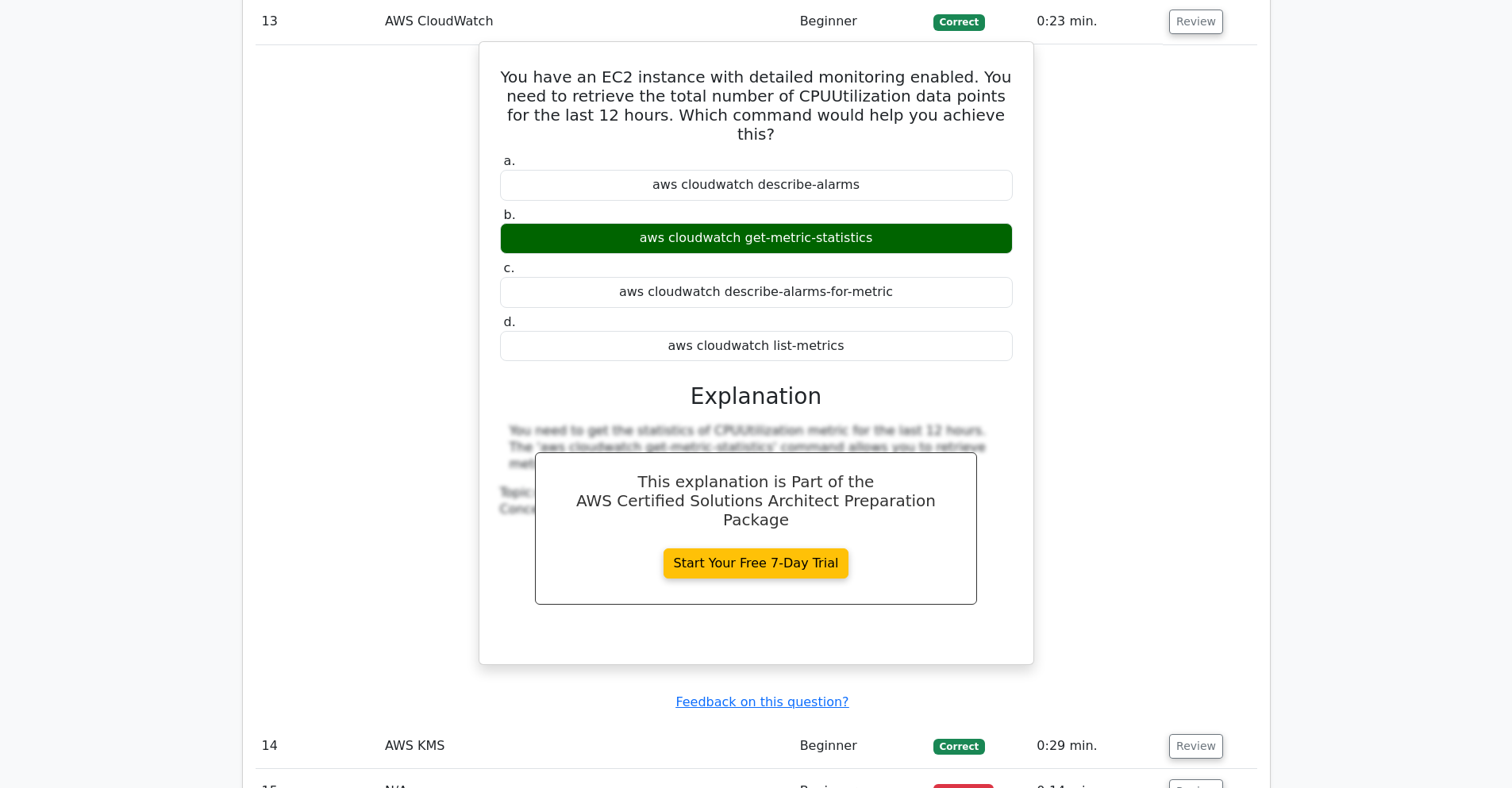
scroll to position [11621, 0]
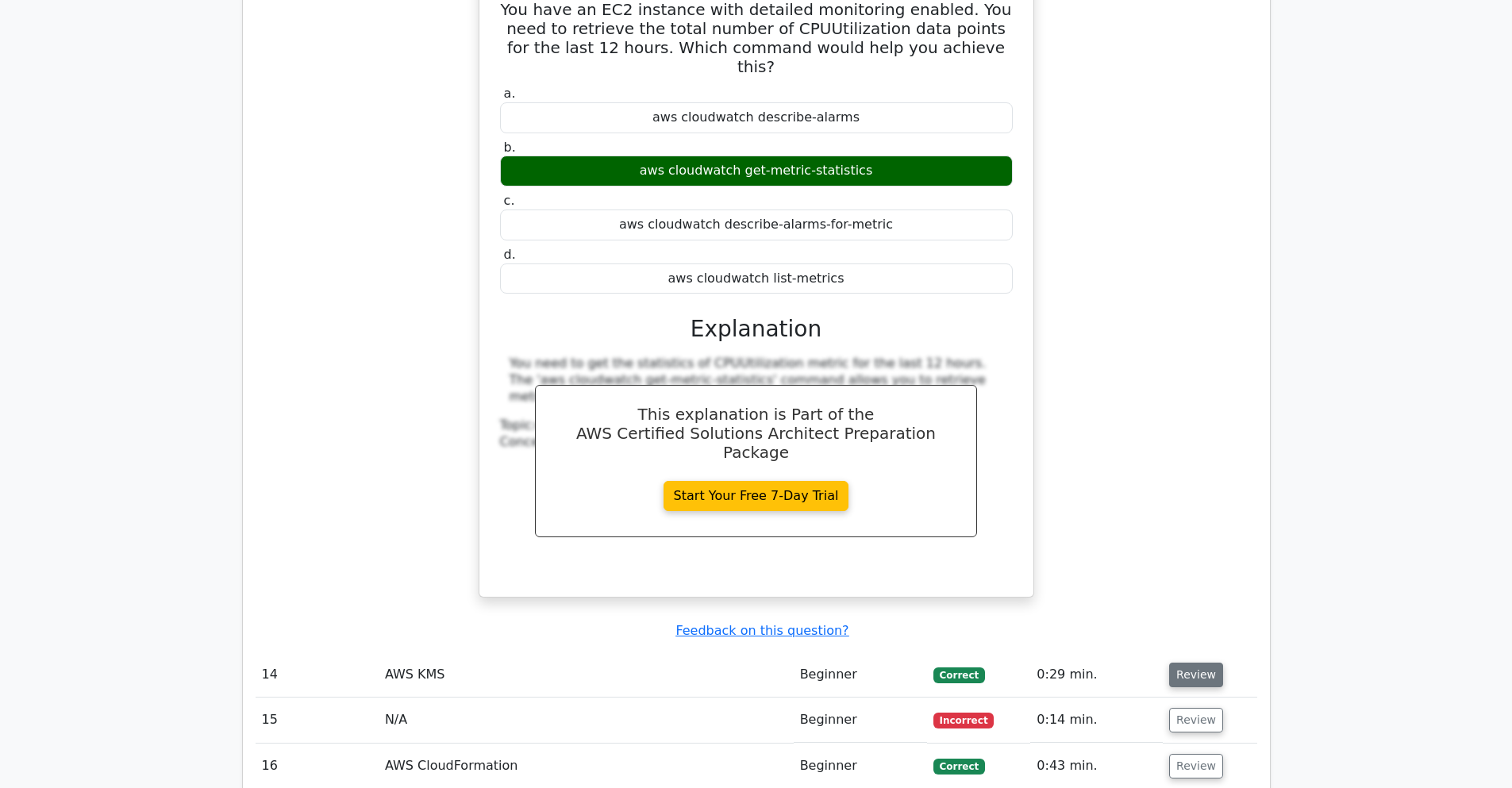
click at [1187, 663] on button "Review" at bounding box center [1196, 674] width 54 height 25
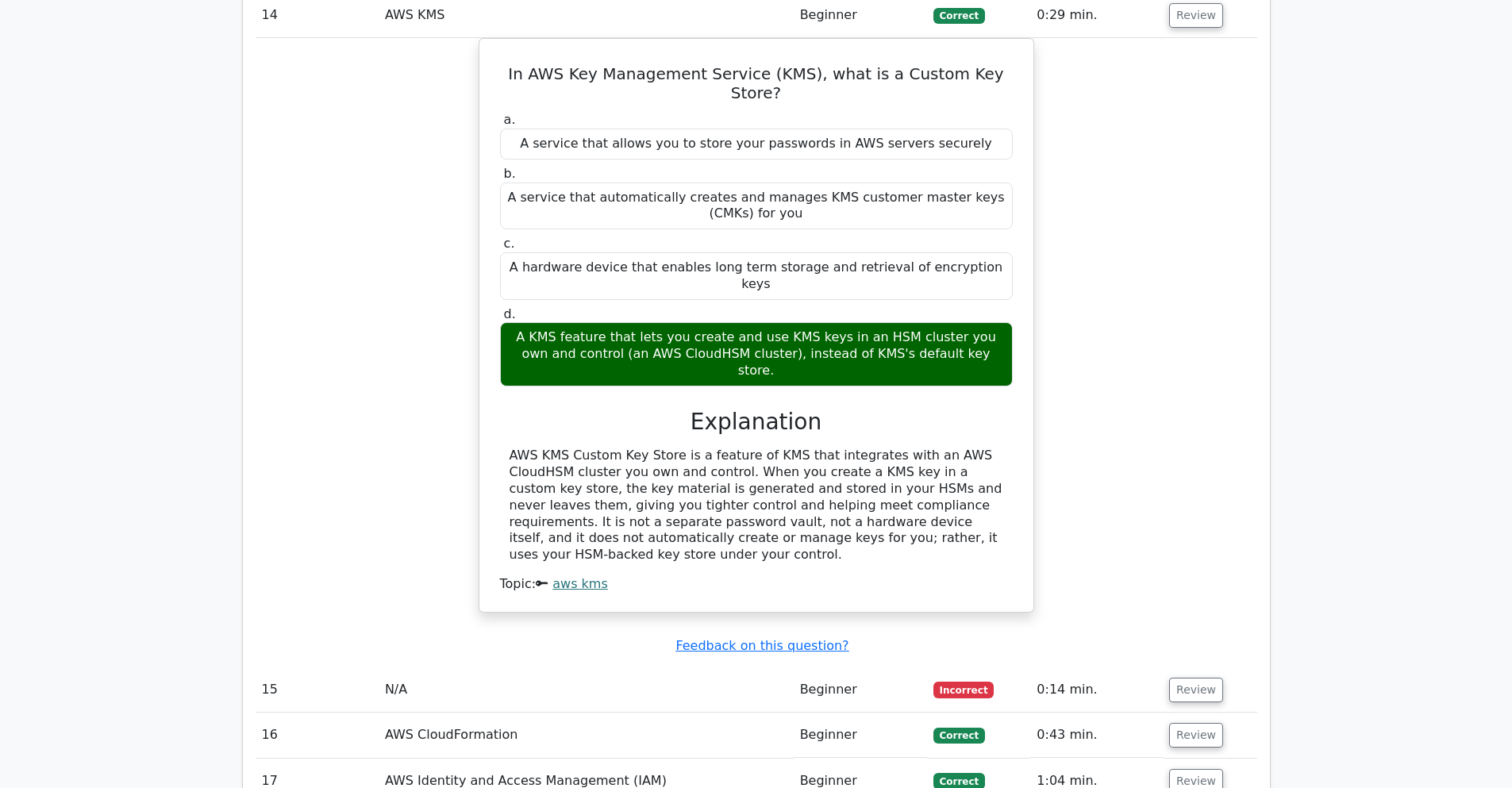
scroll to position [12288, 0]
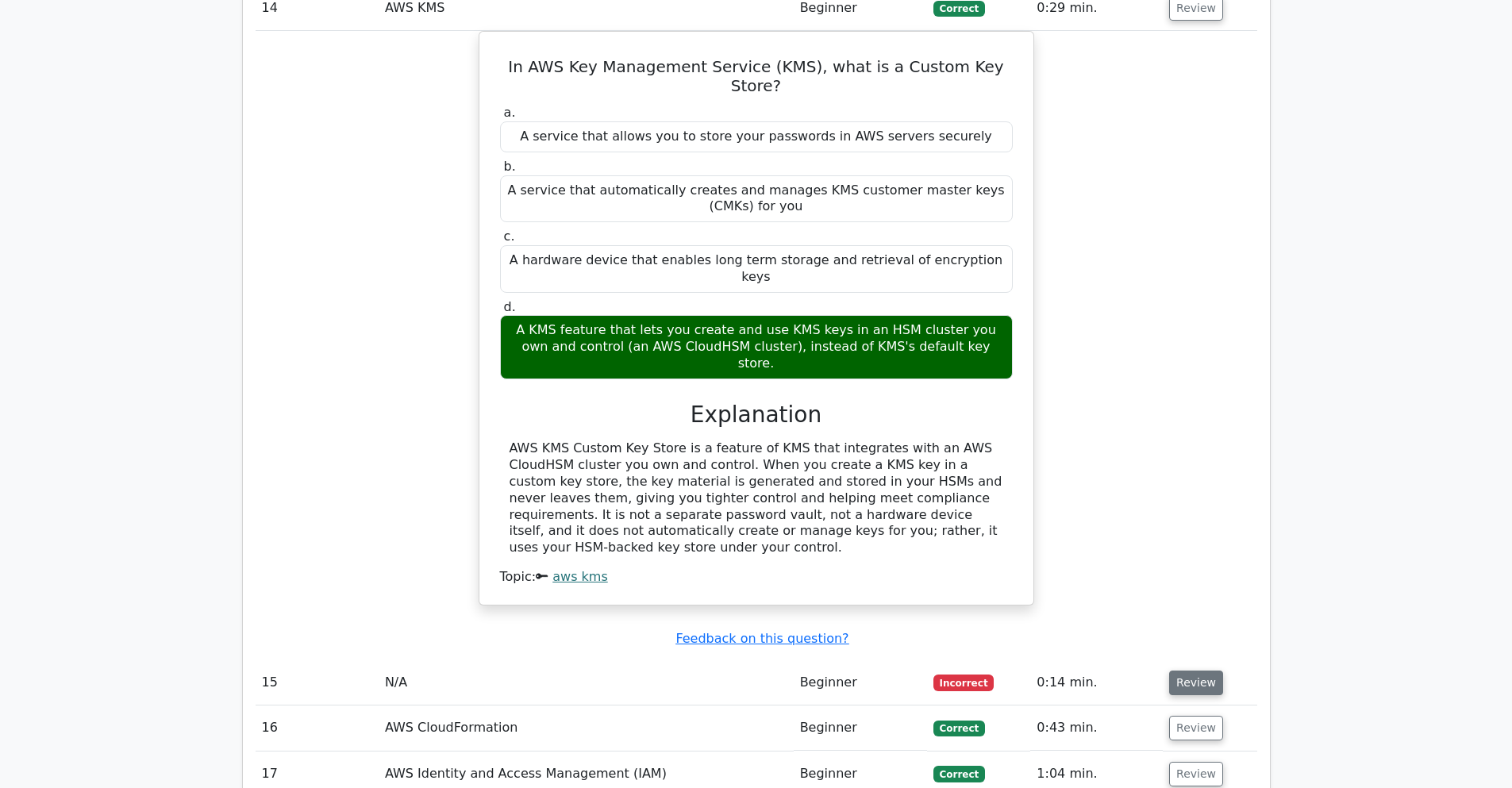
click at [1205, 671] on button "Review" at bounding box center [1196, 683] width 54 height 25
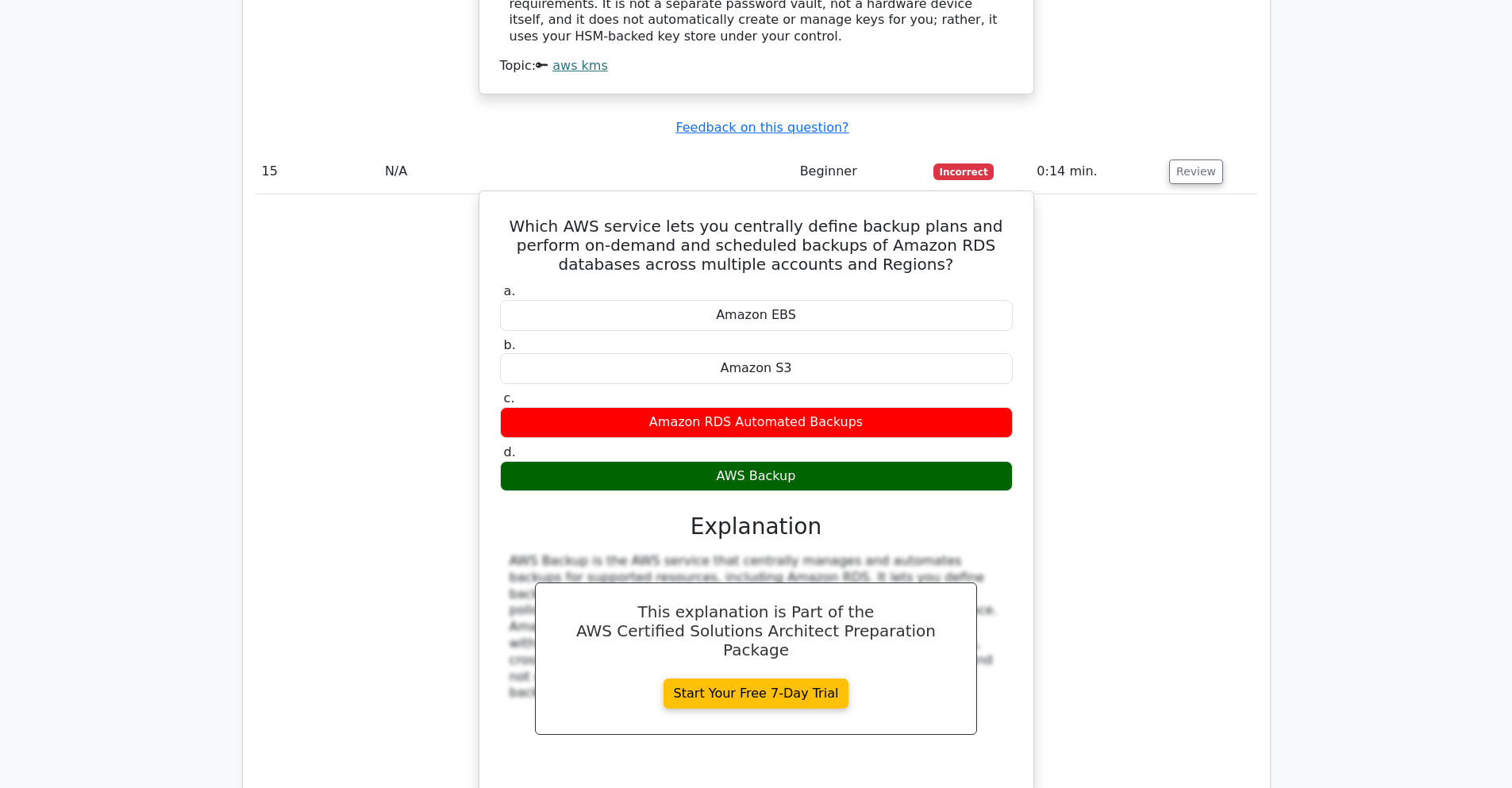
scroll to position [12860, 0]
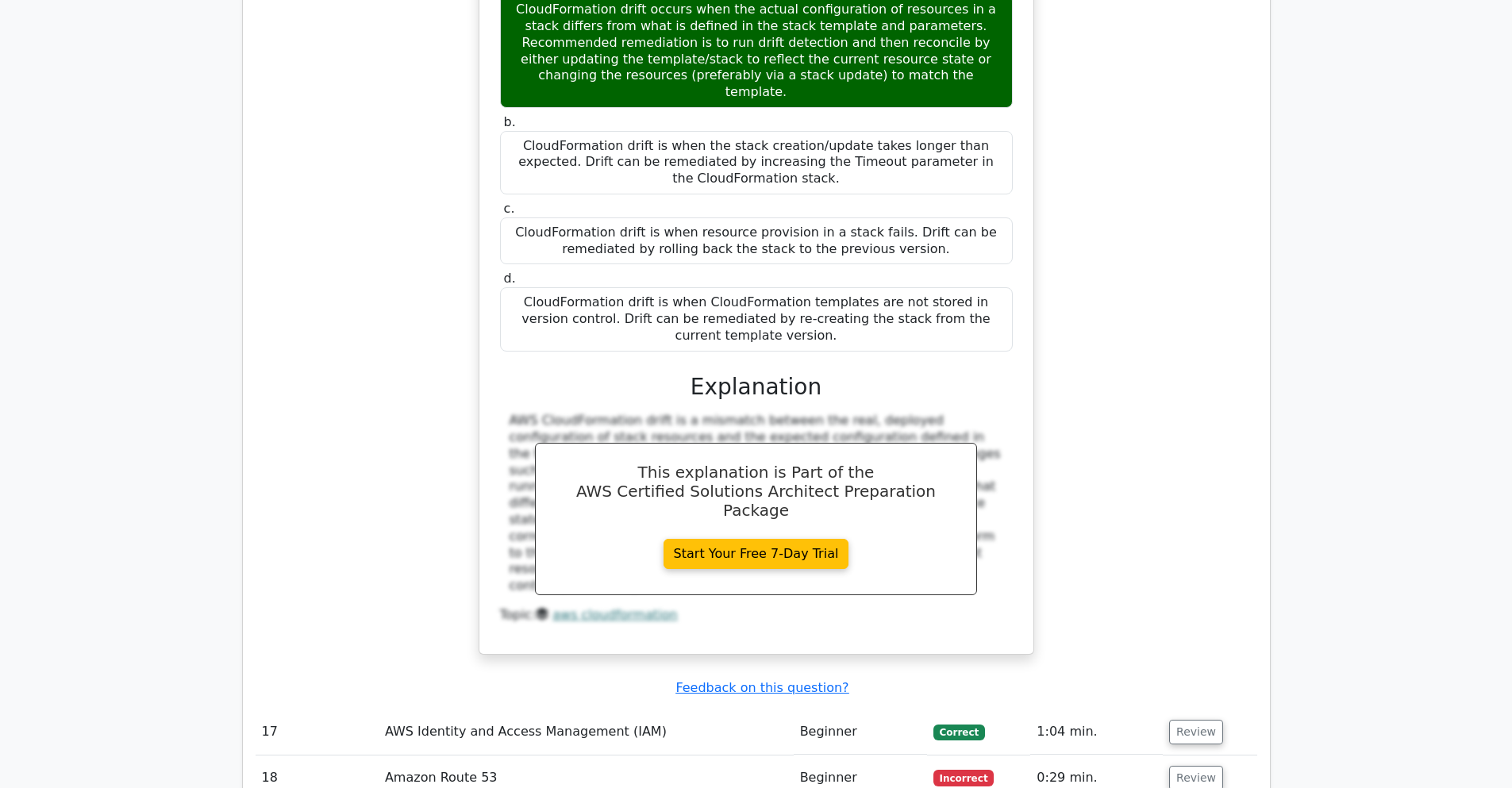
scroll to position [13907, 0]
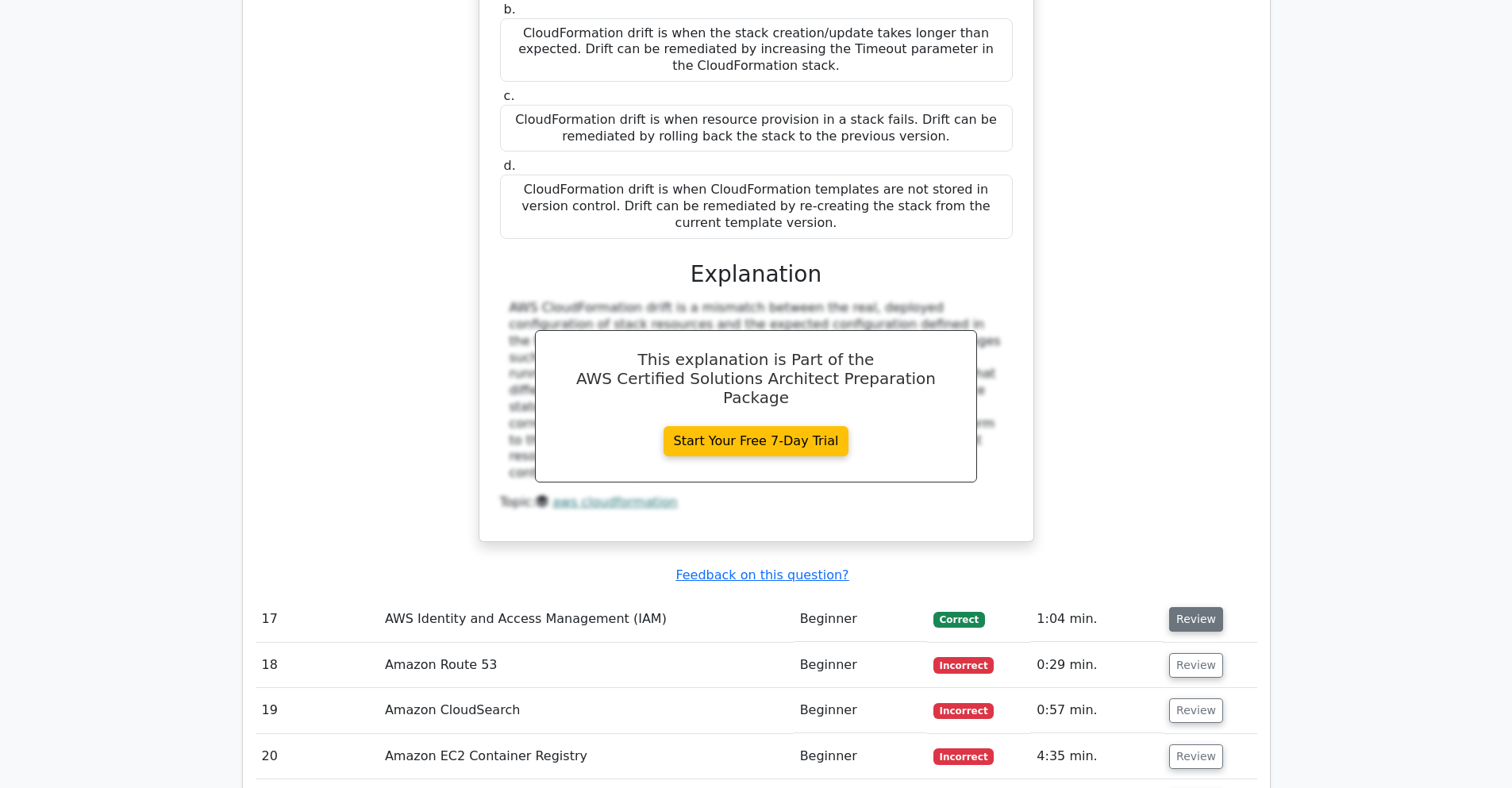
click at [1185, 608] on button "Review" at bounding box center [1196, 619] width 54 height 25
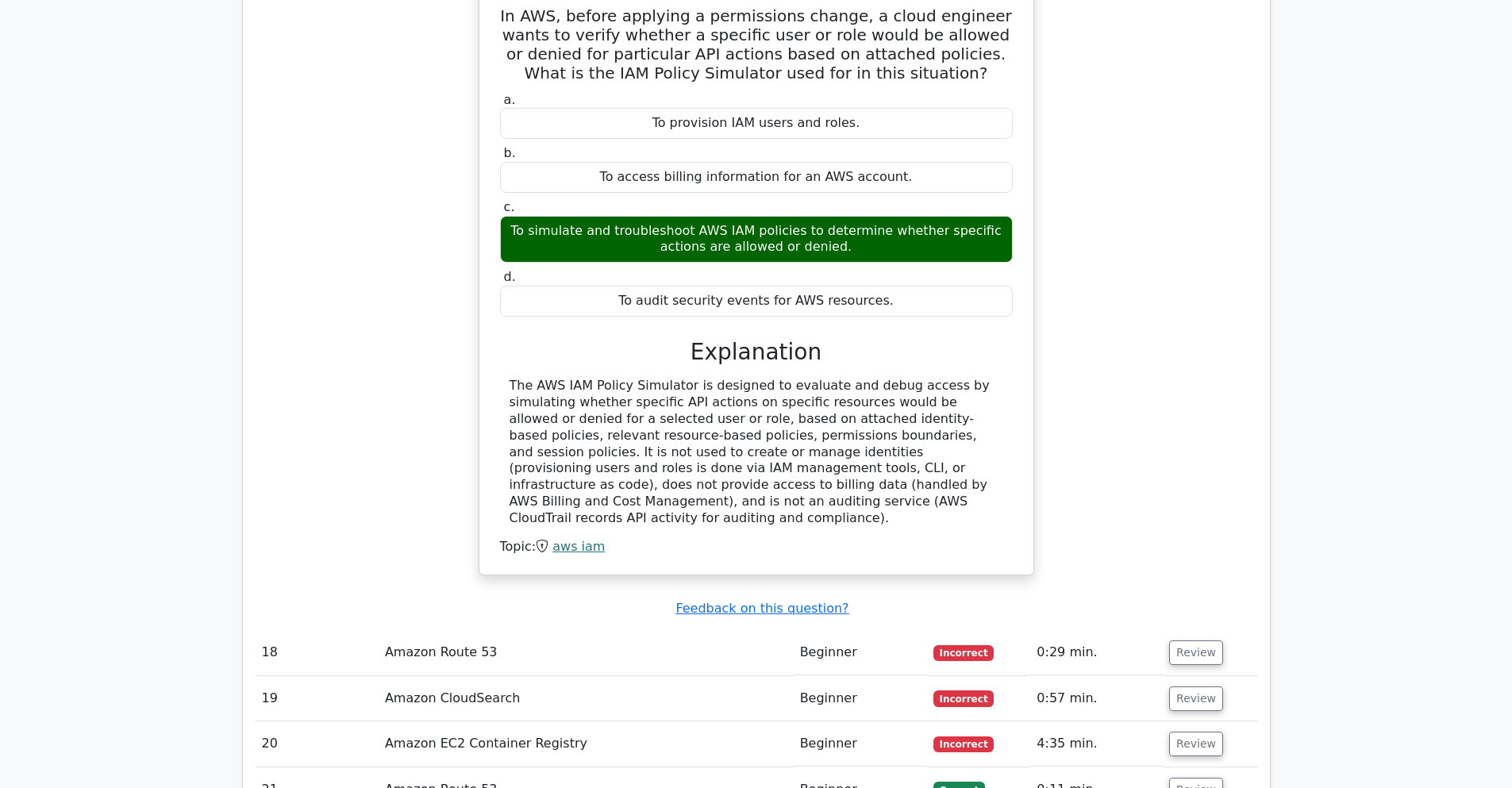
scroll to position [14574, 0]
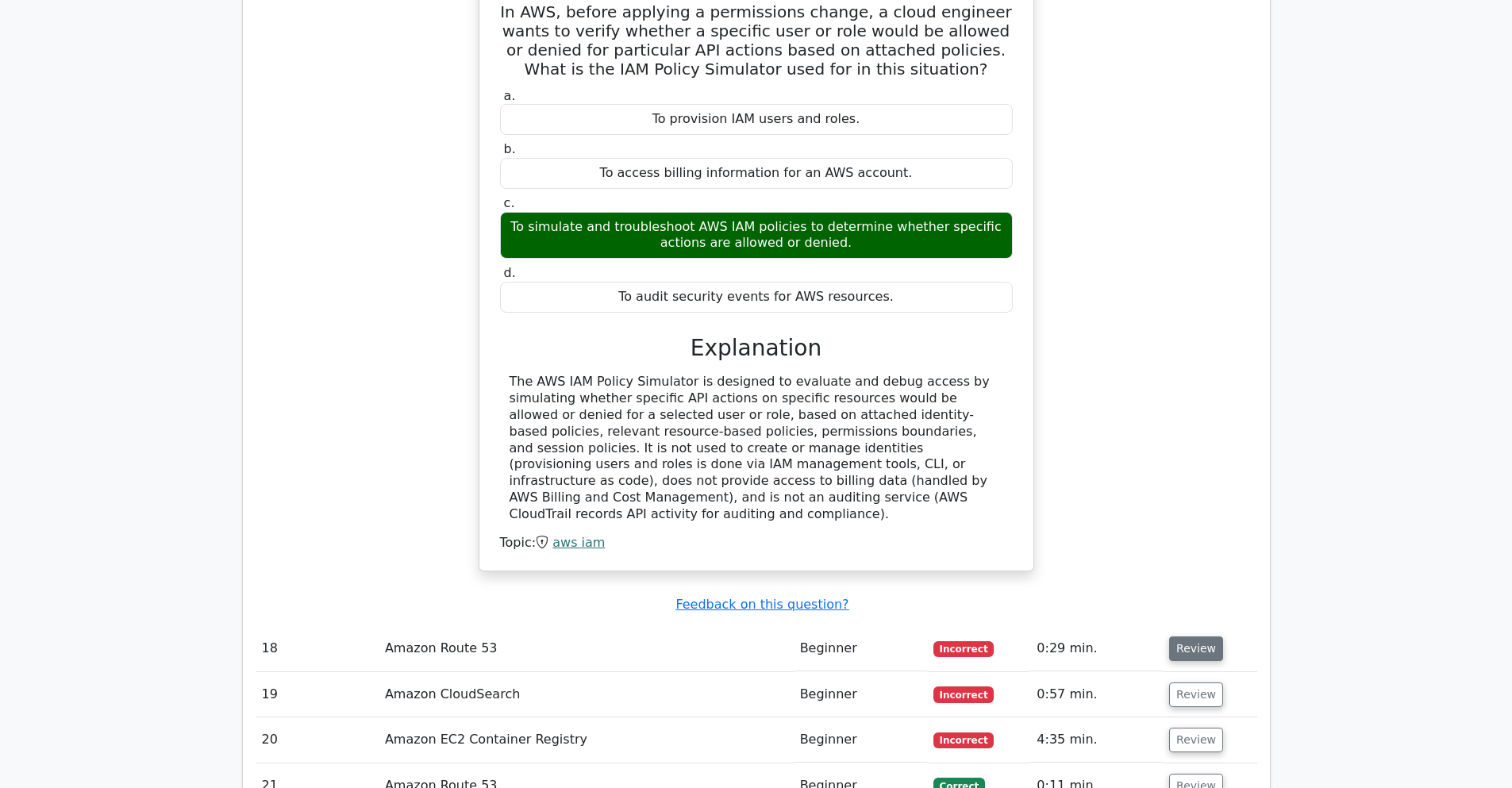
click at [1184, 636] on button "Review" at bounding box center [1196, 648] width 54 height 25
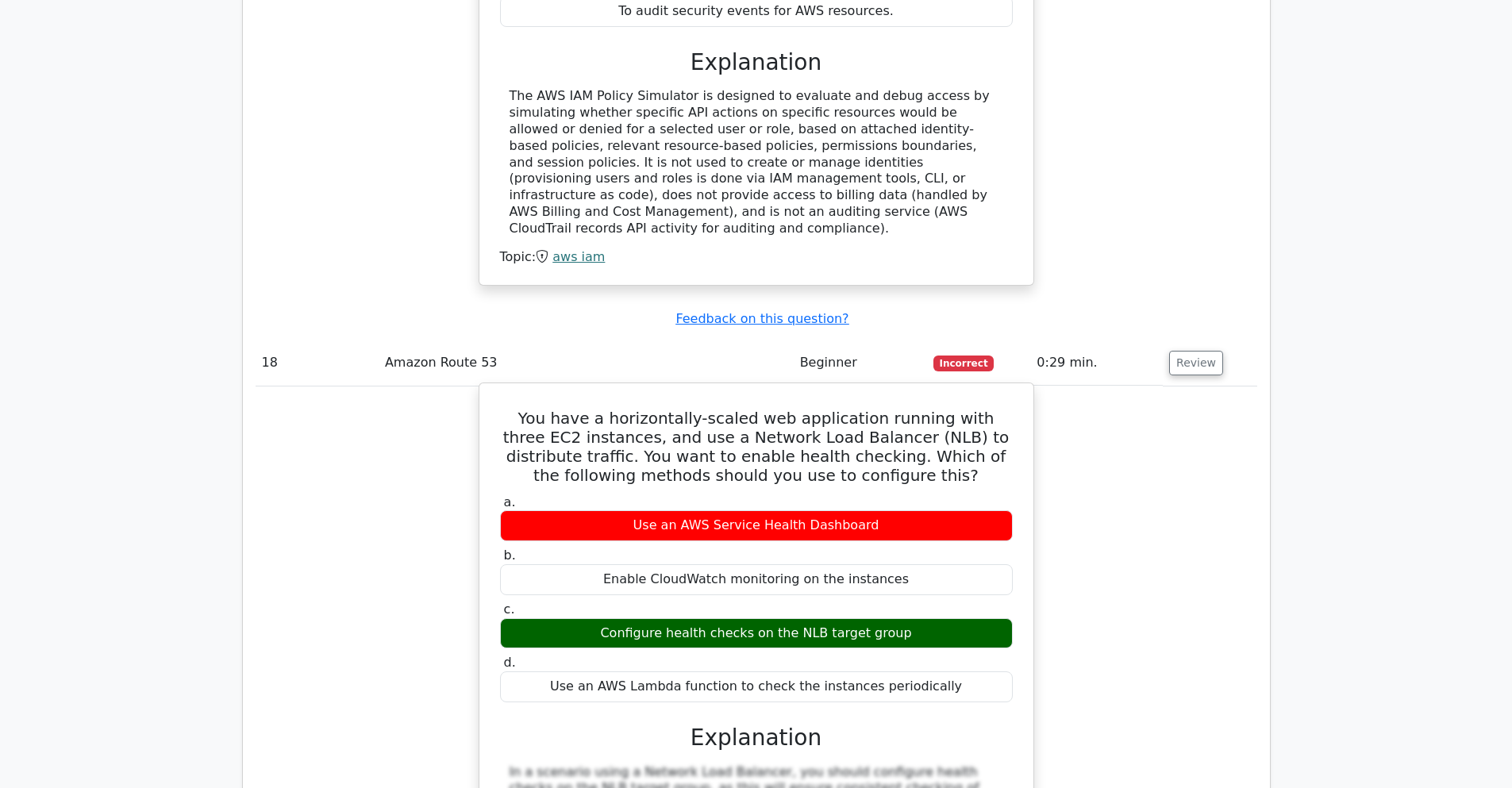
scroll to position [15431, 0]
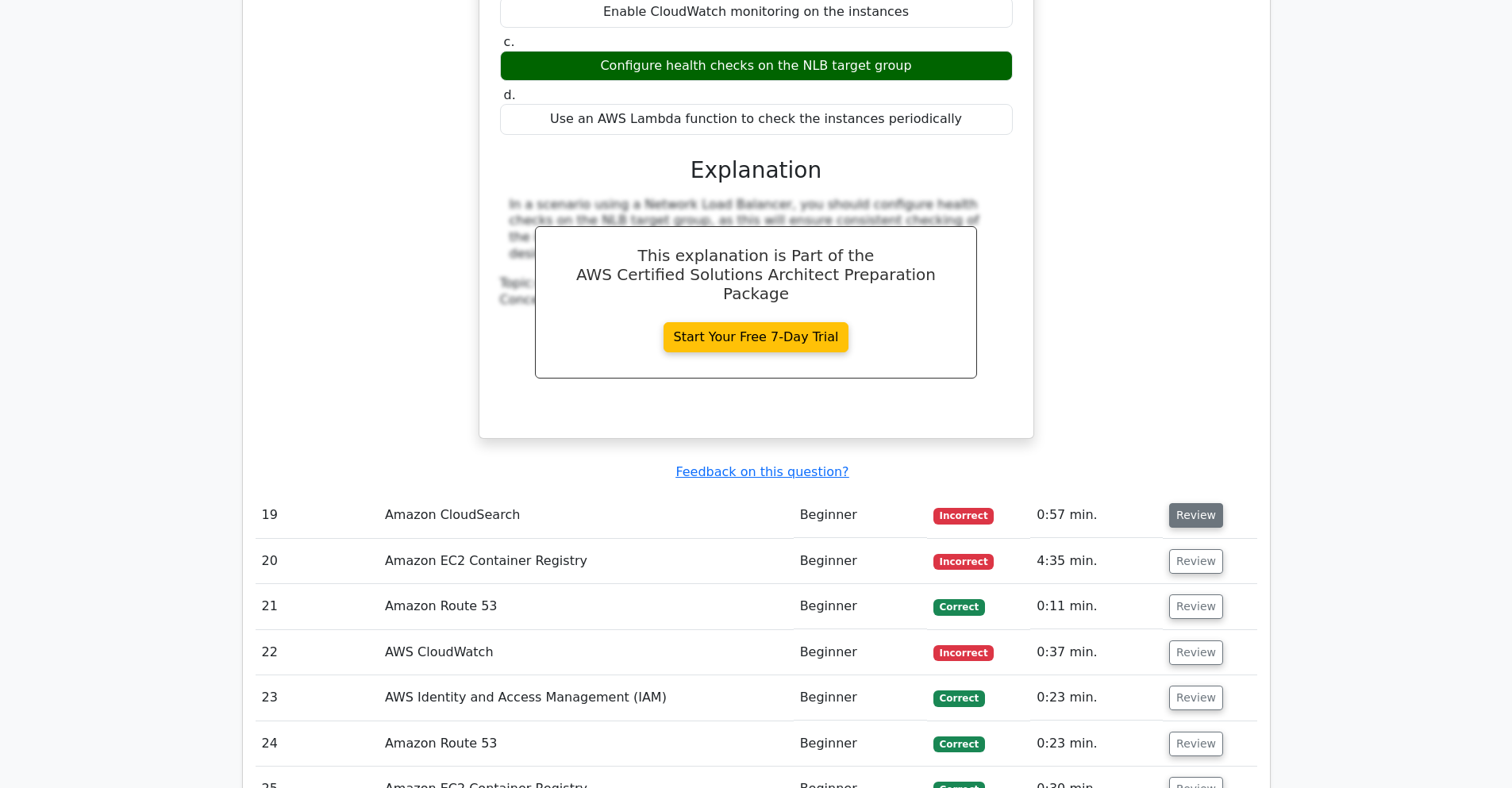
click at [1193, 503] on button "Review" at bounding box center [1196, 515] width 54 height 25
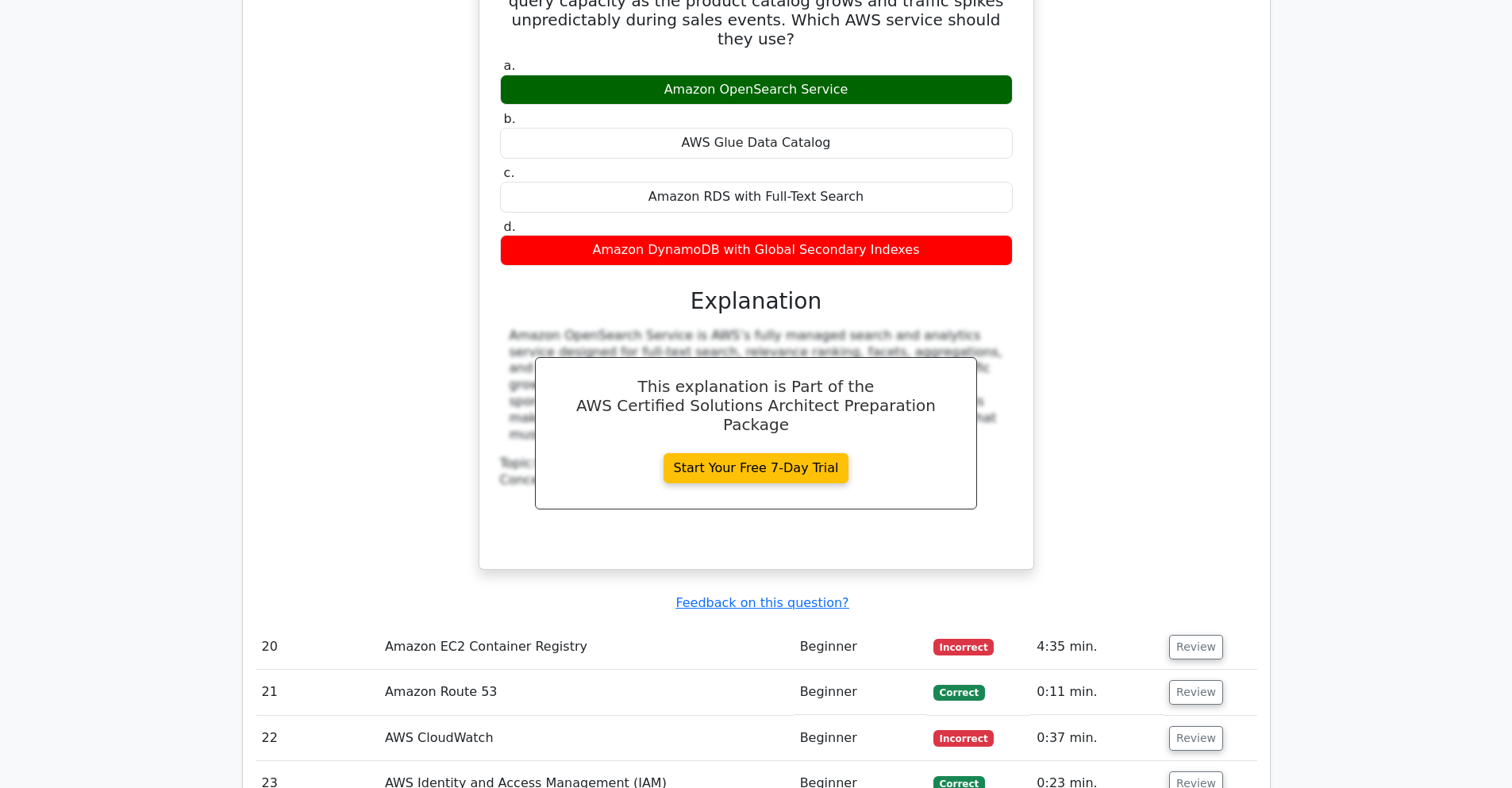
scroll to position [16098, 0]
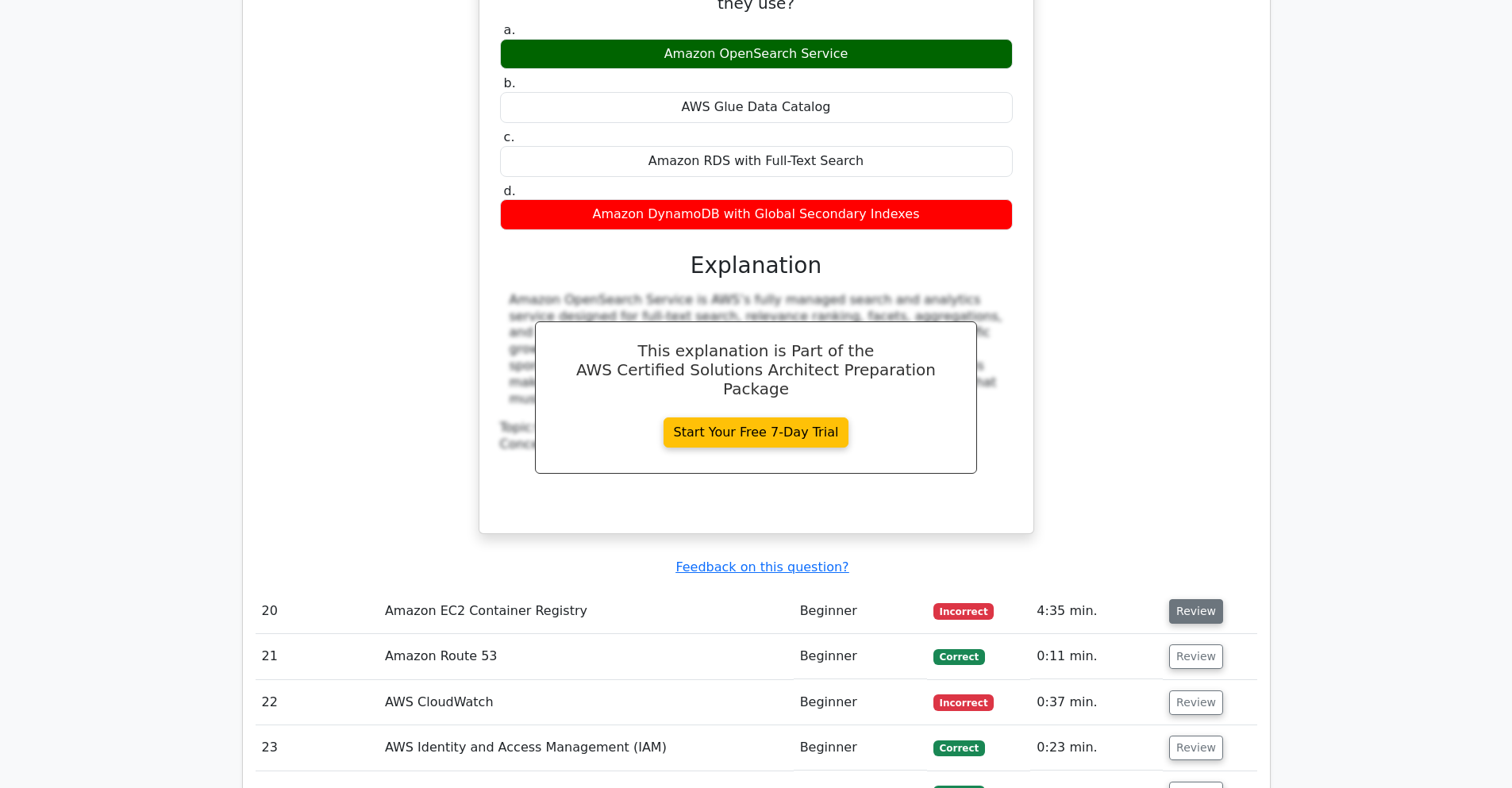
click at [1189, 599] on button "Review" at bounding box center [1196, 611] width 54 height 25
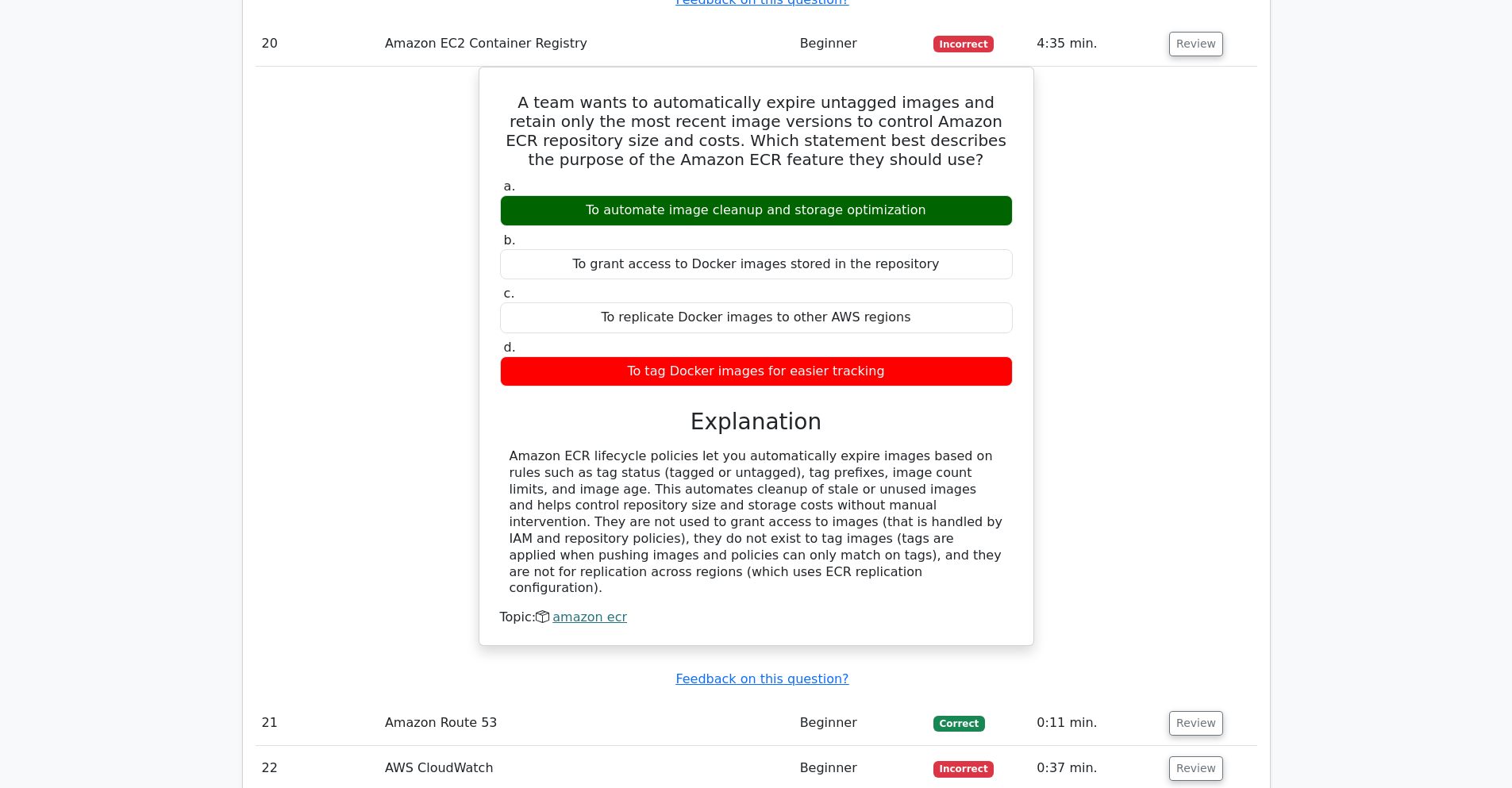
scroll to position [16669, 0]
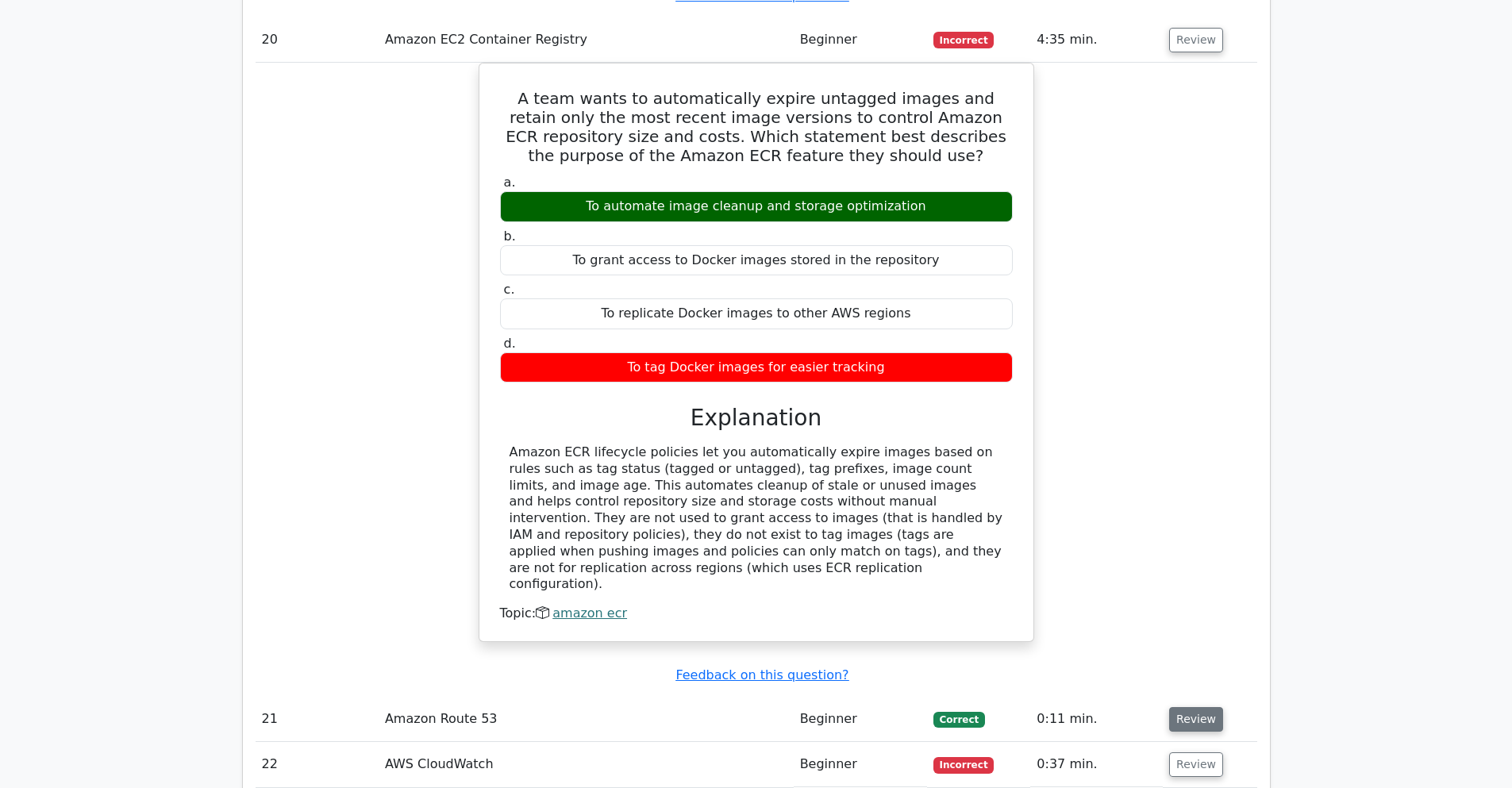
click at [1188, 708] on button "Review" at bounding box center [1196, 719] width 54 height 25
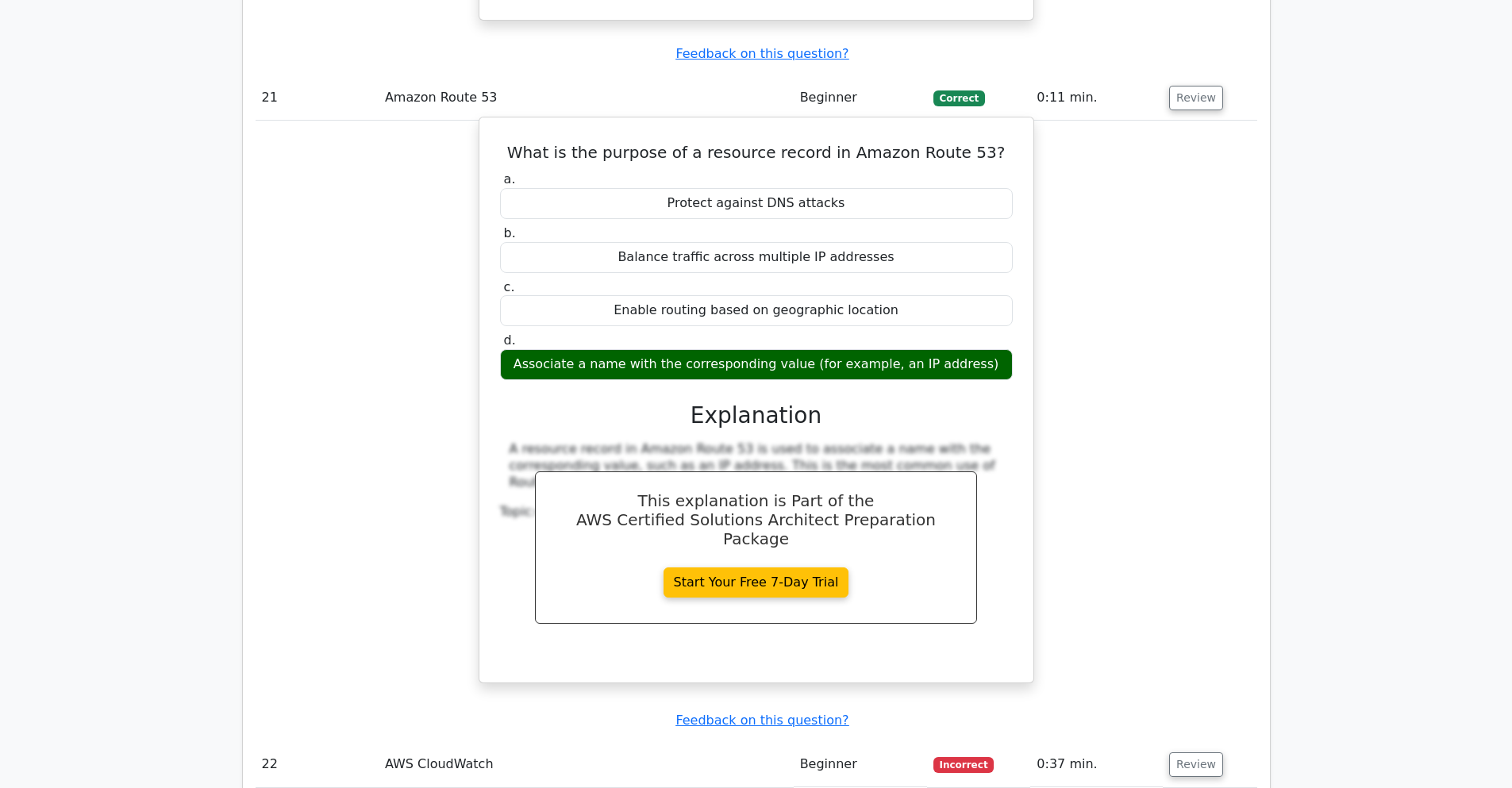
scroll to position [17336, 0]
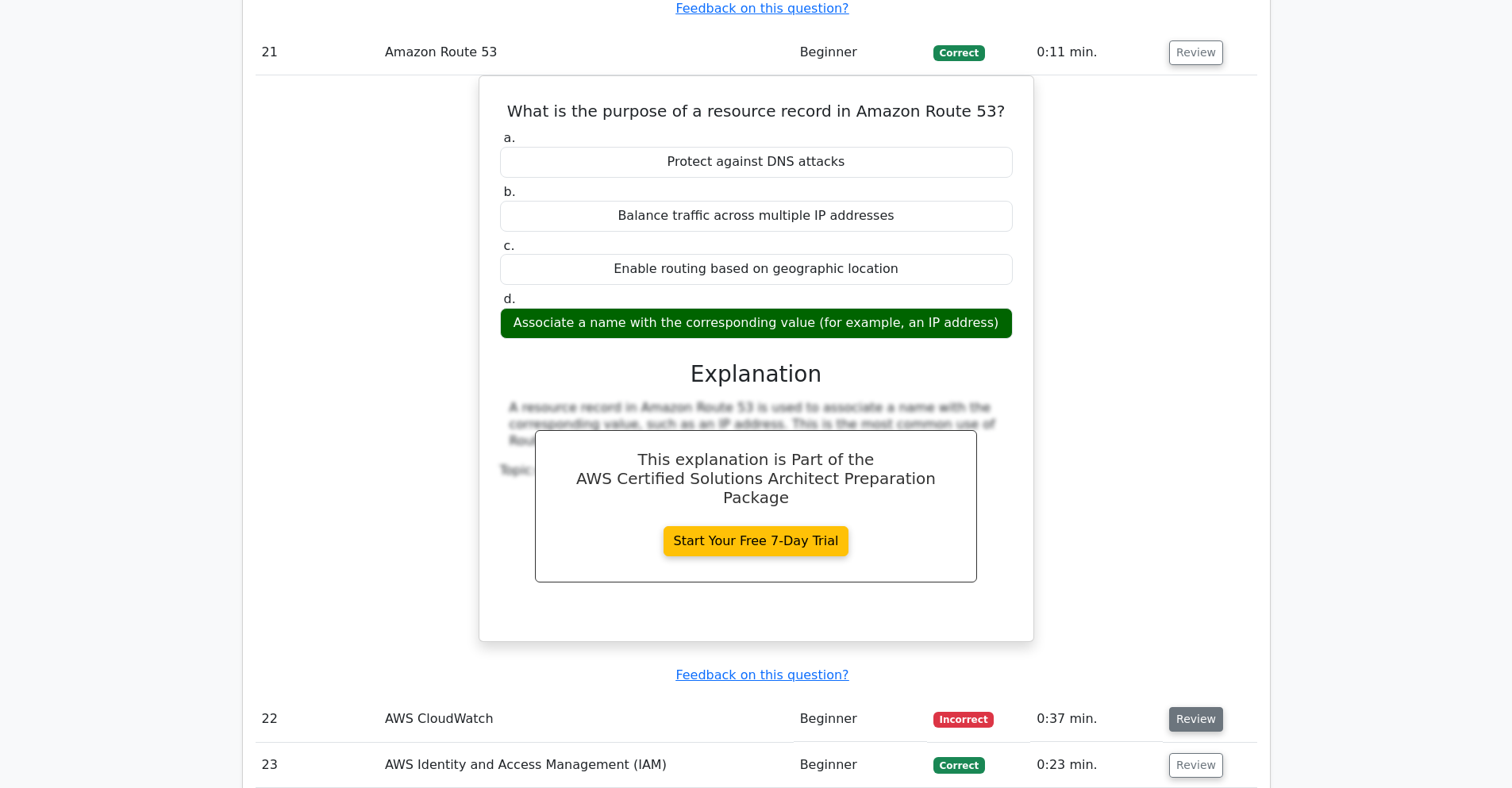
click at [1174, 708] on button "Review" at bounding box center [1196, 719] width 54 height 25
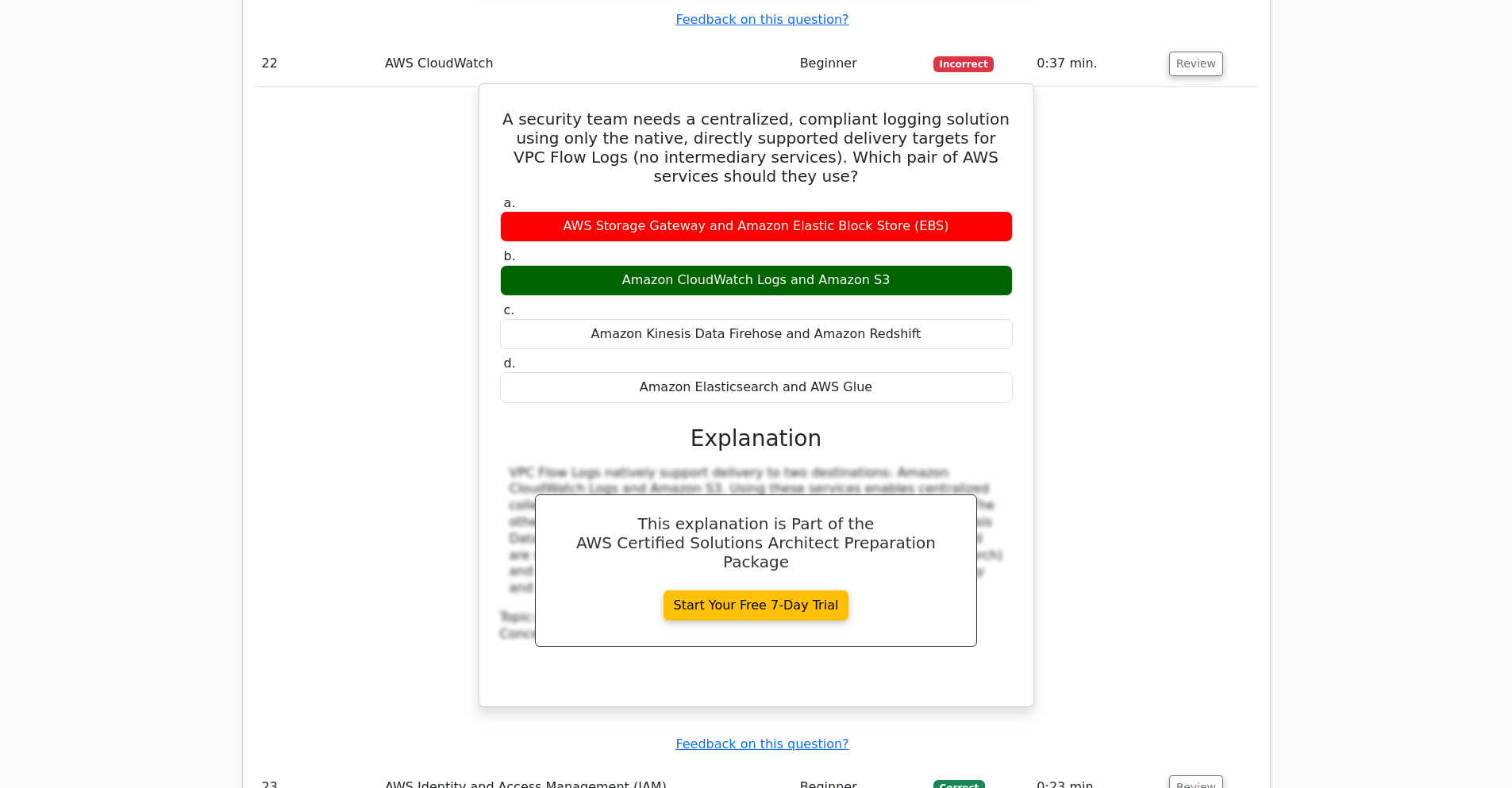
scroll to position [18003, 0]
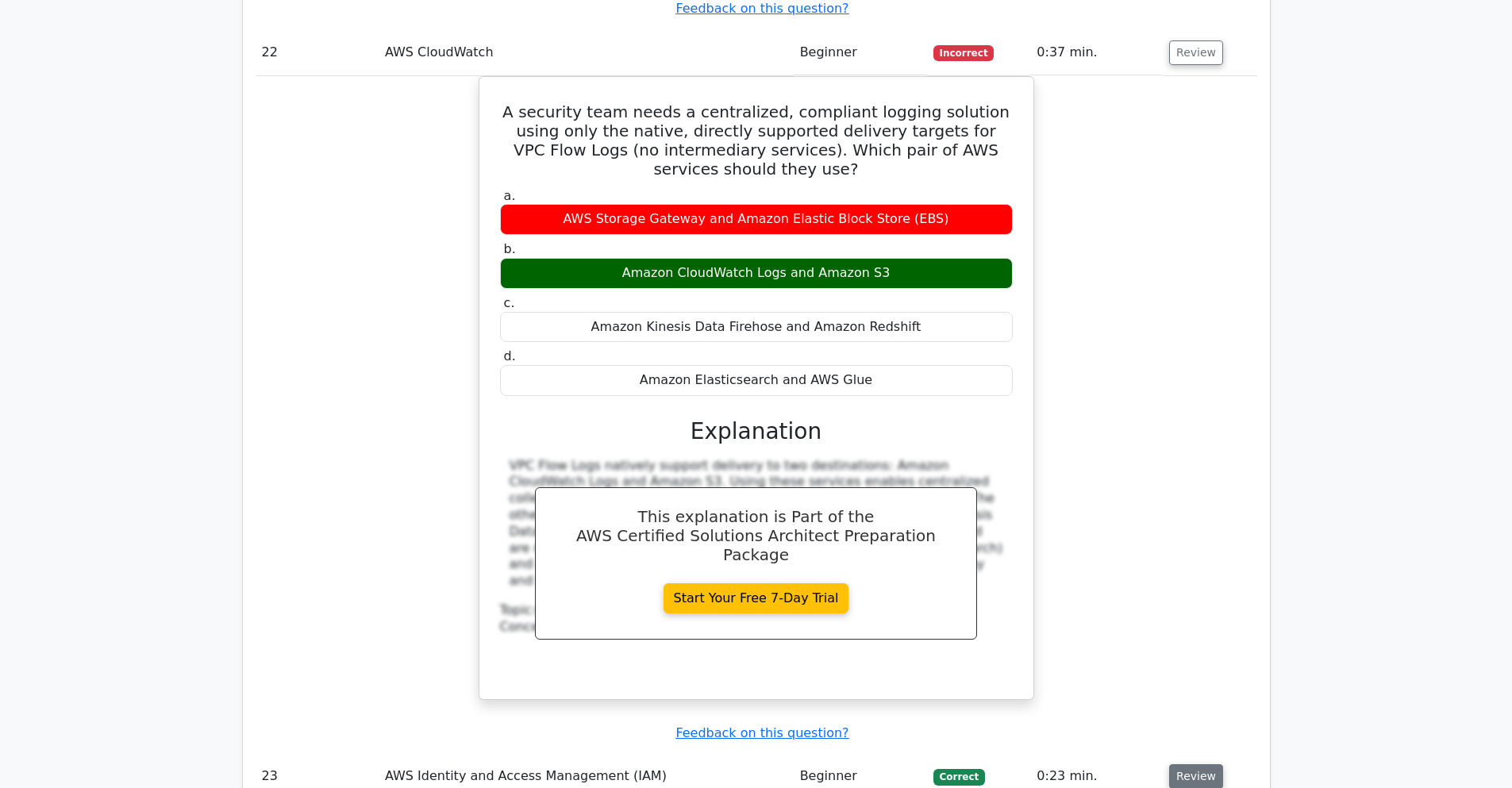
click at [1198, 764] on button "Review" at bounding box center [1196, 776] width 54 height 25
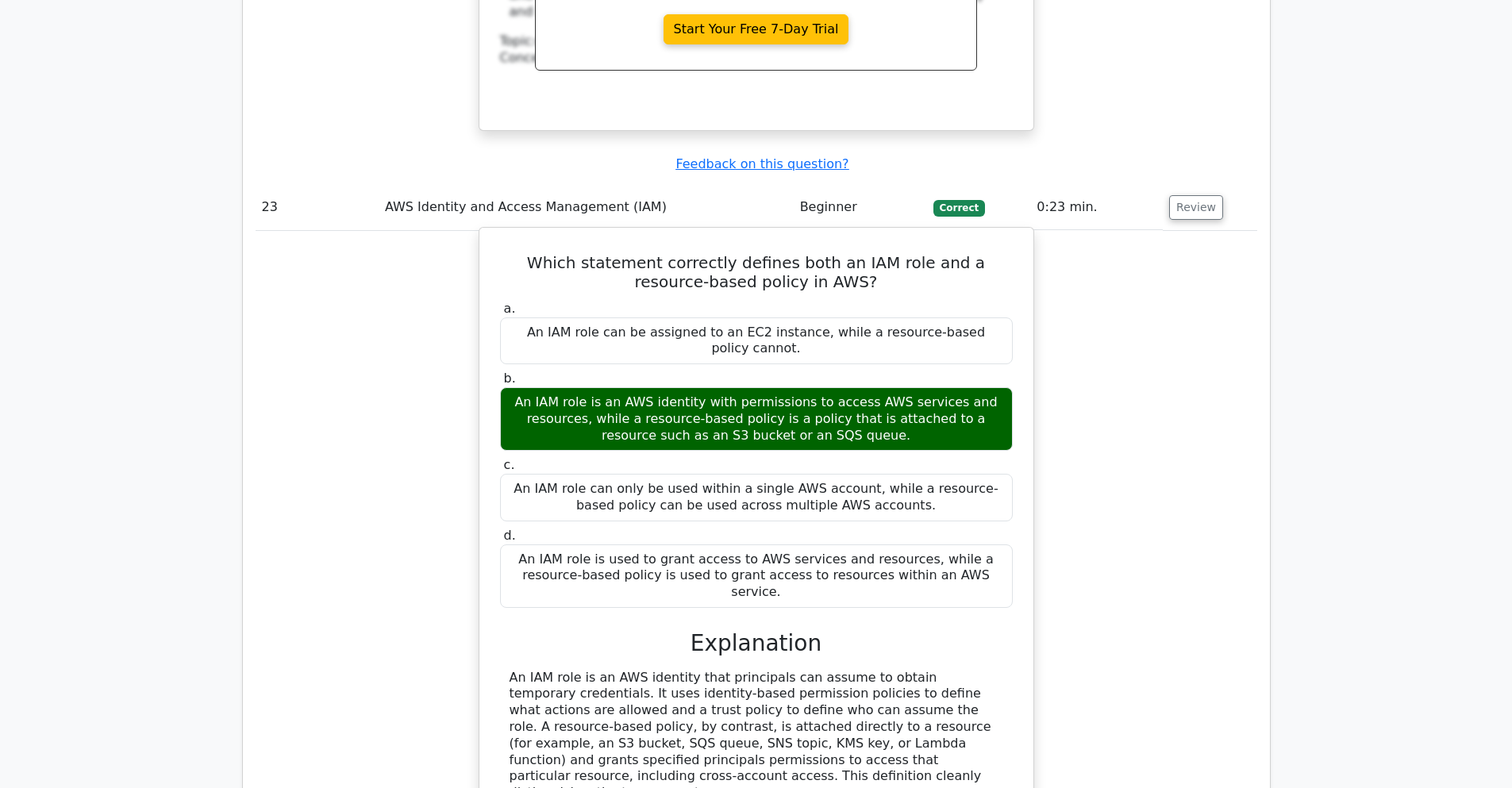
scroll to position [18575, 0]
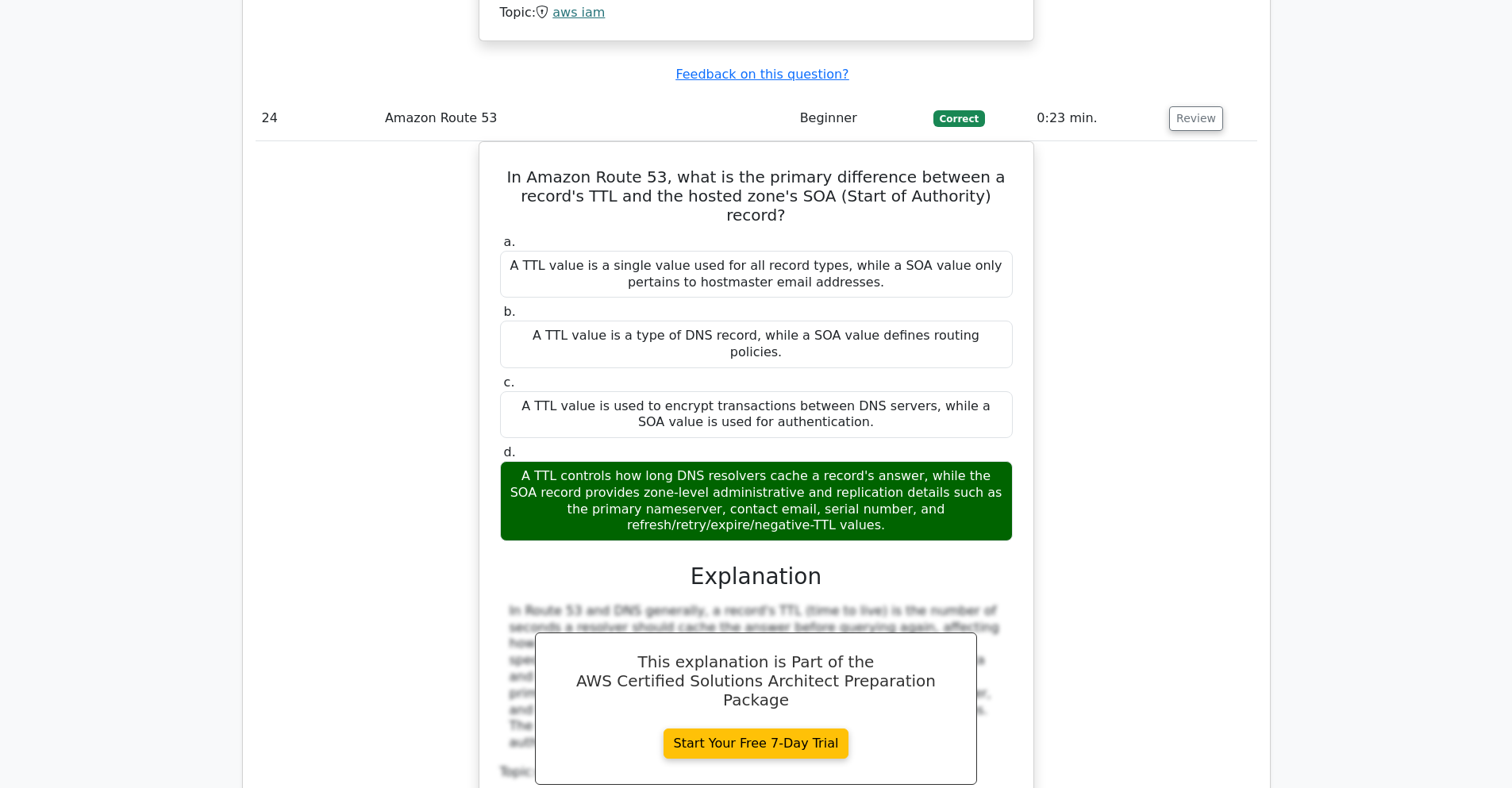
scroll to position [19431, 0]
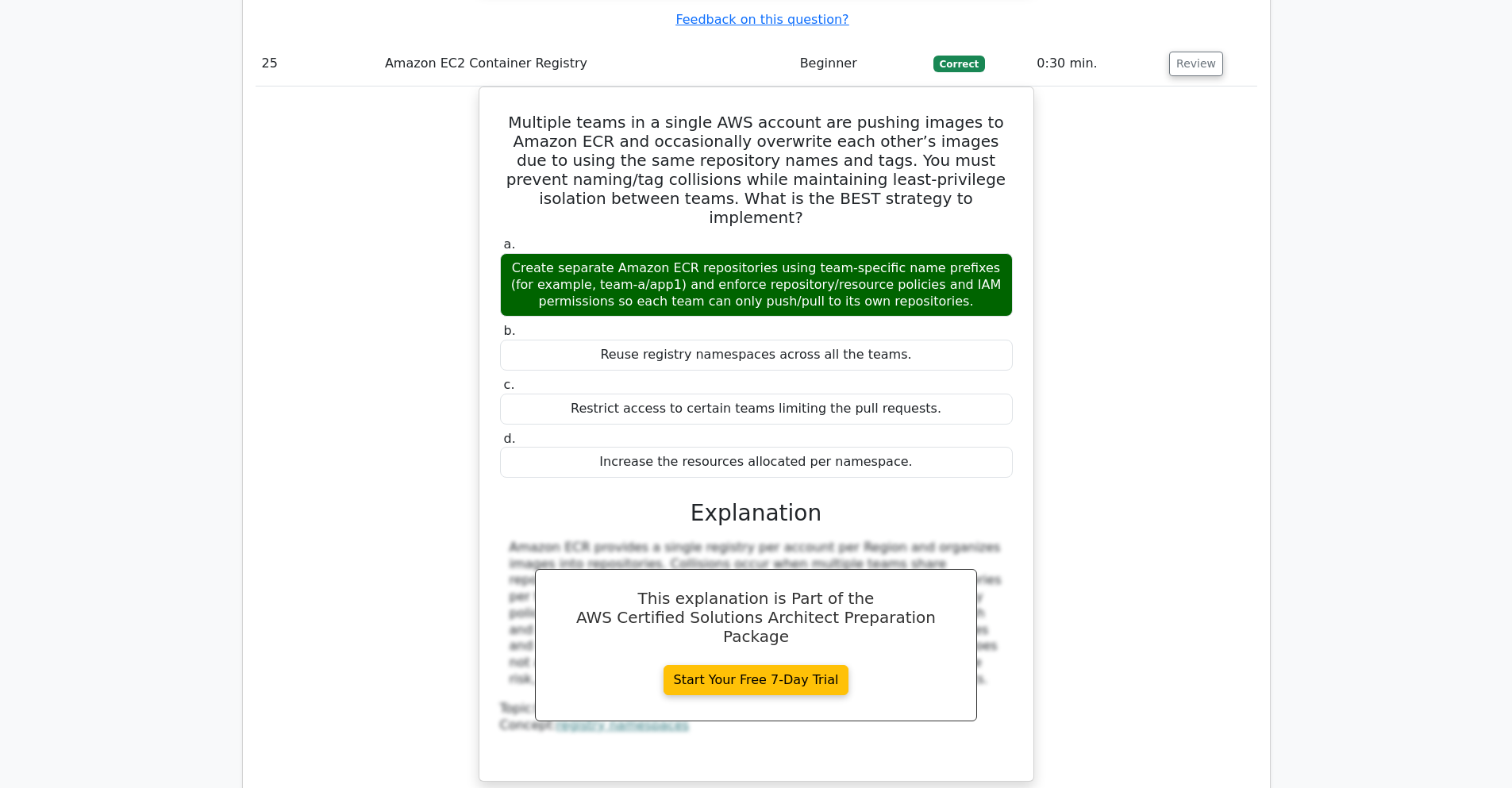
scroll to position [20289, 0]
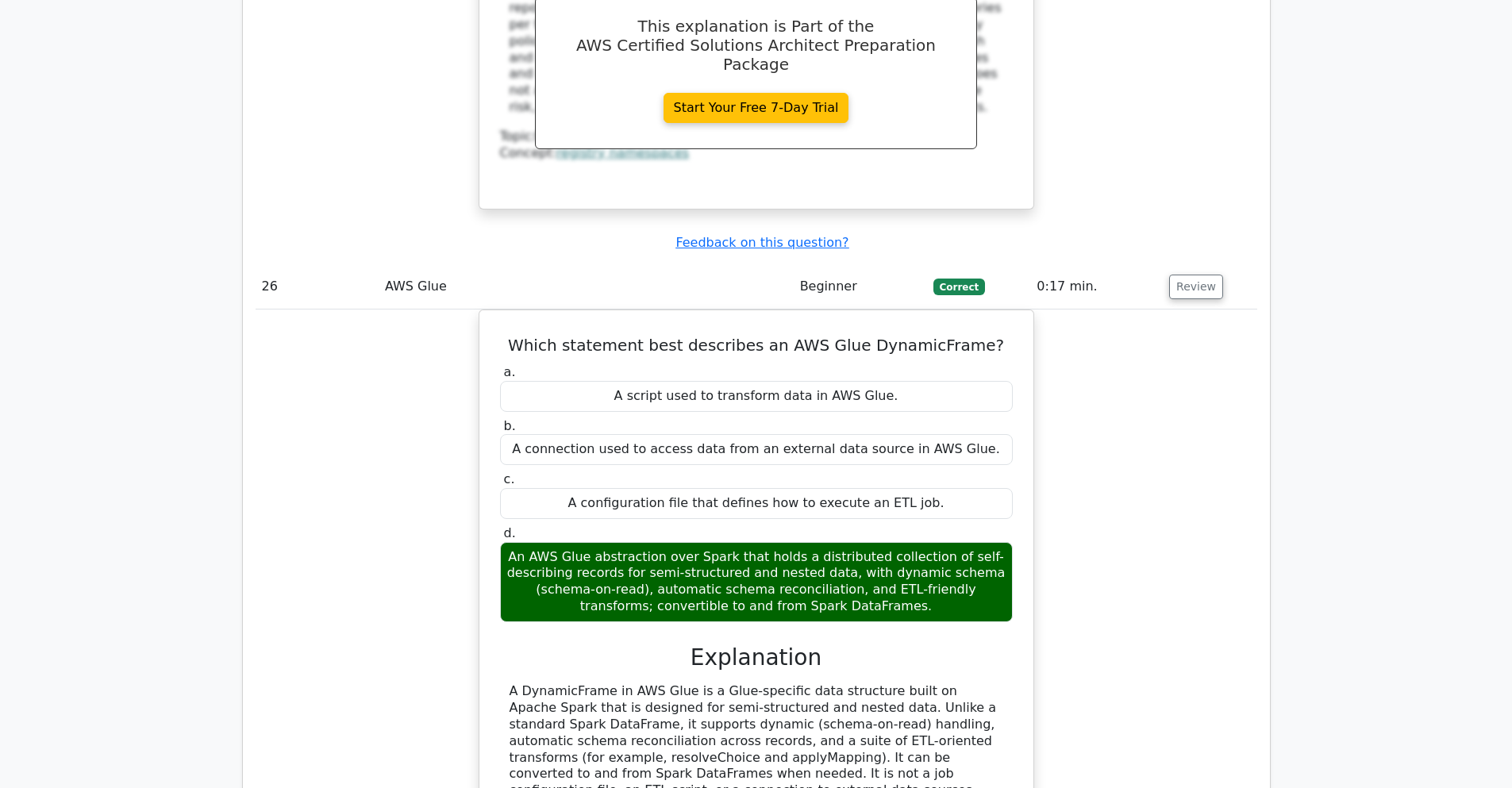
scroll to position [20861, 0]
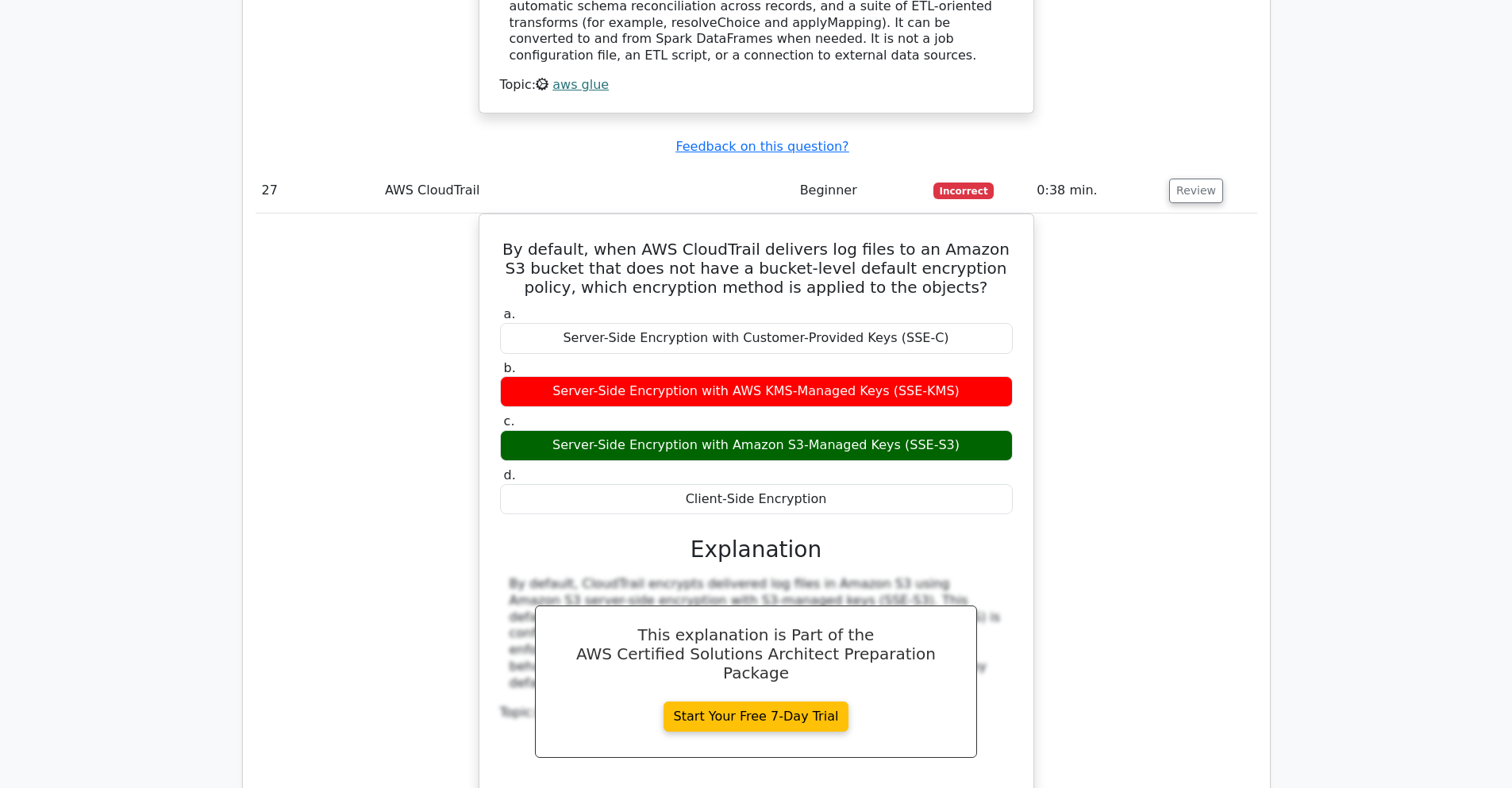
scroll to position [21623, 0]
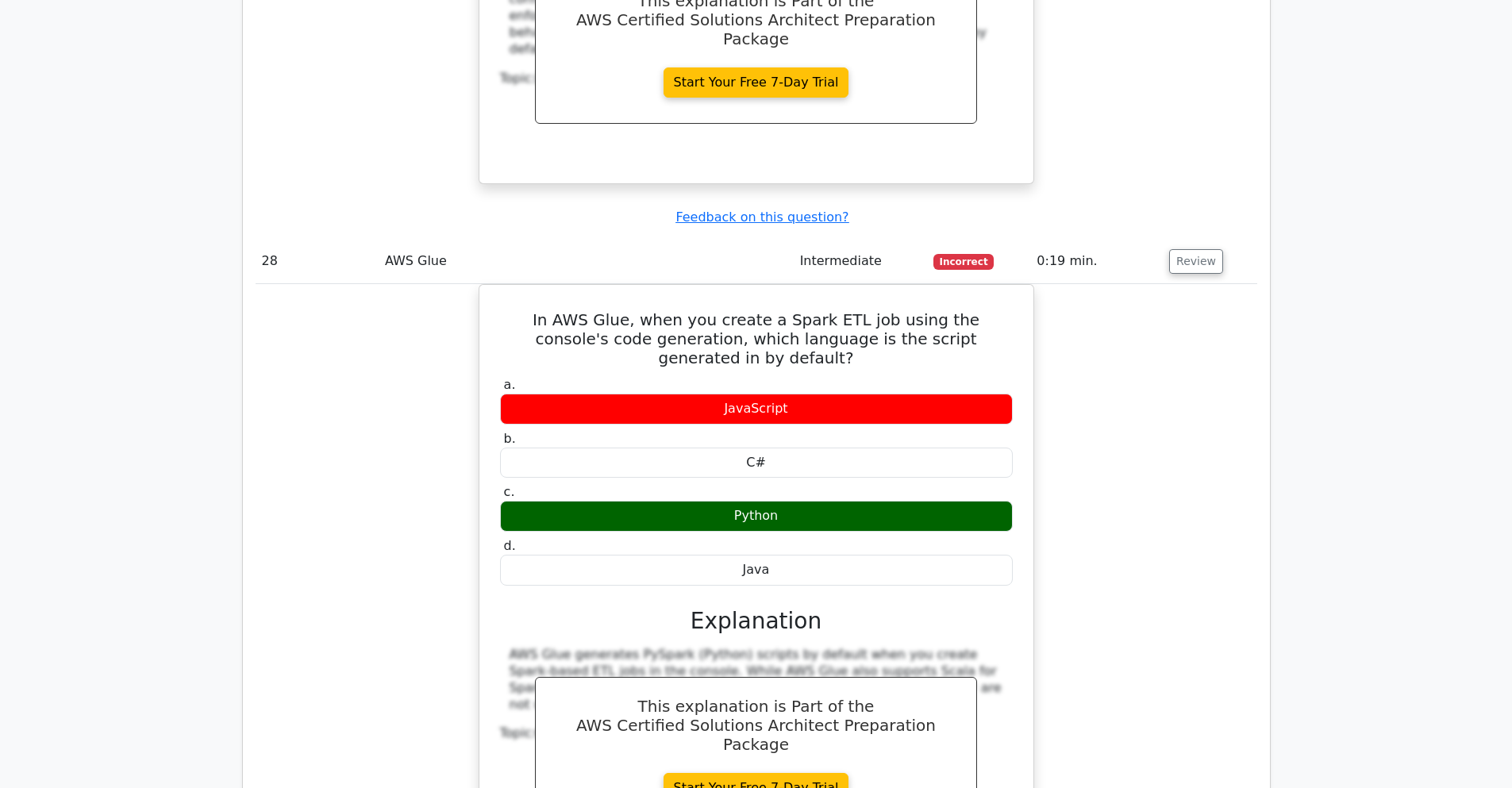
scroll to position [22194, 0]
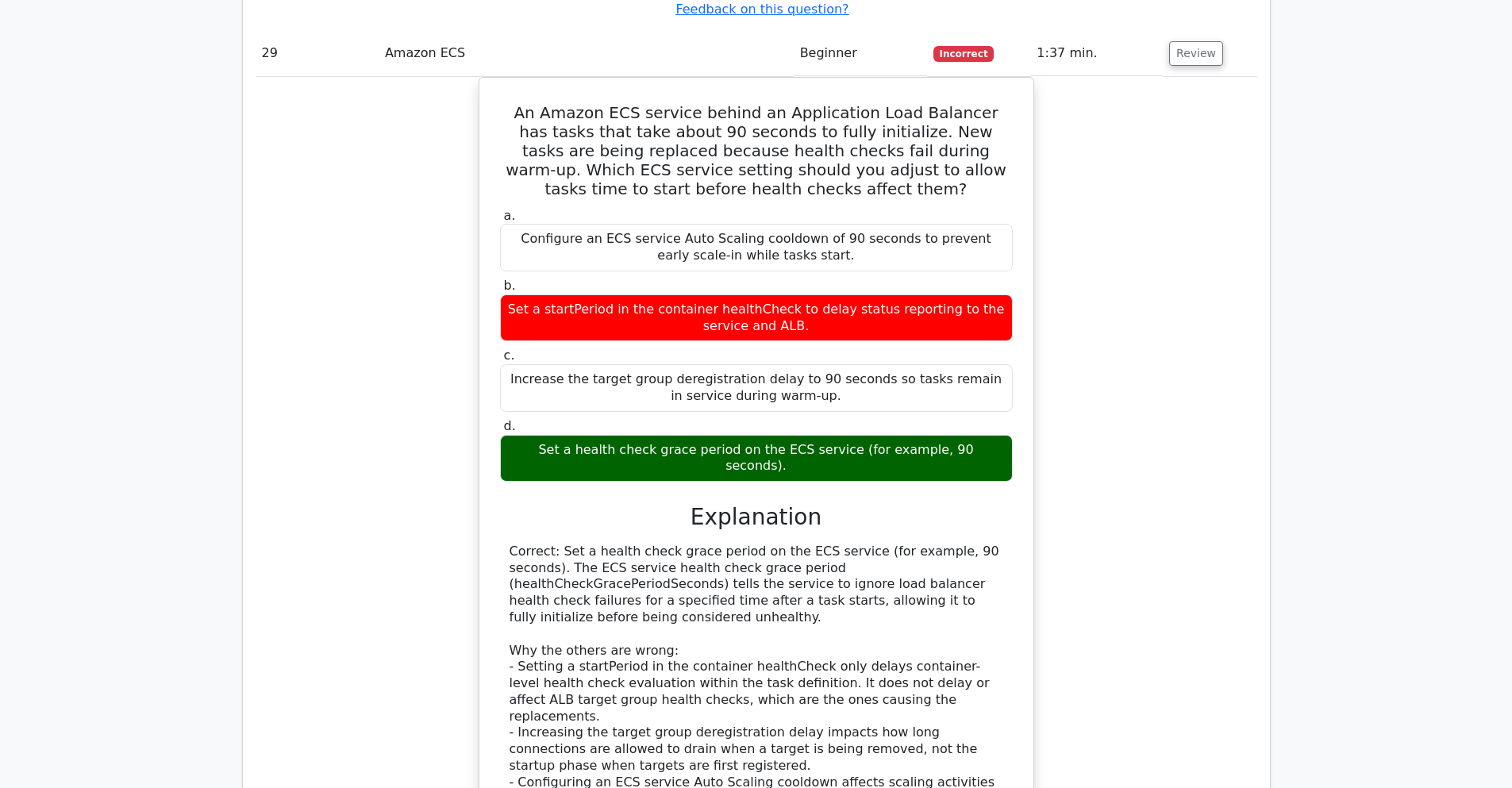
scroll to position [23147, 0]
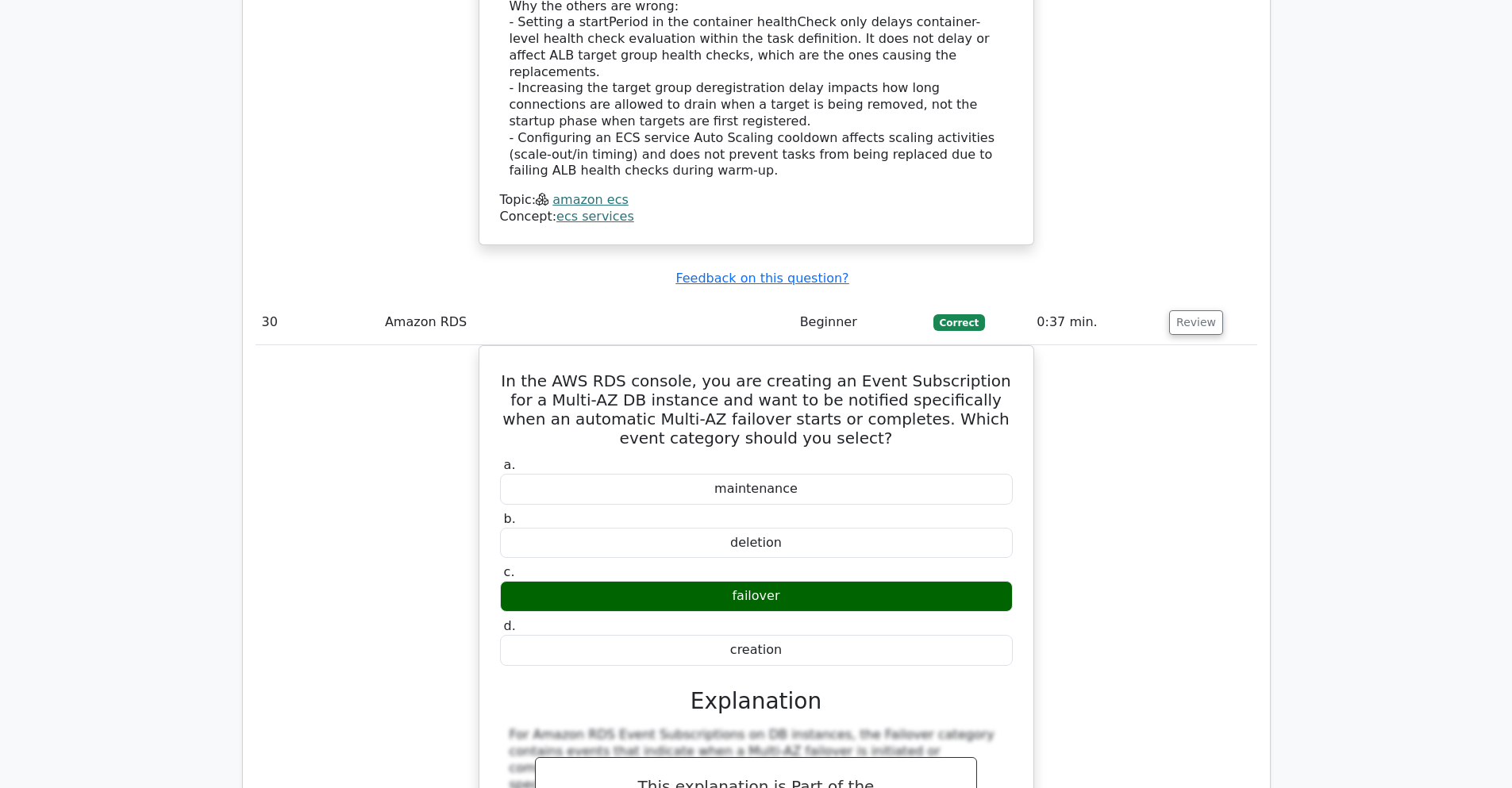
scroll to position [24004, 0]
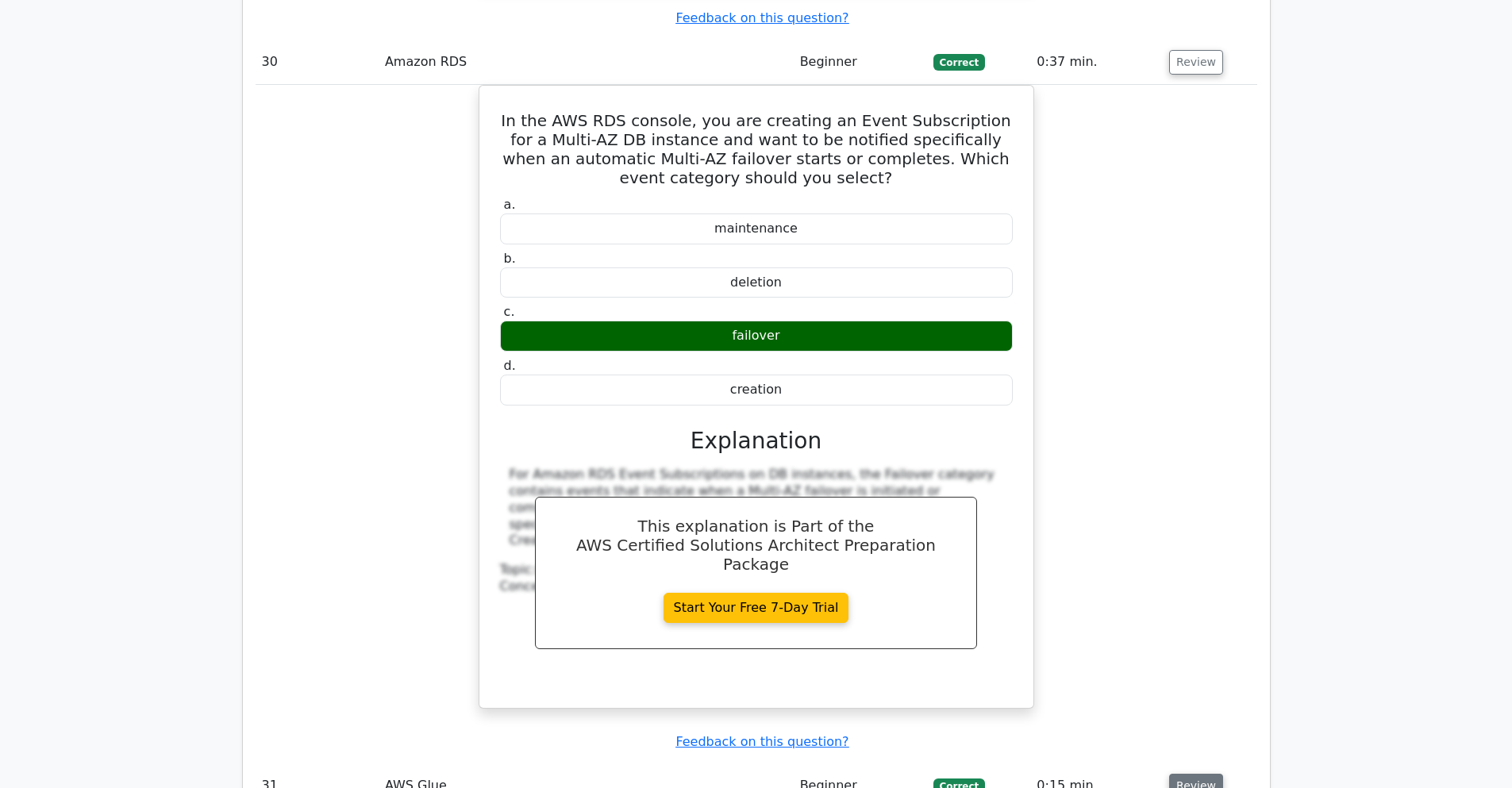
click at [1189, 774] on button "Review" at bounding box center [1196, 785] width 54 height 25
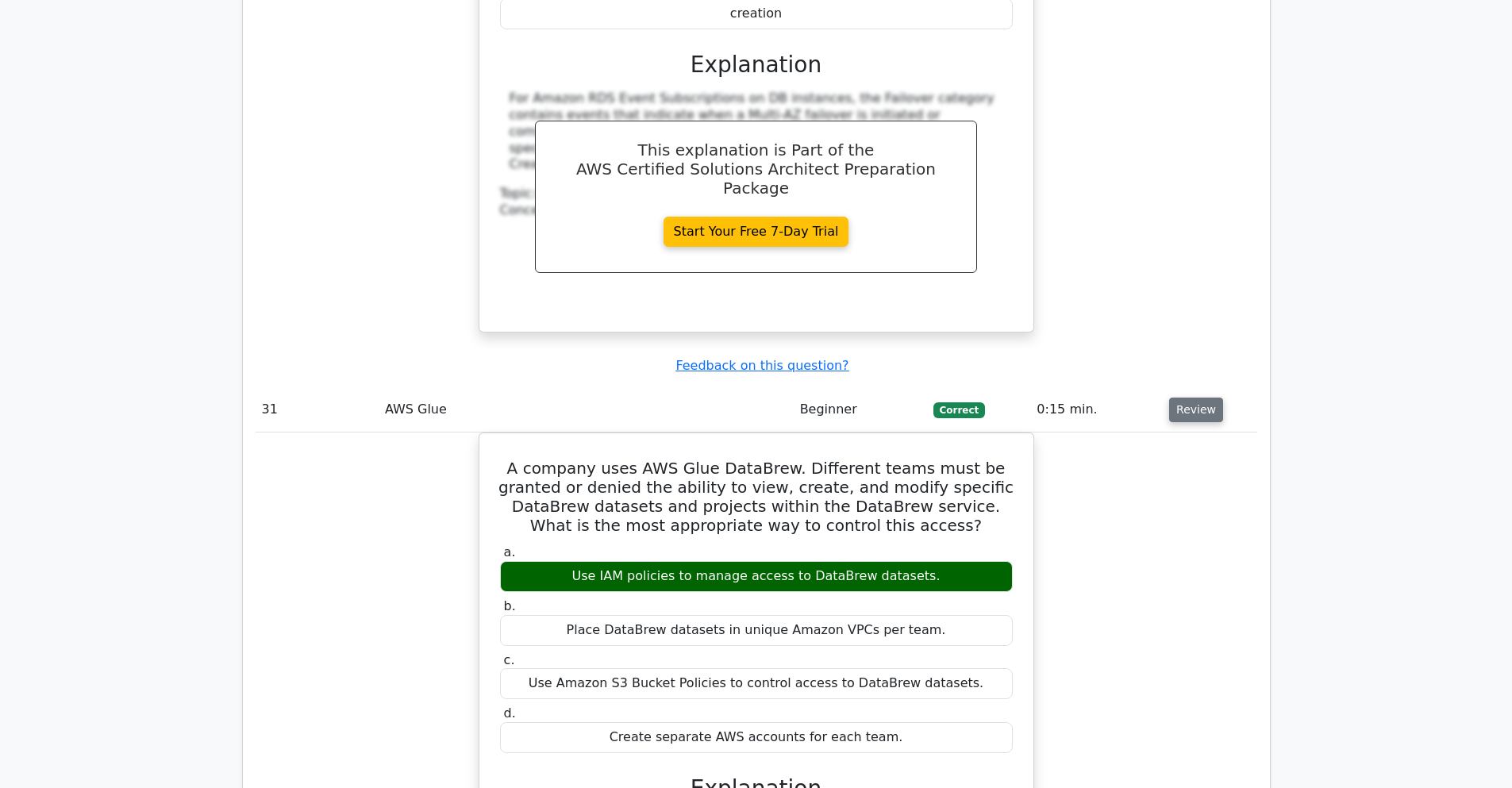
scroll to position [24575, 0]
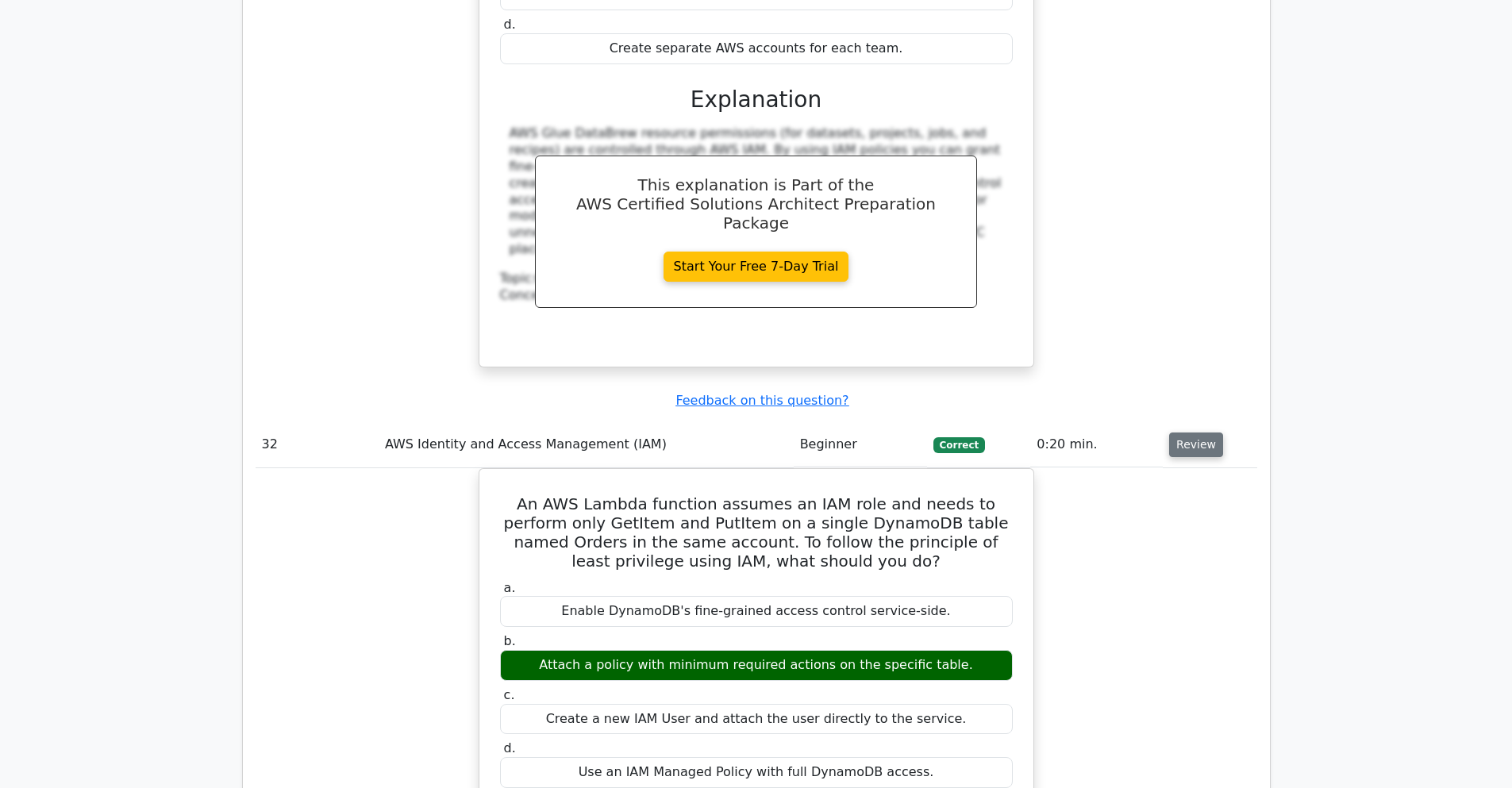
scroll to position [25337, 0]
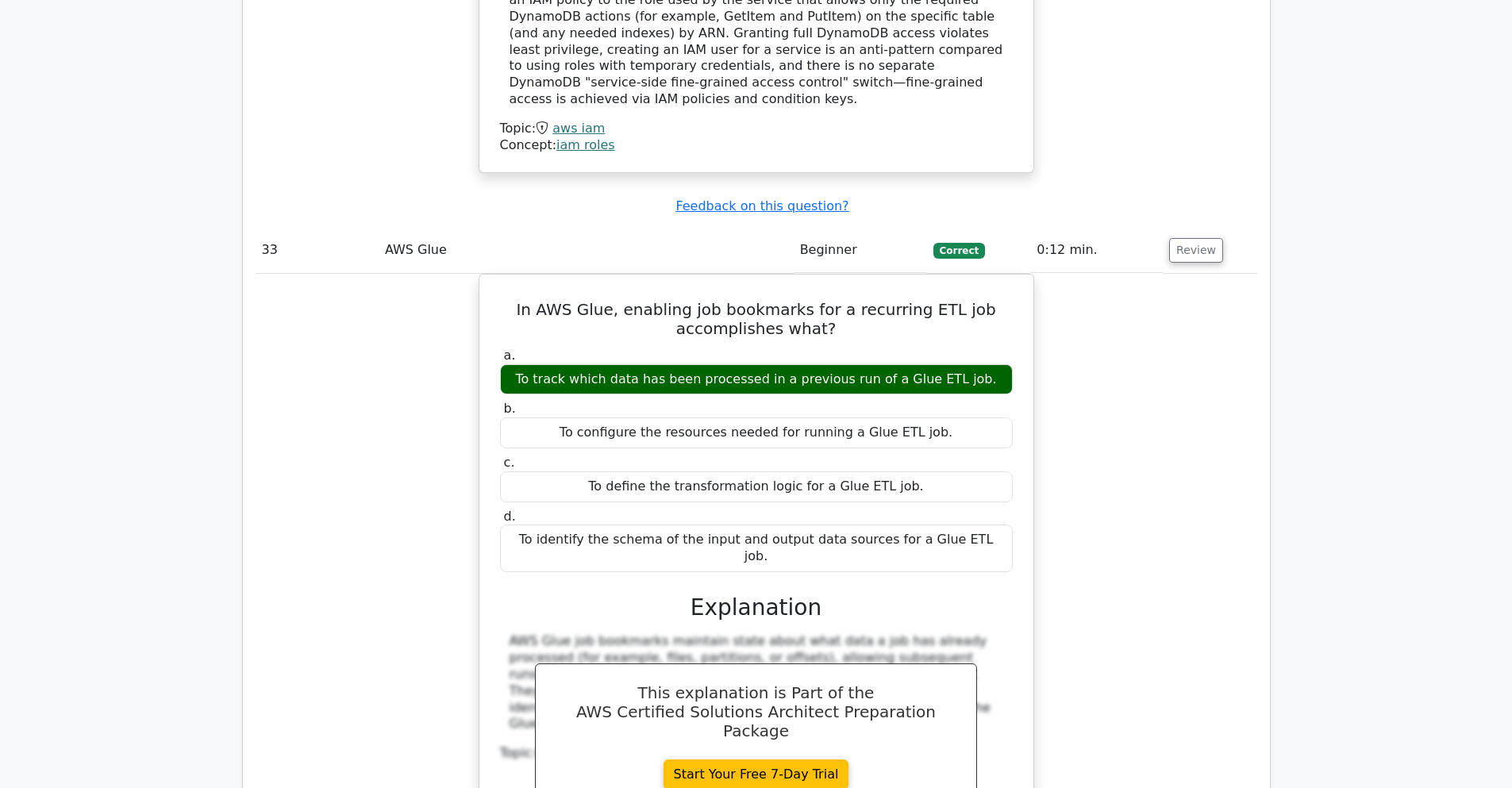
scroll to position [26004, 0]
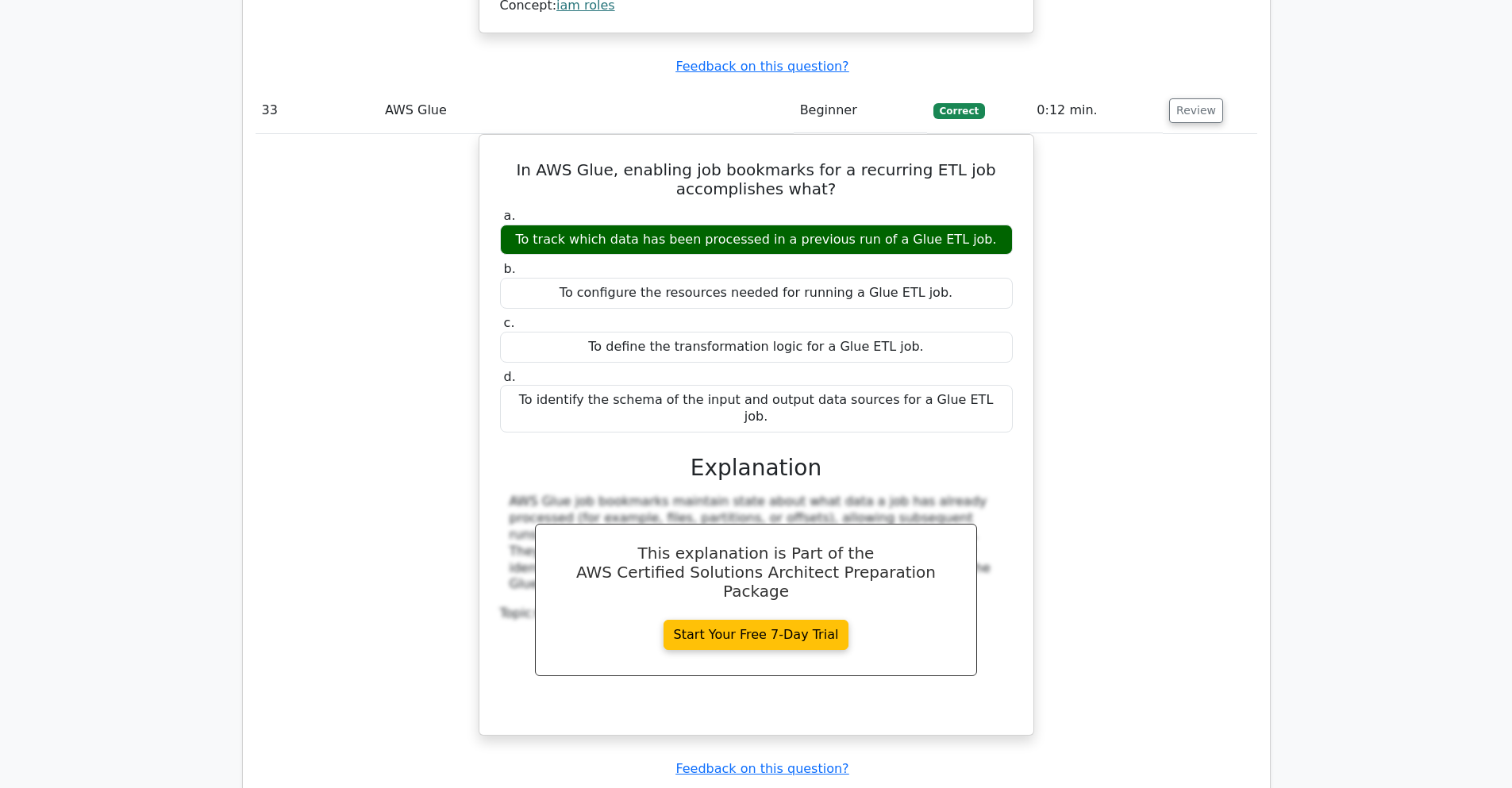
scroll to position [26671, 0]
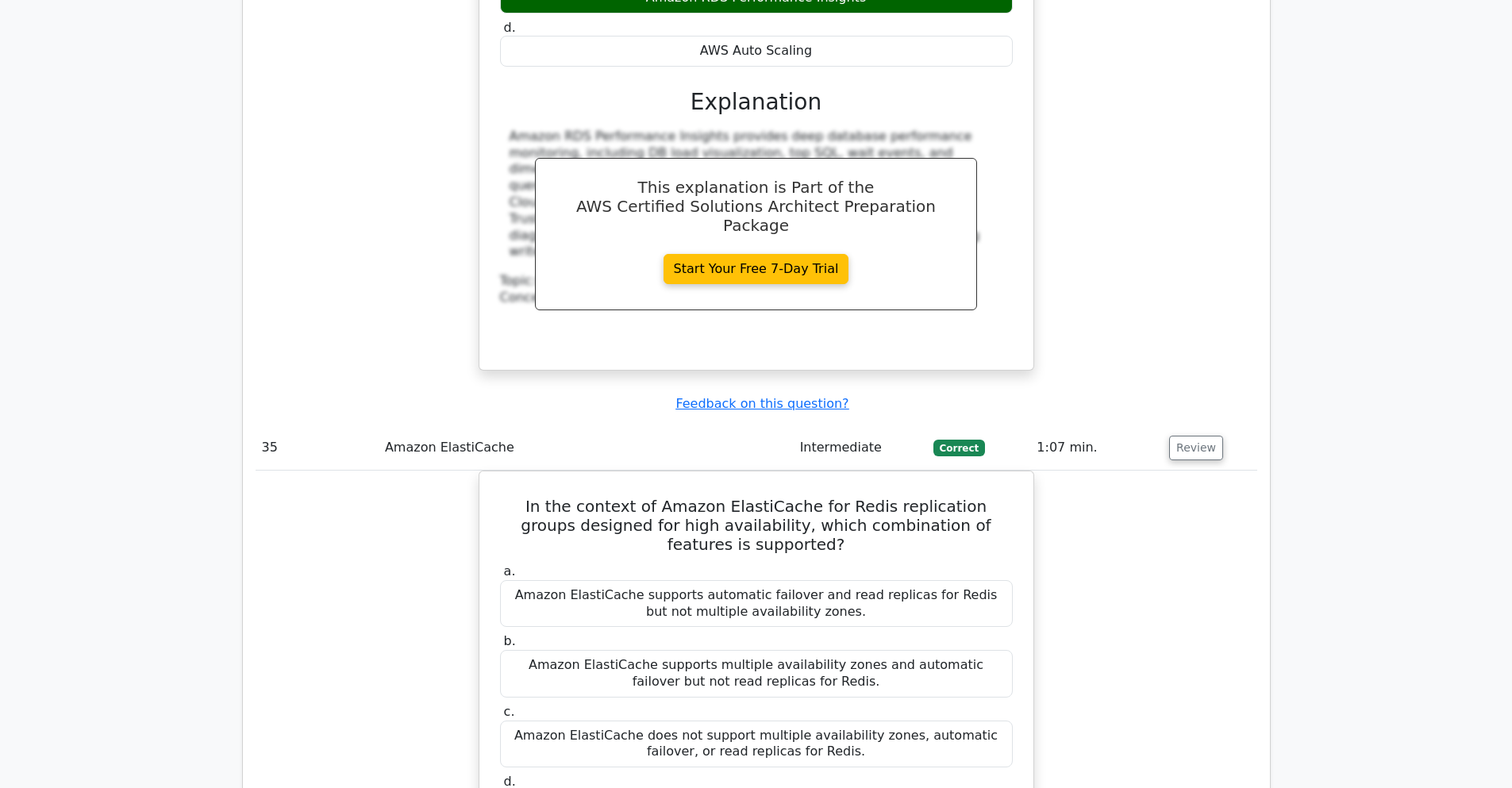
scroll to position [27243, 0]
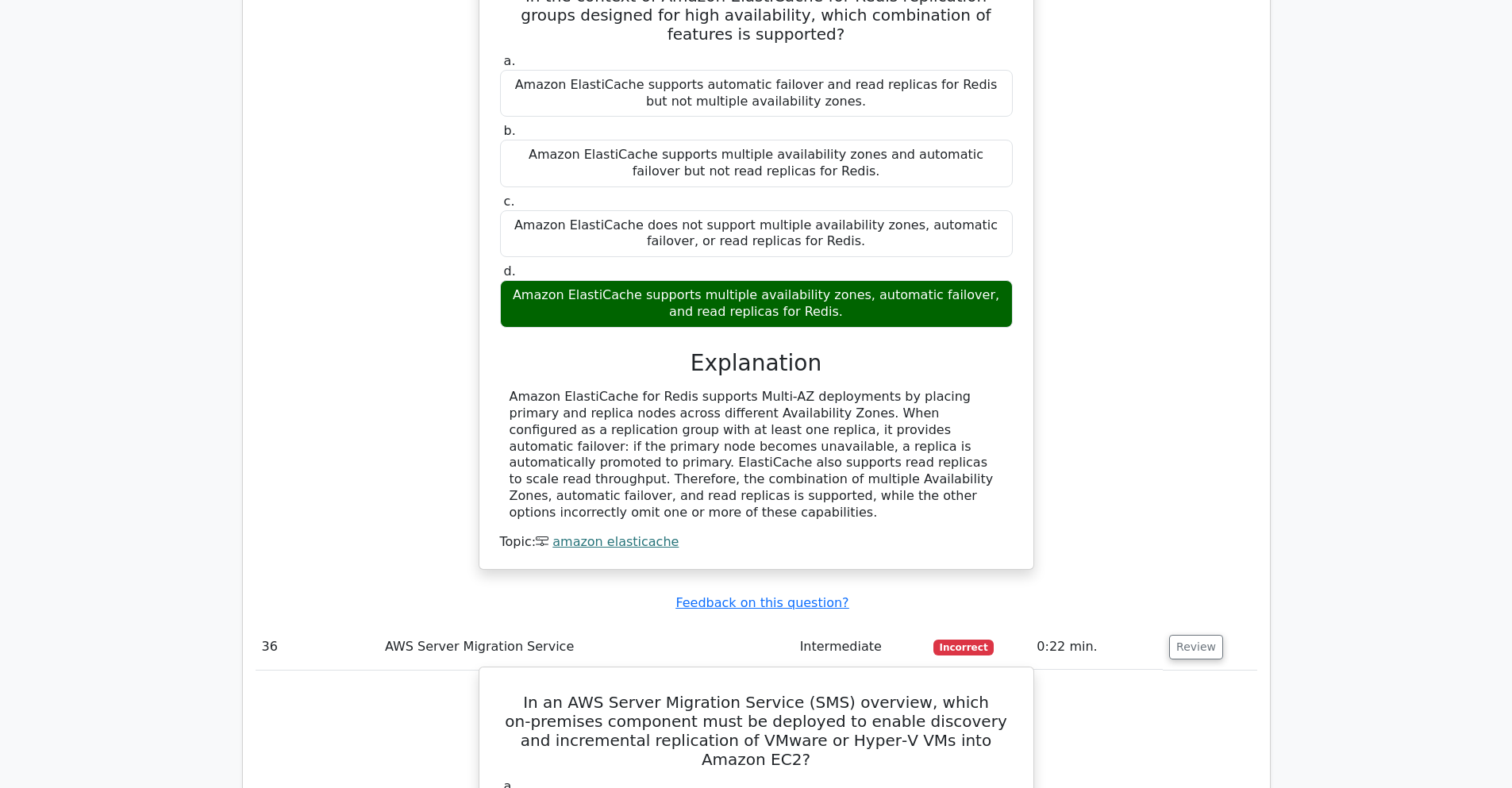
scroll to position [28100, 0]
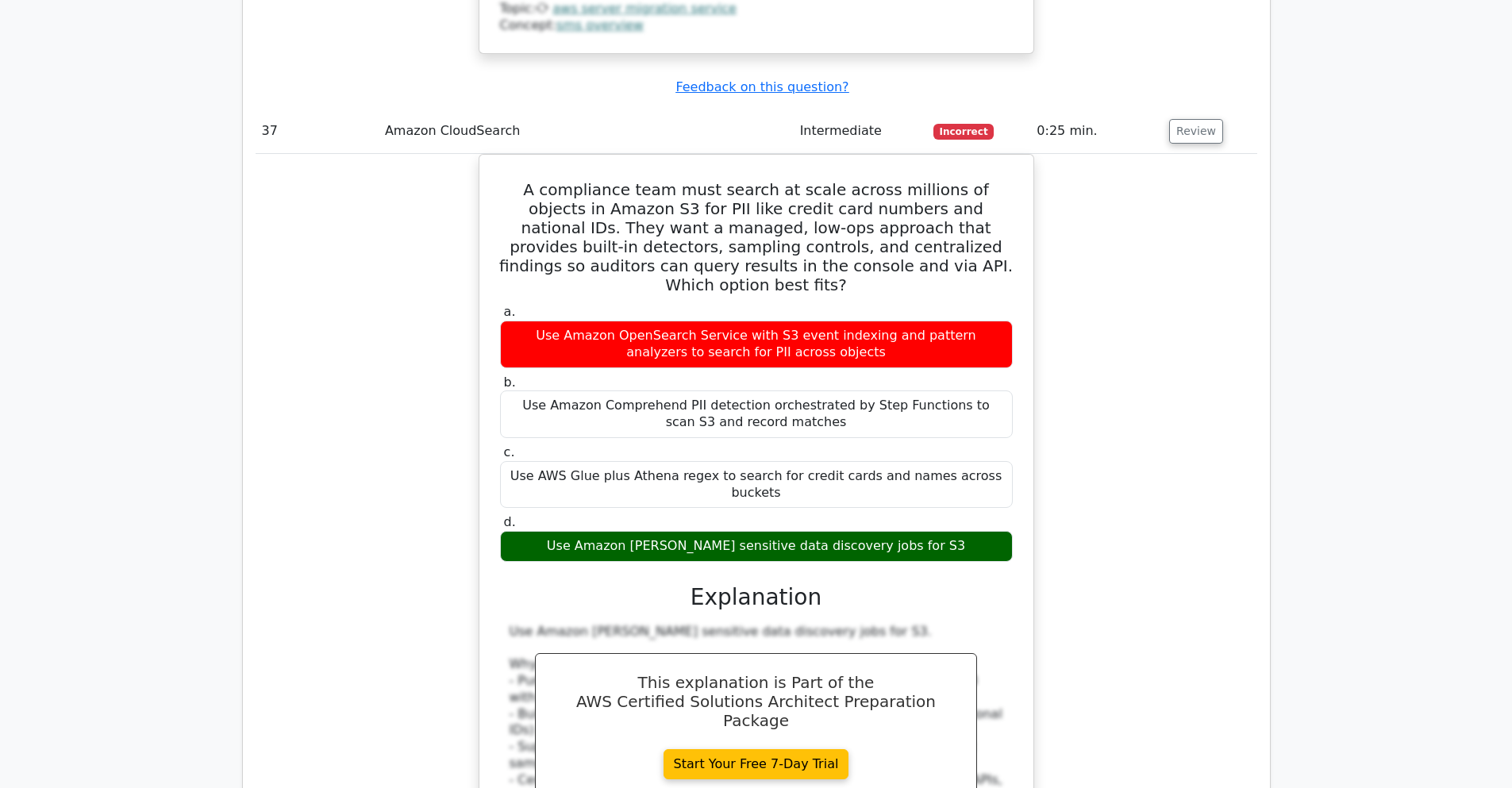
scroll to position [29148, 0]
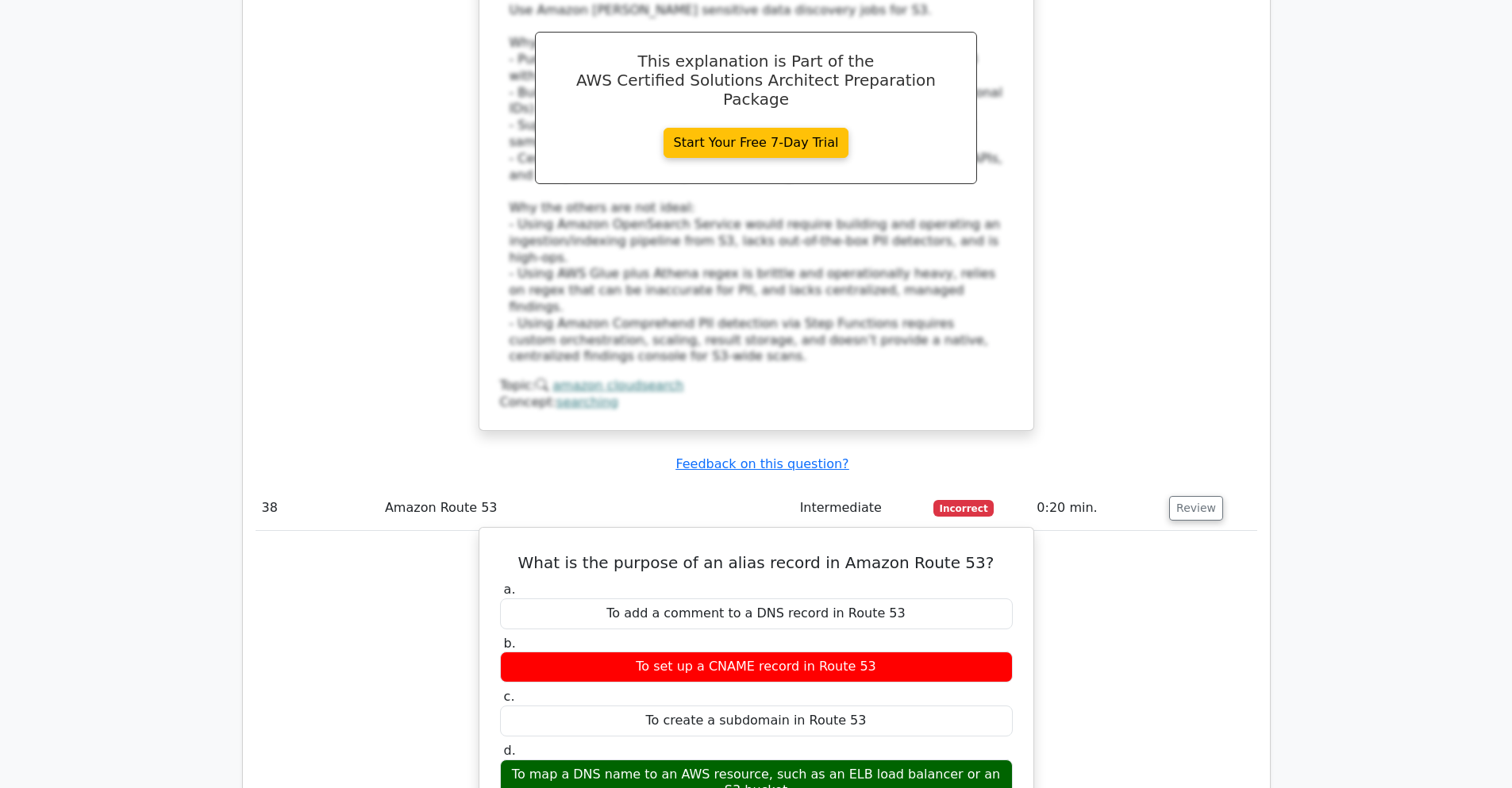
scroll to position [29719, 0]
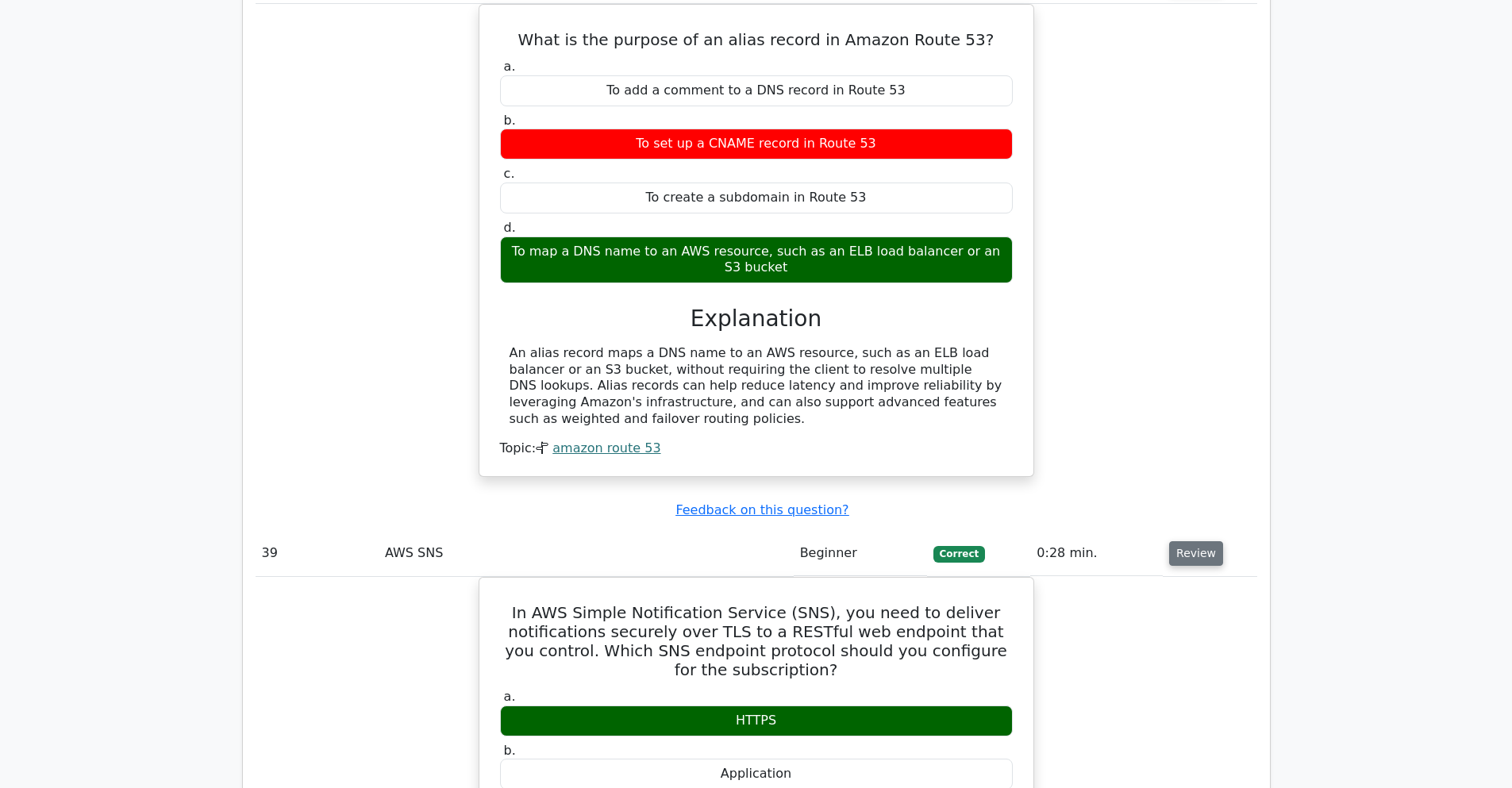
scroll to position [30386, 0]
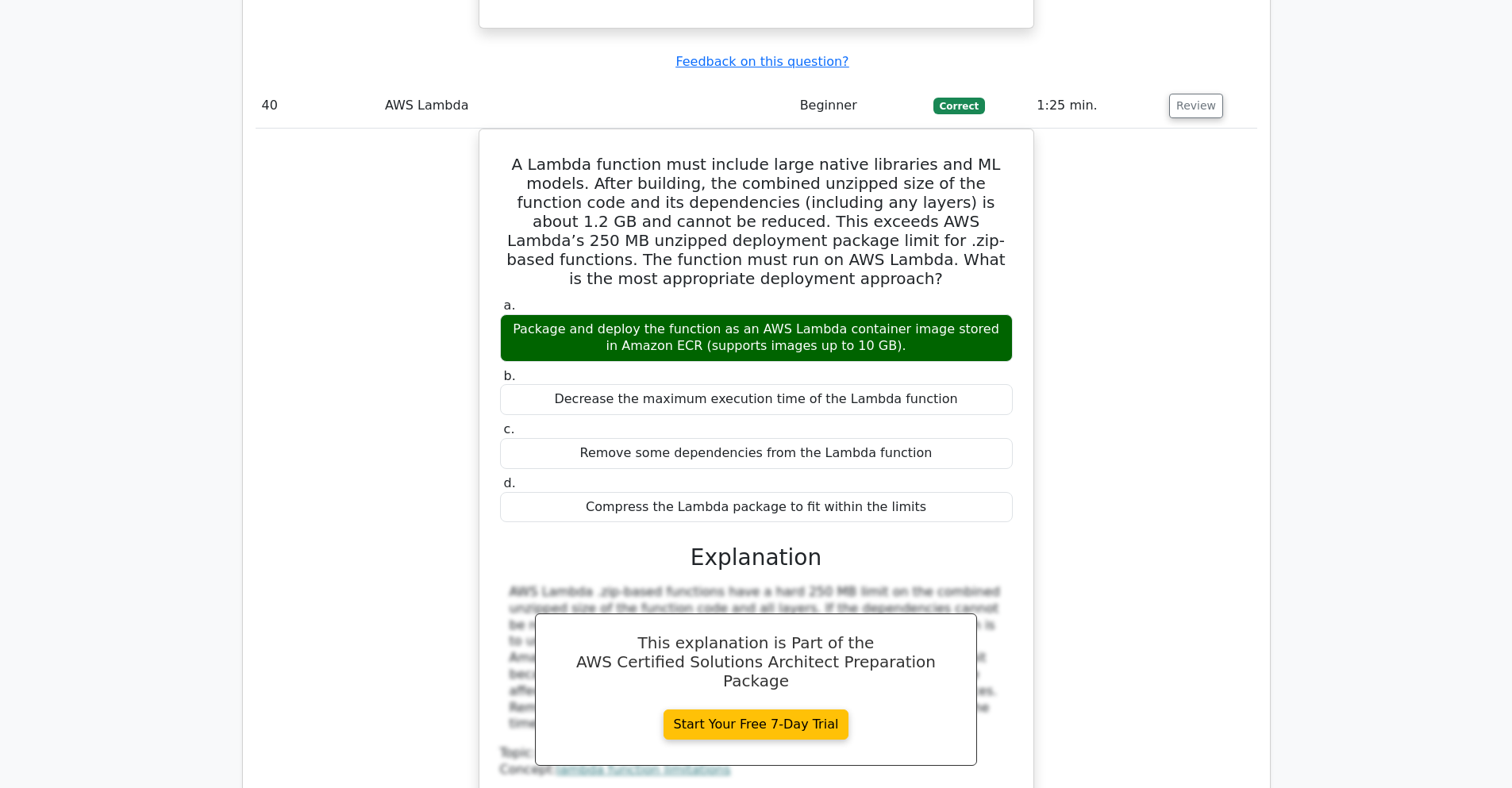
scroll to position [31243, 0]
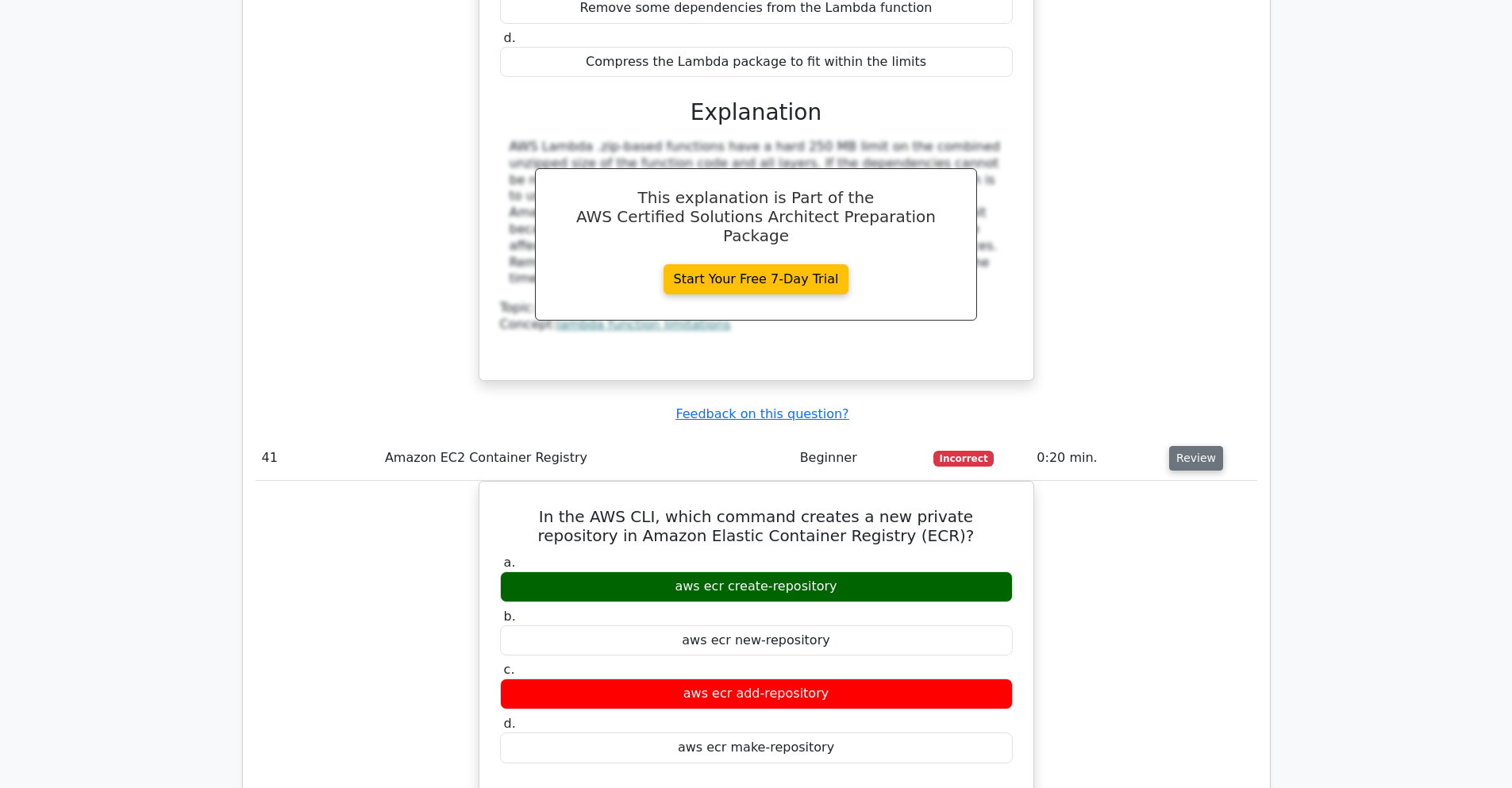
scroll to position [31815, 0]
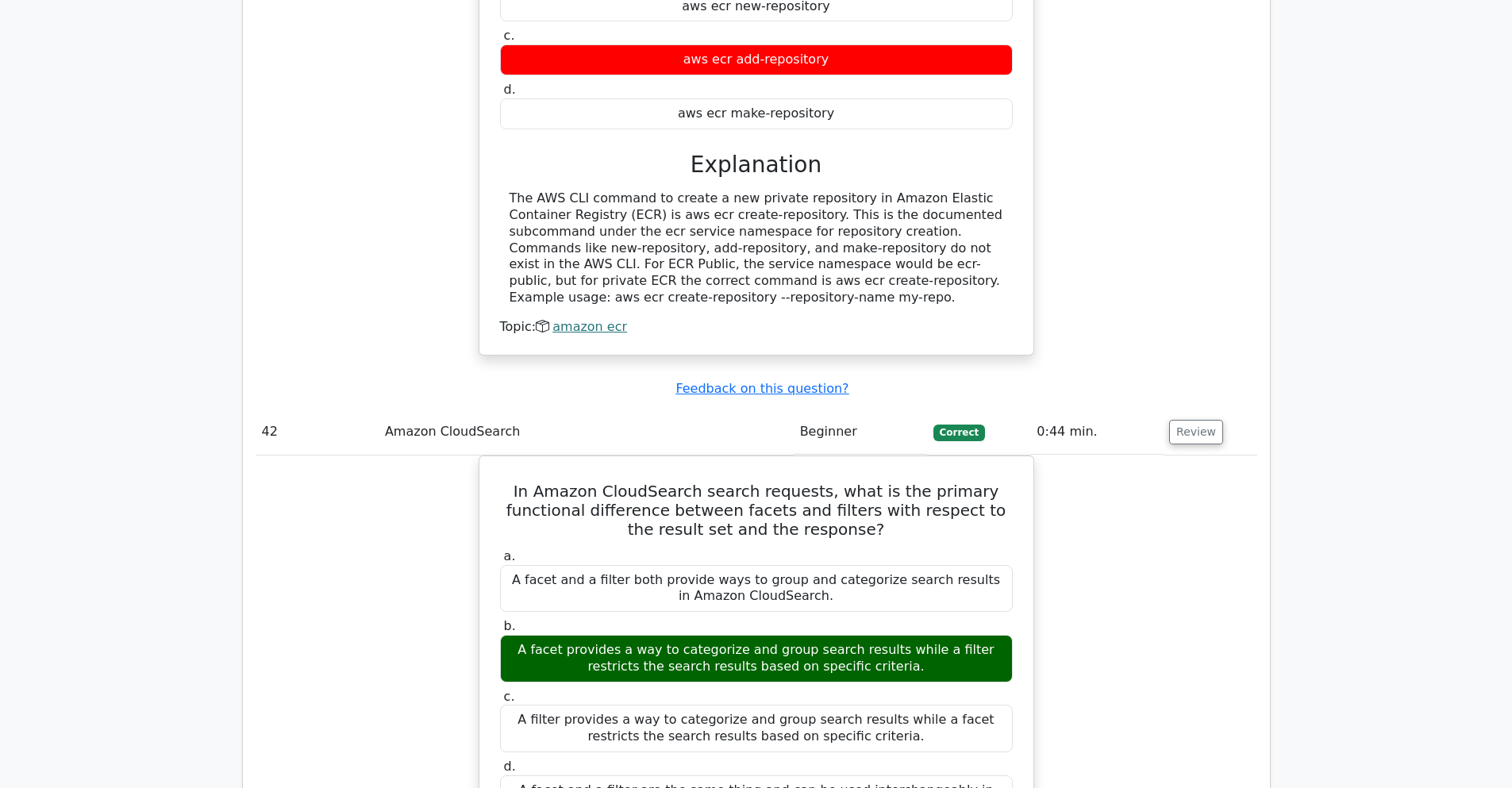
scroll to position [32482, 0]
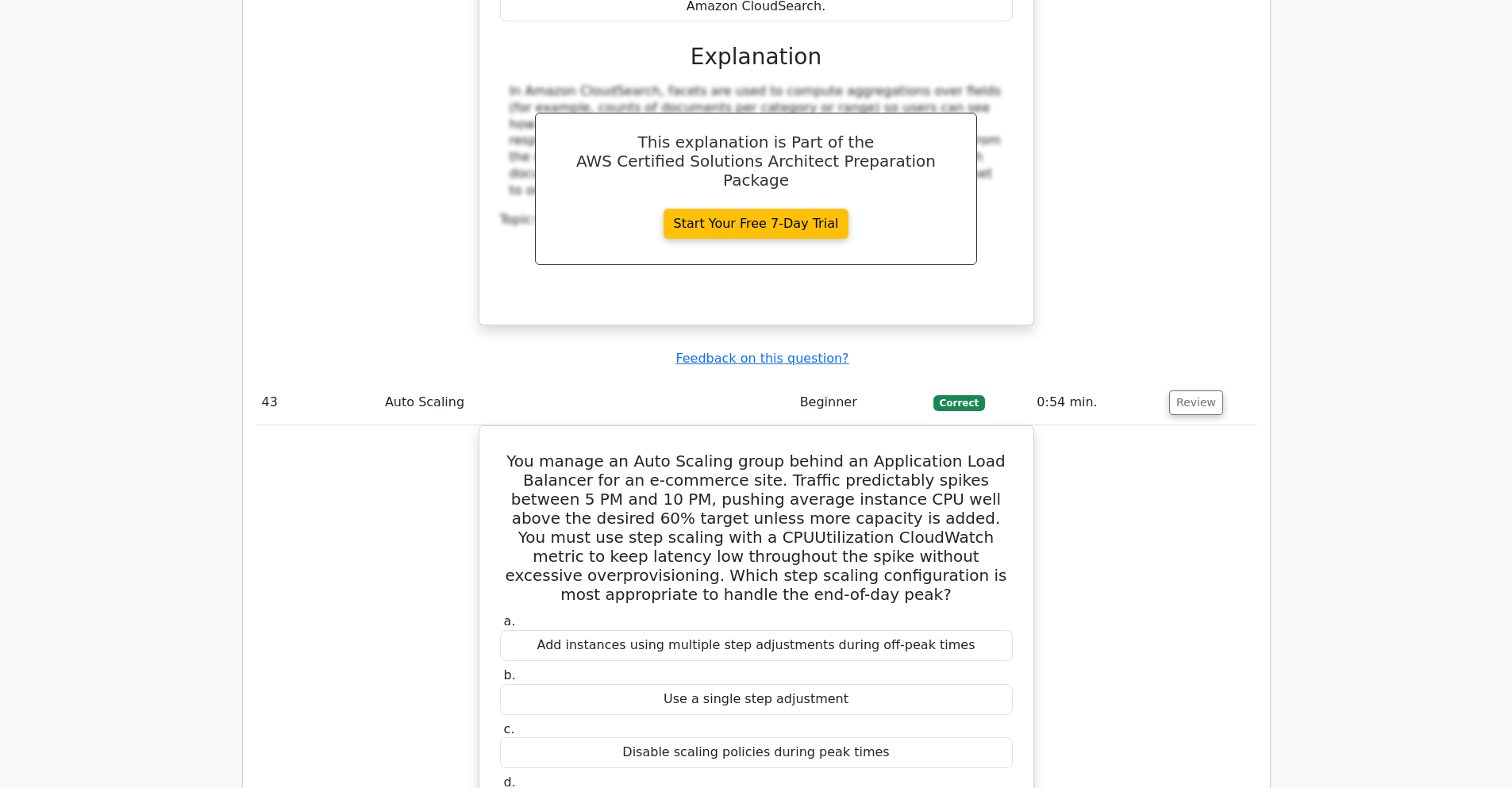
scroll to position [33339, 0]
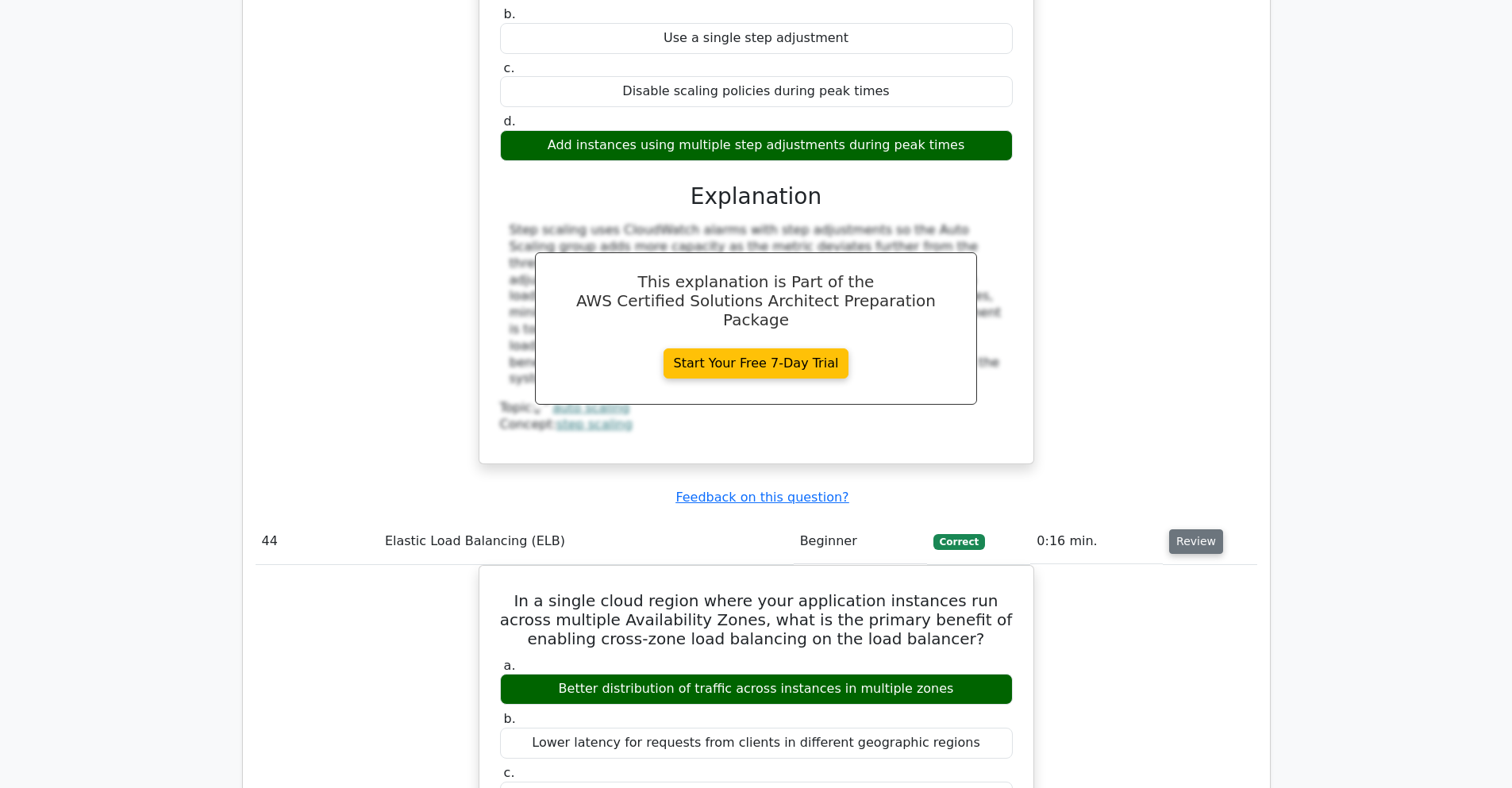
scroll to position [33910, 0]
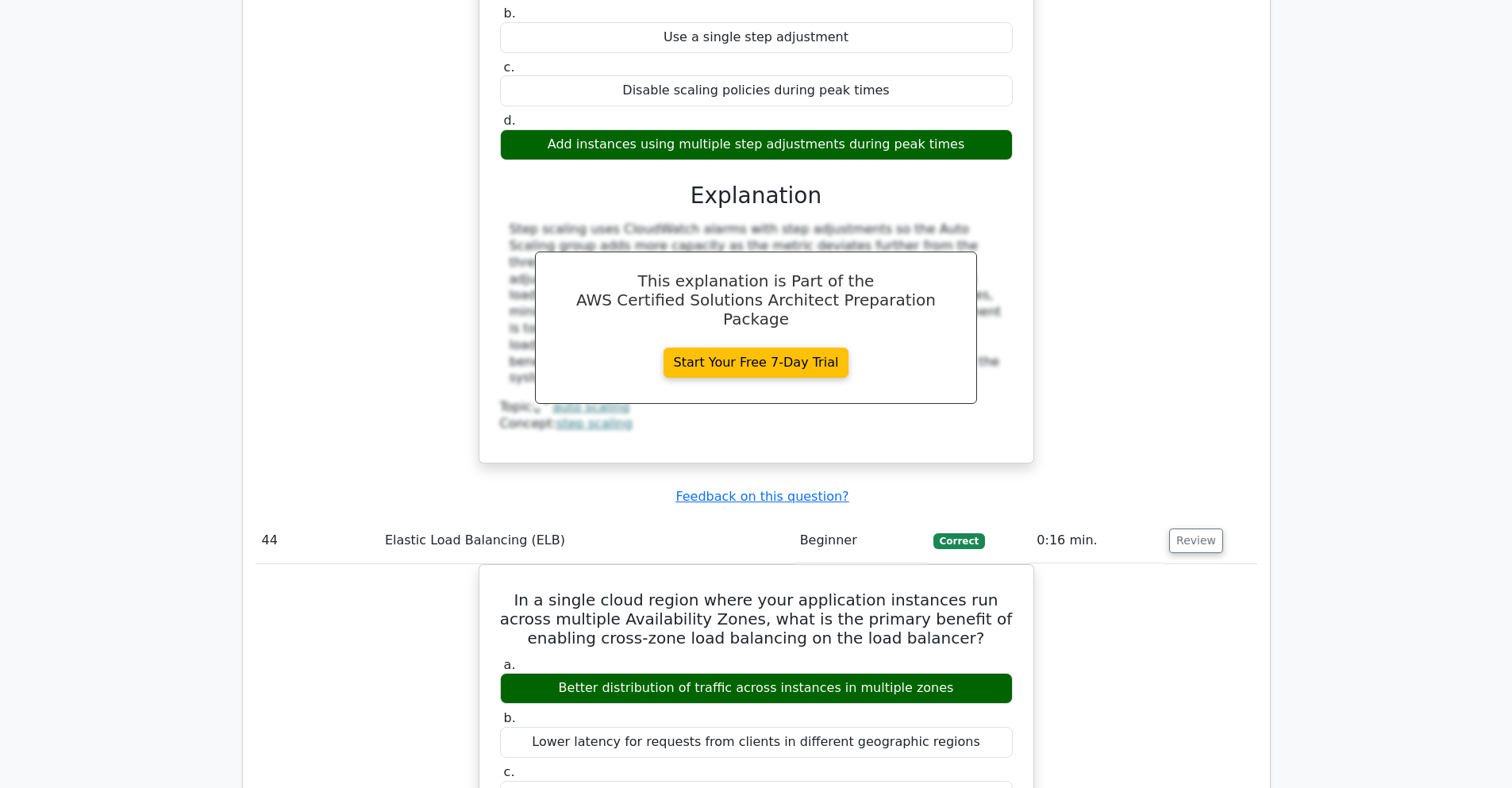
drag, startPoint x: 1192, startPoint y: 437, endPoint x: 1192, endPoint y: 422, distance: 15.0
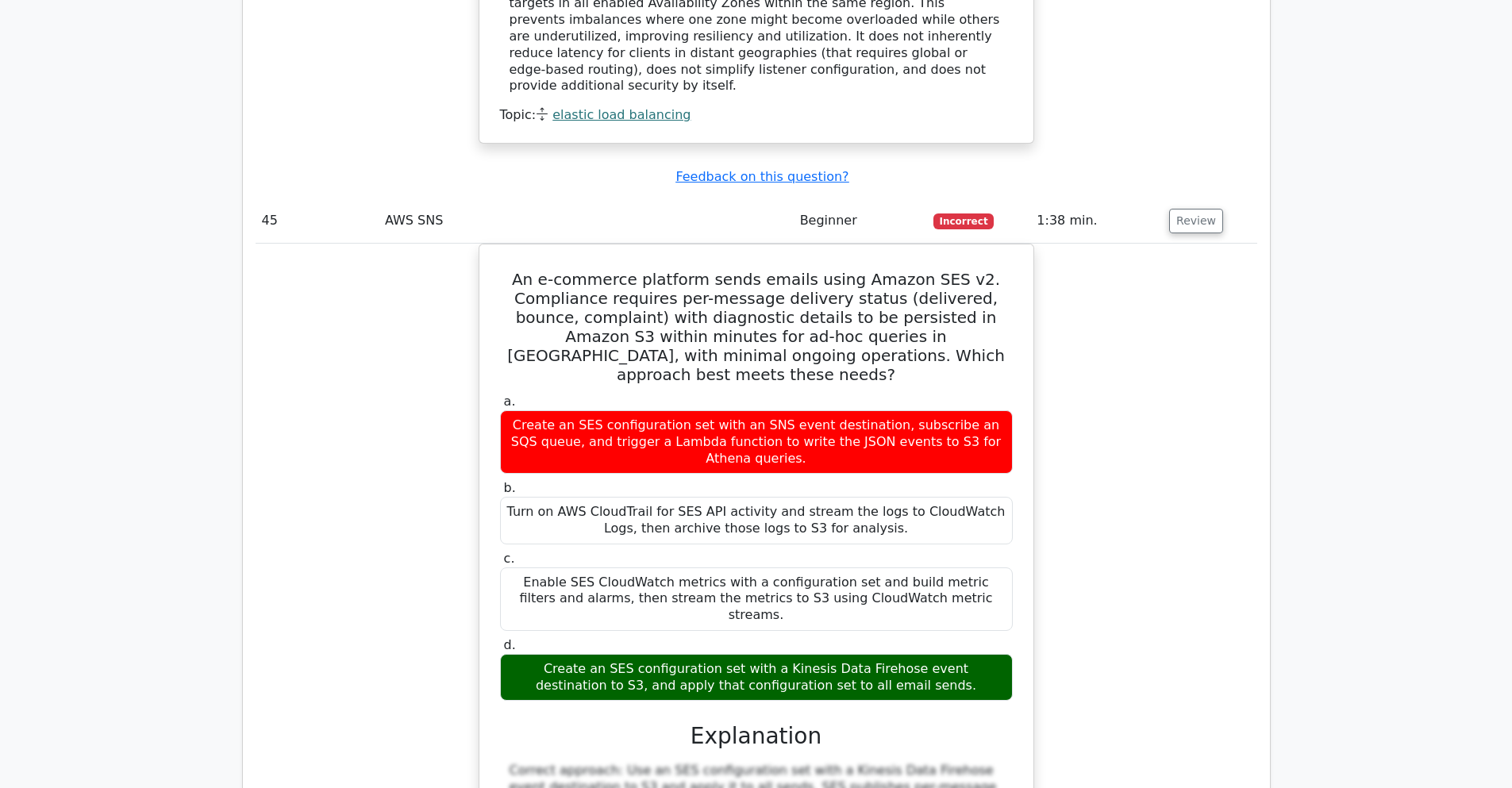
scroll to position [34863, 0]
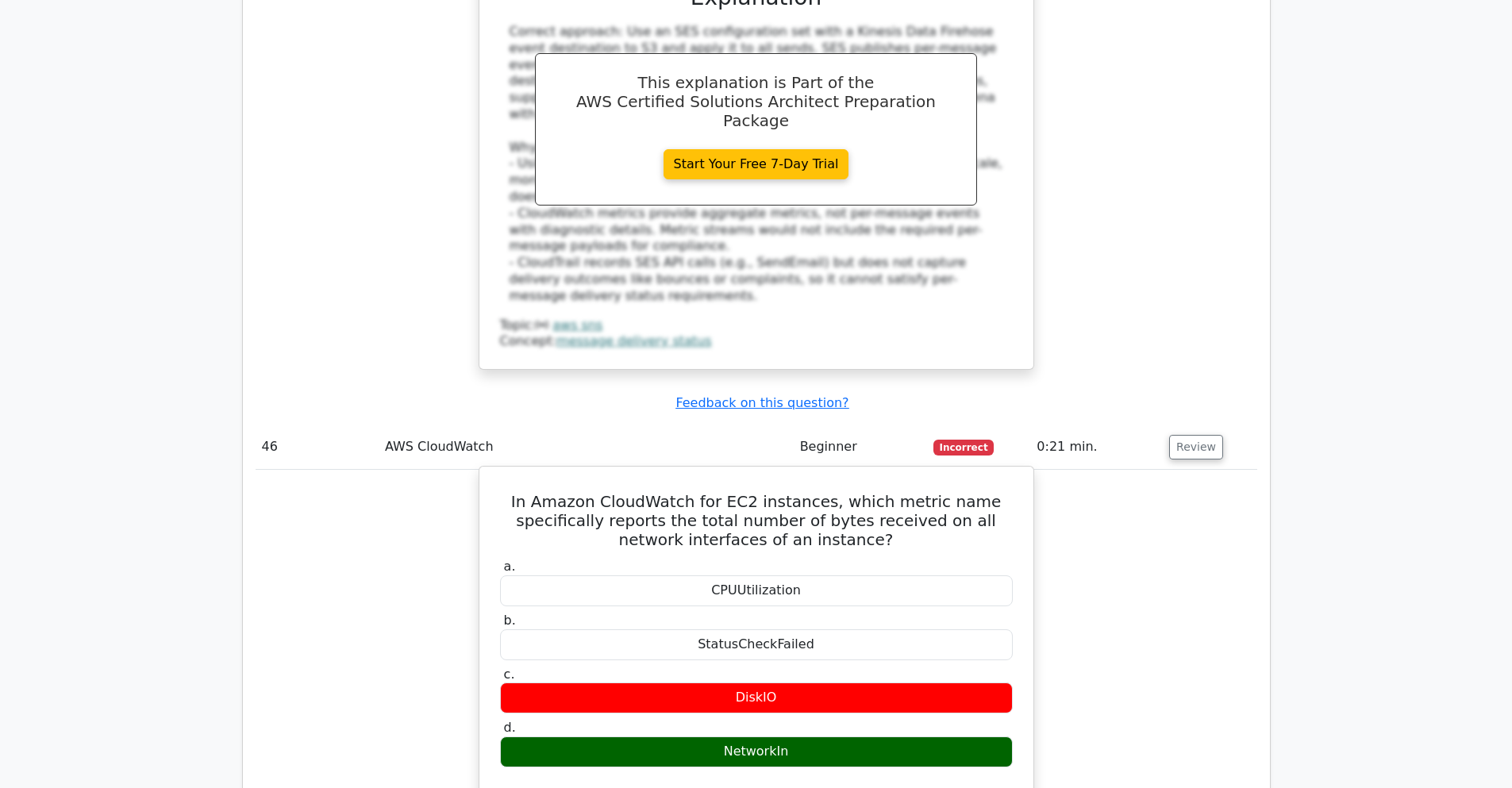
scroll to position [35815, 0]
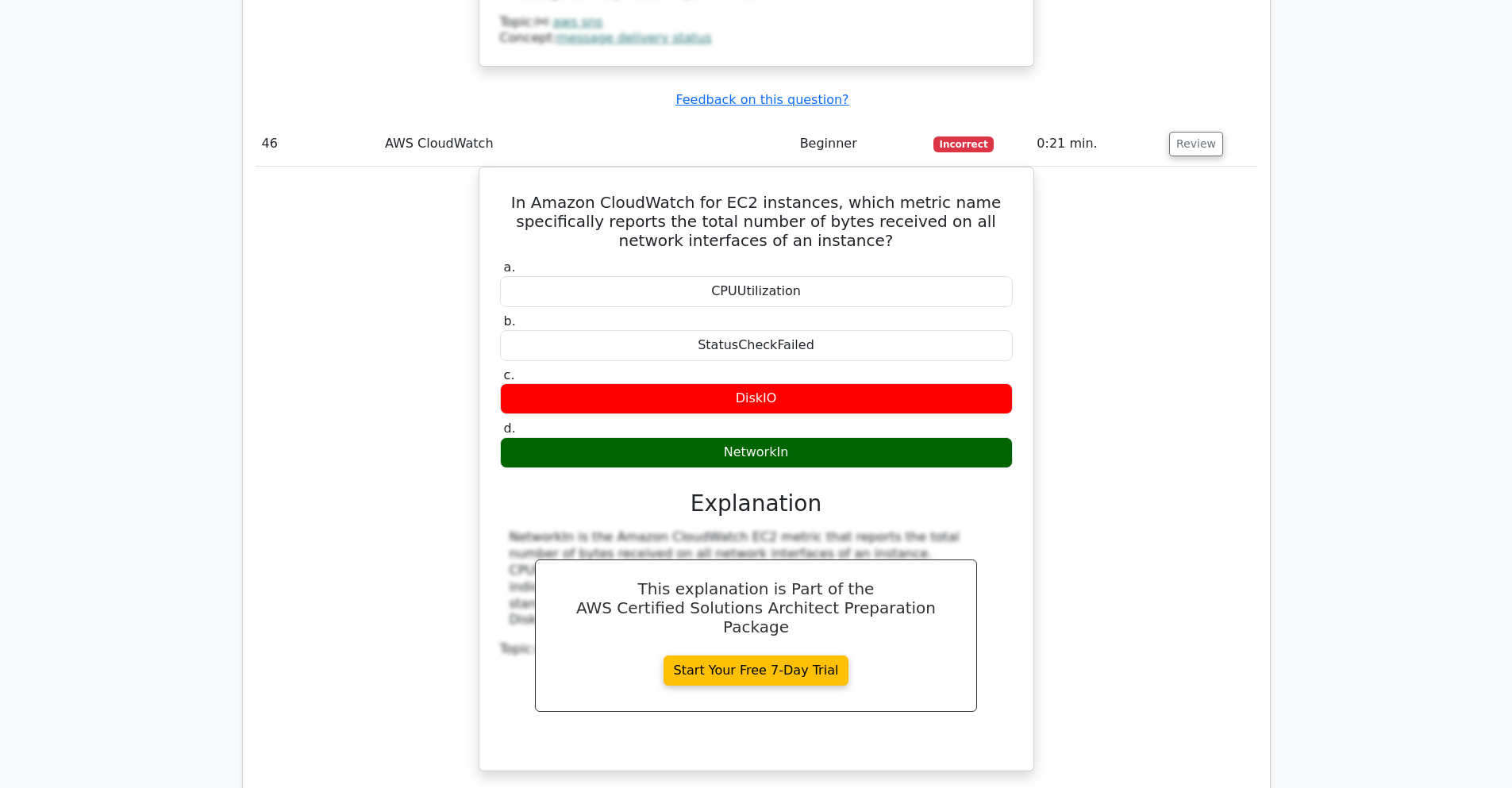
scroll to position [36196, 0]
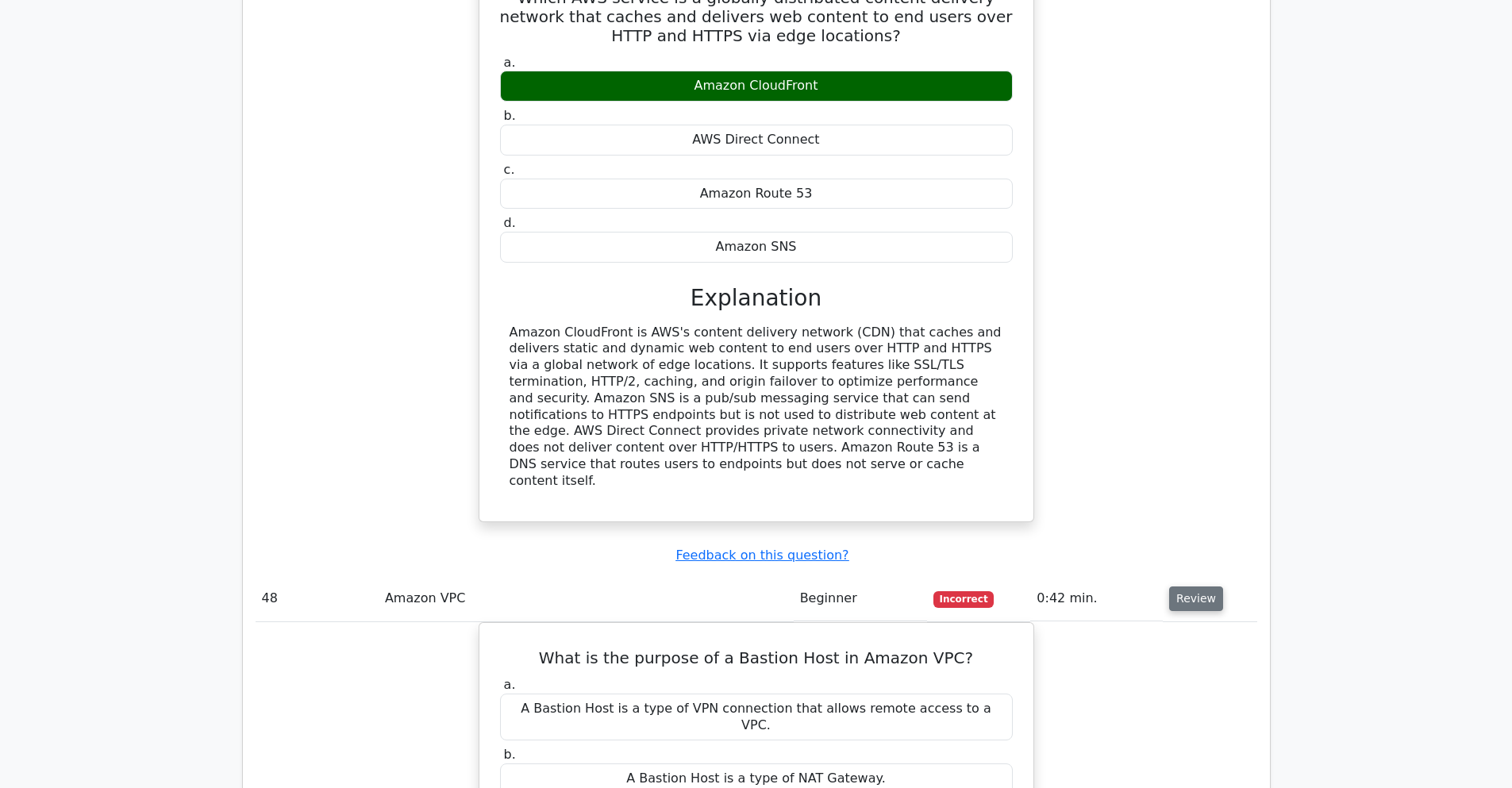
scroll to position [36863, 0]
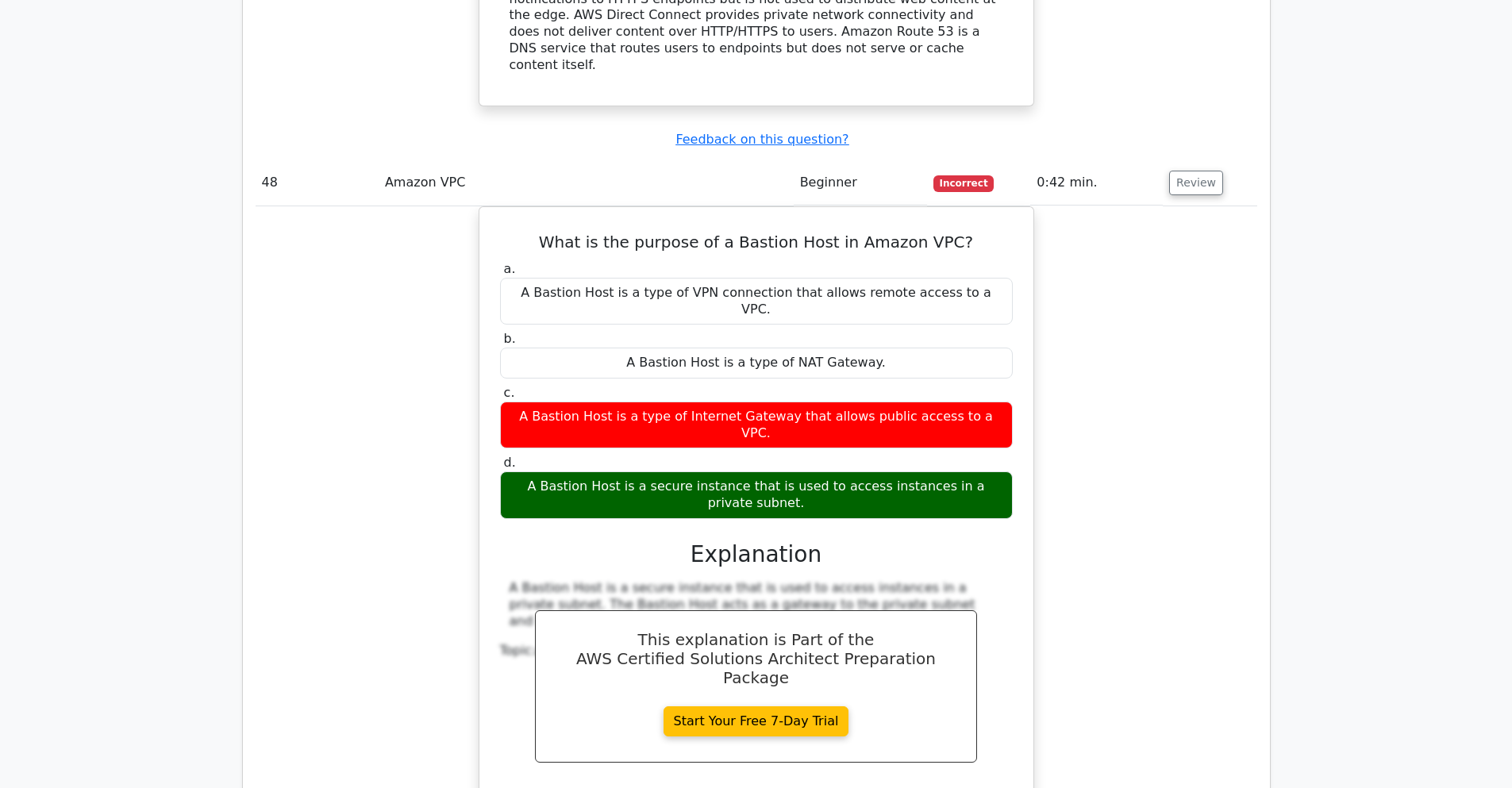
scroll to position [37530, 0]
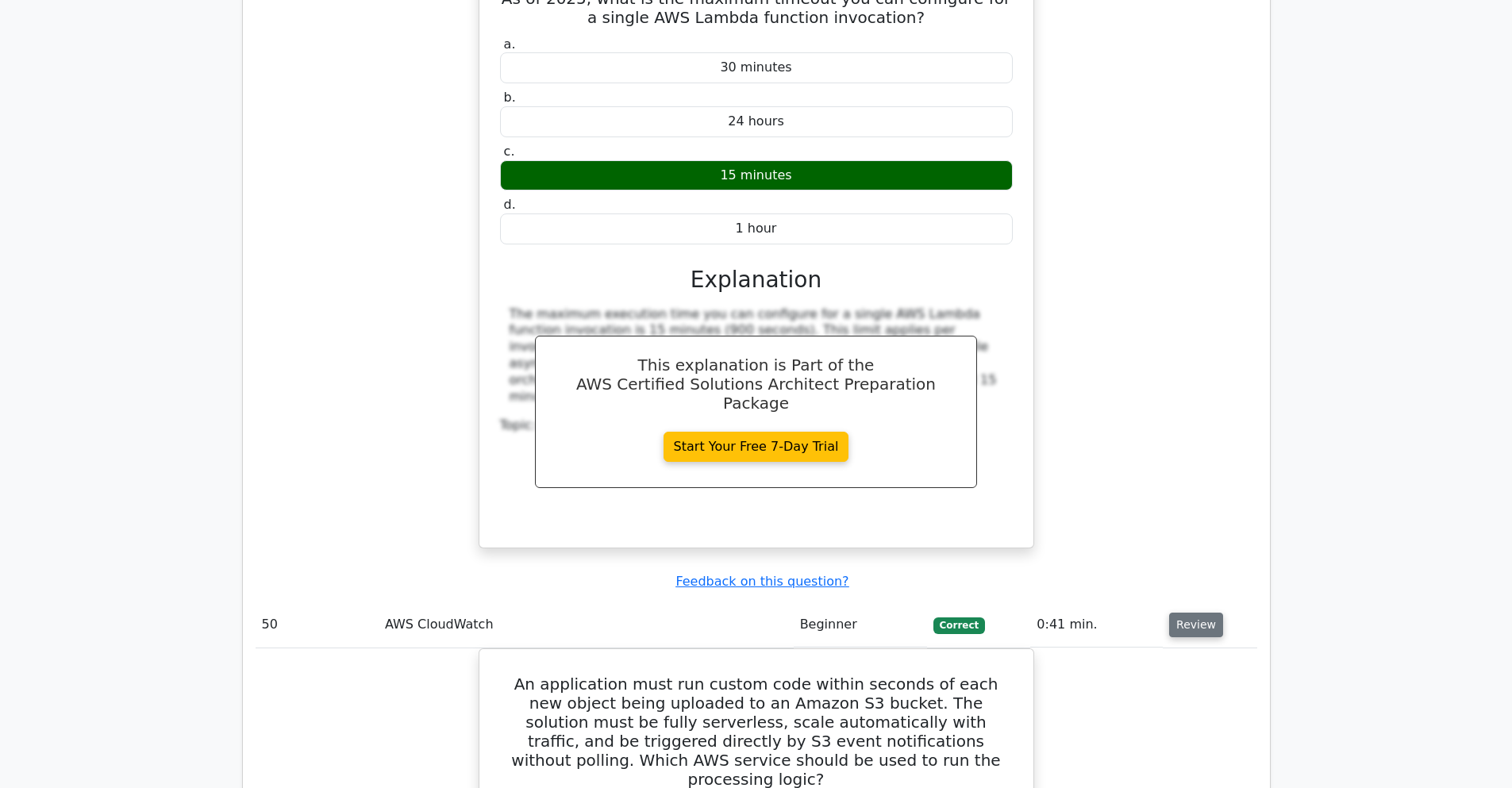
scroll to position [38292, 0]
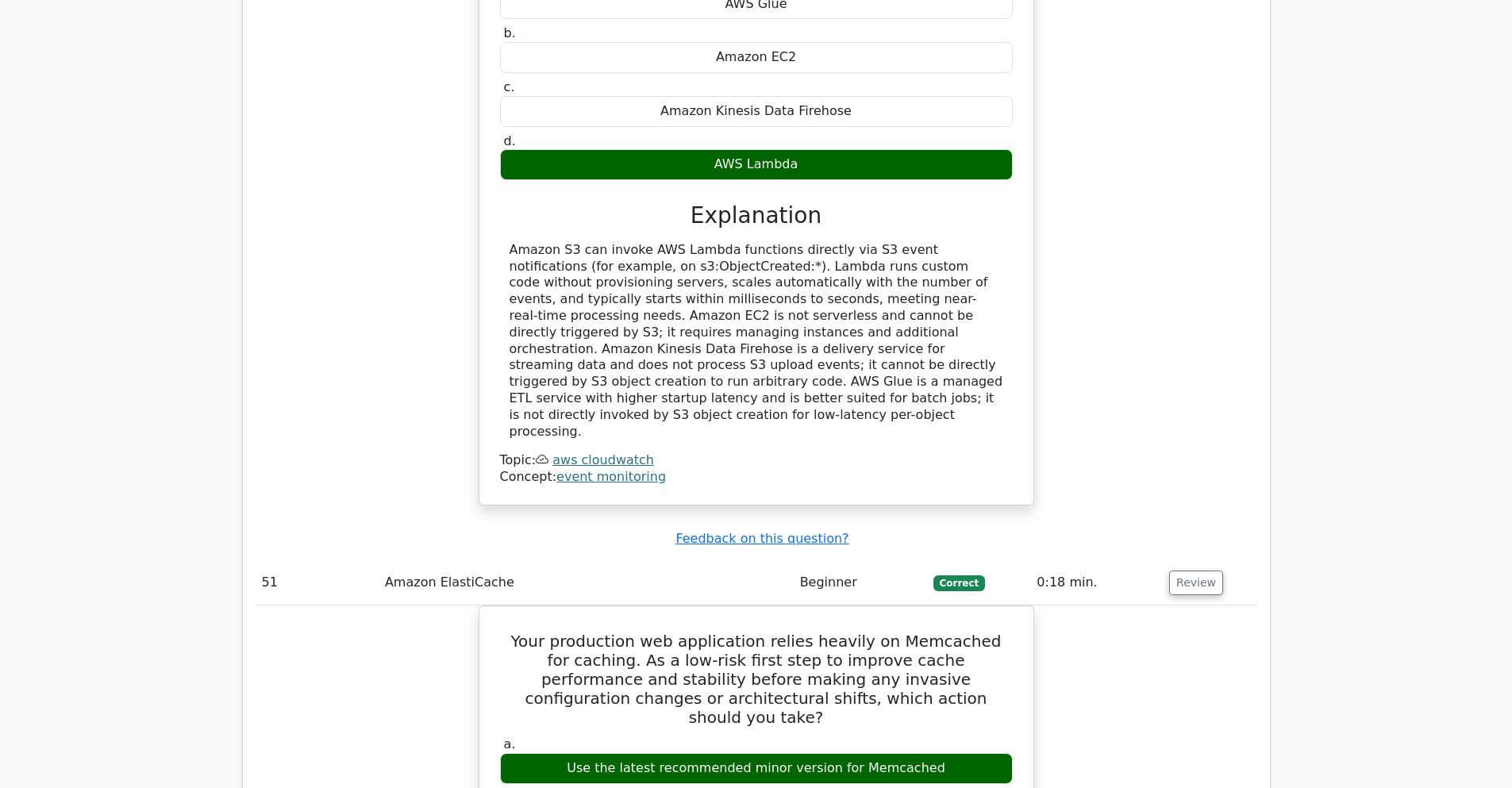
scroll to position [39054, 0]
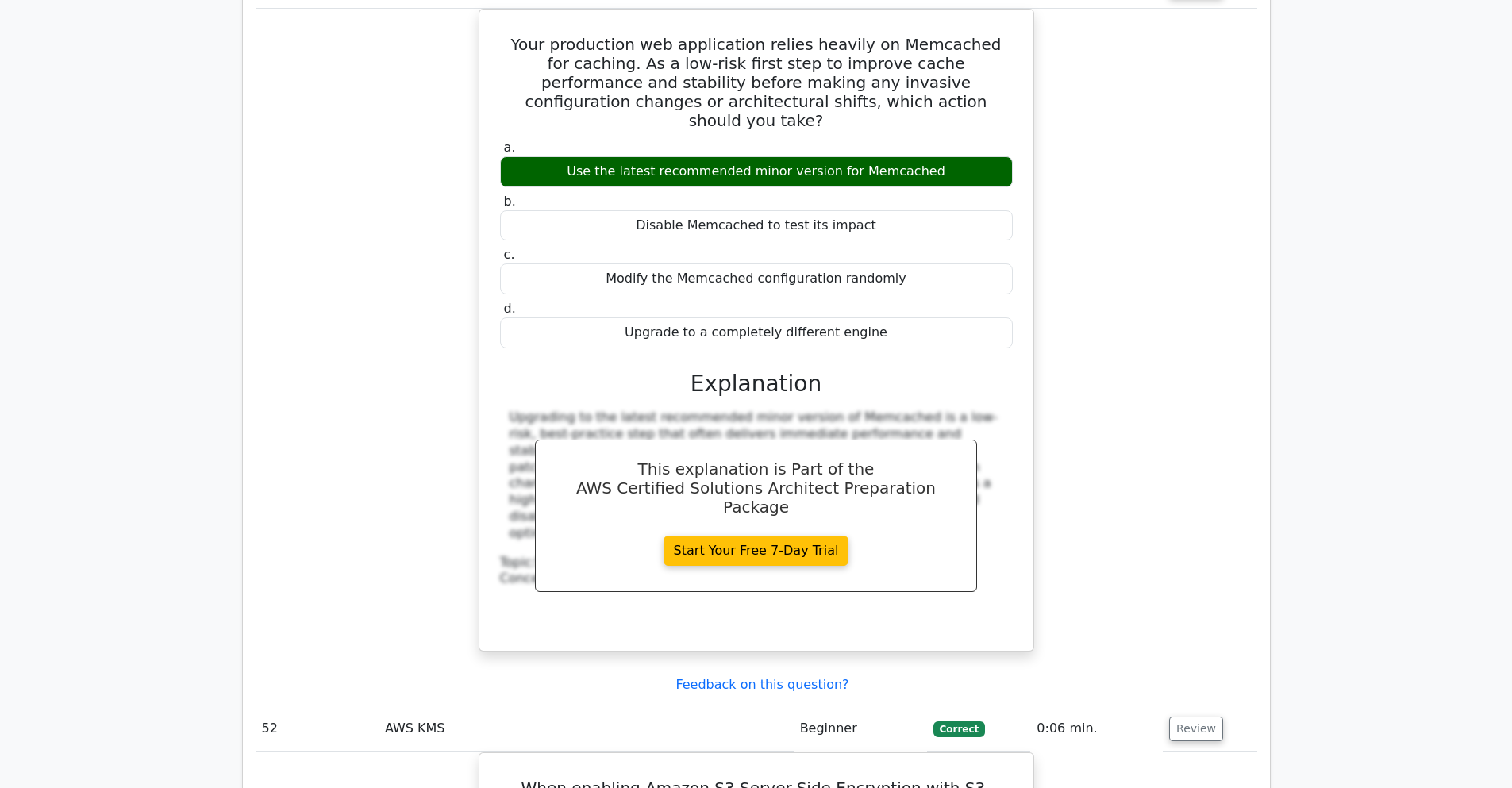
scroll to position [39721, 0]
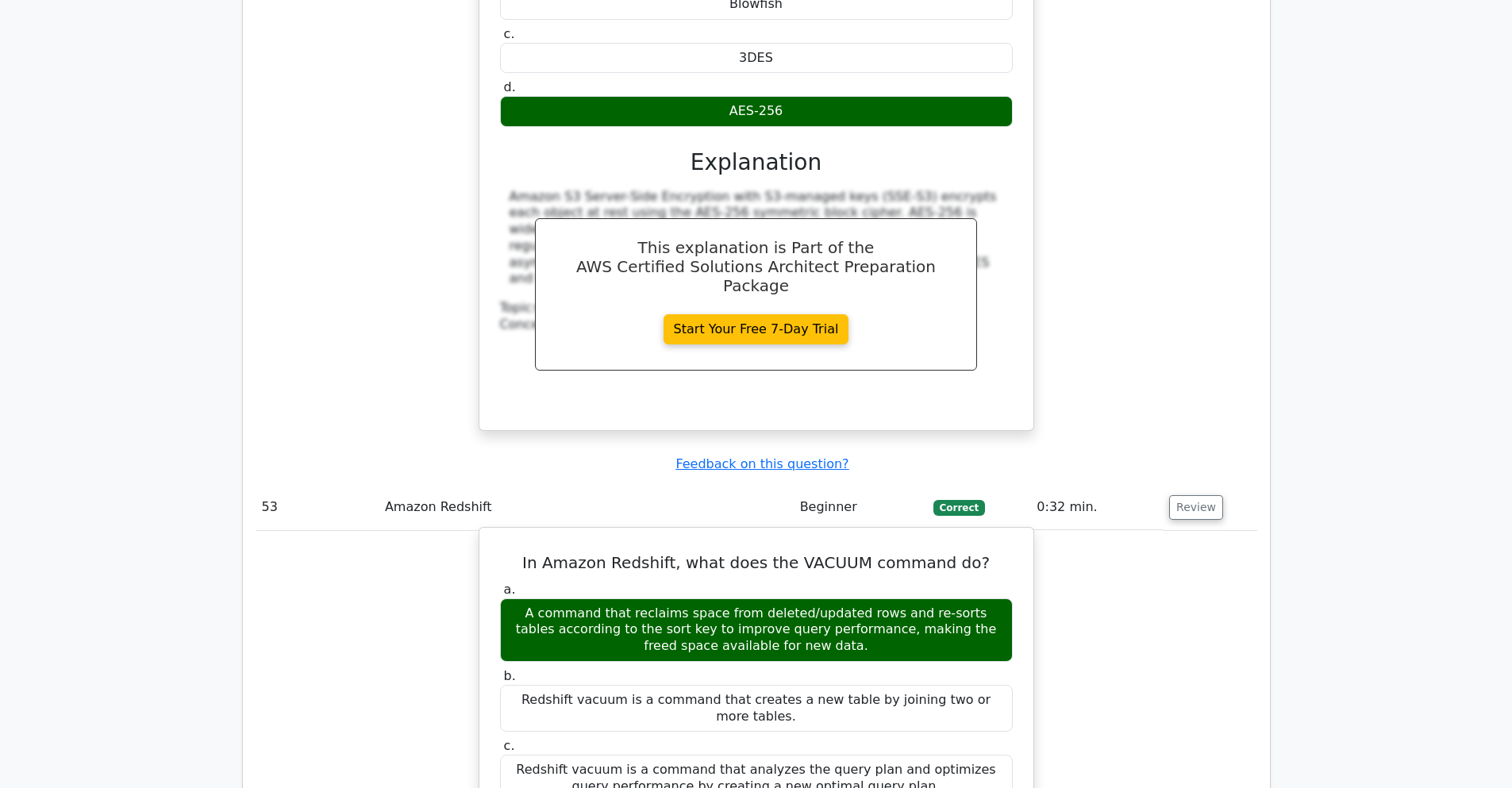
scroll to position [40578, 0]
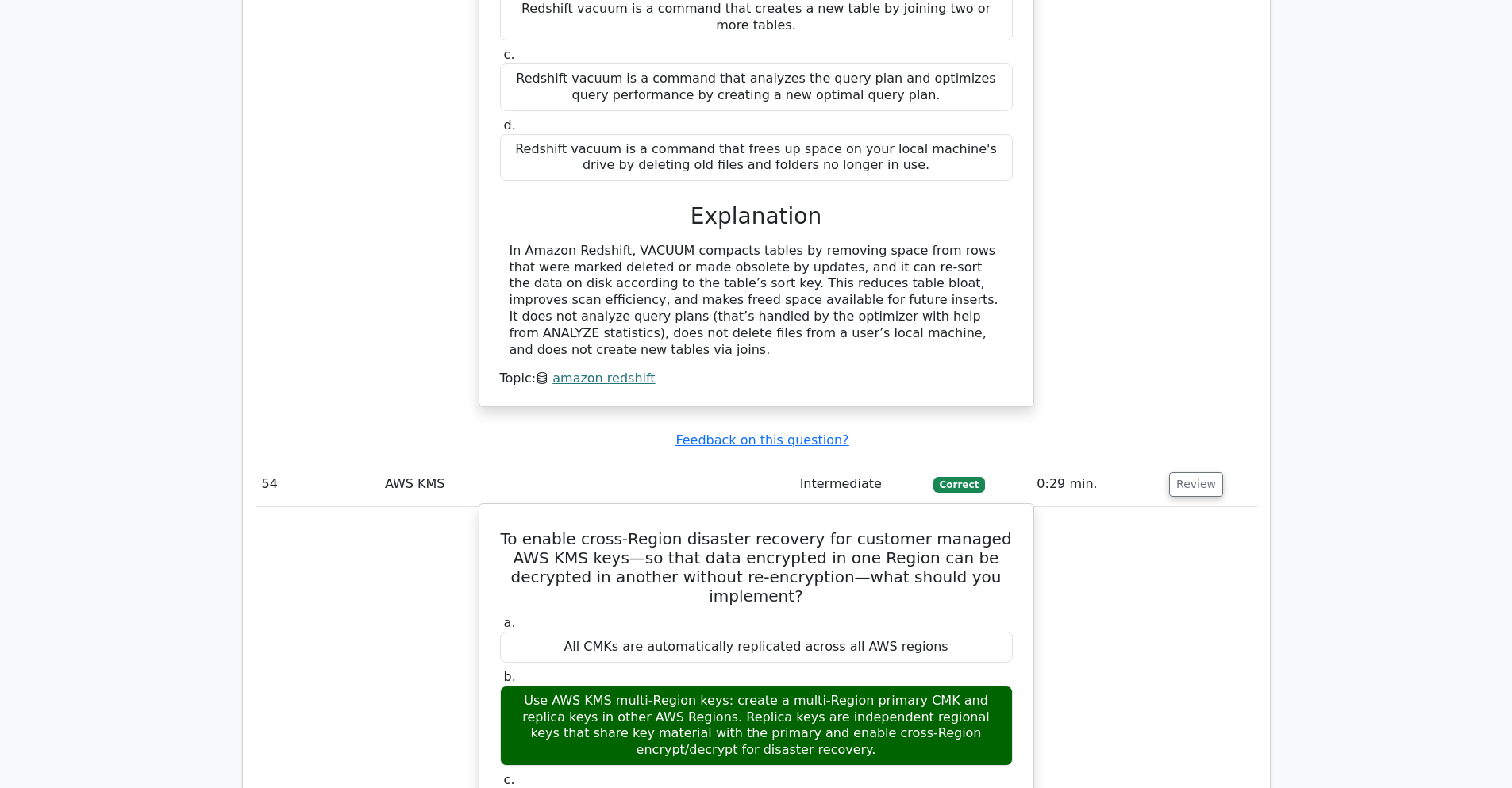
scroll to position [41245, 0]
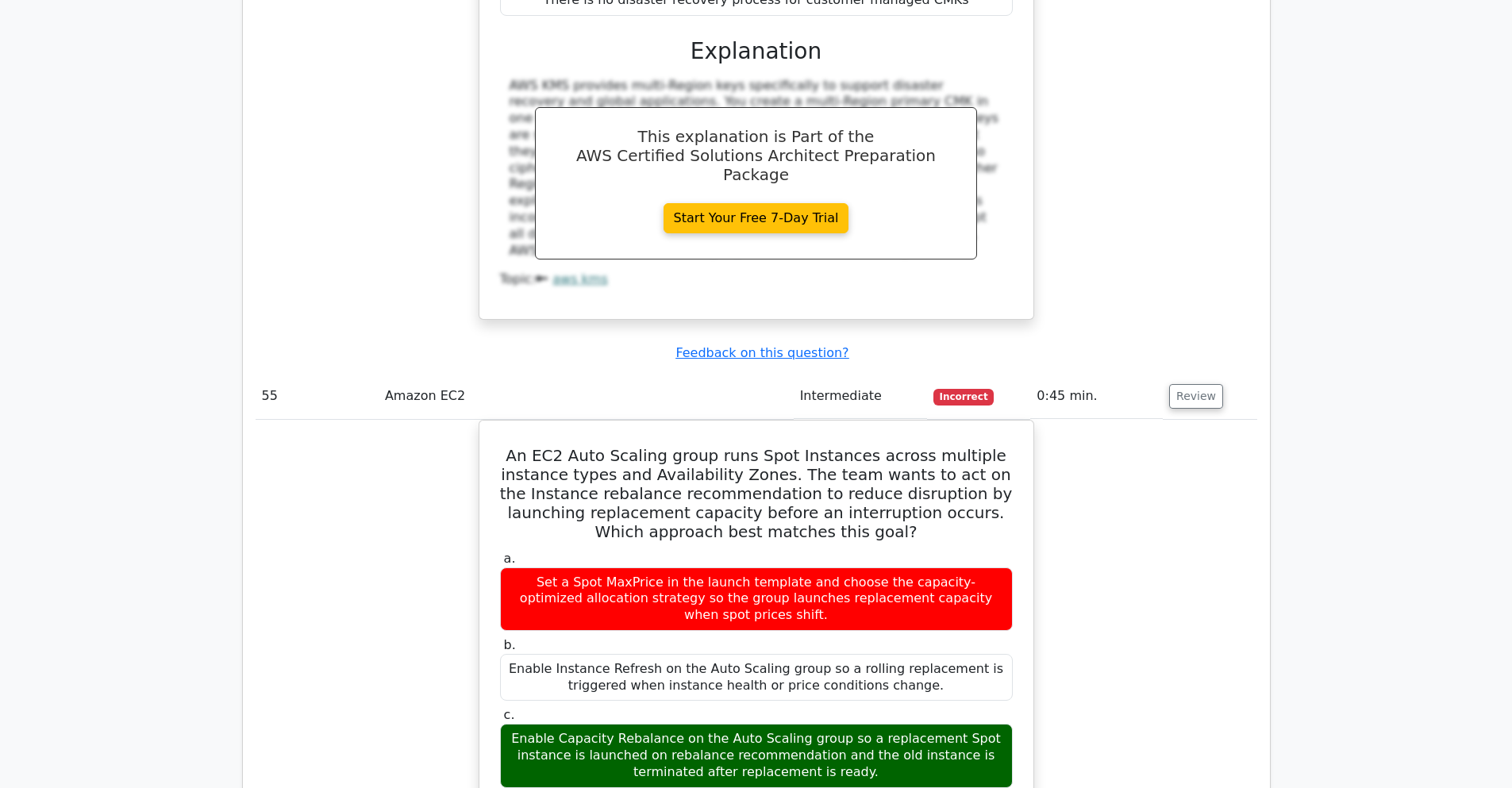
scroll to position [42388, 0]
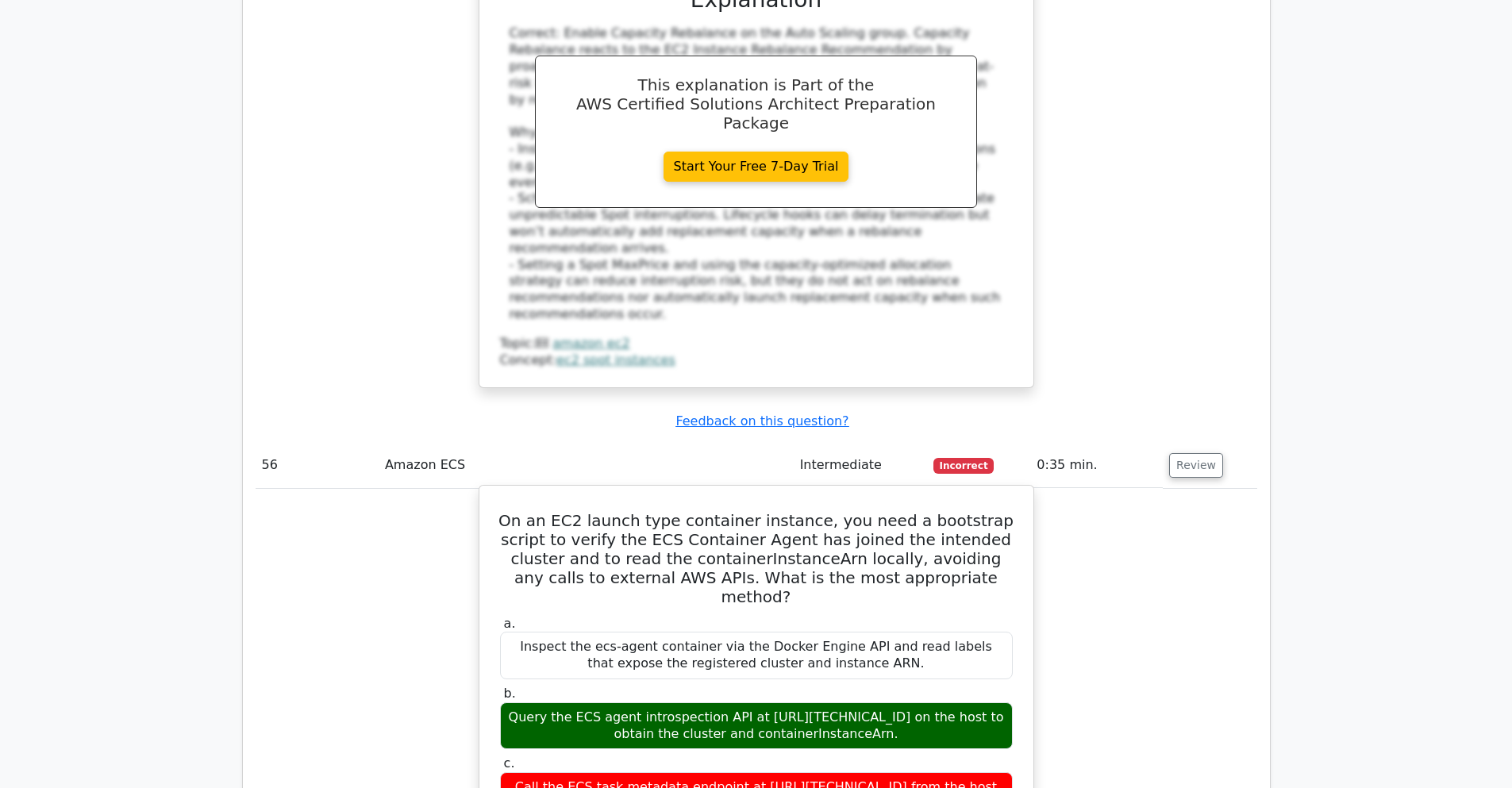
scroll to position [43054, 0]
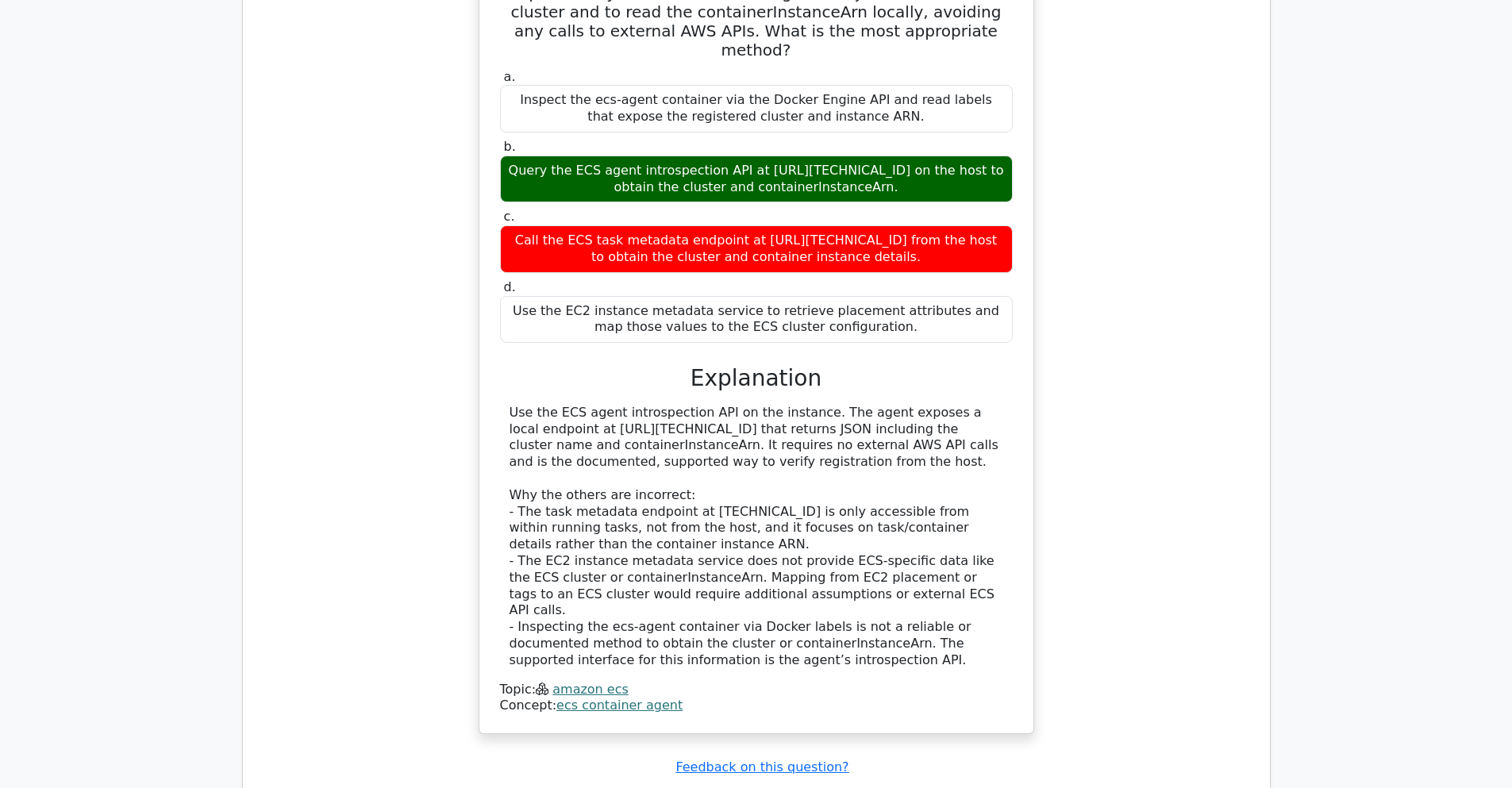
scroll to position [43626, 0]
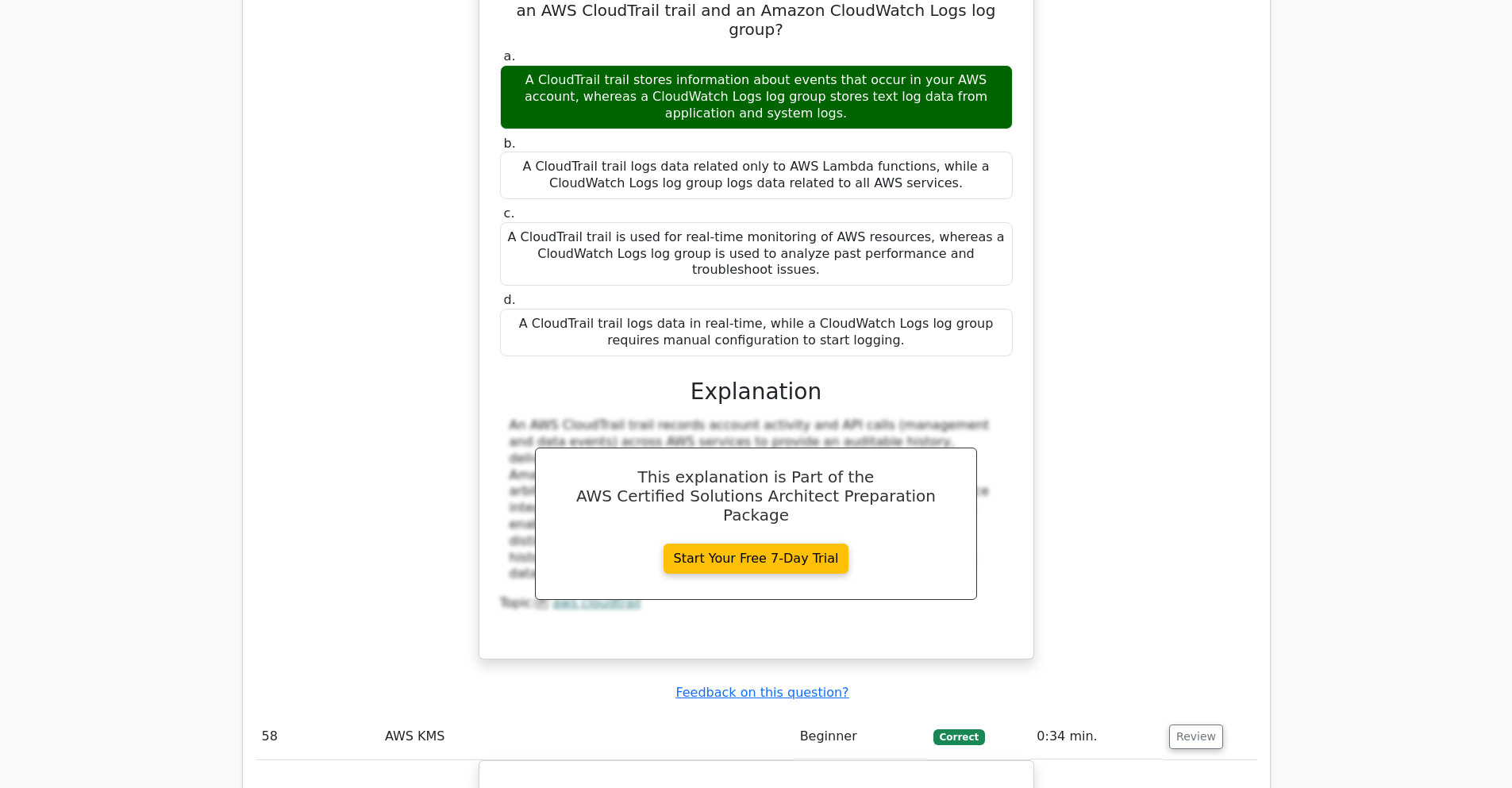
scroll to position [44484, 0]
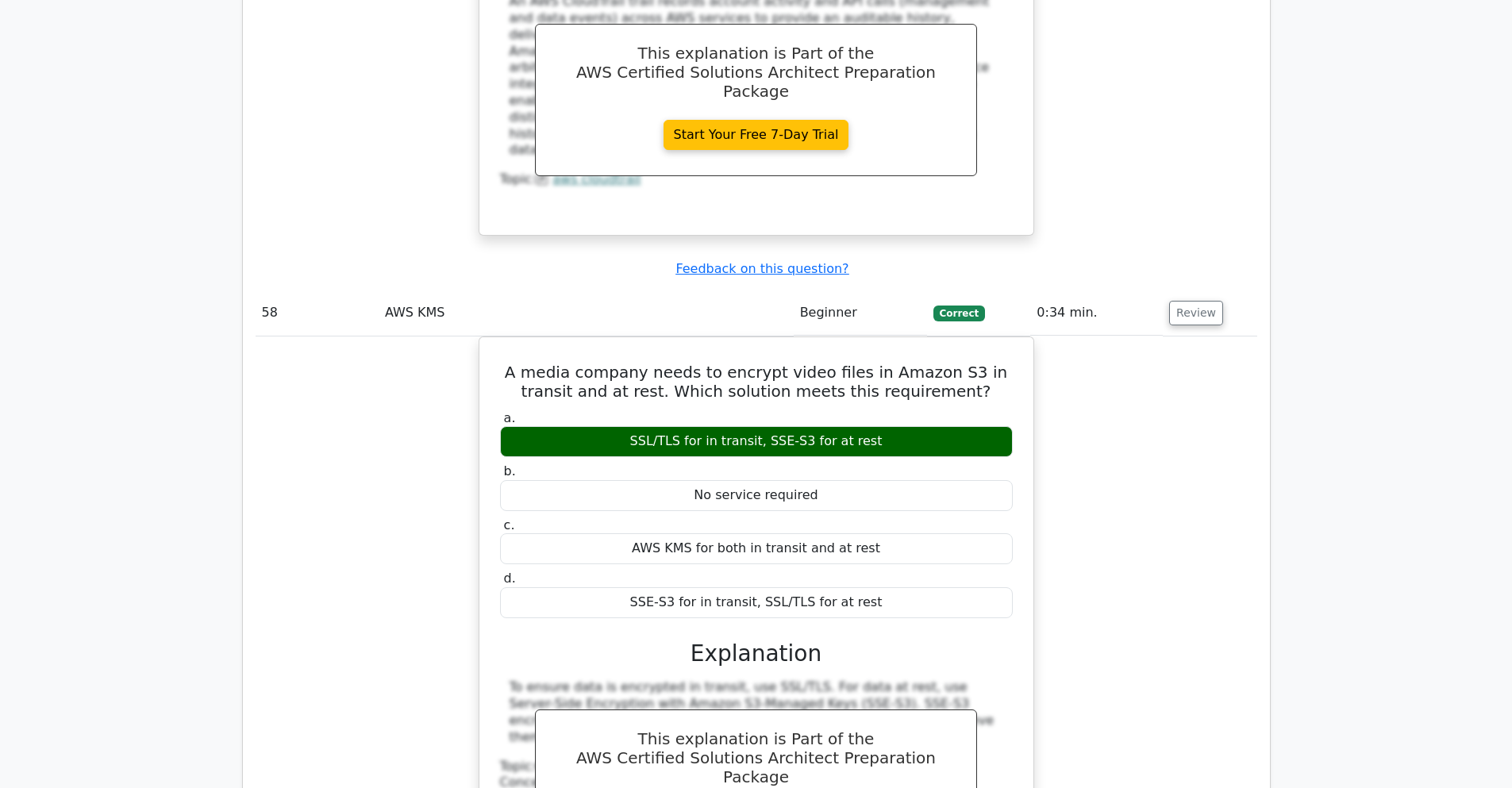
scroll to position [44769, 0]
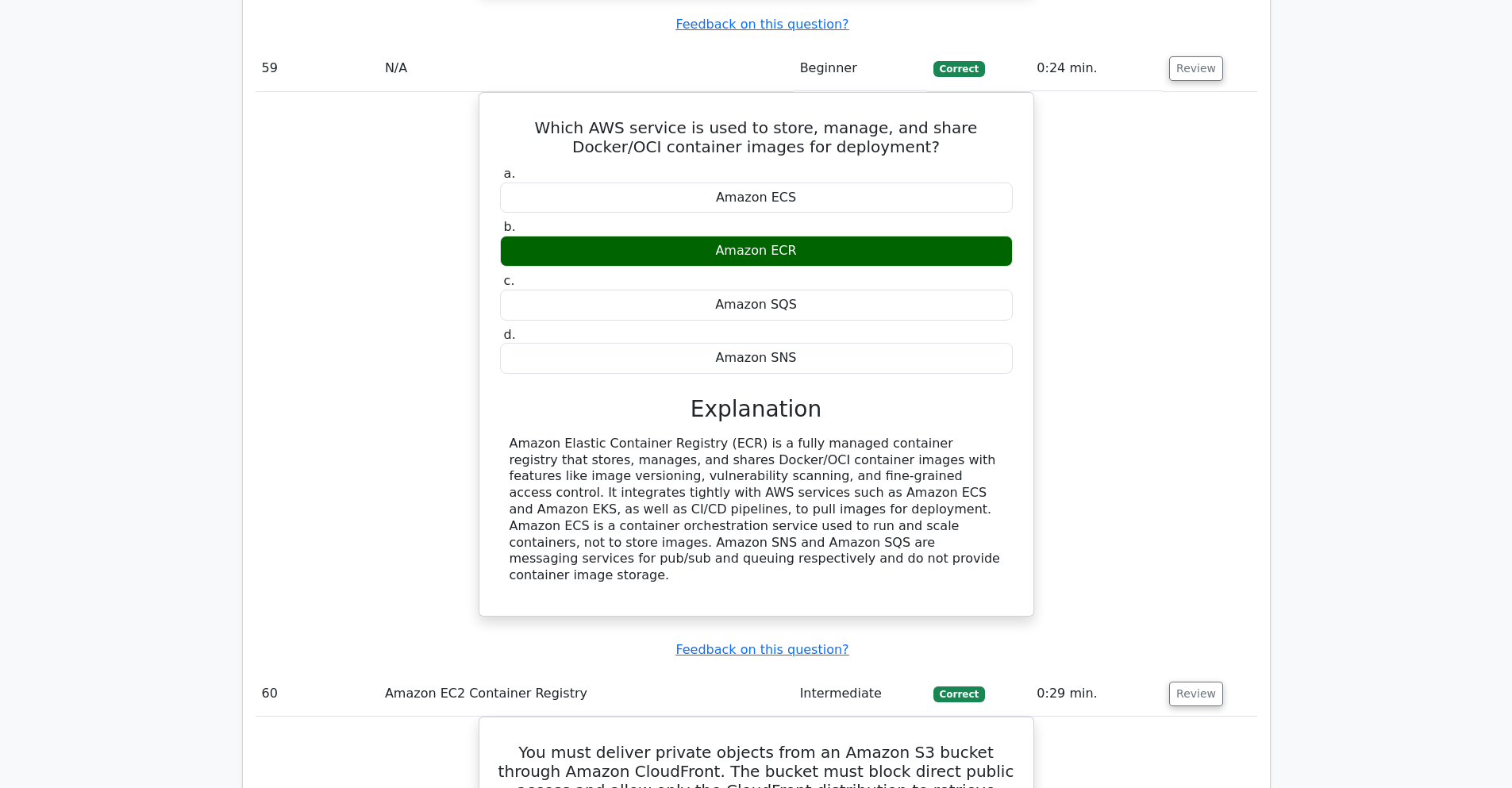
scroll to position [45817, 0]
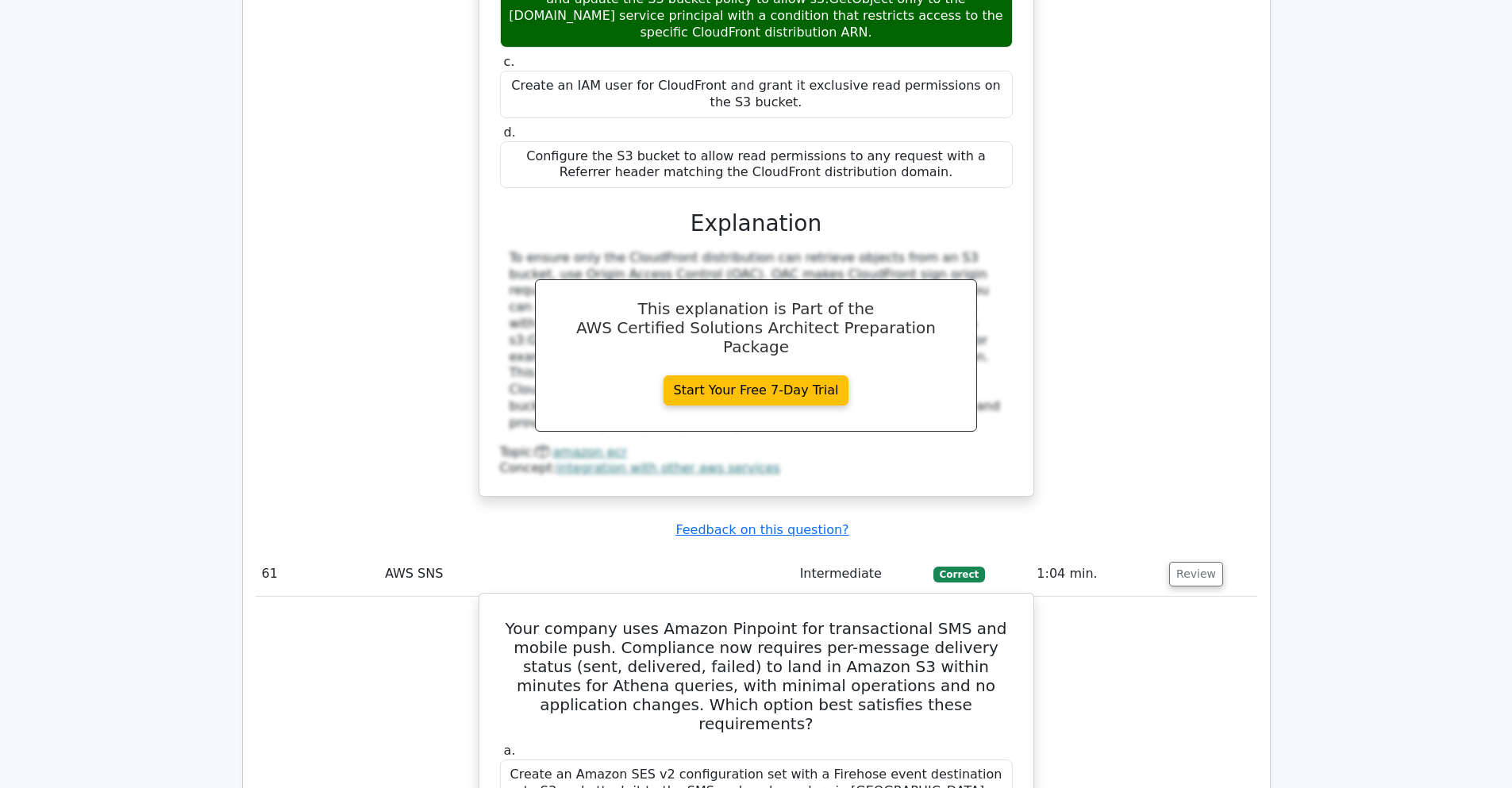
scroll to position [46770, 0]
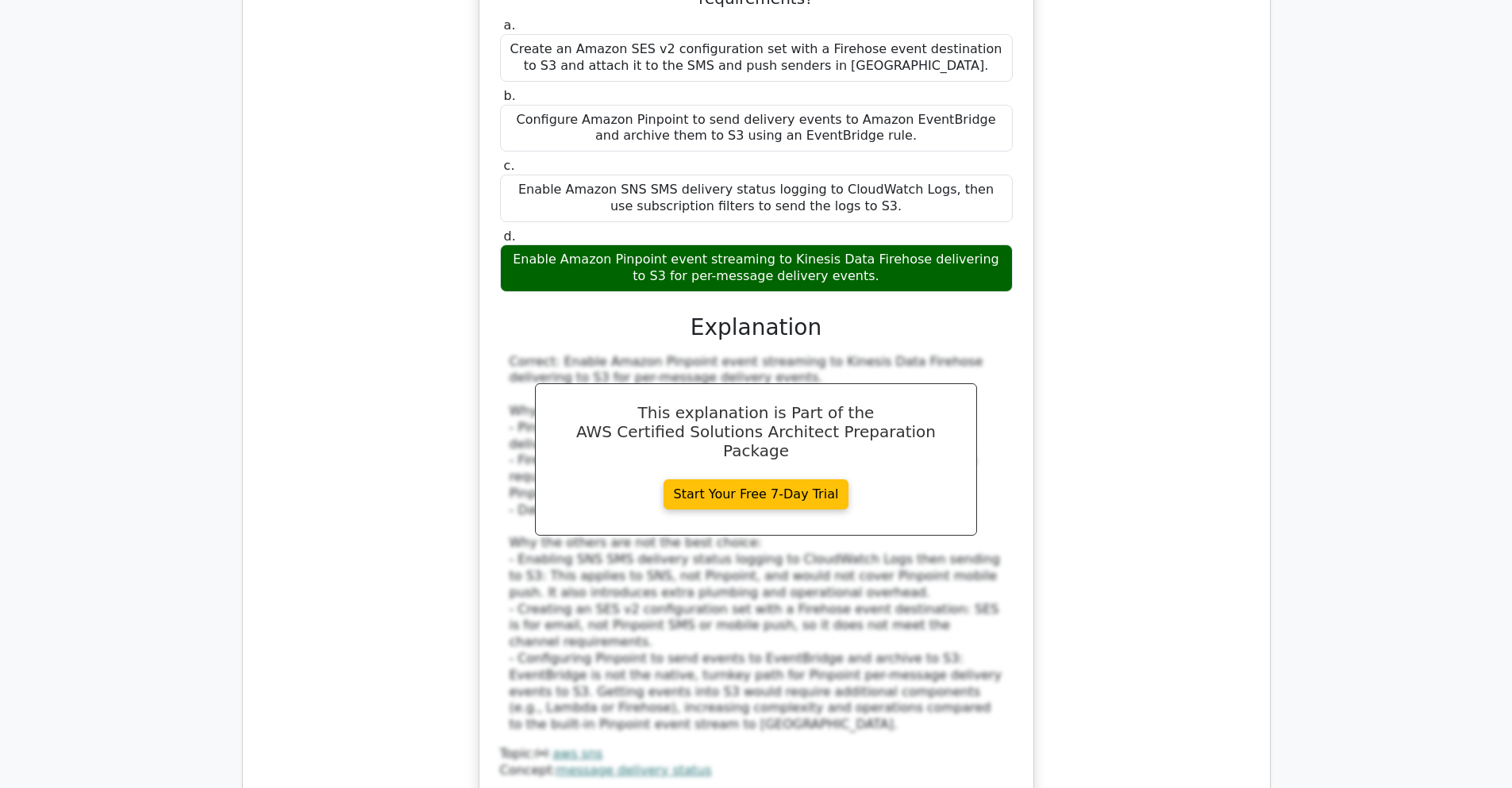
scroll to position [47532, 0]
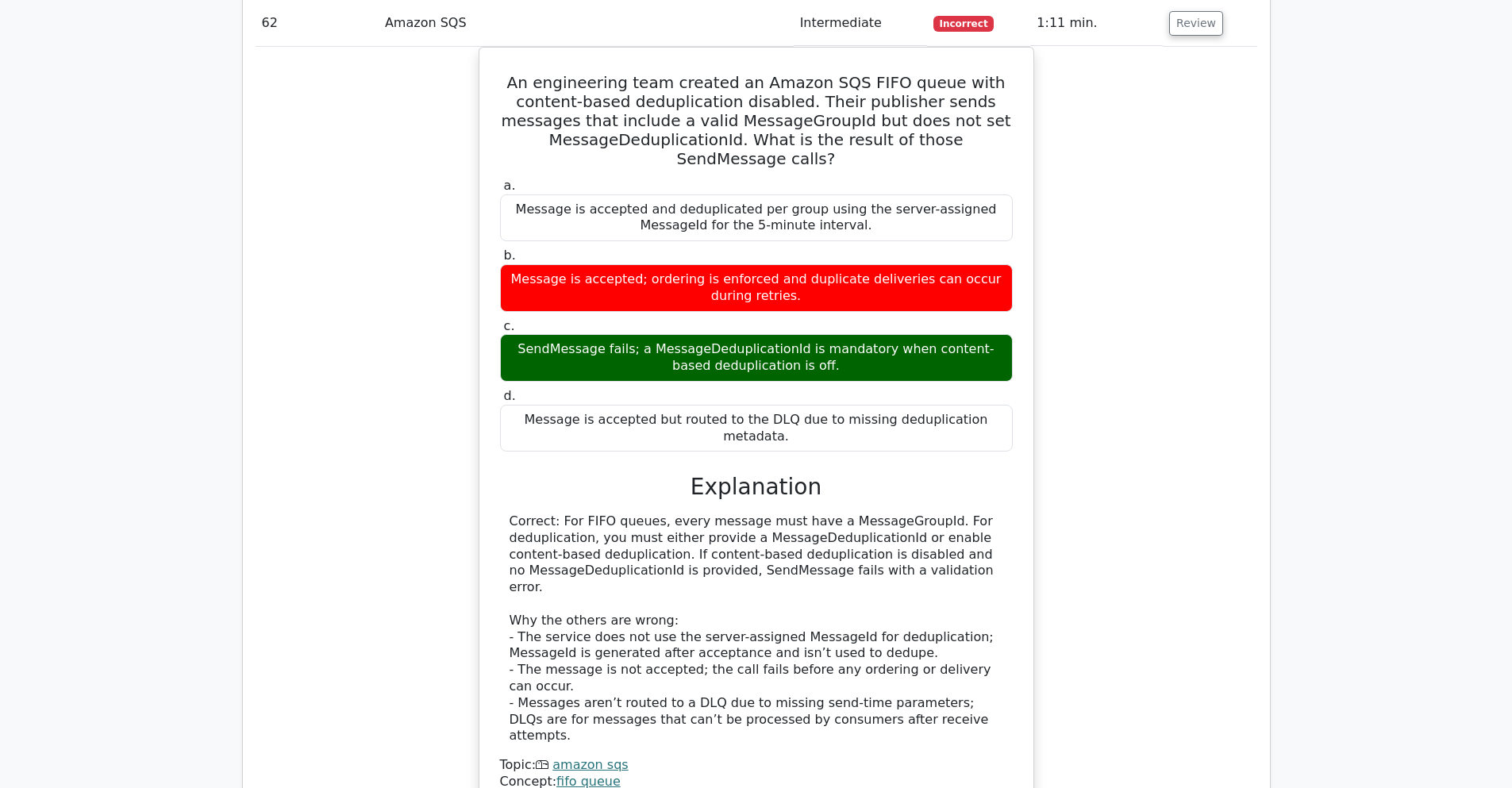
scroll to position [48389, 0]
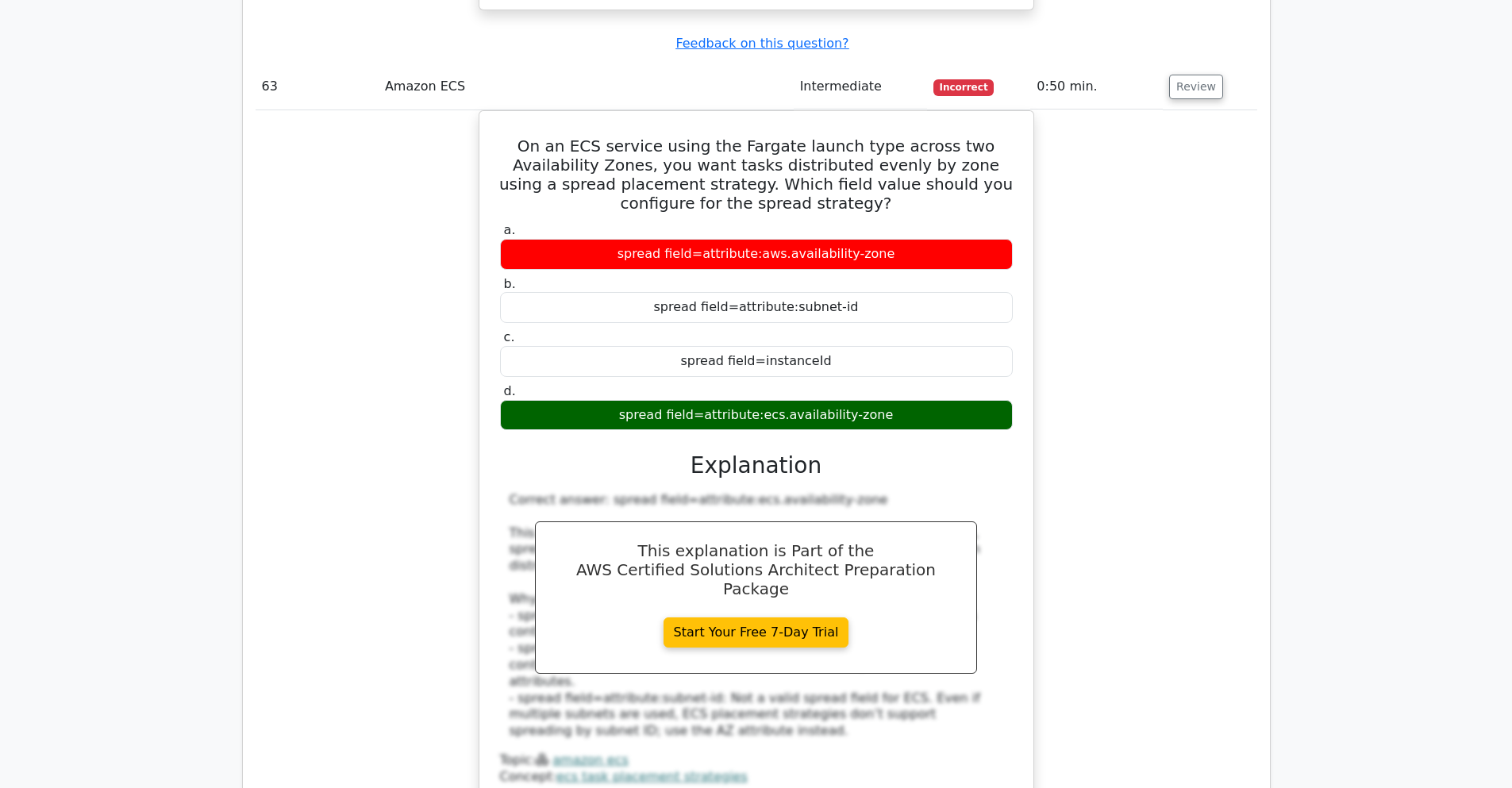
scroll to position [49342, 0]
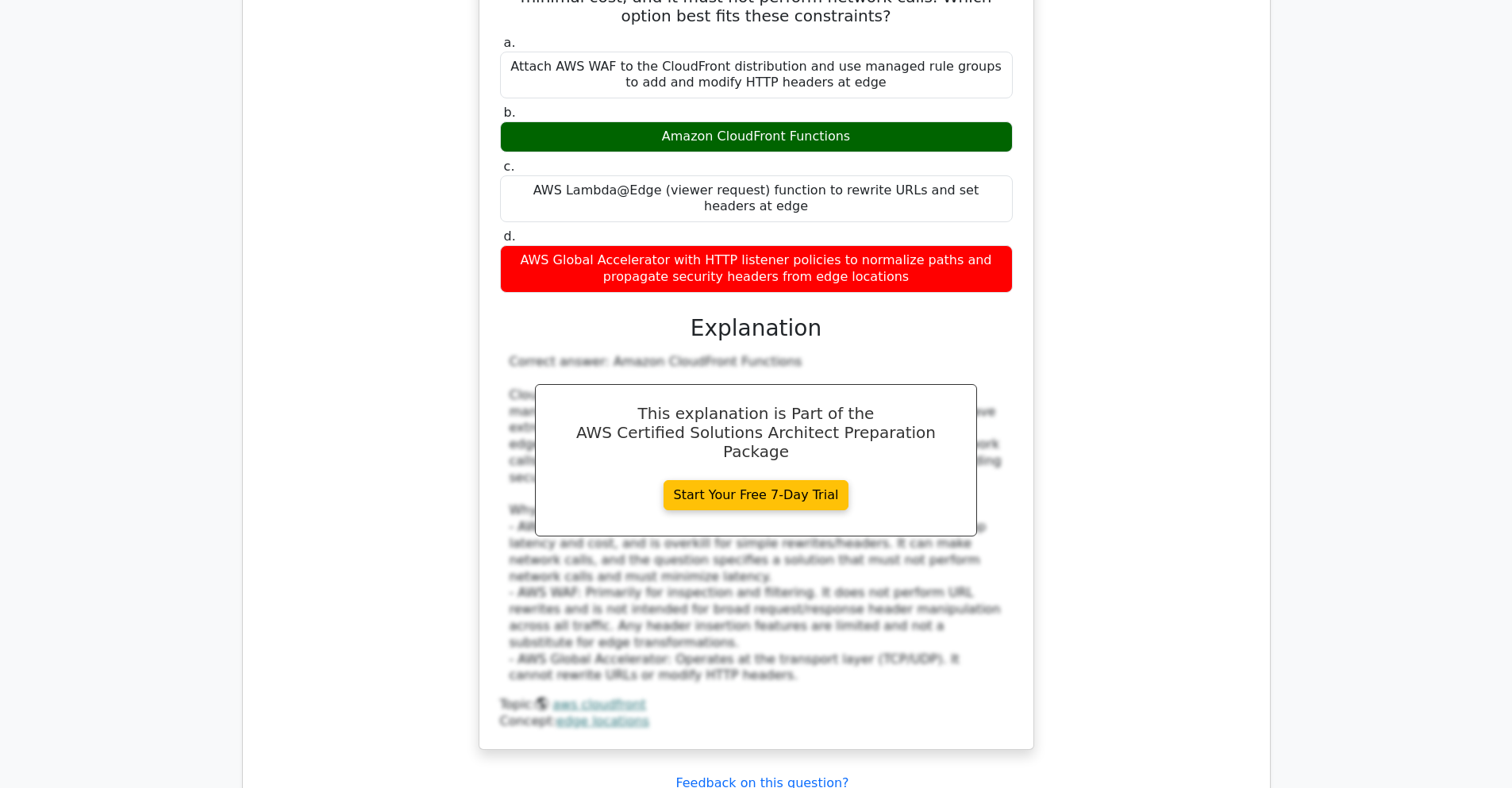
scroll to position [50399, 0]
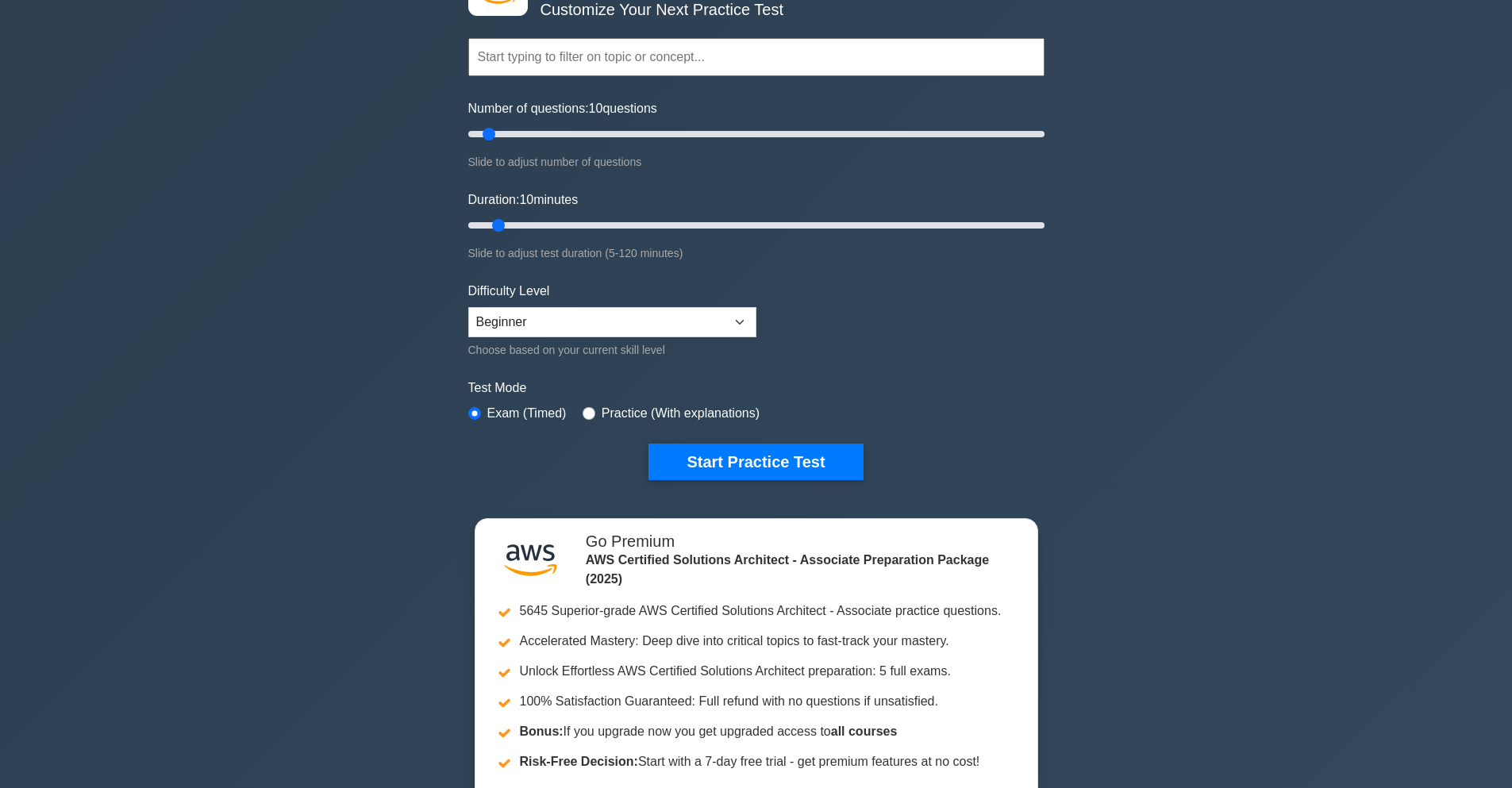
scroll to position [286, 0]
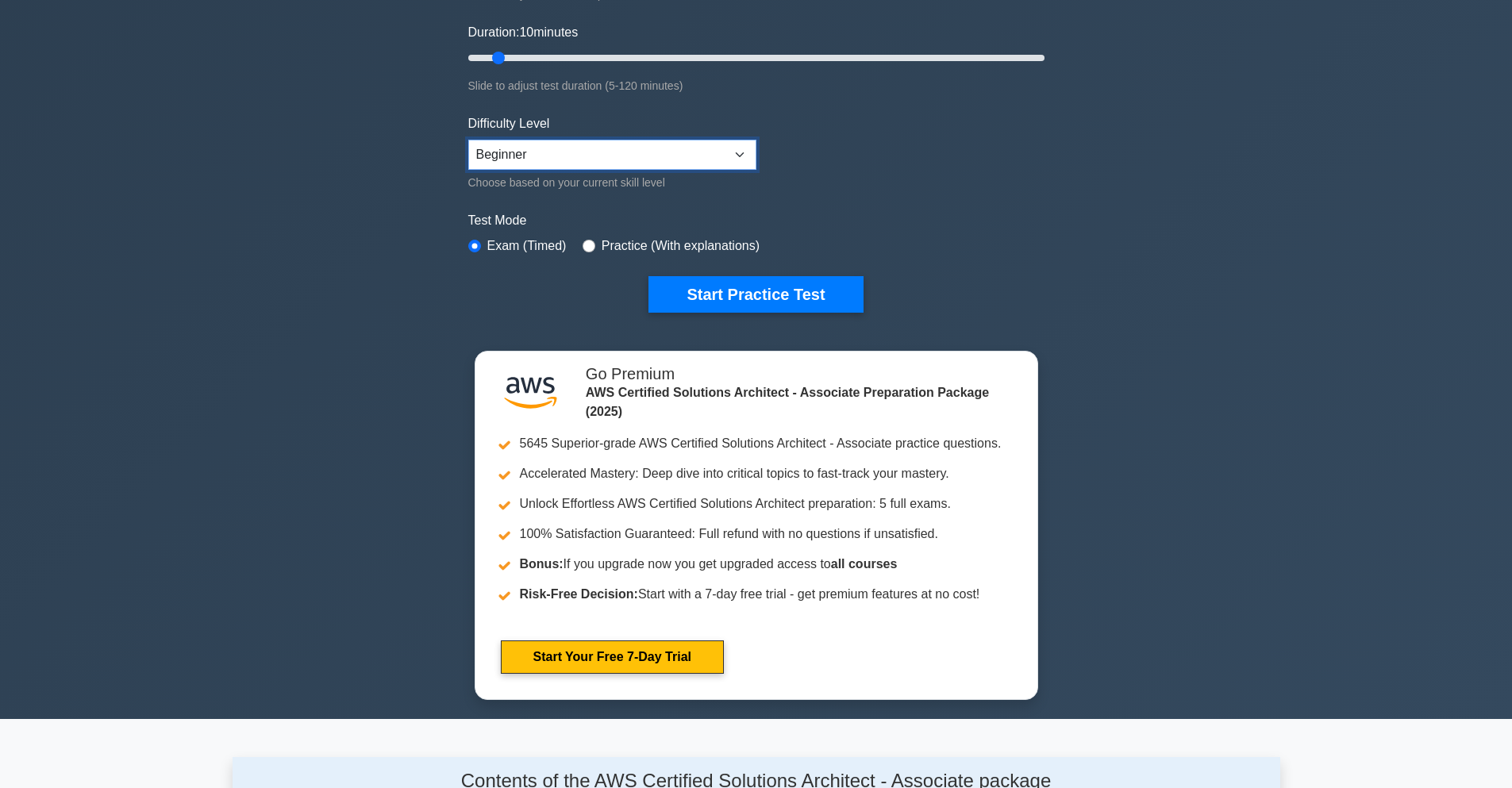
click at [679, 136] on div "Difficulty Level Beginner Intermediate Expert Choose based on your current skil…" at bounding box center [612, 153] width 288 height 78
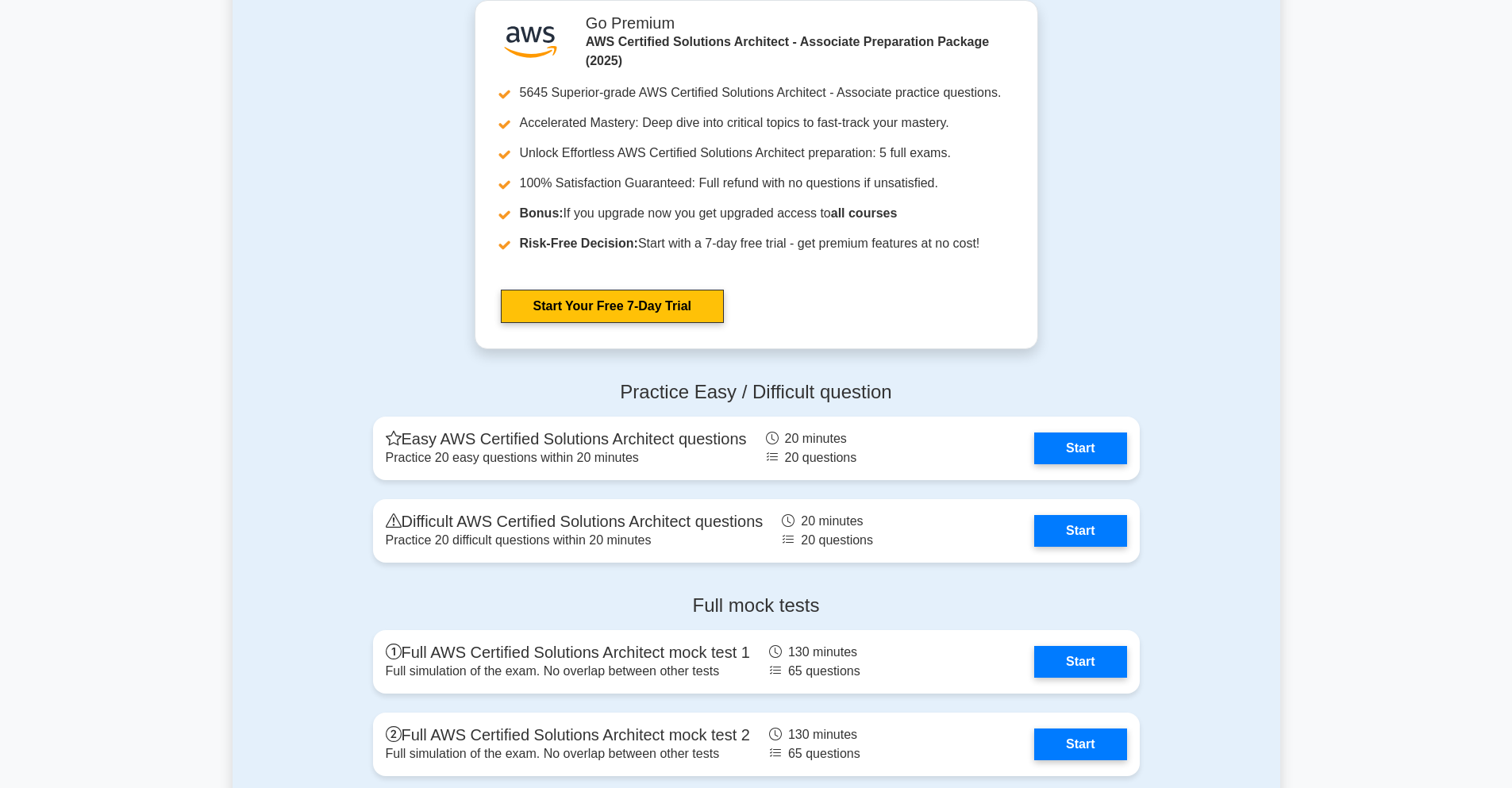
scroll to position [4477, 0]
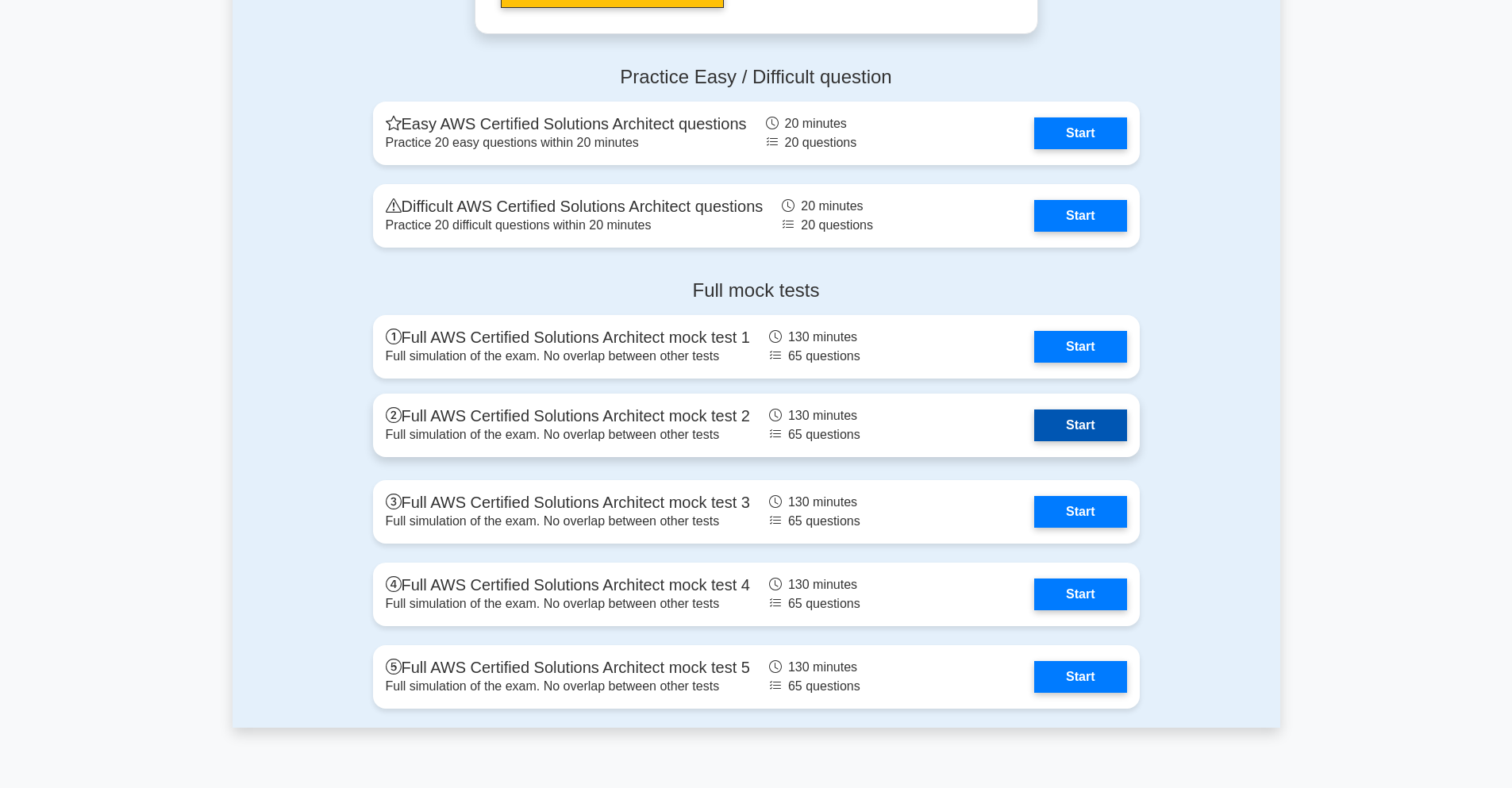
click at [1058, 432] on link "Start" at bounding box center [1080, 425] width 92 height 31
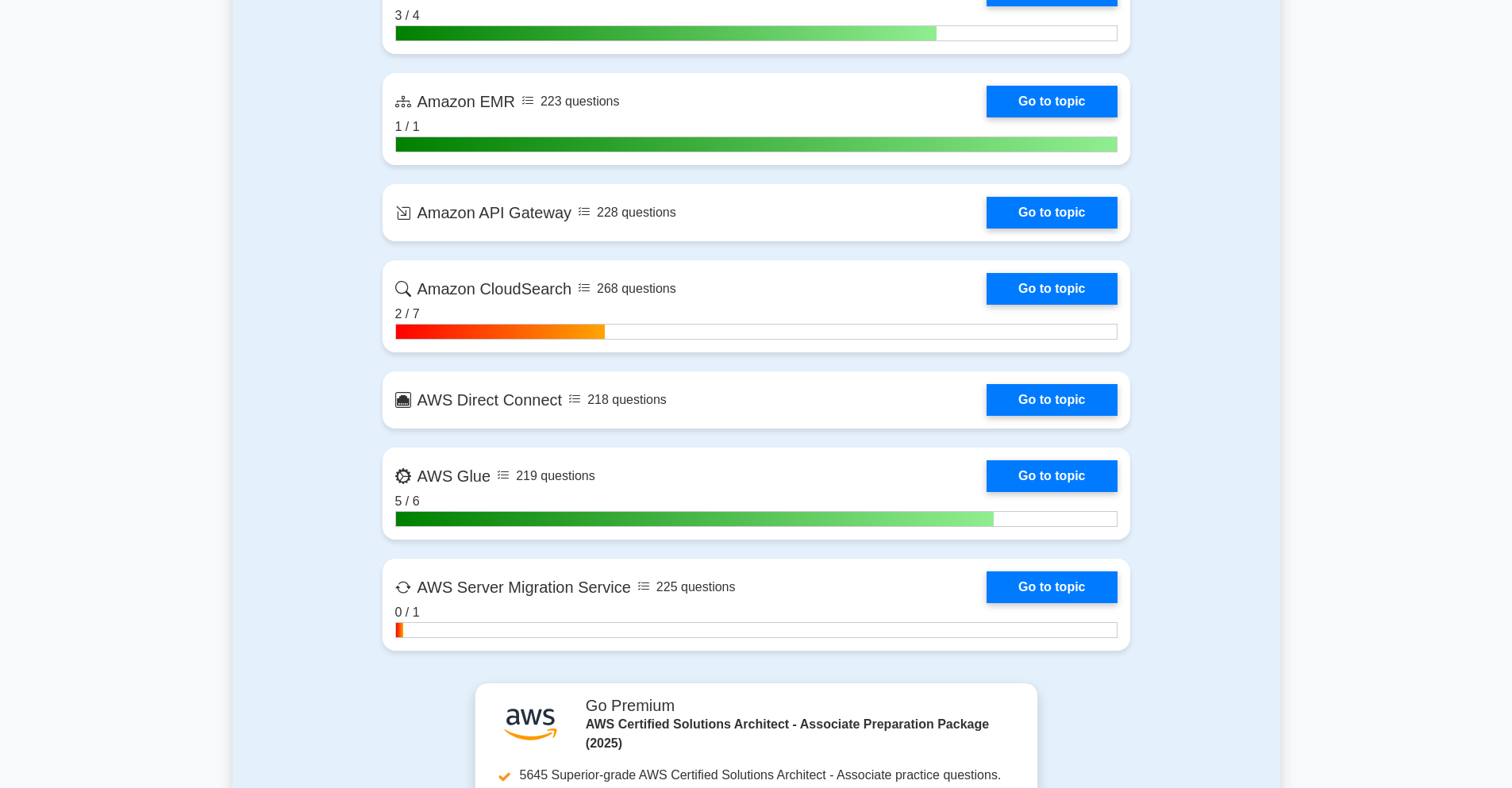
scroll to position [4477, 0]
